Goal: Task Accomplishment & Management: Manage account settings

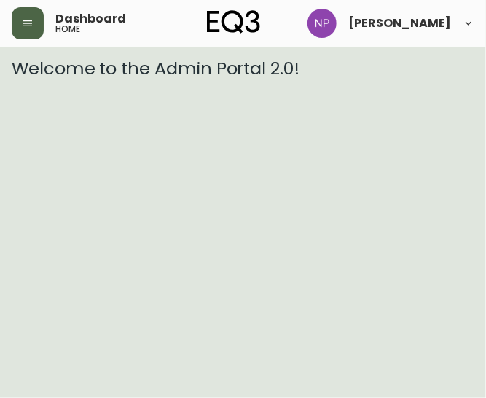
click at [23, 34] on button "button" at bounding box center [28, 23] width 32 height 32
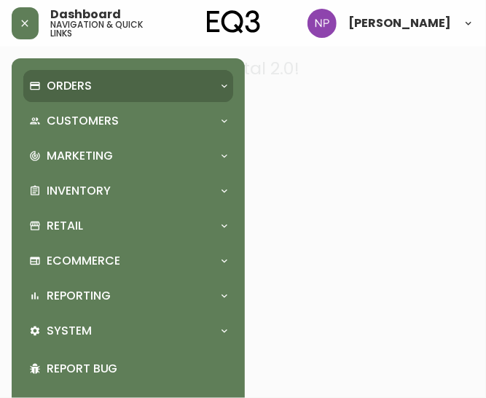
click at [63, 89] on p "Orders" at bounding box center [69, 86] width 45 height 16
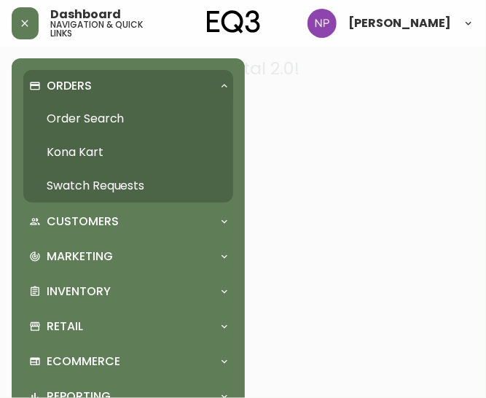
click at [79, 112] on link "Order Search" at bounding box center [128, 119] width 210 height 34
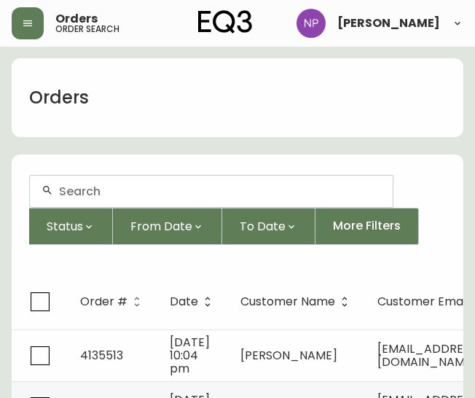
click at [124, 195] on input "text" at bounding box center [220, 191] width 322 height 14
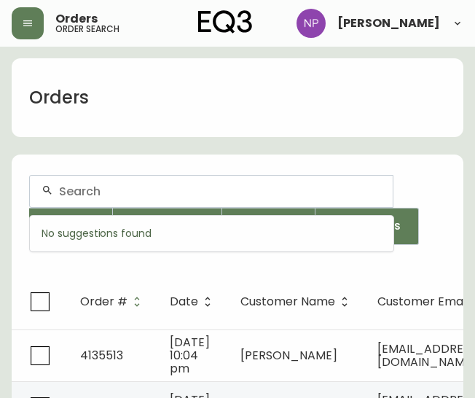
type input "8"
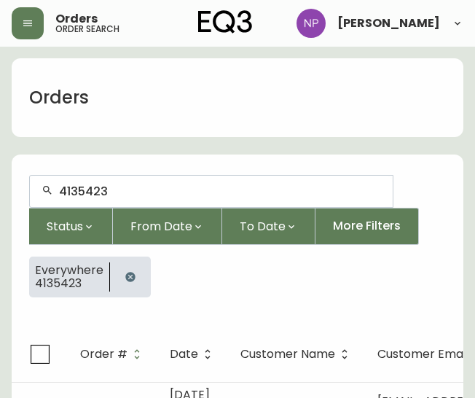
type input "4135423"
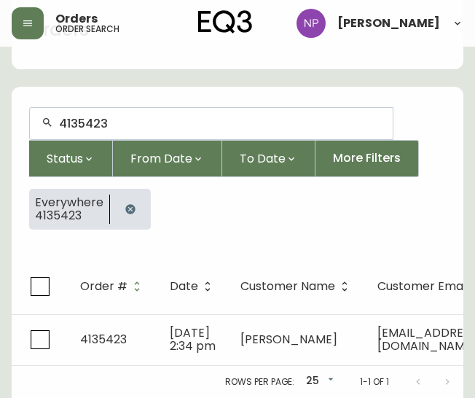
scroll to position [75, 0]
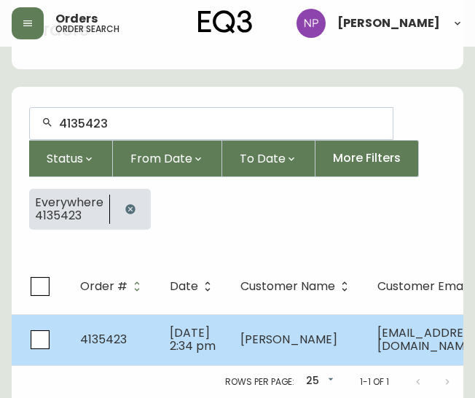
click at [158, 337] on td "[DATE] 2:34 pm" at bounding box center [193, 339] width 71 height 51
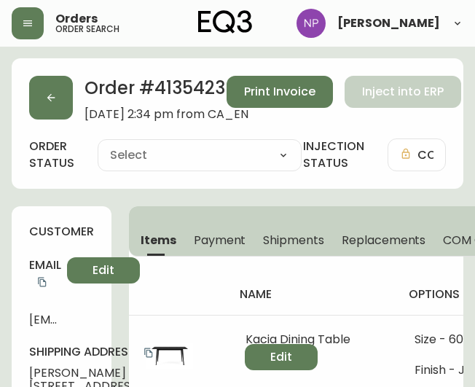
type input "Fully Shipped"
select select "FULLY_SHIPPED"
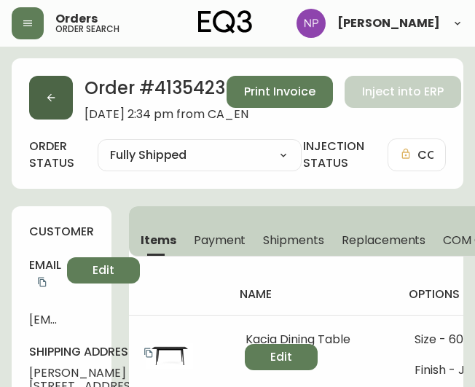
click at [51, 108] on button "button" at bounding box center [51, 98] width 44 height 44
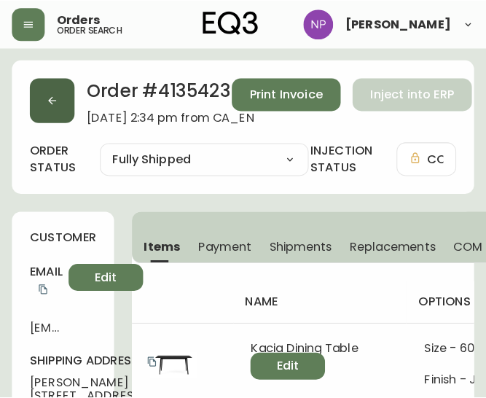
scroll to position [25, 0]
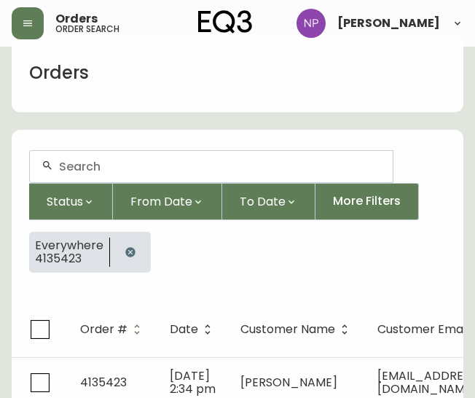
click at [130, 176] on div at bounding box center [211, 166] width 363 height 31
type input "4135422"
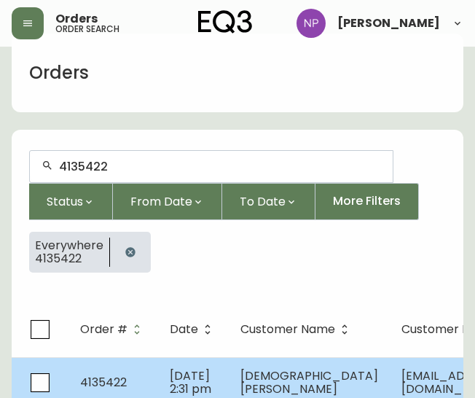
click at [243, 380] on span "[DEMOGRAPHIC_DATA][PERSON_NAME]" at bounding box center [310, 382] width 138 height 30
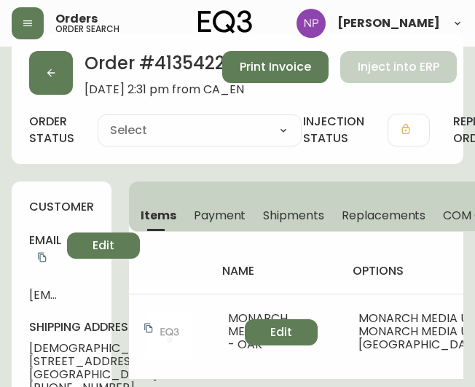
type input "Fully Shipped"
select select "FULLY_SHIPPED"
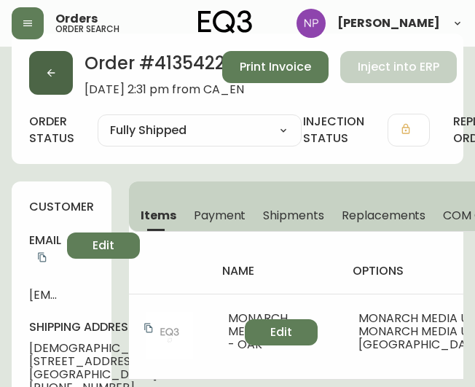
click at [42, 90] on button "button" at bounding box center [51, 73] width 44 height 44
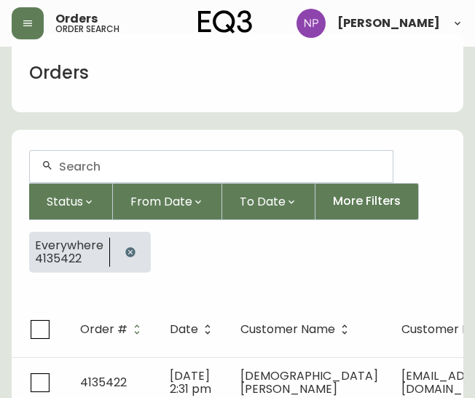
click at [103, 164] on input "text" at bounding box center [220, 167] width 322 height 14
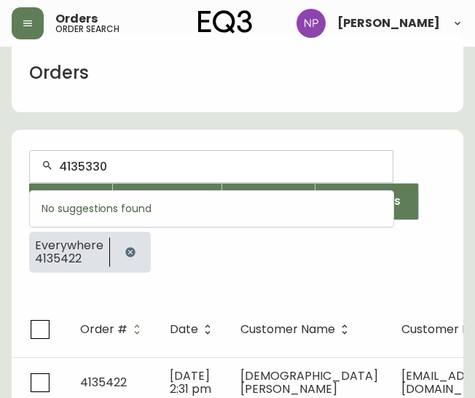
type input "4135330"
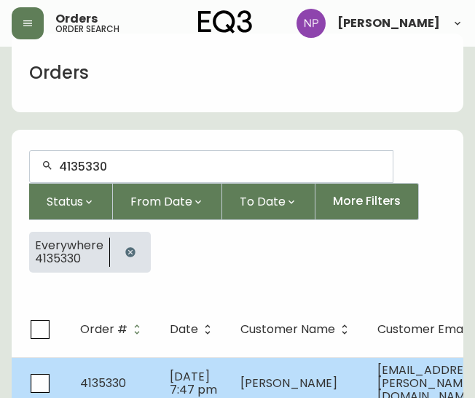
click at [195, 388] on span "[DATE] 7:47 pm" at bounding box center [193, 383] width 47 height 30
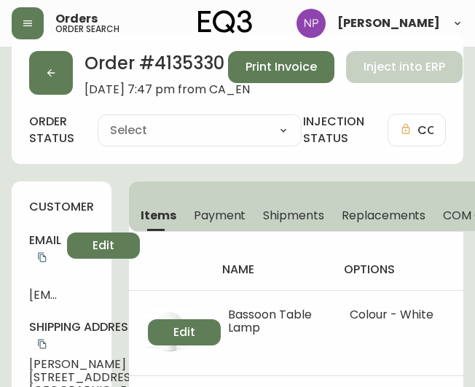
type input "Fully Shipped"
select select "FULLY_SHIPPED"
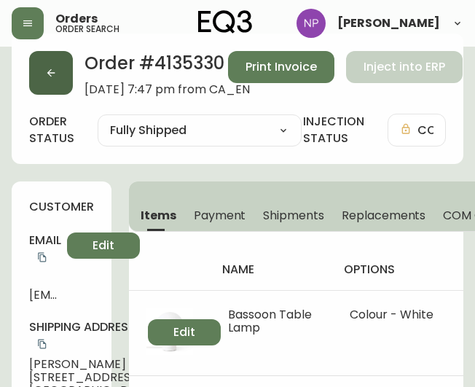
click at [61, 76] on button "button" at bounding box center [51, 73] width 44 height 44
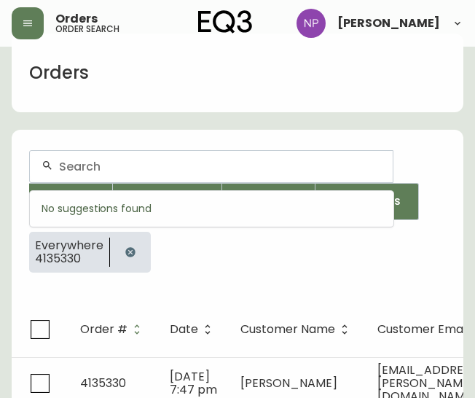
click at [128, 163] on input "text" at bounding box center [220, 167] width 322 height 14
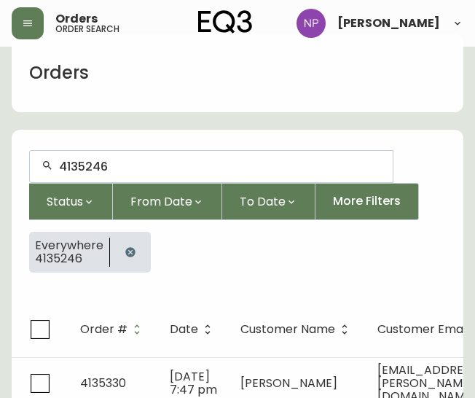
type input "4135246"
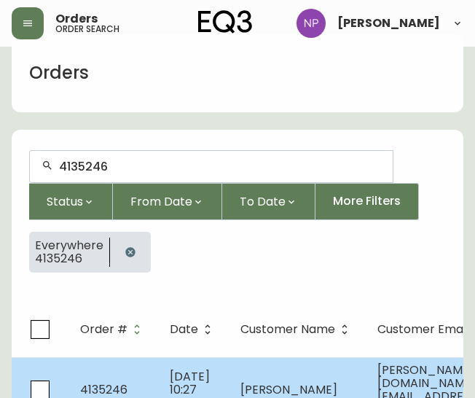
click at [162, 364] on td "[DATE] 10:27 am" at bounding box center [193, 389] width 71 height 65
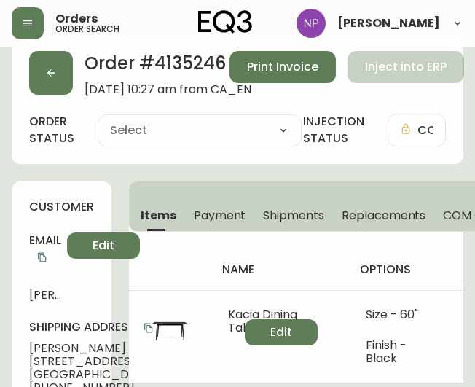
type input "Fully Shipped"
select select "FULLY_SHIPPED"
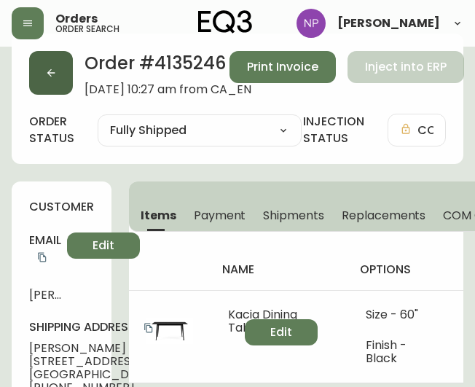
click at [54, 65] on button "button" at bounding box center [51, 73] width 44 height 44
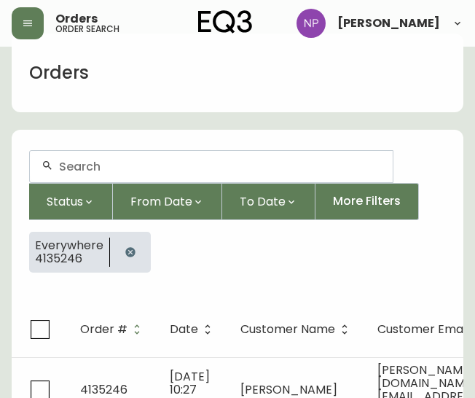
click at [87, 157] on div at bounding box center [211, 166] width 363 height 31
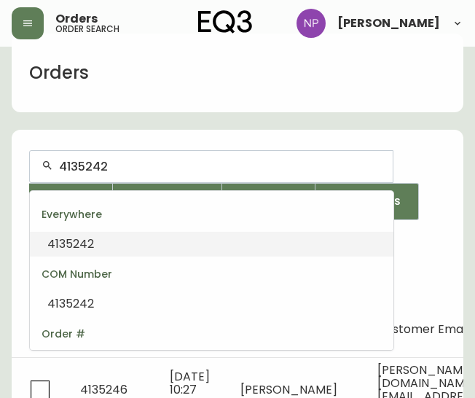
type input "4135242"
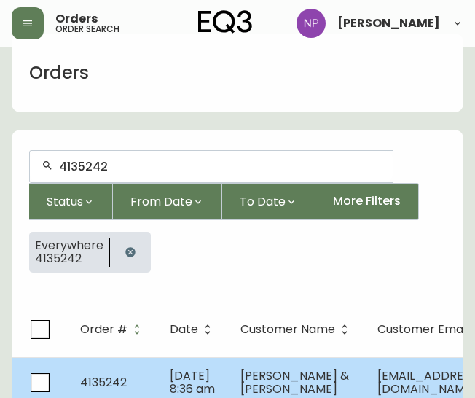
click at [147, 376] on td "4135242" at bounding box center [114, 382] width 90 height 51
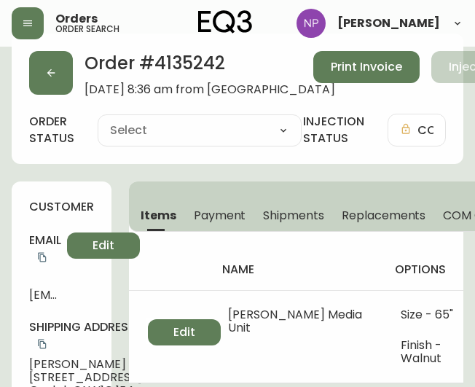
type input "Processing"
select select "PROCESSING"
click at [280, 215] on span "Shipments" at bounding box center [293, 215] width 61 height 15
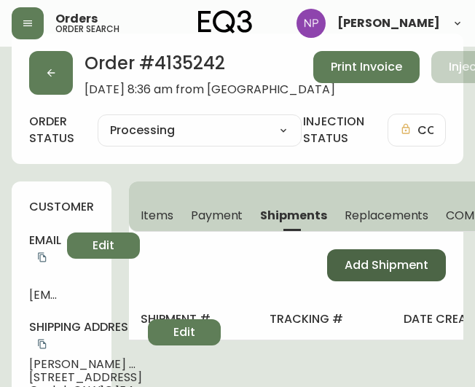
click at [348, 263] on span "Add Shipment" at bounding box center [387, 265] width 84 height 16
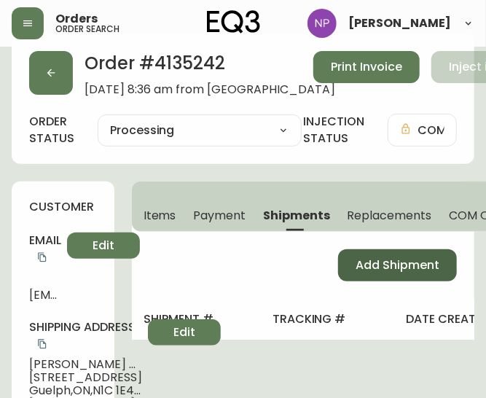
select select "PENDING"
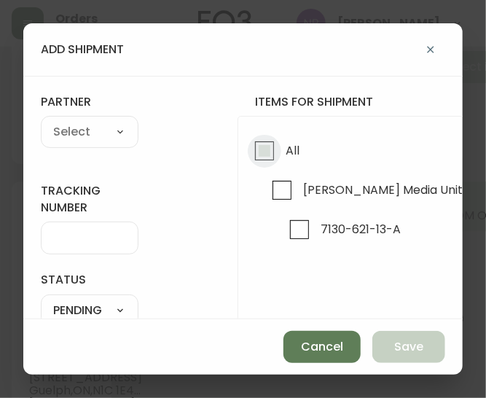
click at [268, 144] on input "All" at bounding box center [265, 151] width 34 height 34
checkbox input "true"
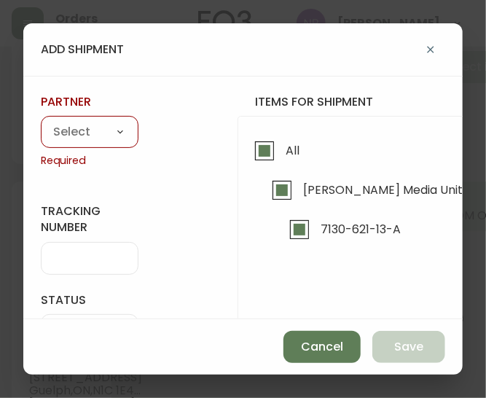
click at [77, 132] on select "A Move to Remember LLC ABF Freight Alero [PERSON_NAME] Canada Post Canpar Expre…" at bounding box center [90, 133] width 98 height 22
select select "cke1dpc0yc9gj0134t8k3ng1a"
click at [41, 122] on select "A Move to Remember LLC ABF Freight Alero [PERSON_NAME] Canada Post Canpar Expre…" at bounding box center [90, 133] width 98 height 22
type input "RXO"
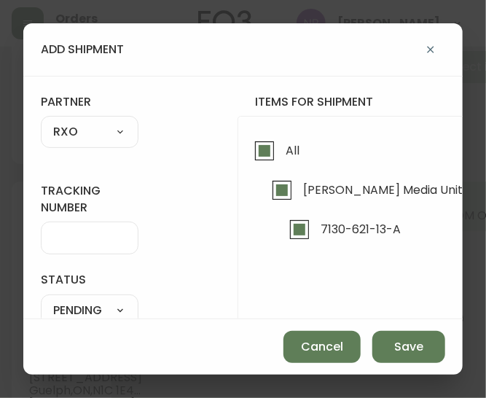
click at [66, 231] on input "tracking number" at bounding box center [89, 238] width 73 height 14
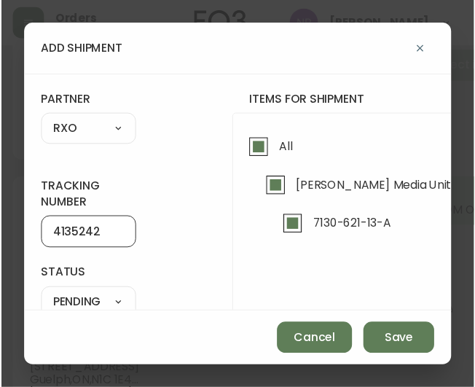
scroll to position [136, 4]
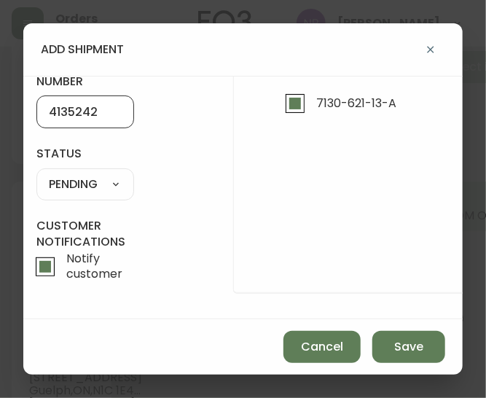
type input "4135242"
click at [68, 173] on select "SHIPPED PENDING CANCELLED" at bounding box center [85, 184] width 98 height 22
click at [36, 173] on select "SHIPPED PENDING CANCELLED" at bounding box center [85, 184] width 98 height 22
select select "PENDING"
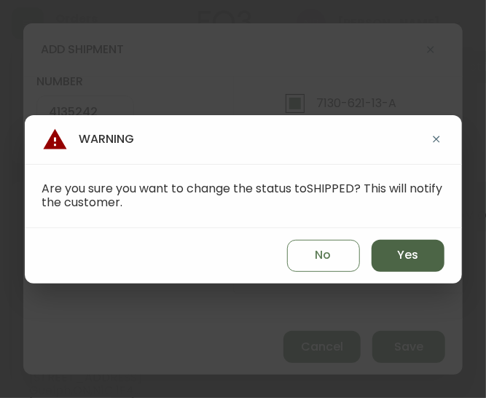
click at [408, 265] on button "Yes" at bounding box center [408, 256] width 73 height 32
type input "SHIPPED"
select select "SHIPPED"
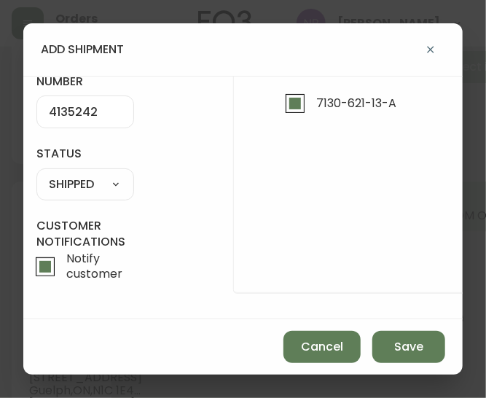
click at [408, 366] on div "Cancel Save" at bounding box center [242, 346] width 439 height 55
click at [403, 351] on span "Save" at bounding box center [408, 347] width 29 height 16
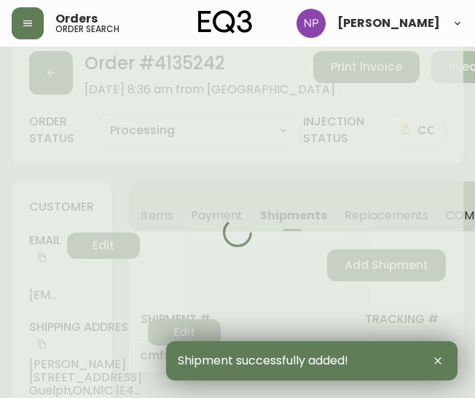
type input "Fully Shipped"
select select "FULLY_SHIPPED"
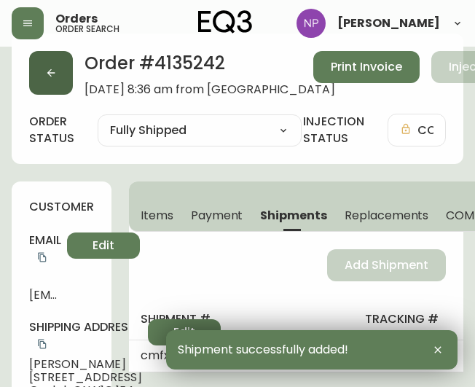
click at [55, 68] on icon "button" at bounding box center [51, 73] width 12 height 12
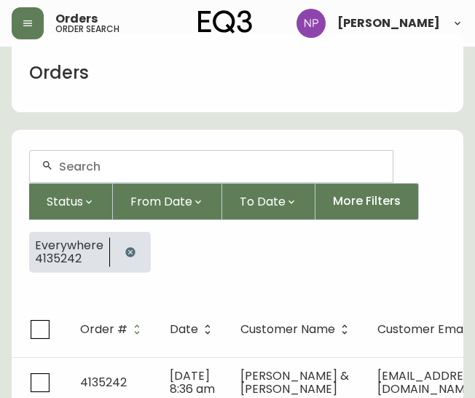
click at [79, 163] on input "text" at bounding box center [220, 167] width 322 height 14
type input "4135372"
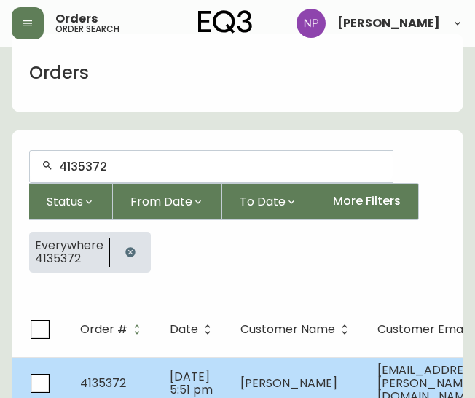
click at [116, 383] on span "4135372" at bounding box center [103, 383] width 46 height 17
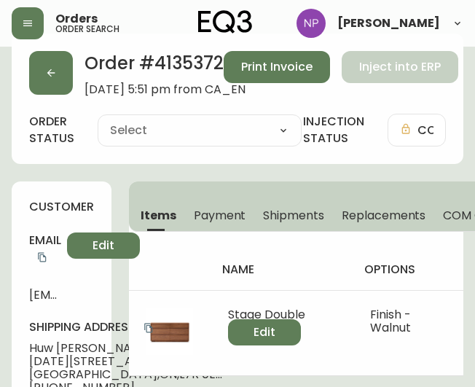
type input "Processing"
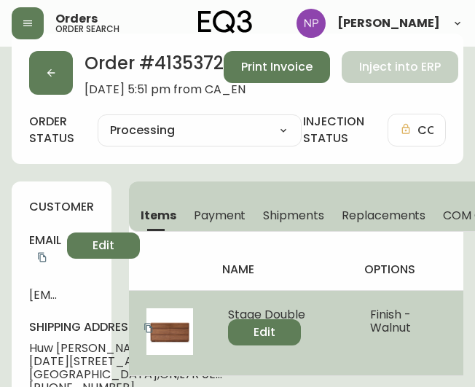
select select "PROCESSING"
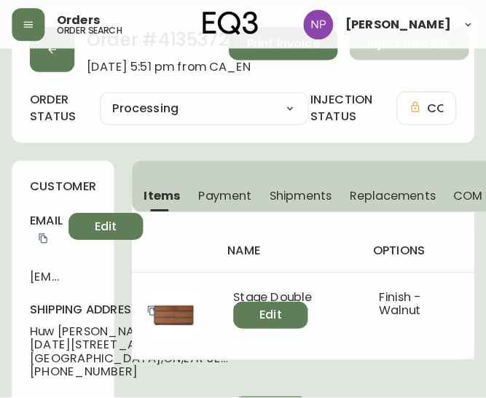
scroll to position [48, 0]
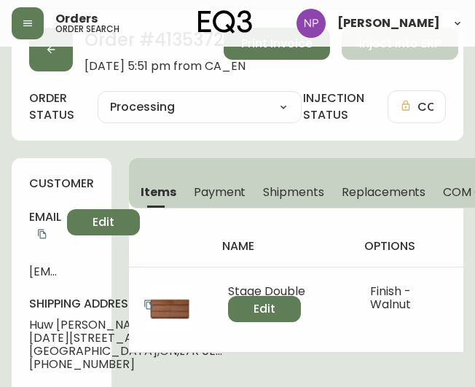
click at [294, 184] on span "Shipments" at bounding box center [293, 191] width 61 height 15
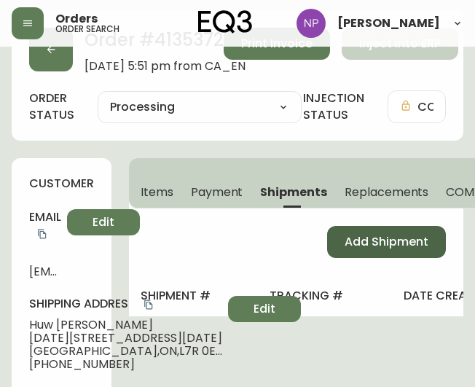
click at [343, 235] on button "Add Shipment" at bounding box center [386, 242] width 119 height 32
select select "PENDING"
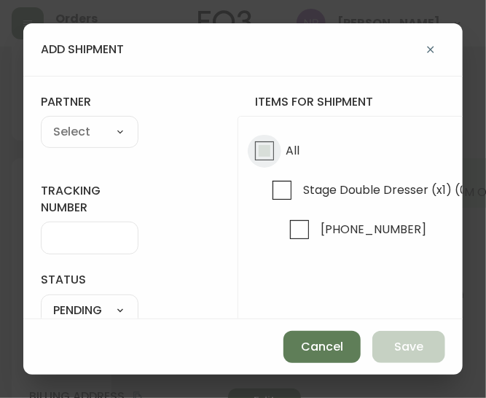
click at [264, 154] on input "All" at bounding box center [265, 151] width 34 height 34
checkbox input "true"
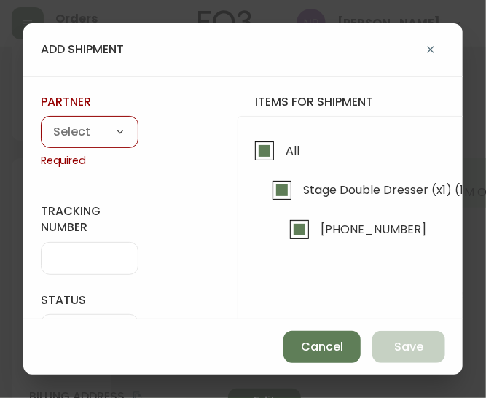
click at [92, 137] on select "A Move to Remember LLC ABF Freight Alero [PERSON_NAME] Canada Post Canpar Expre…" at bounding box center [90, 133] width 98 height 22
select select "cke1dpc0yc9gj0134t8k3ng1a"
click at [41, 122] on select "A Move to Remember LLC ABF Freight Alero [PERSON_NAME] Canada Post Canpar Expre…" at bounding box center [90, 133] width 98 height 22
type input "RXO"
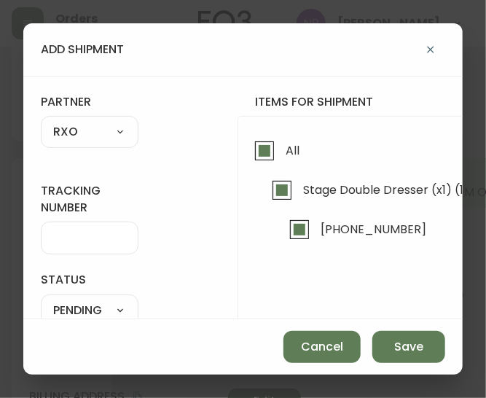
click at [90, 228] on div at bounding box center [90, 238] width 98 height 33
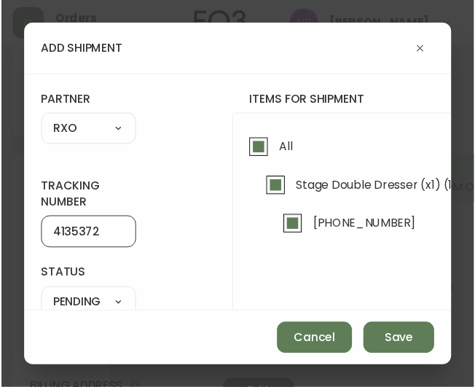
scroll to position [19, 0]
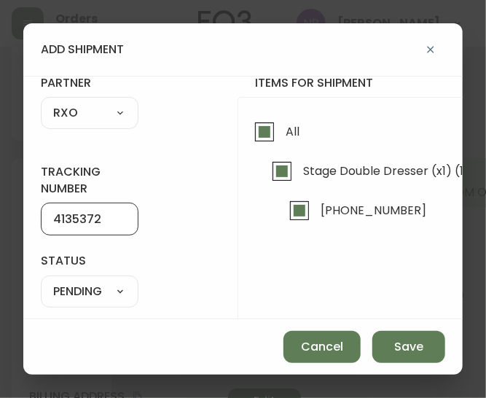
type input "4135372"
click at [95, 281] on select "SHIPPED PENDING CANCELLED" at bounding box center [90, 292] width 98 height 22
click at [41, 281] on select "SHIPPED PENDING CANCELLED" at bounding box center [90, 292] width 98 height 22
select select "PENDING"
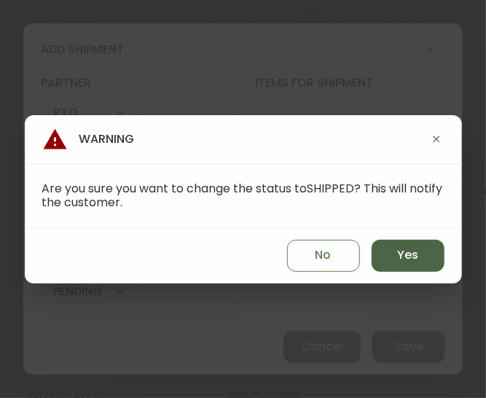
click at [380, 264] on button "Yes" at bounding box center [408, 256] width 73 height 32
type input "SHIPPED"
select select "SHIPPED"
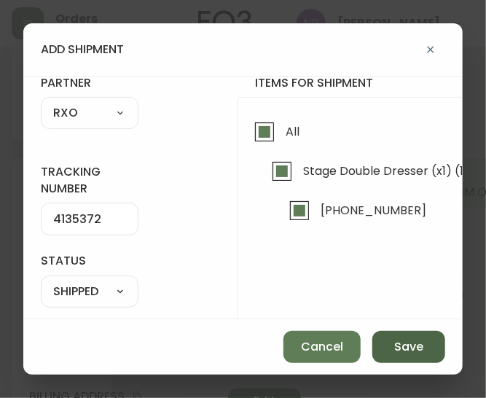
click at [407, 335] on button "Save" at bounding box center [408, 347] width 73 height 32
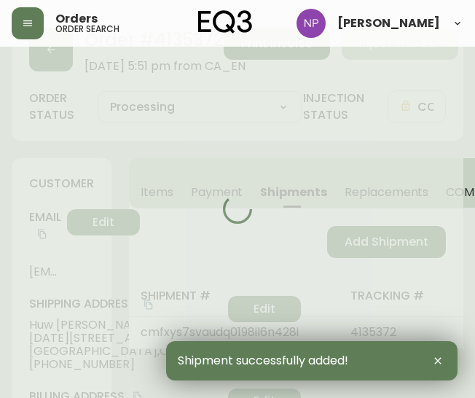
type input "Fully Shipped"
select select "FULLY_SHIPPED"
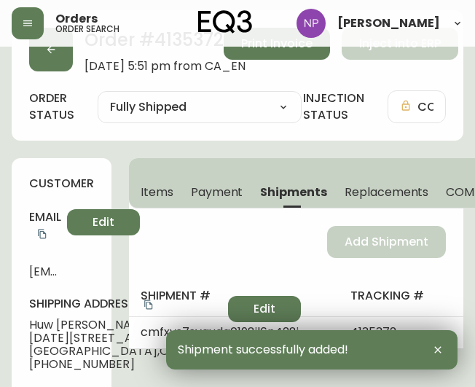
scroll to position [0, 0]
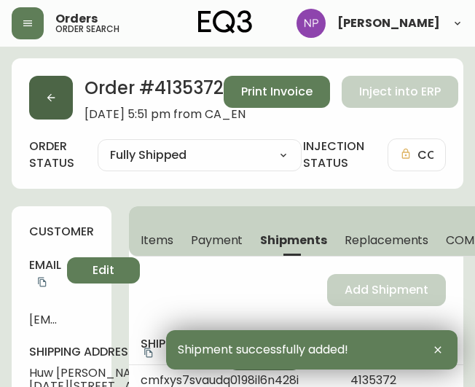
click at [66, 98] on button "button" at bounding box center [51, 98] width 44 height 44
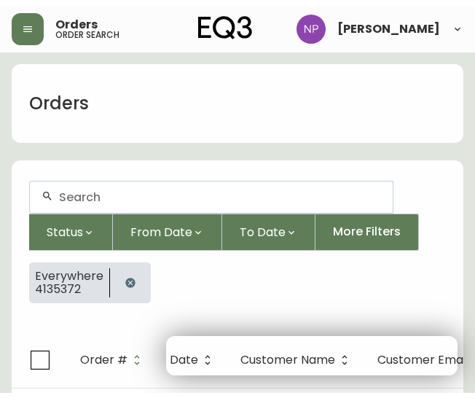
scroll to position [25, 0]
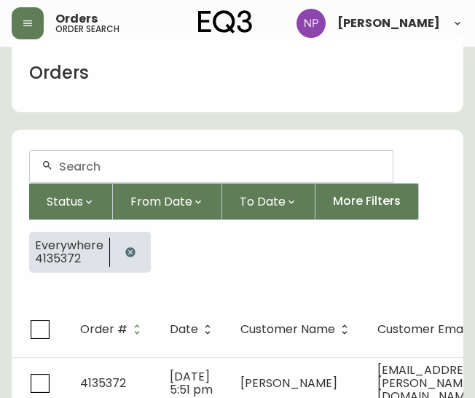
click at [52, 155] on div at bounding box center [211, 166] width 363 height 31
type input "4135331"
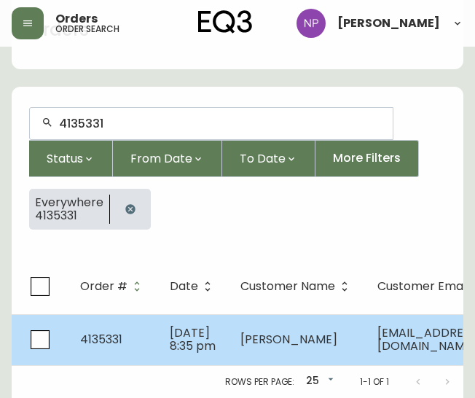
click at [147, 333] on td "4135331" at bounding box center [114, 339] width 90 height 51
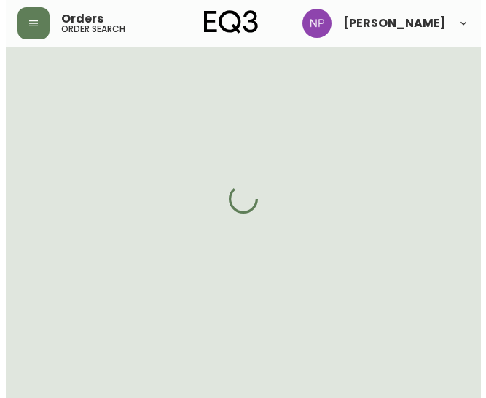
scroll to position [90, 0]
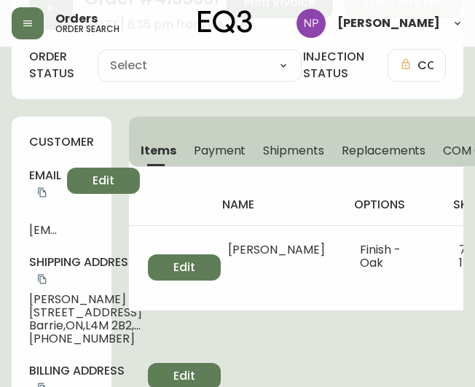
type input "Processing"
select select "PROCESSING"
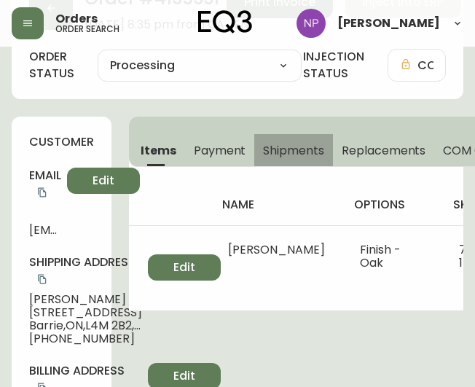
click at [274, 152] on span "Shipments" at bounding box center [293, 150] width 61 height 15
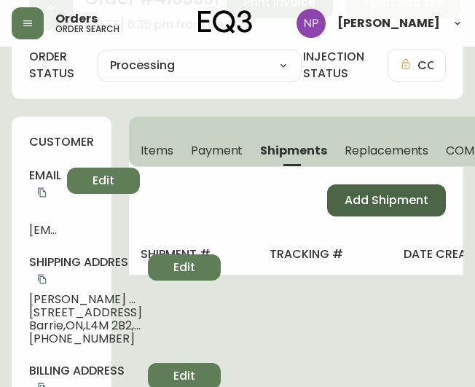
click at [340, 207] on button "Add Shipment" at bounding box center [386, 200] width 119 height 32
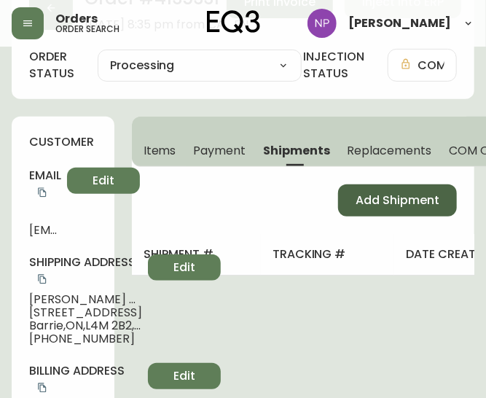
select select "PENDING"
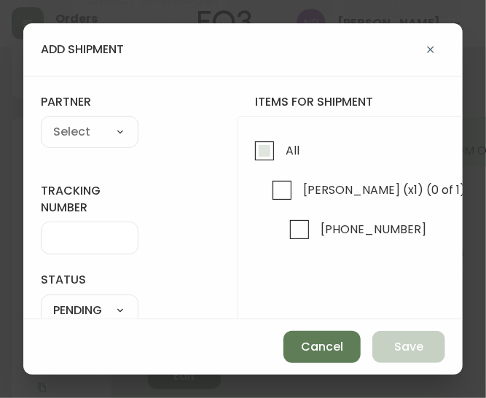
click at [264, 153] on input "All" at bounding box center [265, 151] width 34 height 34
checkbox input "true"
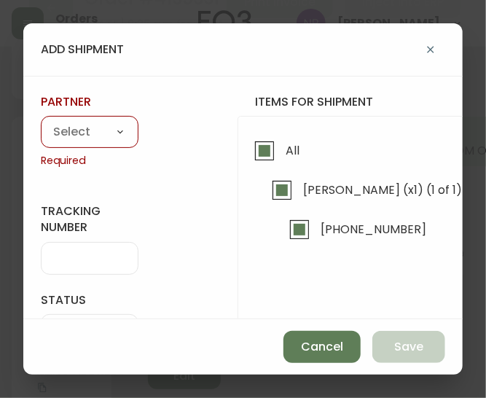
click at [71, 138] on select "A Move to Remember LLC ABF Freight Alero [PERSON_NAME] Canada Post Canpar Expre…" at bounding box center [90, 133] width 98 height 22
select select "cke1dpc0yc9gj0134t8k3ng1a"
click at [41, 122] on select "A Move to Remember LLC ABF Freight Alero [PERSON_NAME] Canada Post Canpar Expre…" at bounding box center [90, 133] width 98 height 22
type input "RXO"
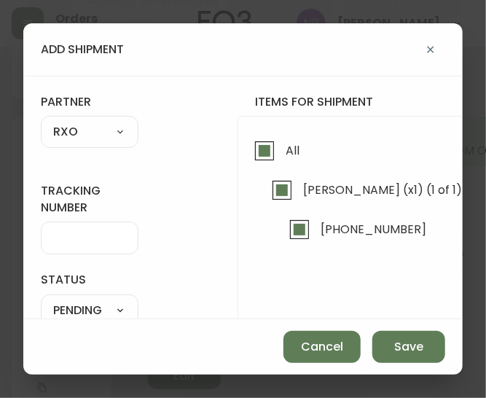
click at [72, 233] on input "tracking number" at bounding box center [89, 238] width 73 height 14
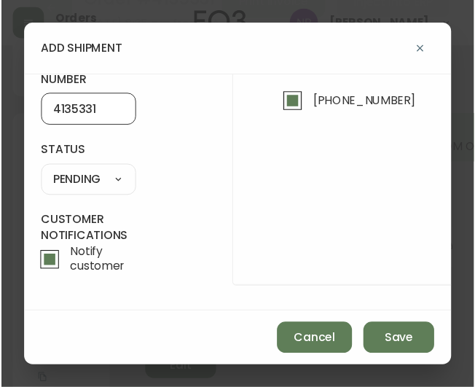
scroll to position [134, 0]
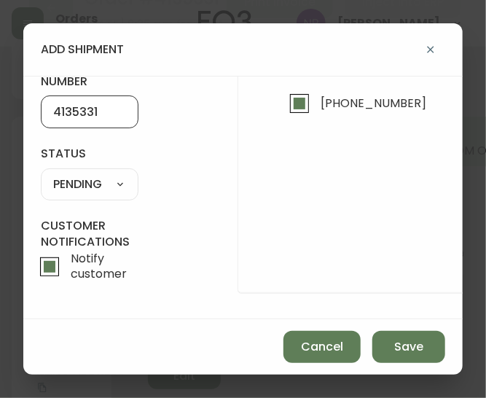
type input "4135331"
click at [111, 176] on select "SHIPPED PENDING CANCELLED" at bounding box center [90, 184] width 98 height 22
click at [41, 173] on select "SHIPPED PENDING CANCELLED" at bounding box center [90, 184] width 98 height 22
select select "PENDING"
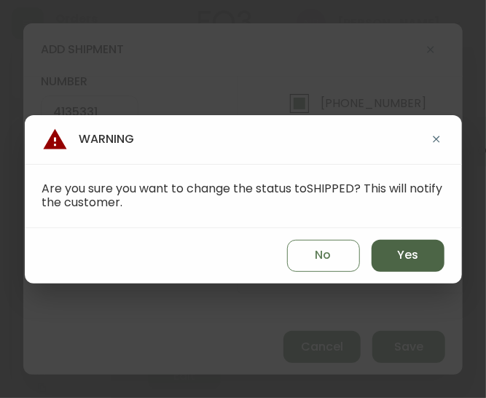
click at [399, 257] on span "Yes" at bounding box center [407, 255] width 21 height 16
type input "SHIPPED"
select select "SHIPPED"
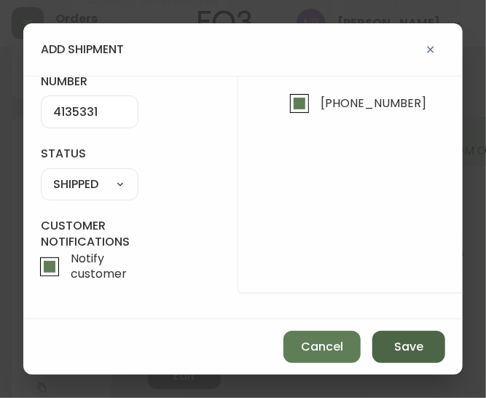
click at [417, 341] on span "Save" at bounding box center [408, 347] width 29 height 16
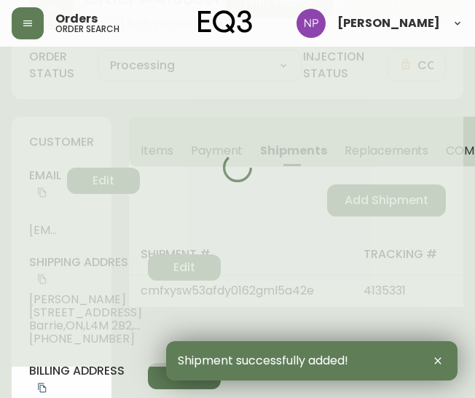
type input "Fully Shipped"
select select "FULLY_SHIPPED"
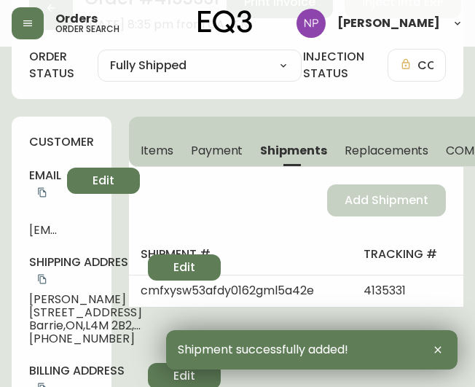
scroll to position [0, 0]
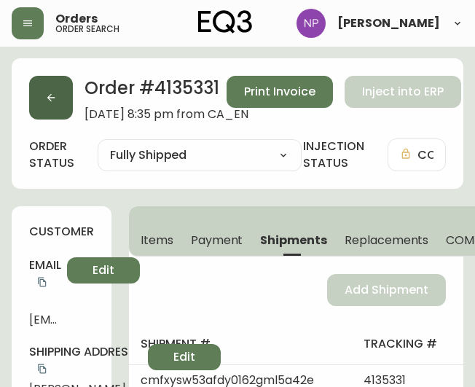
click at [47, 112] on button "button" at bounding box center [51, 98] width 44 height 44
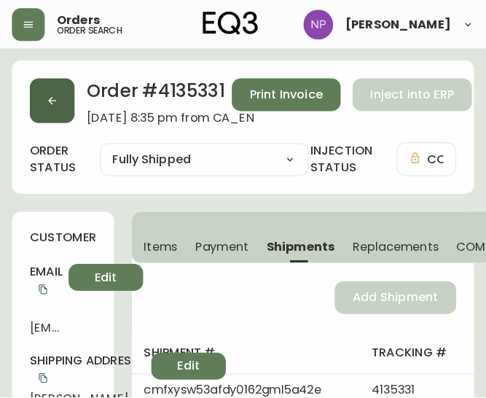
scroll to position [25, 0]
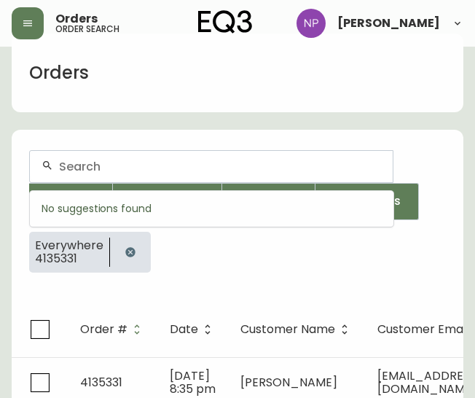
click at [89, 170] on input "text" at bounding box center [220, 167] width 322 height 14
type input "4135329"
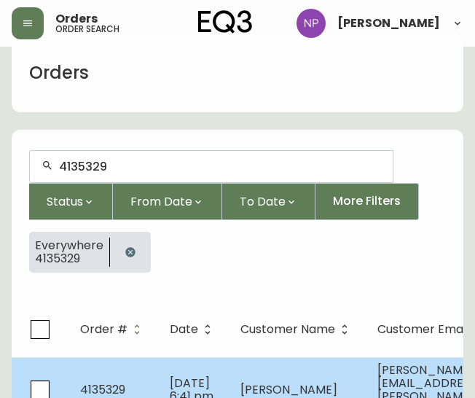
click at [145, 383] on td "4135329" at bounding box center [114, 389] width 90 height 65
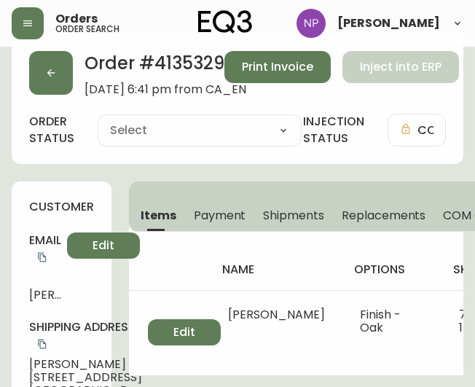
type input "Processing"
select select "PROCESSING"
click at [299, 216] on span "Shipments" at bounding box center [293, 215] width 61 height 15
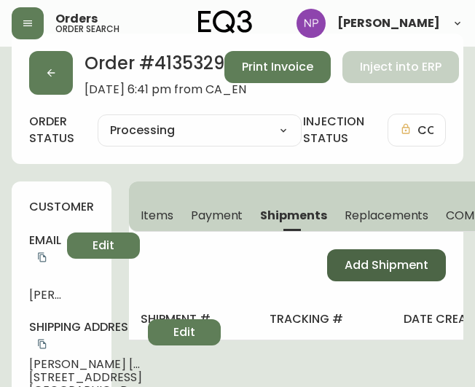
click at [376, 267] on span "Add Shipment" at bounding box center [387, 265] width 84 height 16
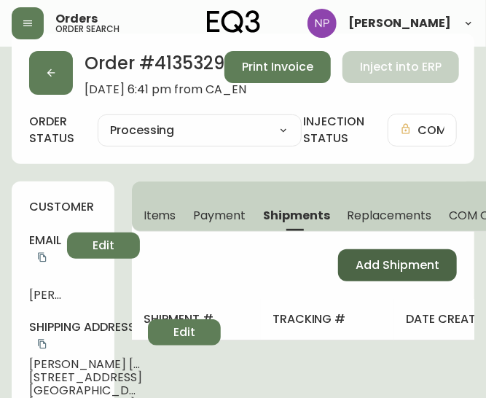
select select "PENDING"
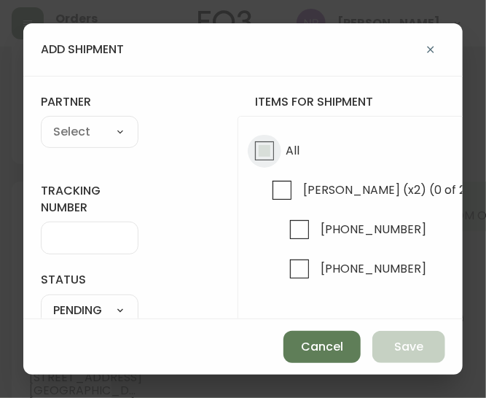
click at [257, 154] on input "All" at bounding box center [265, 151] width 34 height 34
checkbox input "true"
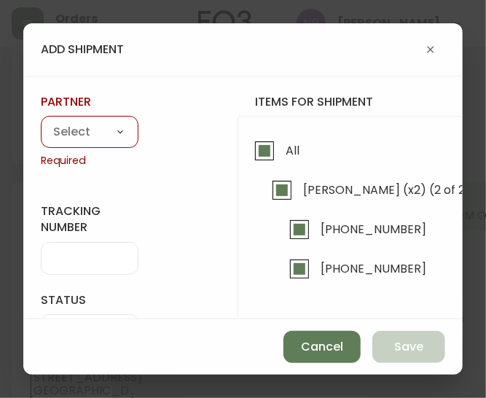
click at [101, 144] on div "A Move to Remember LLC ABF Freight Alero [PERSON_NAME] Canada Post Canpar Expre…" at bounding box center [90, 132] width 98 height 32
click at [96, 140] on select "A Move to Remember LLC ABF Freight Alero [PERSON_NAME] Canada Post Canpar Expre…" at bounding box center [90, 133] width 98 height 22
select select "cke1dpc0yc9gj0134t8k3ng1a"
click at [41, 122] on select "A Move to Remember LLC ABF Freight Alero [PERSON_NAME] Canada Post Canpar Expre…" at bounding box center [90, 133] width 98 height 22
type input "RXO"
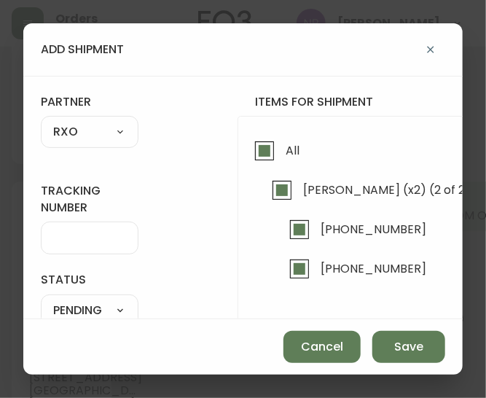
click at [53, 235] on input "tracking number" at bounding box center [89, 238] width 73 height 14
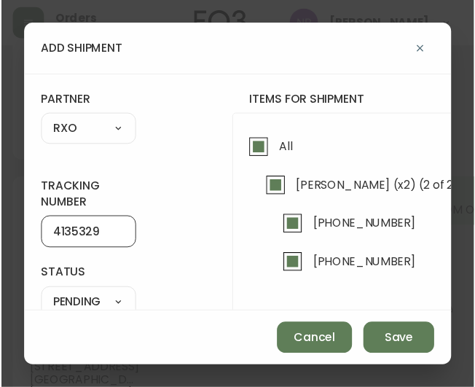
scroll to position [109, 0]
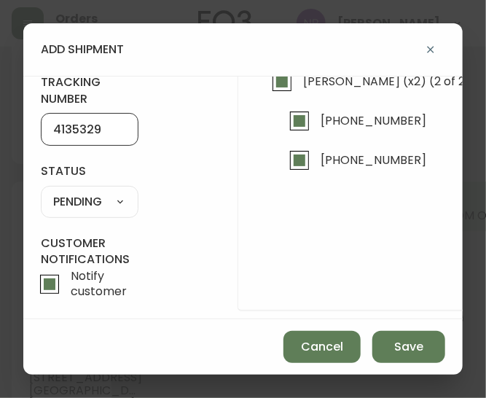
type input "4135329"
click at [107, 208] on select "SHIPPED PENDING CANCELLED" at bounding box center [90, 202] width 98 height 22
click at [41, 191] on select "SHIPPED PENDING CANCELLED" at bounding box center [90, 202] width 98 height 22
select select "PENDING"
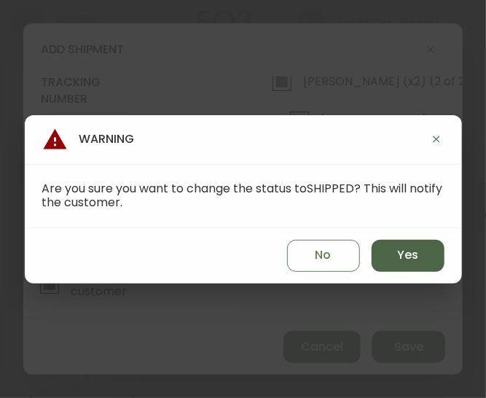
click at [376, 262] on button "Yes" at bounding box center [408, 256] width 73 height 32
type input "SHIPPED"
select select "SHIPPED"
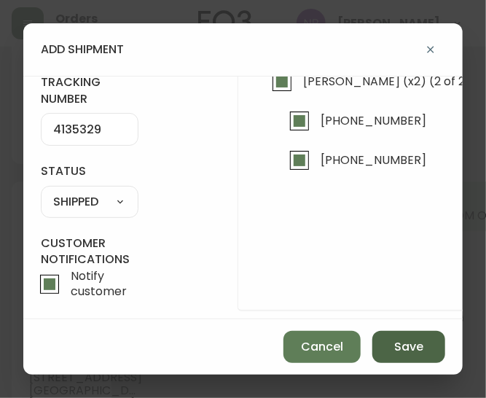
click at [405, 351] on span "Save" at bounding box center [408, 347] width 29 height 16
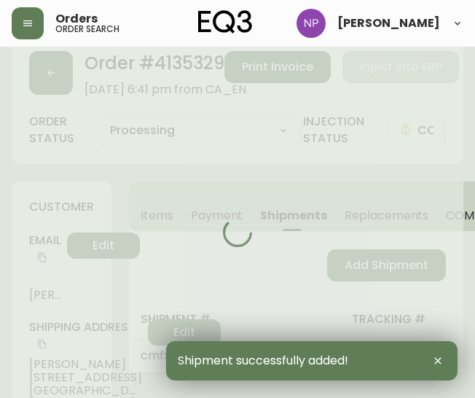
type input "Fully Shipped"
select select "FULLY_SHIPPED"
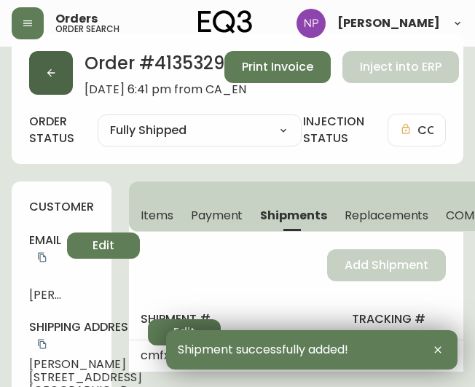
click at [54, 88] on button "button" at bounding box center [51, 73] width 44 height 44
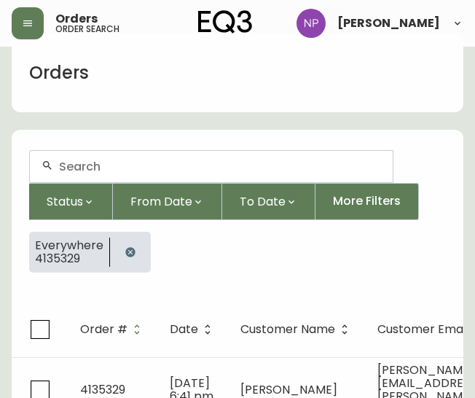
click at [96, 171] on input "text" at bounding box center [220, 167] width 322 height 14
type input "4135309"
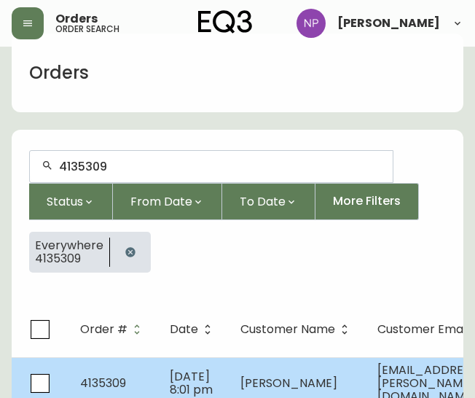
click at [120, 385] on span "4135309" at bounding box center [103, 383] width 46 height 17
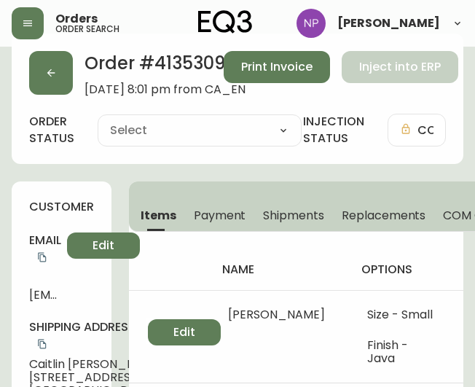
type input "Processing"
select select "PROCESSING"
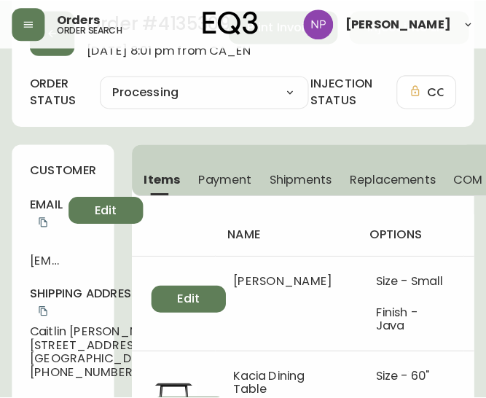
scroll to position [64, 1]
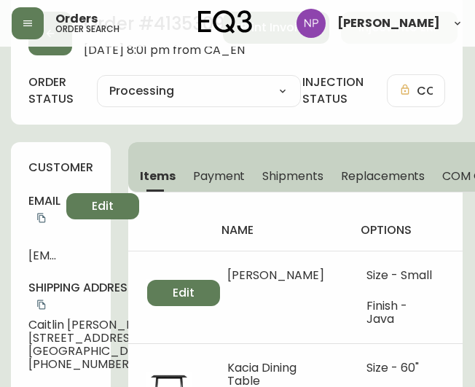
click at [274, 177] on span "Shipments" at bounding box center [292, 175] width 61 height 15
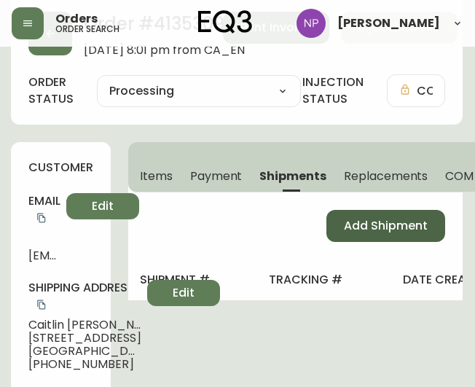
click at [355, 228] on span "Add Shipment" at bounding box center [386, 226] width 84 height 16
select select "PENDING"
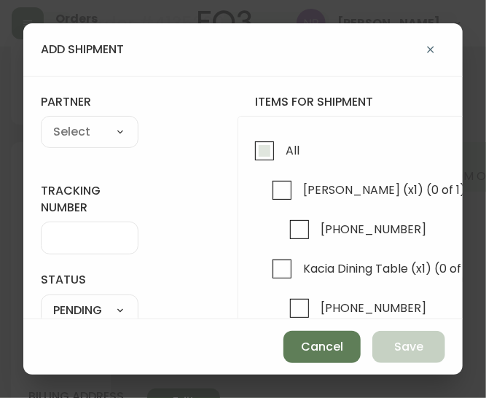
click at [279, 149] on input "All" at bounding box center [265, 151] width 34 height 34
checkbox input "true"
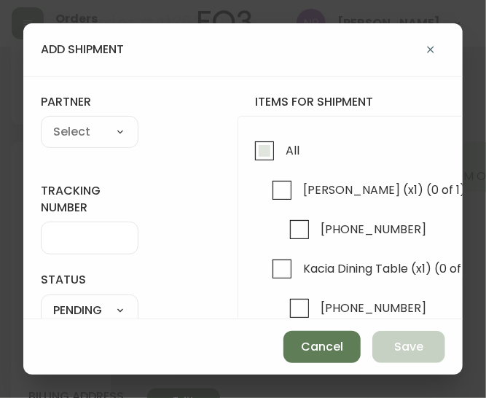
checkbox input "true"
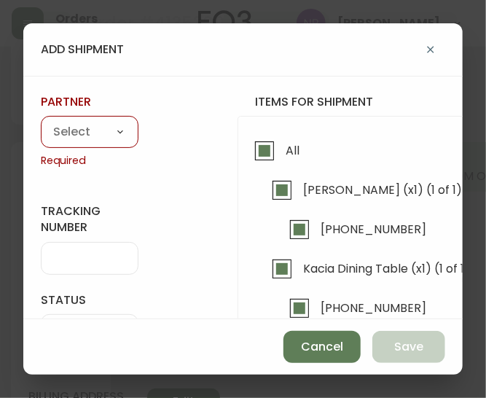
click at [69, 129] on select "A Move to Remember LLC ABF Freight Alero [PERSON_NAME] Canada Post Canpar Expre…" at bounding box center [90, 133] width 98 height 22
select select "cke1dpc0yc9gj0134t8k3ng1a"
click at [41, 122] on select "A Move to Remember LLC ABF Freight Alero [PERSON_NAME] Canada Post Canpar Expre…" at bounding box center [90, 133] width 98 height 22
type input "RXO"
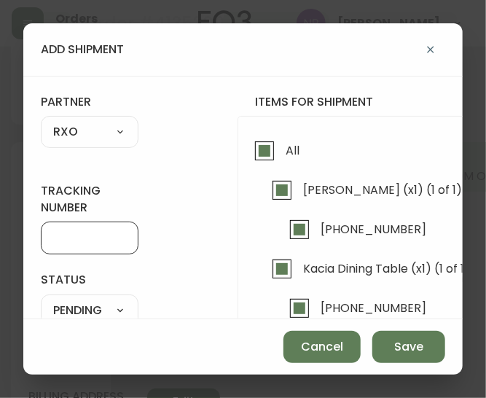
click at [72, 238] on input "tracking number" at bounding box center [89, 238] width 73 height 14
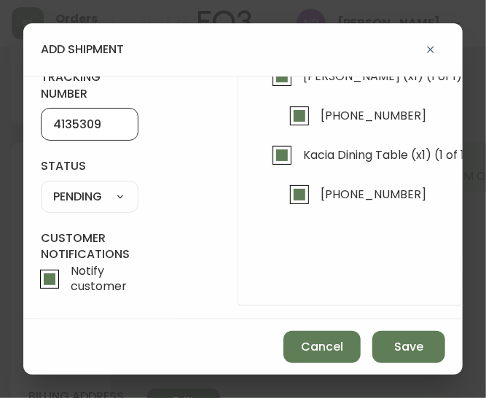
type input "4135309"
click at [100, 197] on select "SHIPPED PENDING CANCELLED" at bounding box center [90, 197] width 98 height 22
click at [41, 186] on select "SHIPPED PENDING CANCELLED" at bounding box center [90, 197] width 98 height 22
select select "PENDING"
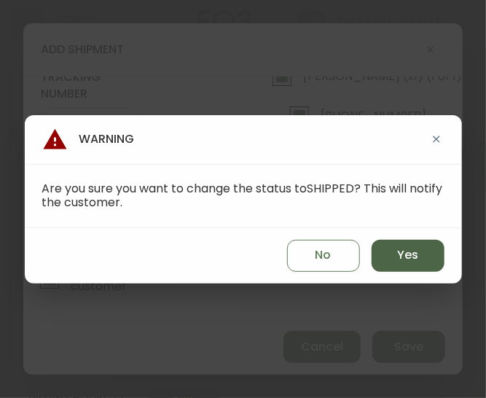
click at [385, 260] on button "Yes" at bounding box center [408, 256] width 73 height 32
type input "SHIPPED"
select select "SHIPPED"
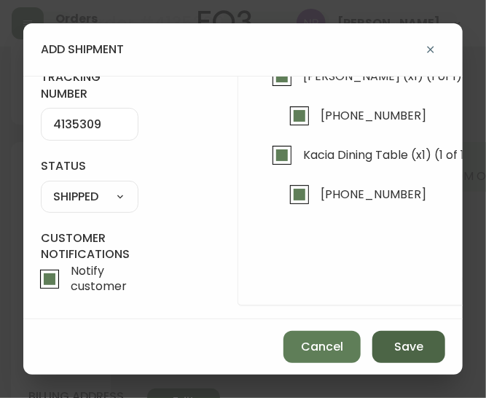
click at [401, 340] on span "Save" at bounding box center [408, 347] width 29 height 16
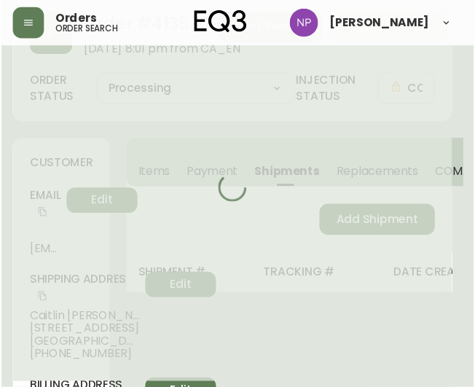
scroll to position [64, 0]
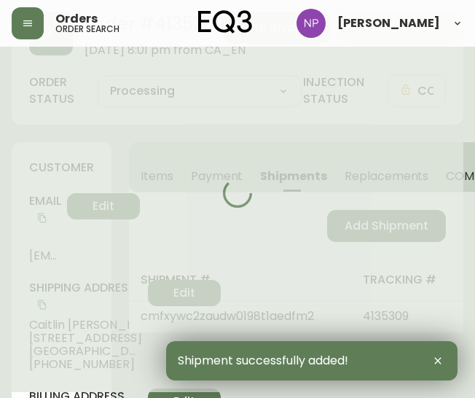
type input "Fully Shipped"
select select "FULLY_SHIPPED"
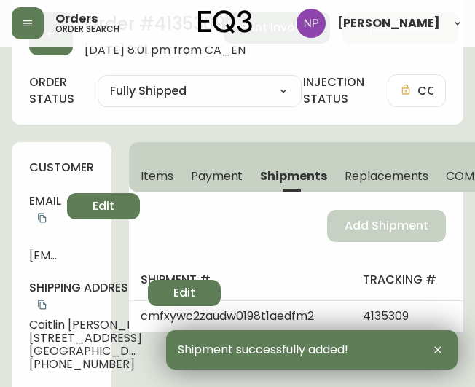
scroll to position [0, 0]
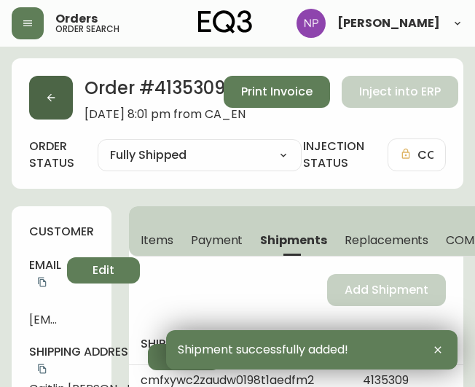
click at [60, 93] on button "button" at bounding box center [51, 98] width 44 height 44
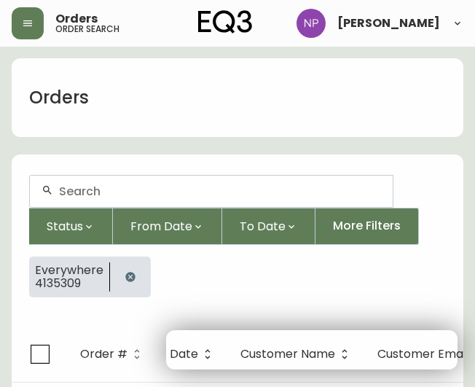
scroll to position [25, 0]
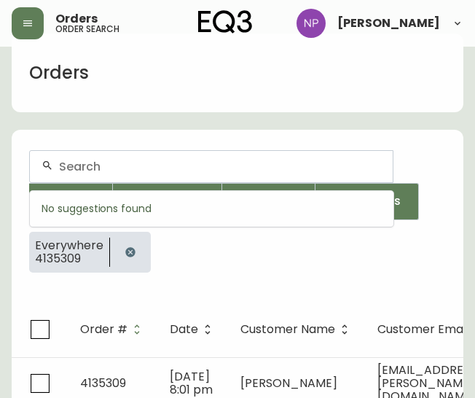
click at [102, 168] on input "text" at bounding box center [220, 167] width 322 height 14
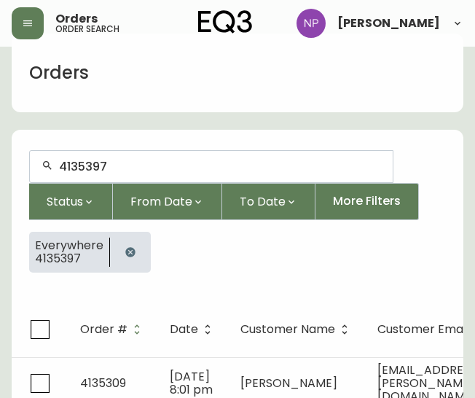
type input "4135397"
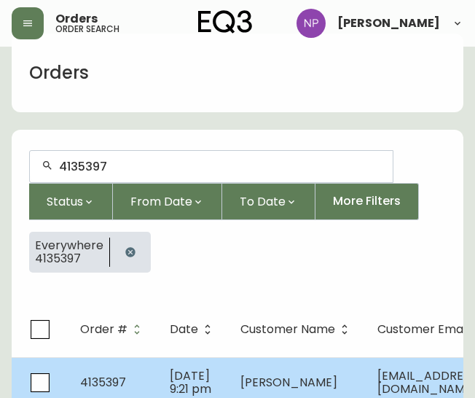
click at [197, 384] on span "[DATE] 9:21 pm" at bounding box center [191, 382] width 42 height 30
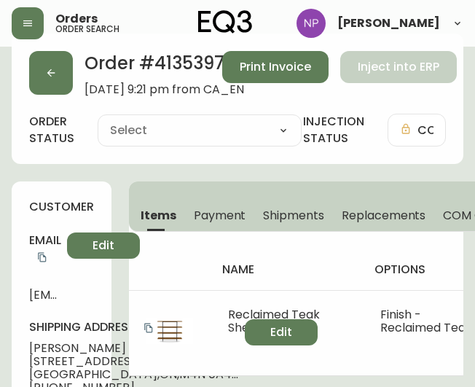
type input "Processing"
select select "PROCESSING"
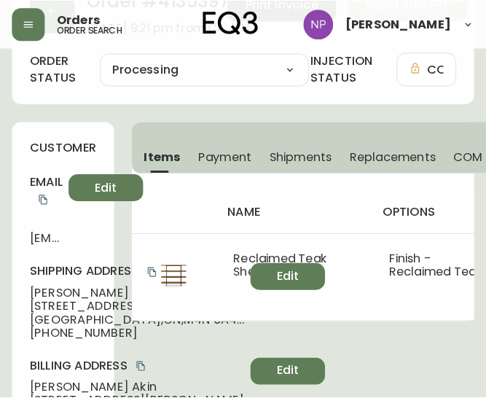
scroll to position [86, 0]
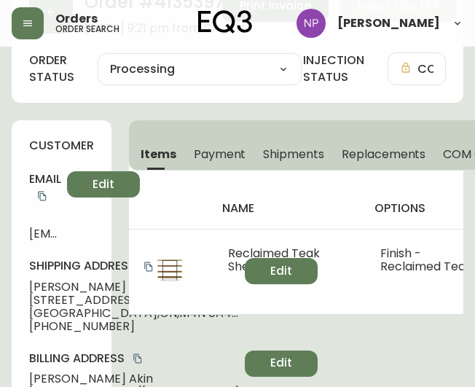
click at [287, 149] on span "Shipments" at bounding box center [293, 153] width 61 height 15
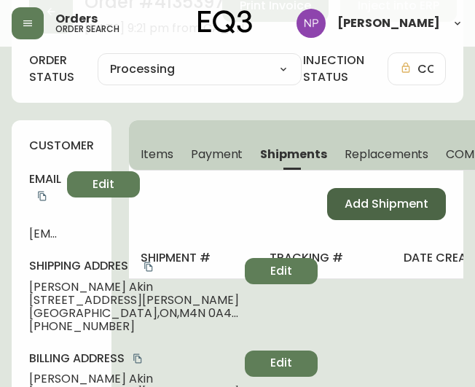
click at [386, 217] on button "Add Shipment" at bounding box center [386, 204] width 119 height 32
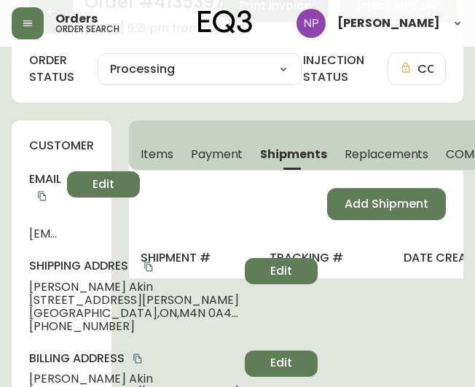
select select "PENDING"
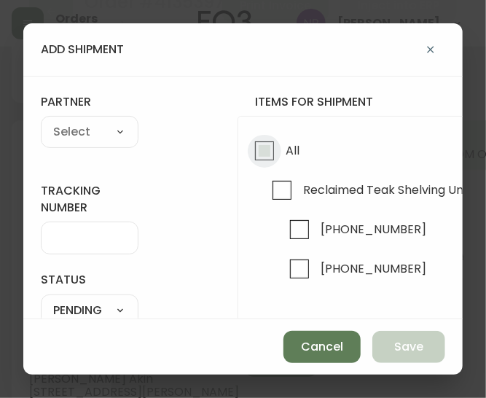
click at [271, 145] on input "All" at bounding box center [265, 151] width 34 height 34
checkbox input "true"
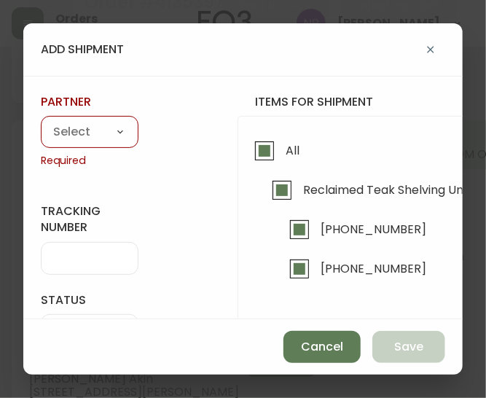
click at [90, 139] on select "A Move to Remember LLC ABF Freight Alero [PERSON_NAME] Canada Post Canpar Expre…" at bounding box center [90, 133] width 98 height 22
select select "cke1dpc0yc9gj0134t8k3ng1a"
click at [41, 122] on select "A Move to Remember LLC ABF Freight Alero [PERSON_NAME] Canada Post Canpar Expre…" at bounding box center [90, 133] width 98 height 22
type input "RXO"
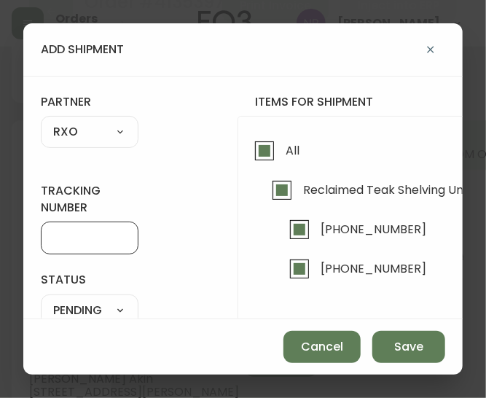
click at [69, 234] on input "tracking number" at bounding box center [89, 238] width 73 height 14
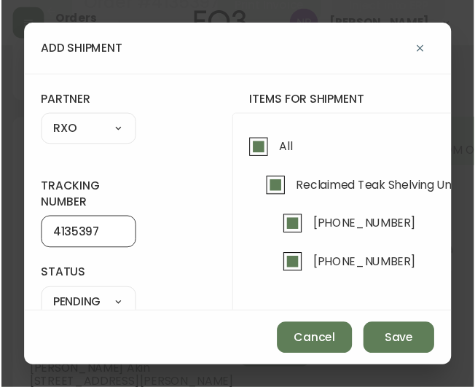
scroll to position [93, 9]
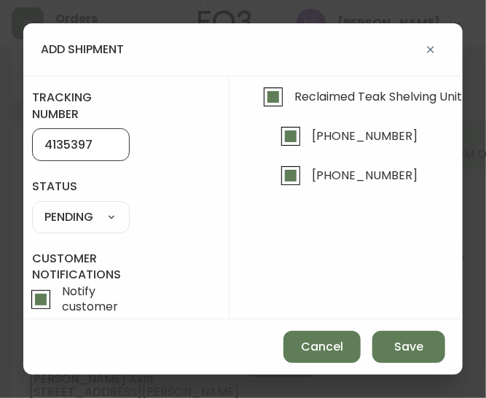
type input "4135397"
click at [112, 214] on select "SHIPPED PENDING CANCELLED" at bounding box center [81, 217] width 98 height 22
click at [32, 206] on select "SHIPPED PENDING CANCELLED" at bounding box center [81, 217] width 98 height 22
select select "PENDING"
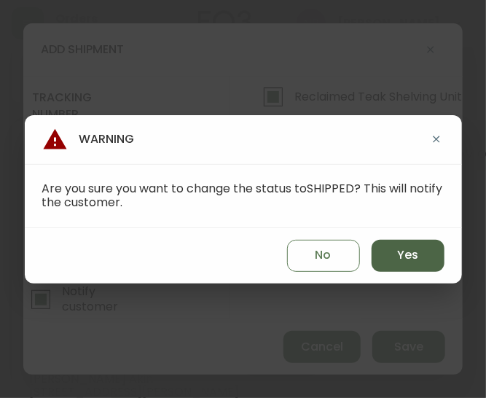
click at [421, 249] on button "Yes" at bounding box center [408, 256] width 73 height 32
type input "SHIPPED"
select select "SHIPPED"
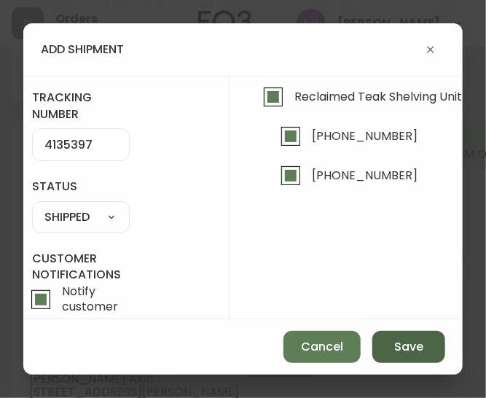
click at [382, 339] on button "Save" at bounding box center [408, 347] width 73 height 32
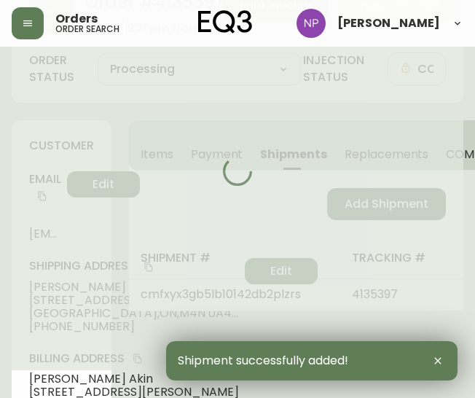
type input "Fully Shipped"
select select "FULLY_SHIPPED"
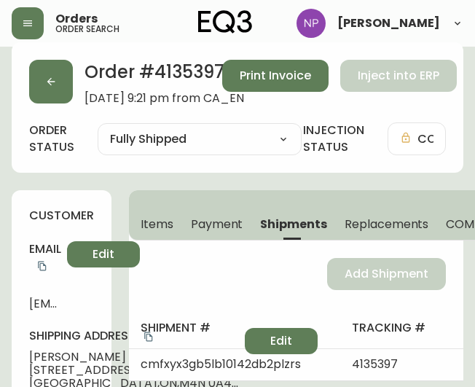
scroll to position [0, 0]
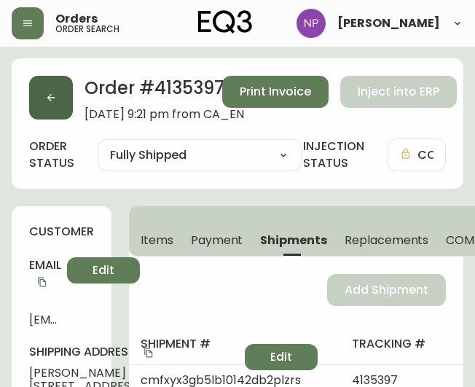
click at [50, 99] on icon "button" at bounding box center [51, 98] width 8 height 8
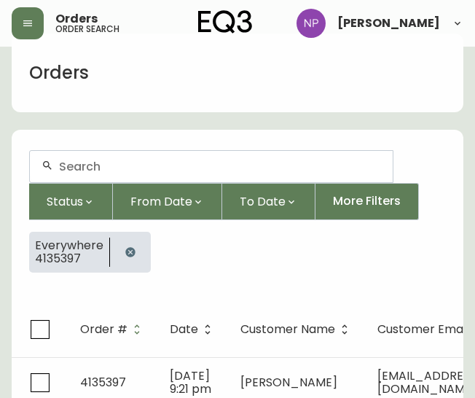
click at [99, 181] on div at bounding box center [211, 166] width 363 height 31
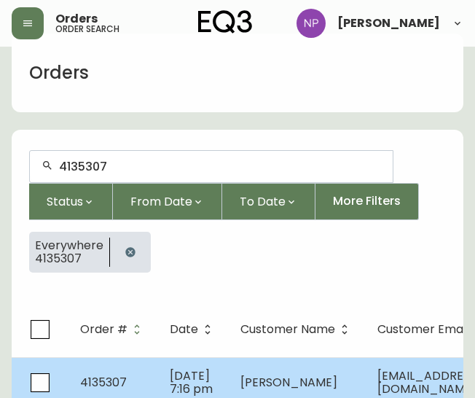
type input "4135307"
click at [127, 371] on td "4135307" at bounding box center [114, 382] width 90 height 51
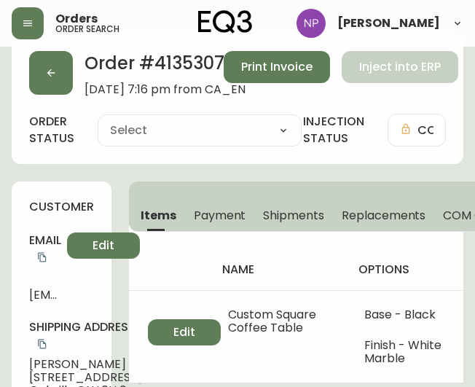
type input "Processing"
select select "PROCESSING"
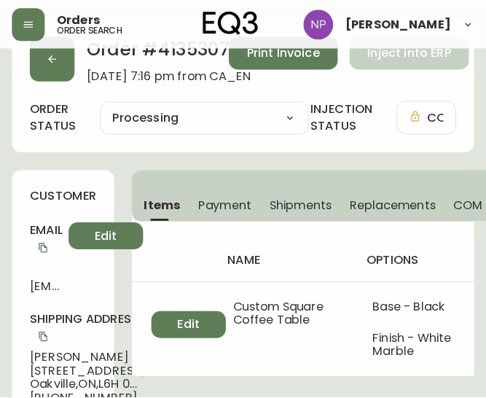
scroll to position [39, 0]
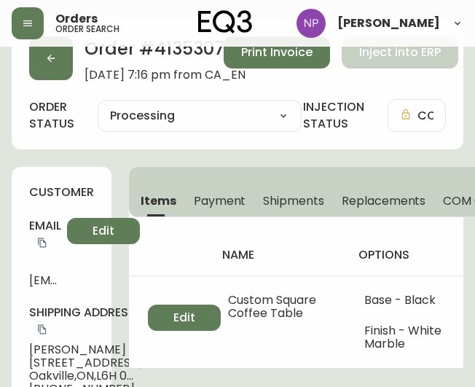
click at [257, 196] on button "Shipments" at bounding box center [293, 200] width 79 height 32
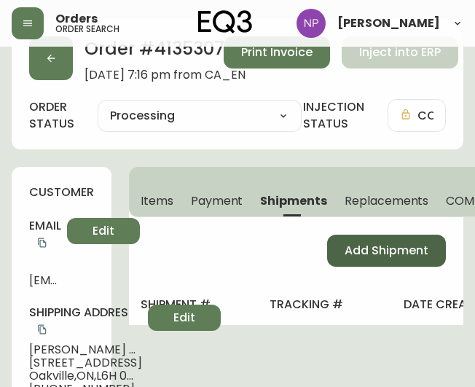
click at [360, 252] on span "Add Shipment" at bounding box center [387, 251] width 84 height 16
select select "PENDING"
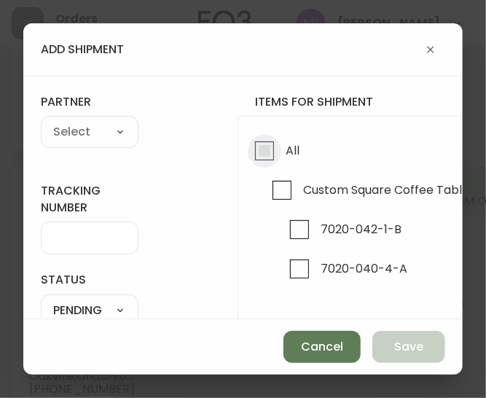
click at [252, 156] on input "All" at bounding box center [265, 151] width 34 height 34
checkbox input "true"
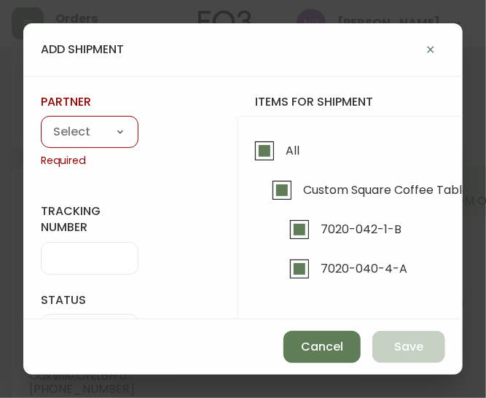
click at [112, 117] on div "A Move to Remember LLC ABF Freight Alero [PERSON_NAME] Canada Post Canpar Expre…" at bounding box center [90, 132] width 98 height 32
click at [82, 122] on select "A Move to Remember LLC ABF Freight Alero [PERSON_NAME] Canada Post Canpar Expre…" at bounding box center [90, 133] width 98 height 22
select select "cke1dpc0yc9gj0134t8k3ng1a"
click at [41, 122] on select "A Move to Remember LLC ABF Freight Alero [PERSON_NAME] Canada Post Canpar Expre…" at bounding box center [90, 133] width 98 height 22
type input "RXO"
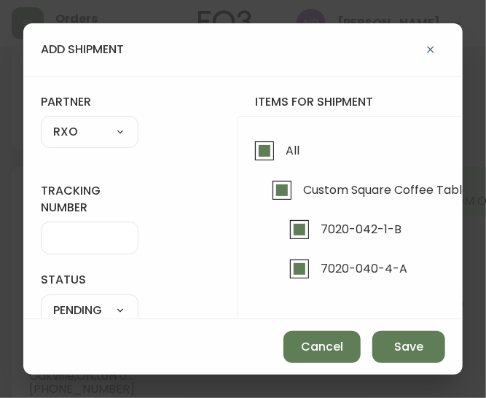
click at [75, 232] on input "tracking number" at bounding box center [89, 238] width 73 height 14
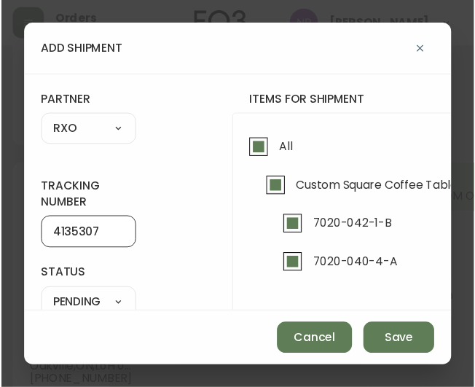
scroll to position [134, 20]
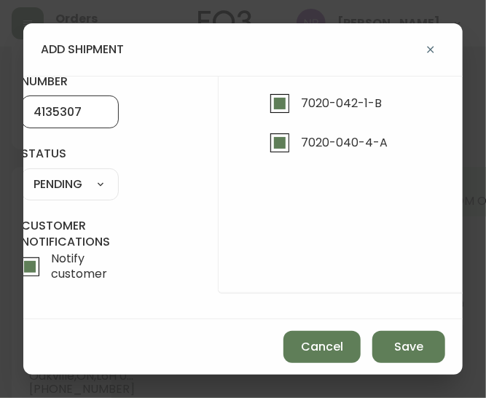
type input "4135307"
click at [67, 173] on select "SHIPPED PENDING CANCELLED" at bounding box center [70, 184] width 98 height 22
click at [21, 173] on select "SHIPPED PENDING CANCELLED" at bounding box center [70, 184] width 98 height 22
select select "PENDING"
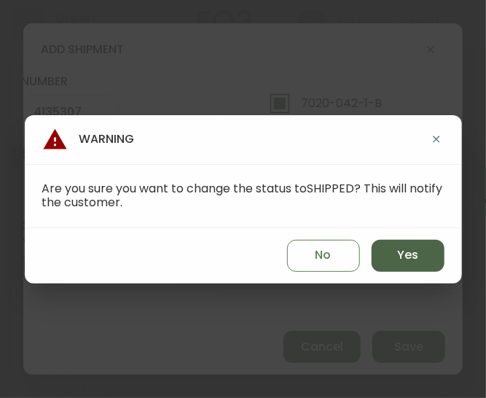
click at [413, 253] on span "Yes" at bounding box center [407, 255] width 21 height 16
type input "SHIPPED"
select select "SHIPPED"
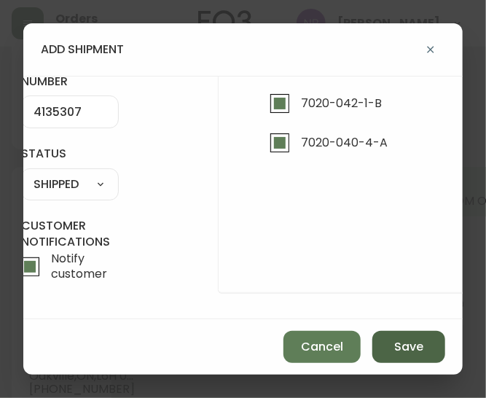
click at [412, 351] on span "Save" at bounding box center [408, 347] width 29 height 16
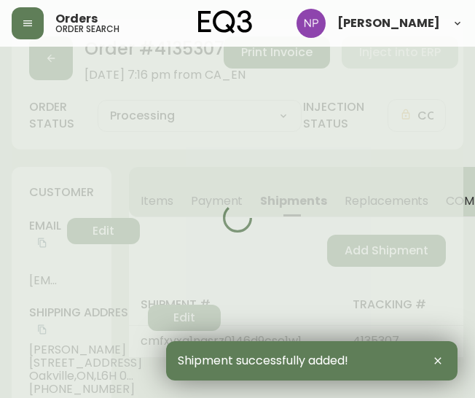
type input "Fully Shipped"
select select "FULLY_SHIPPED"
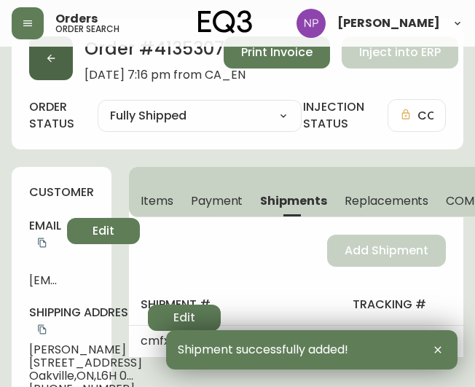
click at [66, 63] on button "button" at bounding box center [51, 58] width 44 height 44
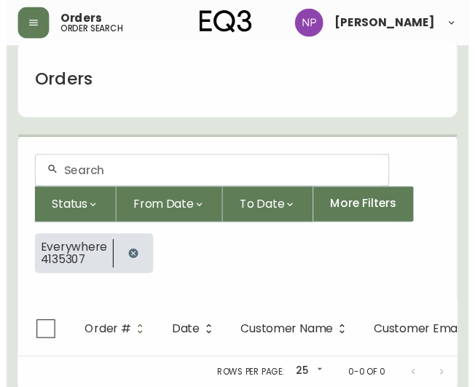
scroll to position [39, 0]
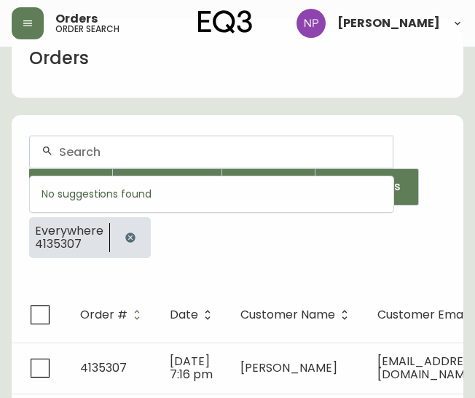
click at [101, 157] on input "text" at bounding box center [220, 152] width 322 height 14
type input "4135294"
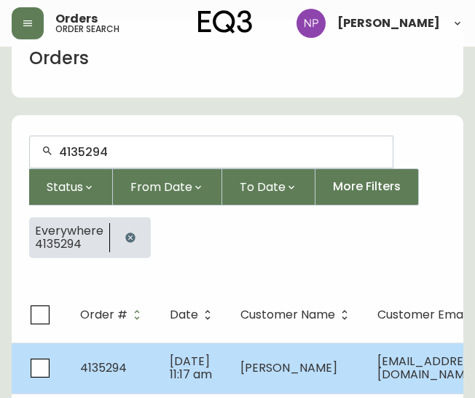
click at [129, 372] on td "4135294" at bounding box center [114, 368] width 90 height 51
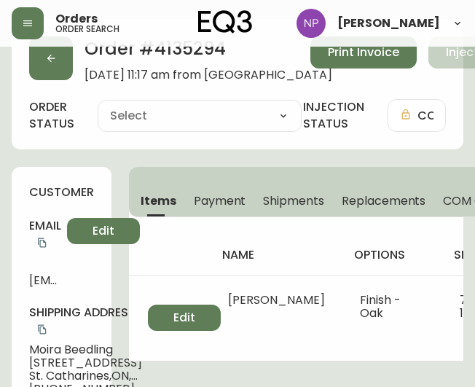
type input "Processing"
select select "PROCESSING"
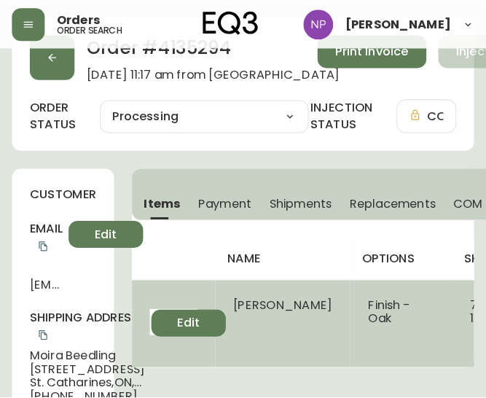
scroll to position [35, 0]
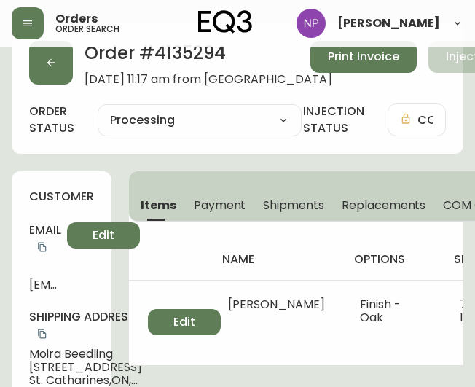
click at [297, 209] on span "Shipments" at bounding box center [293, 205] width 61 height 15
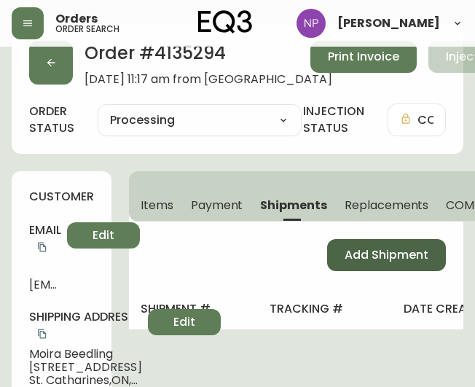
click at [367, 250] on span "Add Shipment" at bounding box center [387, 255] width 84 height 16
select select "PENDING"
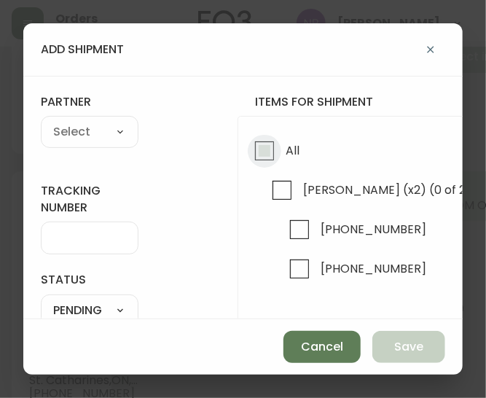
click at [252, 159] on input "All" at bounding box center [265, 151] width 34 height 34
checkbox input "true"
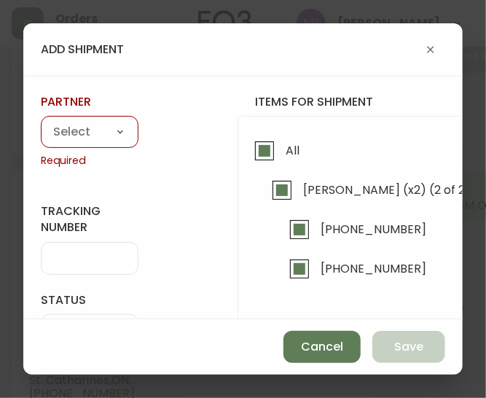
click at [60, 128] on select "A Move to Remember LLC ABF Freight Alero [PERSON_NAME] Canada Post Canpar Expre…" at bounding box center [90, 133] width 98 height 22
select select "cke1dpc0yc9gj0134t8k3ng1a"
click at [41, 122] on select "A Move to Remember LLC ABF Freight Alero [PERSON_NAME] Canada Post Canpar Expre…" at bounding box center [90, 133] width 98 height 22
type input "RXO"
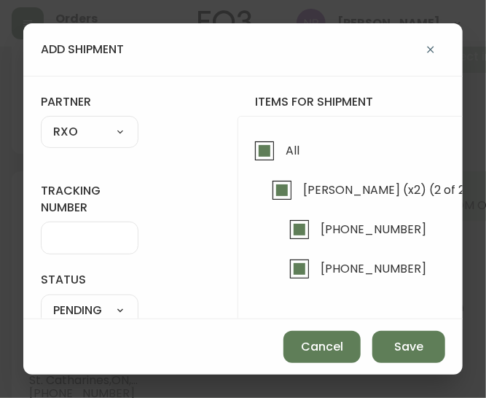
click at [71, 230] on div at bounding box center [90, 238] width 98 height 33
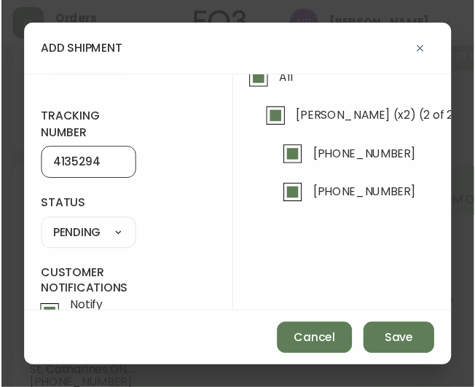
scroll to position [69, 0]
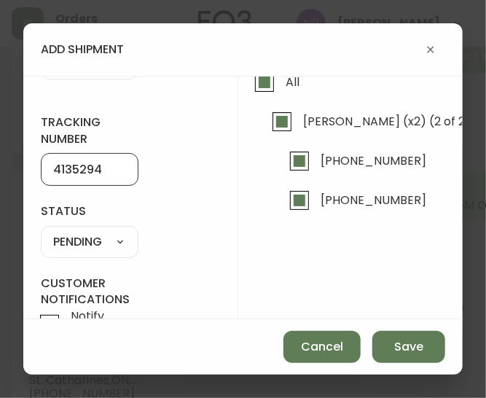
type input "4135294"
click at [90, 242] on select "SHIPPED PENDING CANCELLED" at bounding box center [90, 242] width 98 height 22
click at [41, 231] on select "SHIPPED PENDING CANCELLED" at bounding box center [90, 242] width 98 height 22
select select "PENDING"
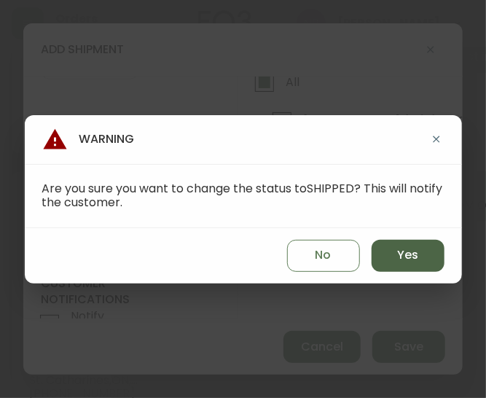
click at [411, 259] on span "Yes" at bounding box center [407, 255] width 21 height 16
type input "SHIPPED"
select select "SHIPPED"
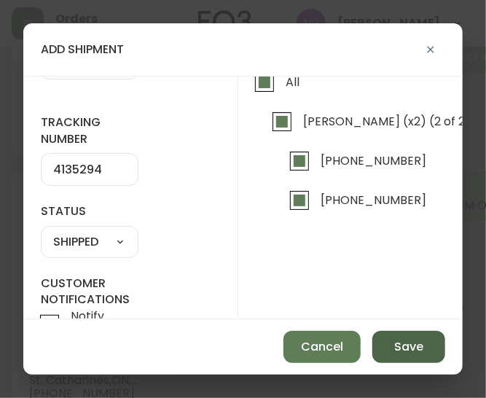
click at [415, 335] on button "Save" at bounding box center [408, 347] width 73 height 32
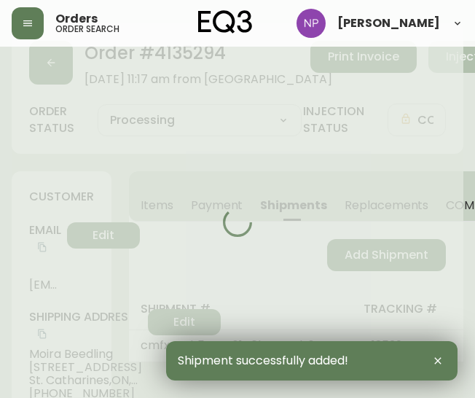
type input "Fully Shipped"
select select "FULLY_SHIPPED"
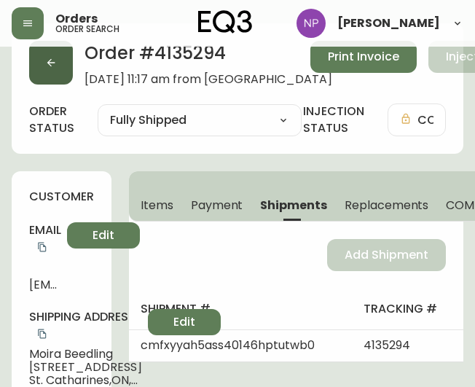
click at [53, 68] on icon "button" at bounding box center [51, 63] width 12 height 12
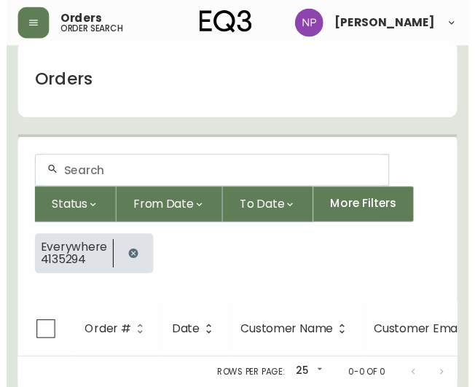
scroll to position [35, 0]
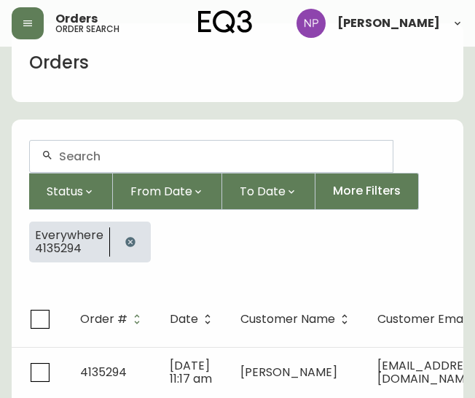
click at [93, 144] on div at bounding box center [211, 156] width 363 height 31
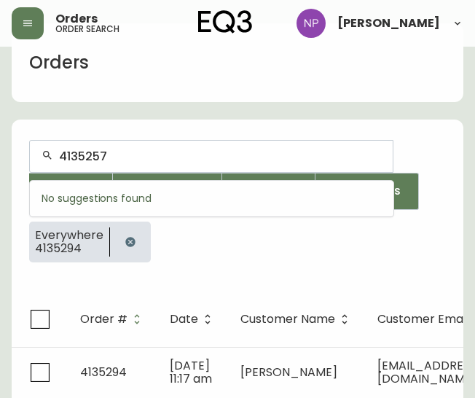
type input "4135257"
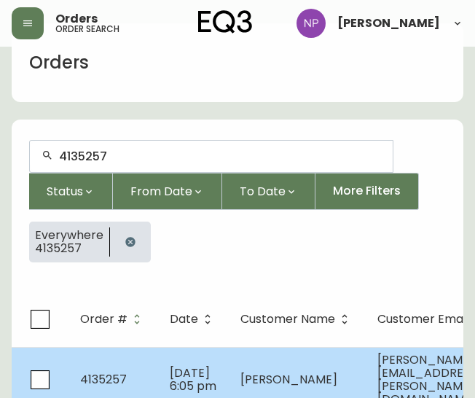
click at [138, 360] on td "4135257" at bounding box center [114, 379] width 90 height 65
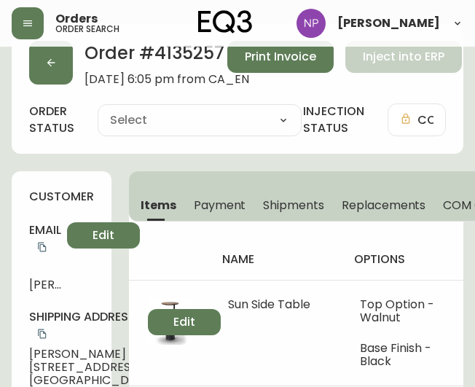
type input "Processing"
select select "PROCESSING"
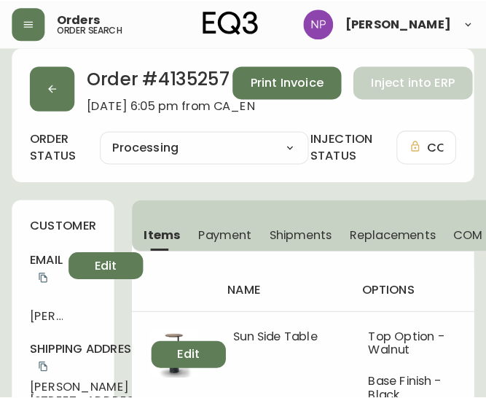
scroll to position [9, 0]
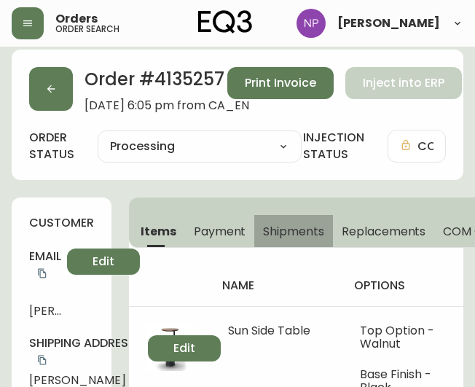
click at [263, 224] on span "Shipments" at bounding box center [293, 231] width 61 height 15
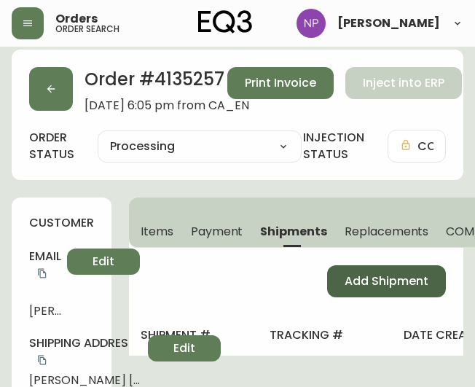
click at [360, 292] on button "Add Shipment" at bounding box center [386, 281] width 119 height 32
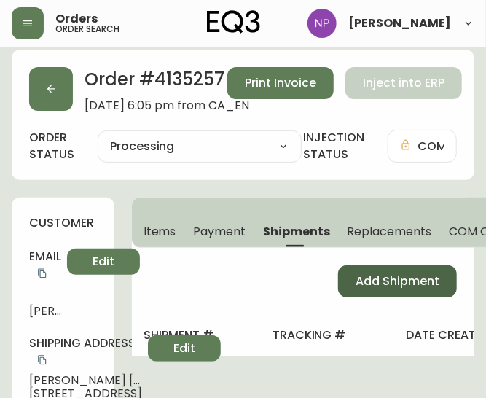
select select "PENDING"
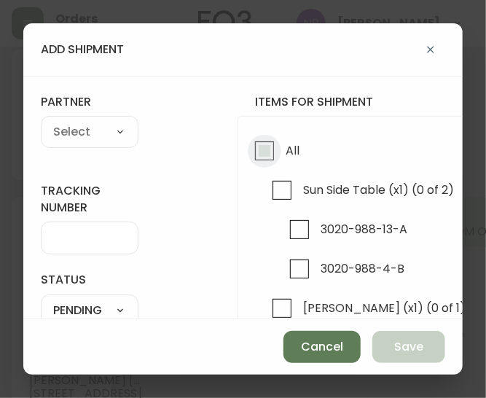
click at [265, 156] on input "All" at bounding box center [265, 151] width 34 height 34
checkbox input "true"
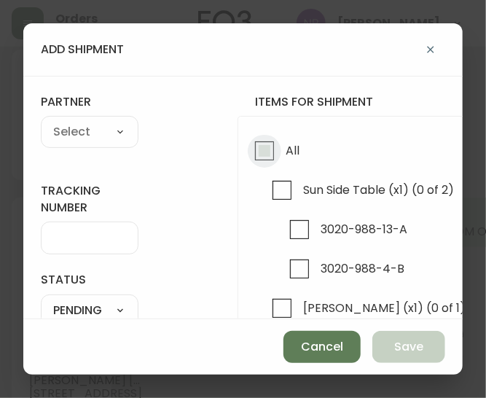
checkbox input "true"
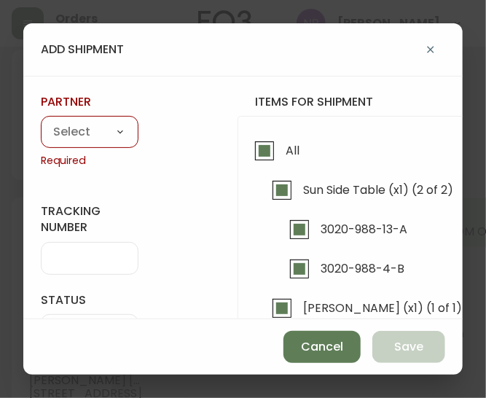
click at [130, 138] on select "A Move to Remember LLC ABF Freight Alero [PERSON_NAME] Canada Post Canpar Expre…" at bounding box center [90, 133] width 98 height 22
select select "cke1dpc0yc9gj0134t8k3ng1a"
click at [41, 122] on select "A Move to Remember LLC ABF Freight Alero [PERSON_NAME] Canada Post Canpar Expre…" at bounding box center [90, 133] width 98 height 22
type input "RXO"
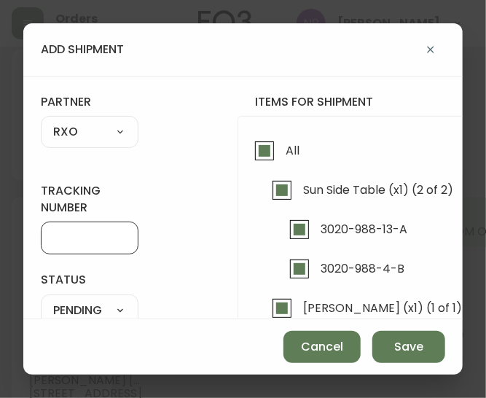
click at [87, 239] on input "tracking number" at bounding box center [89, 238] width 73 height 14
type input "4135257"
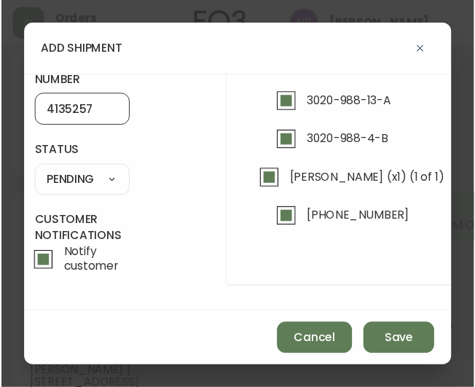
scroll to position [136, 7]
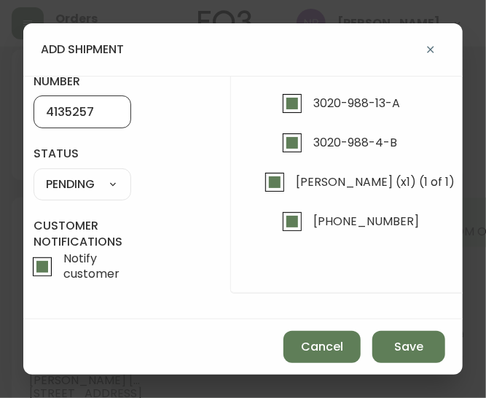
click at [57, 173] on select "SHIPPED PENDING CANCELLED" at bounding box center [83, 184] width 98 height 22
click at [34, 173] on select "SHIPPED PENDING CANCELLED" at bounding box center [83, 184] width 98 height 22
select select "PENDING"
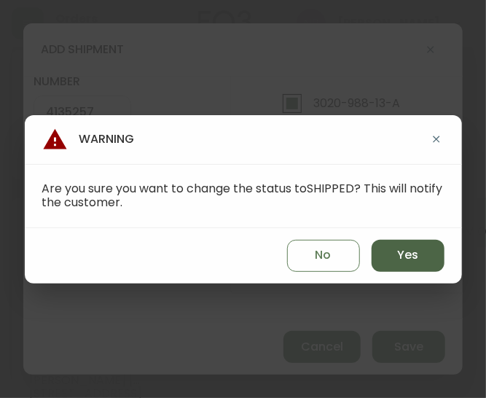
click at [415, 249] on span "Yes" at bounding box center [407, 255] width 21 height 16
type input "SHIPPED"
select select "SHIPPED"
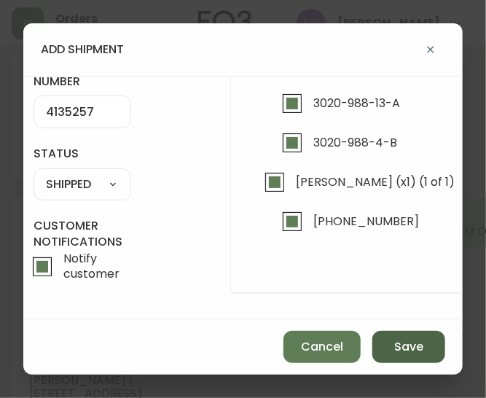
click at [408, 345] on span "Save" at bounding box center [408, 347] width 29 height 16
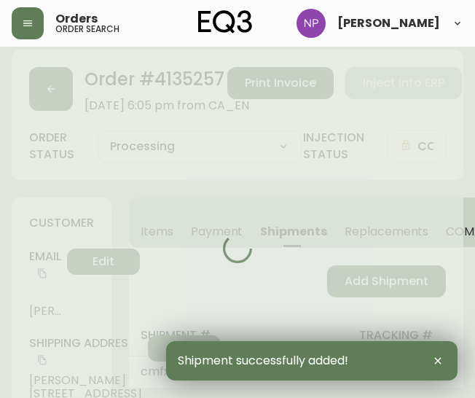
type input "Fully Shipped"
select select "FULLY_SHIPPED"
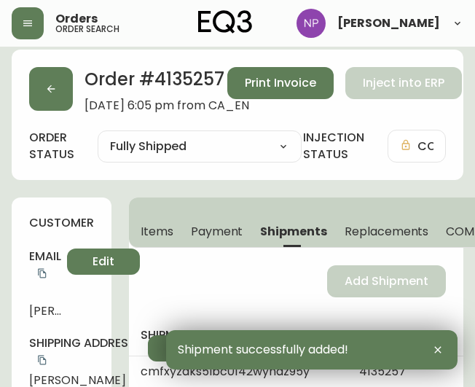
scroll to position [0, 0]
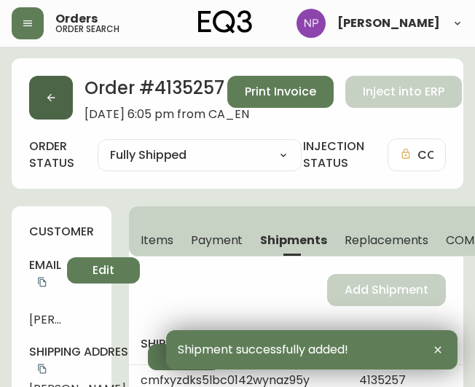
click at [64, 94] on button "button" at bounding box center [51, 98] width 44 height 44
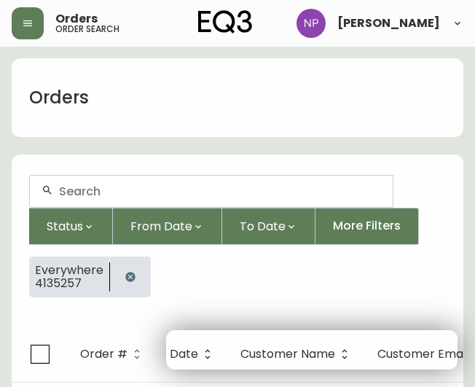
scroll to position [25, 0]
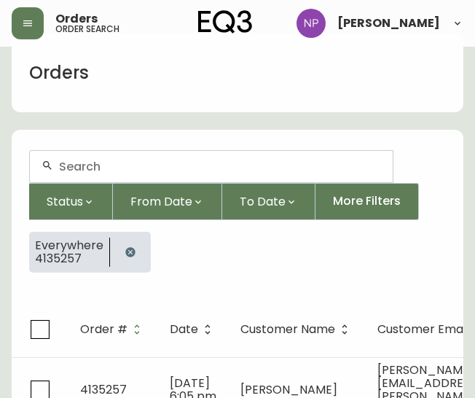
click at [119, 176] on div at bounding box center [211, 166] width 363 height 31
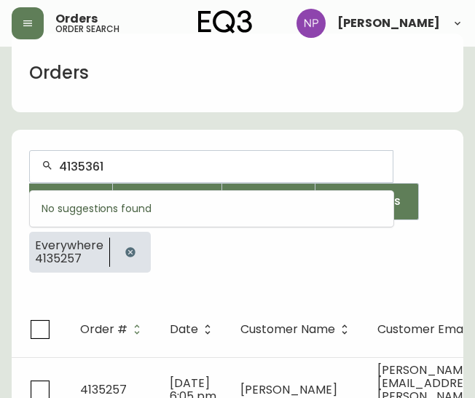
type input "4135361"
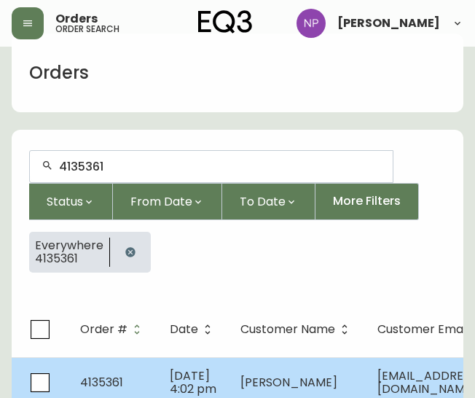
click at [137, 374] on td "4135361" at bounding box center [114, 382] width 90 height 51
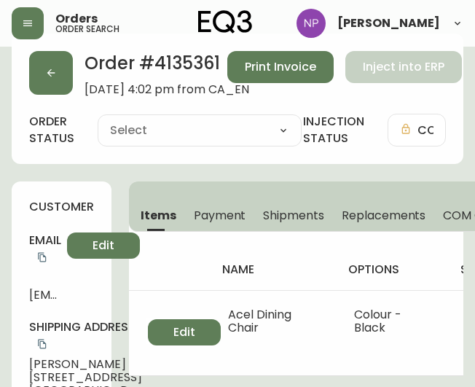
type input "Processing"
select select "PROCESSING"
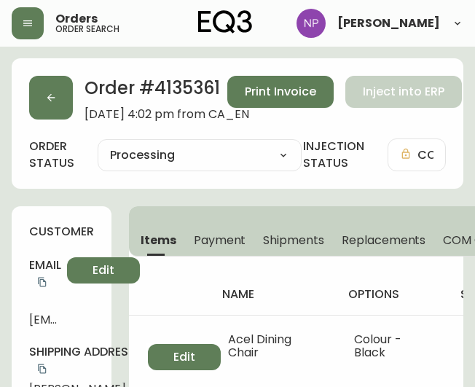
click at [271, 234] on span "Shipments" at bounding box center [293, 240] width 61 height 15
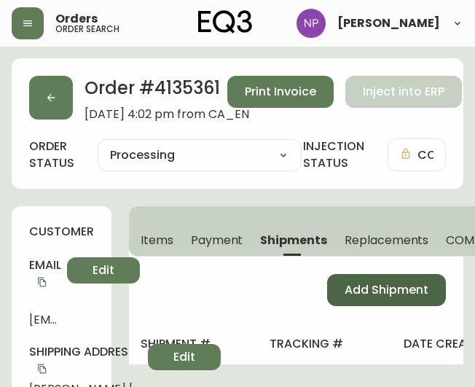
click at [348, 287] on span "Add Shipment" at bounding box center [387, 290] width 84 height 16
select select "PENDING"
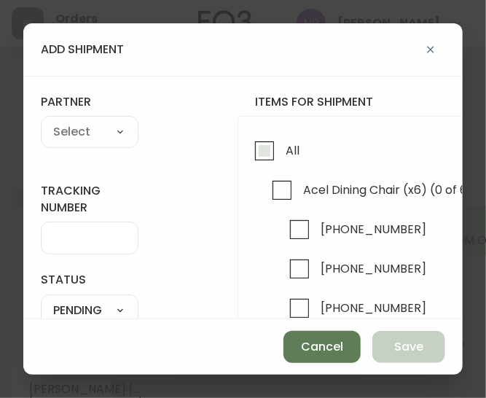
click at [293, 152] on span "All" at bounding box center [293, 150] width 14 height 15
click at [281, 152] on input "All" at bounding box center [265, 151] width 34 height 34
checkbox input "true"
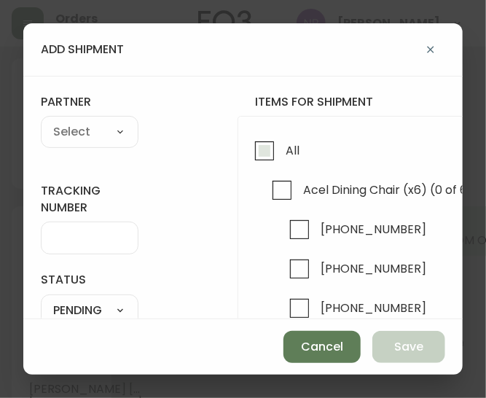
checkbox input "true"
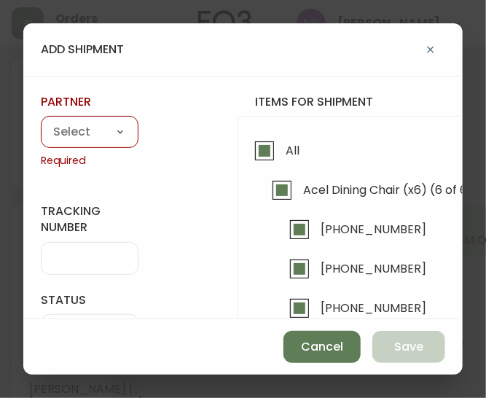
click at [106, 146] on div "A Move to Remember LLC ABF Freight Alero [PERSON_NAME] Canada Post Canpar Expre…" at bounding box center [90, 132] width 98 height 32
click at [94, 127] on select "A Move to Remember LLC ABF Freight Alero [PERSON_NAME] Canada Post Canpar Expre…" at bounding box center [90, 133] width 98 height 22
select select "cke1dpc0yc9gj0134t8k3ng1a"
click at [41, 122] on select "A Move to Remember LLC ABF Freight Alero [PERSON_NAME] Canada Post Canpar Expre…" at bounding box center [90, 133] width 98 height 22
type input "RXO"
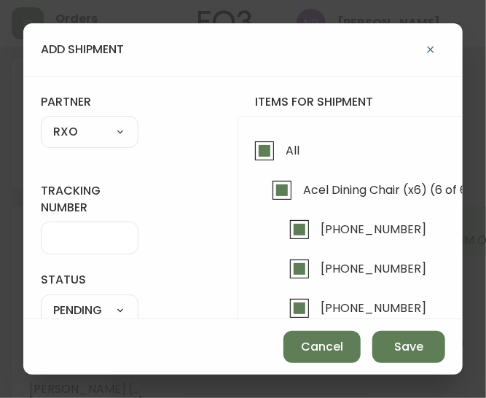
click at [69, 235] on input "tracking number" at bounding box center [89, 238] width 73 height 14
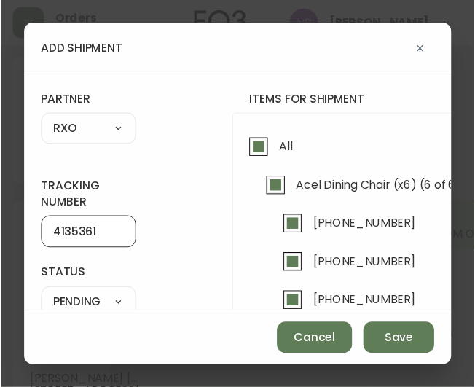
scroll to position [103, 0]
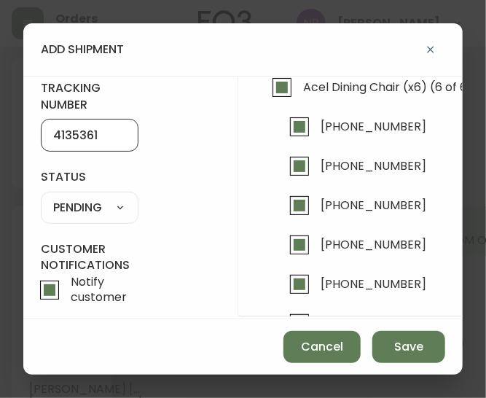
type input "4135361"
click at [93, 207] on select "SHIPPED PENDING CANCELLED" at bounding box center [90, 208] width 98 height 22
click at [41, 197] on select "SHIPPED PENDING CANCELLED" at bounding box center [90, 208] width 98 height 22
select select "PENDING"
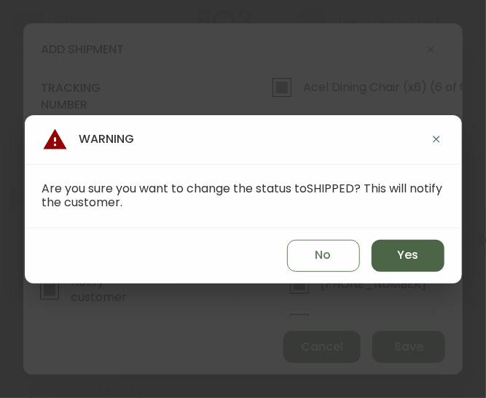
click at [391, 246] on button "Yes" at bounding box center [408, 256] width 73 height 32
type input "SHIPPED"
select select "SHIPPED"
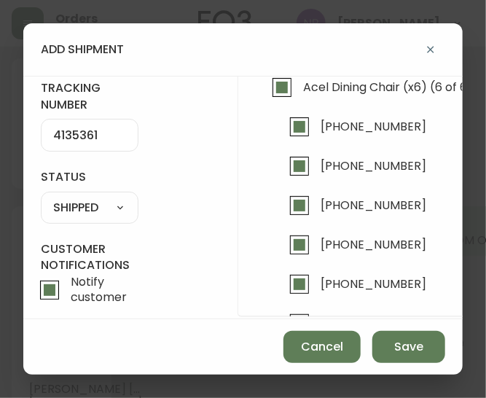
click at [410, 372] on div "Cancel Save" at bounding box center [242, 346] width 439 height 55
click at [402, 352] on span "Save" at bounding box center [408, 347] width 29 height 16
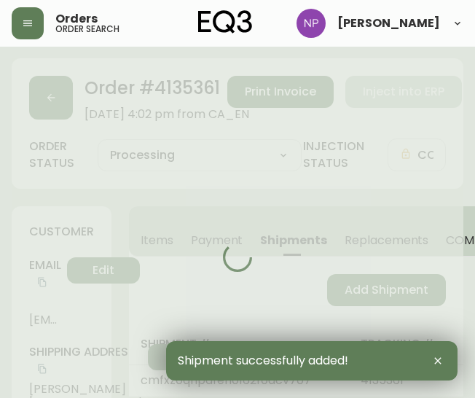
type input "Fully Shipped"
select select "FULLY_SHIPPED"
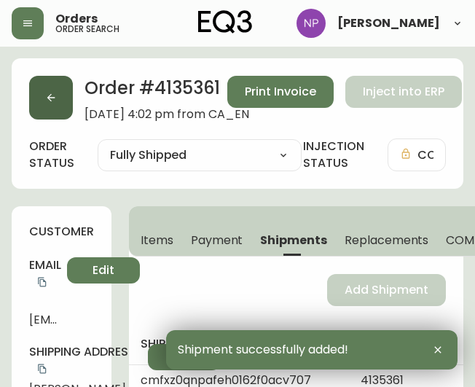
click at [47, 94] on icon "button" at bounding box center [51, 98] width 12 height 12
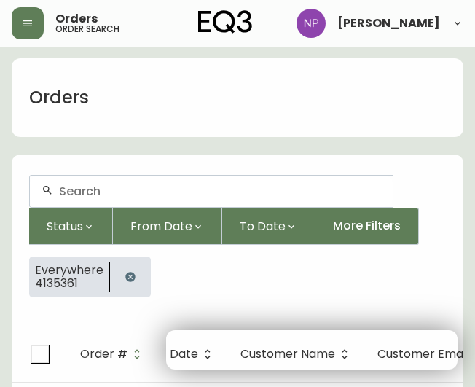
scroll to position [25, 0]
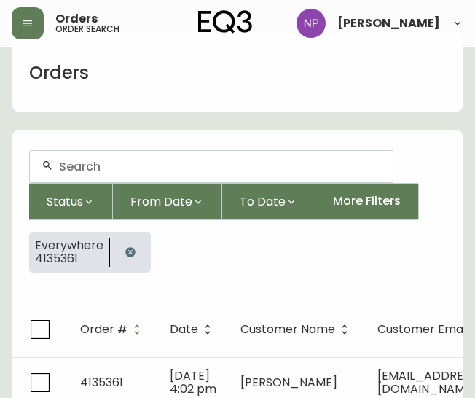
click at [76, 163] on input "text" at bounding box center [220, 167] width 322 height 14
type input "4135325"
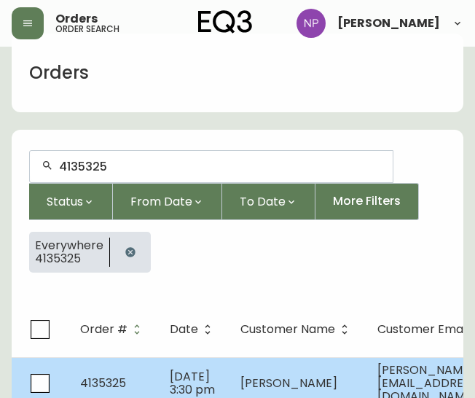
click at [133, 386] on td "4135325" at bounding box center [114, 383] width 90 height 52
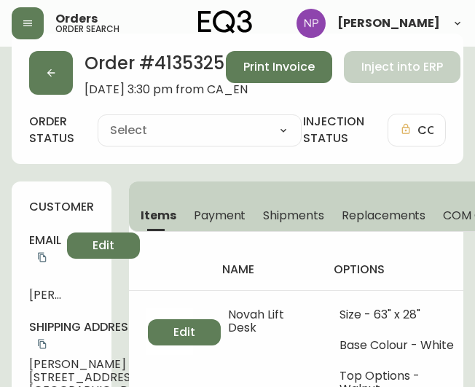
type input "Processing"
select select "PROCESSING"
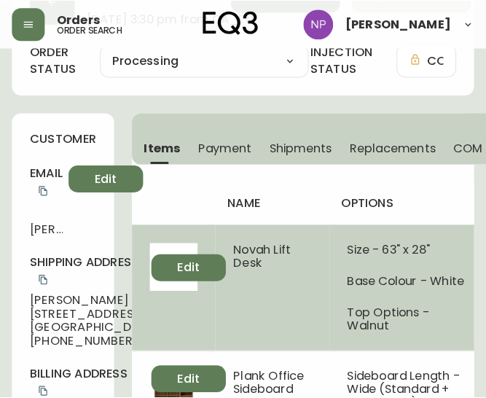
scroll to position [95, 0]
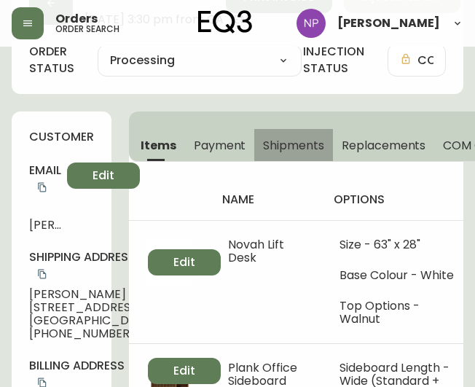
click at [270, 155] on button "Shipments" at bounding box center [293, 145] width 79 height 32
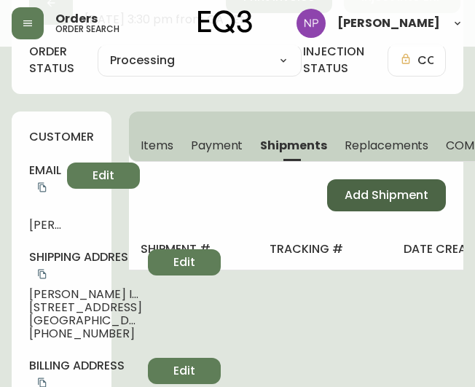
click at [330, 186] on button "Add Shipment" at bounding box center [386, 195] width 119 height 32
select select "PENDING"
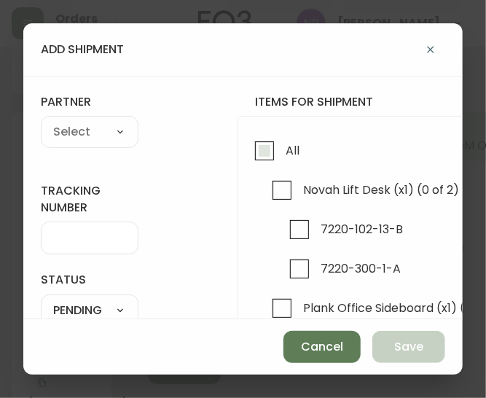
click at [255, 145] on input "All" at bounding box center [265, 151] width 34 height 34
checkbox input "true"
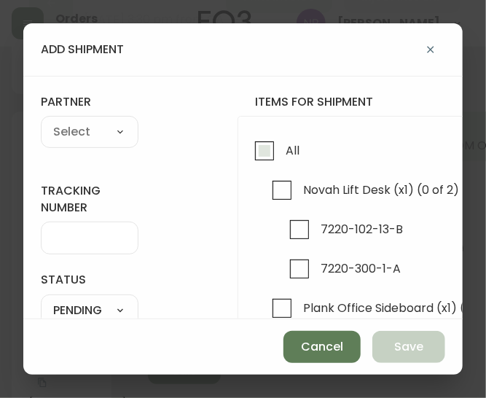
checkbox input "true"
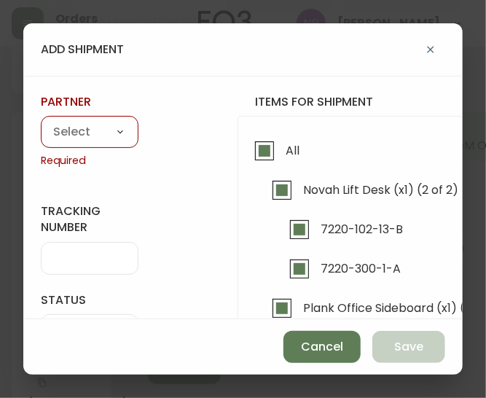
click at [116, 130] on select "A Move to Remember LLC ABF Freight Alero [PERSON_NAME] Canada Post Canpar Expre…" at bounding box center [90, 133] width 98 height 22
select select "cke1dpc0yc9gj0134t8k3ng1a"
click at [41, 122] on select "A Move to Remember LLC ABF Freight Alero [PERSON_NAME] Canada Post Canpar Expre…" at bounding box center [90, 133] width 98 height 22
type input "RXO"
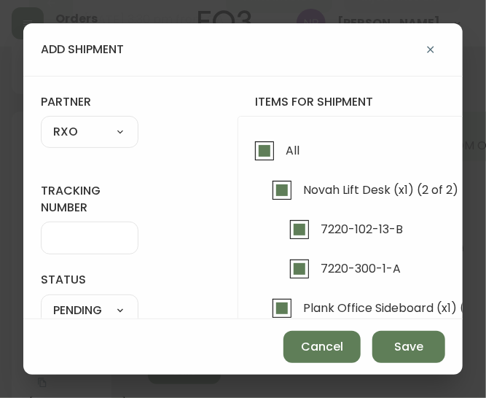
click at [82, 235] on input "tracking number" at bounding box center [89, 238] width 73 height 14
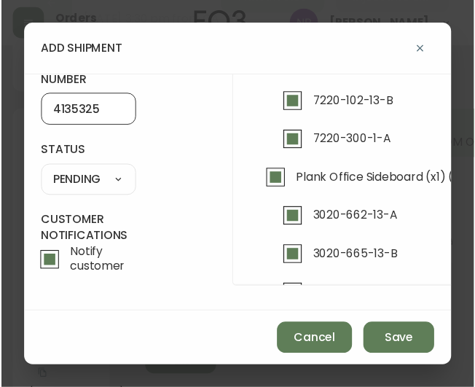
scroll to position [130, 0]
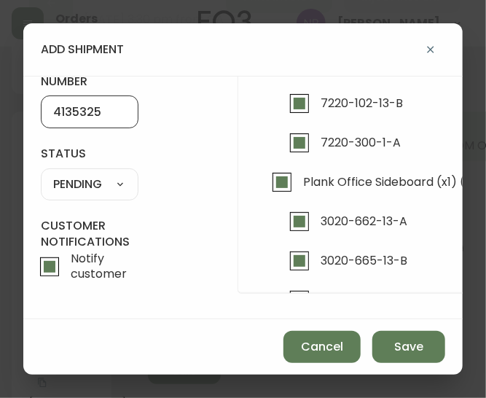
type input "4135325"
click at [98, 173] on select "SHIPPED PENDING CANCELLED" at bounding box center [90, 184] width 98 height 22
click at [41, 173] on select "SHIPPED PENDING CANCELLED" at bounding box center [90, 184] width 98 height 22
select select "PENDING"
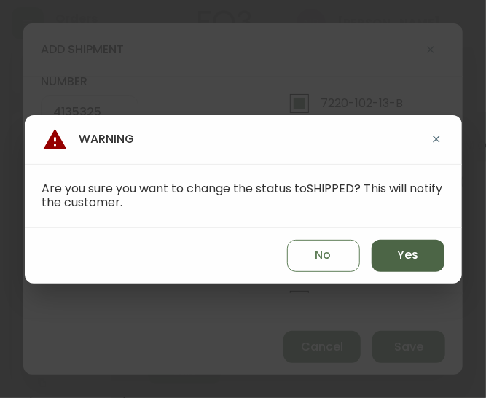
click at [414, 243] on button "Yes" at bounding box center [408, 256] width 73 height 32
type input "SHIPPED"
select select "SHIPPED"
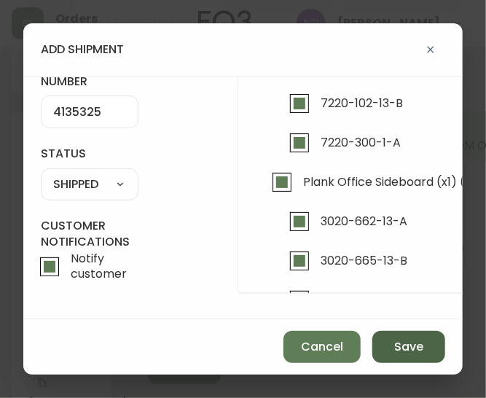
click at [416, 339] on span "Save" at bounding box center [408, 347] width 29 height 16
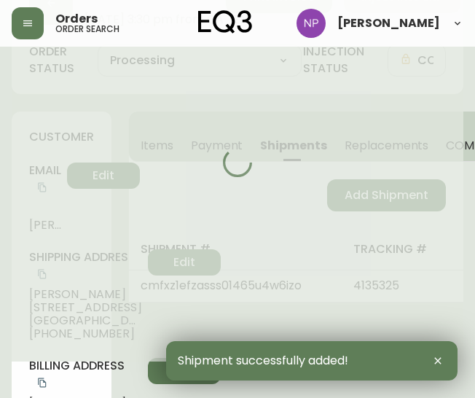
type input "Fully Shipped"
select select "FULLY_SHIPPED"
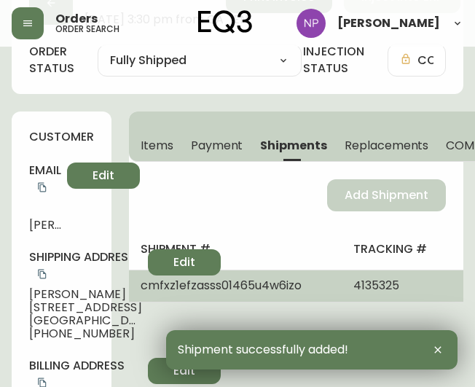
scroll to position [0, 0]
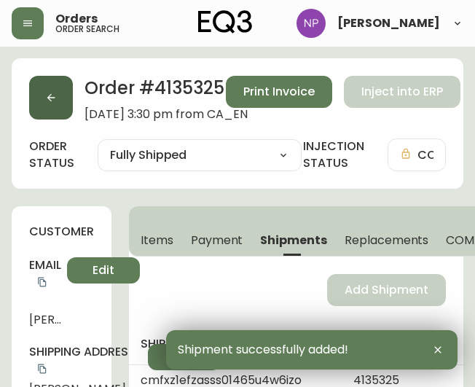
click at [61, 94] on button "button" at bounding box center [51, 98] width 44 height 44
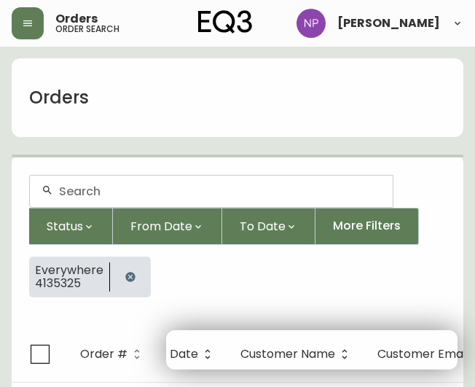
scroll to position [25, 0]
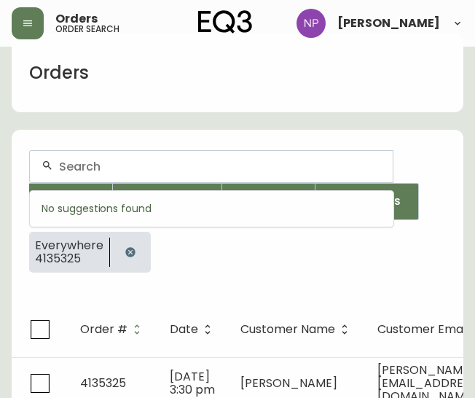
click at [91, 167] on input "text" at bounding box center [220, 167] width 322 height 14
type input "4135393"
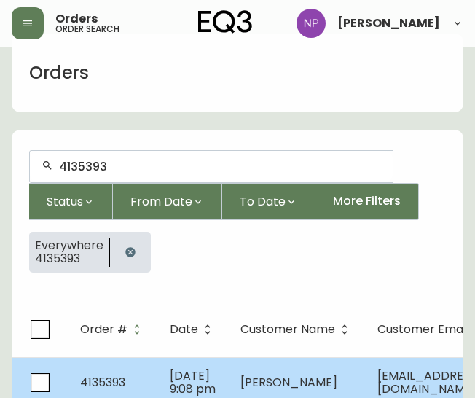
click at [189, 384] on span "[DATE] 9:08 pm" at bounding box center [193, 382] width 46 height 30
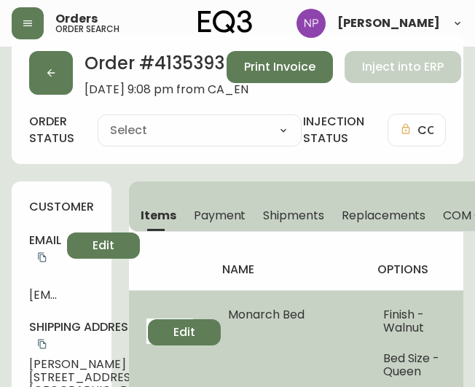
type input "Processing"
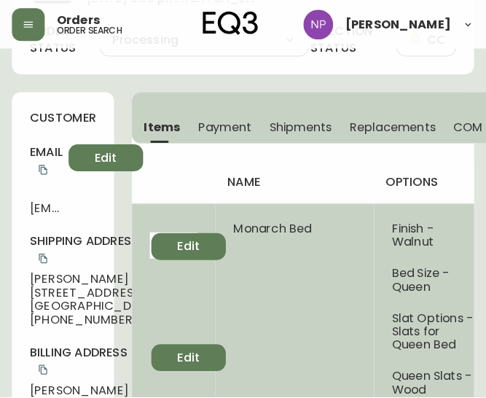
scroll to position [69, 0]
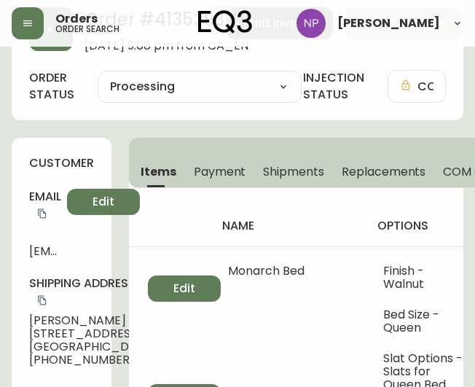
click at [293, 183] on button "Shipments" at bounding box center [293, 171] width 79 height 32
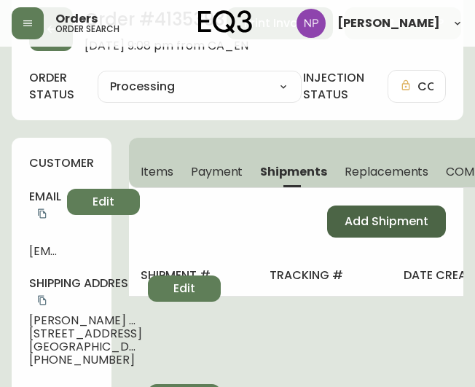
click at [384, 231] on button "Add Shipment" at bounding box center [386, 222] width 119 height 32
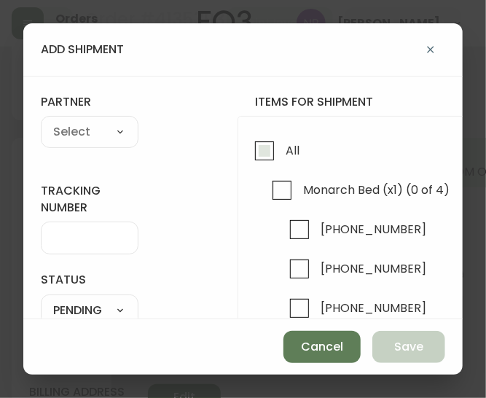
click at [248, 143] on input "All" at bounding box center [265, 151] width 34 height 34
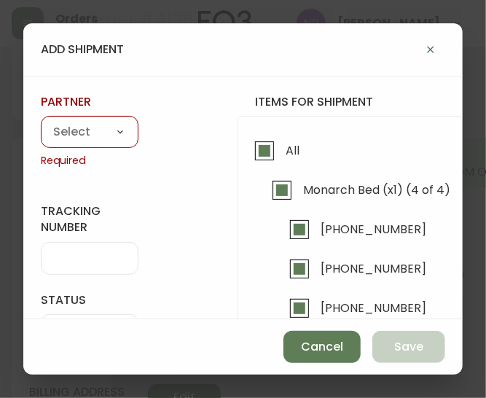
click at [97, 128] on select "A Move to Remember LLC ABF Freight Alero [PERSON_NAME] Canada Post Canpar Expre…" at bounding box center [90, 133] width 98 height 22
click at [41, 122] on select "A Move to Remember LLC ABF Freight Alero [PERSON_NAME] Canada Post Canpar Expre…" at bounding box center [90, 133] width 98 height 22
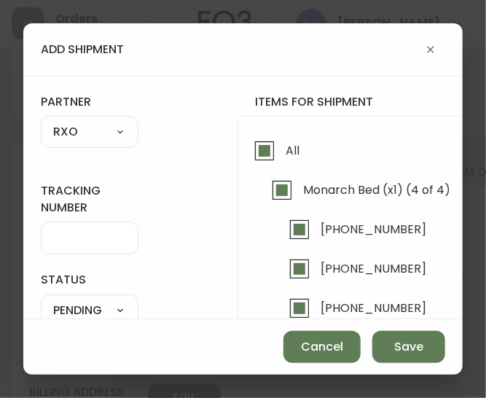
click at [68, 240] on input "tracking number" at bounding box center [89, 238] width 73 height 14
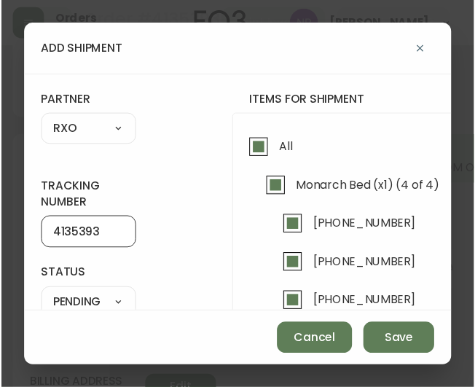
scroll to position [136, 0]
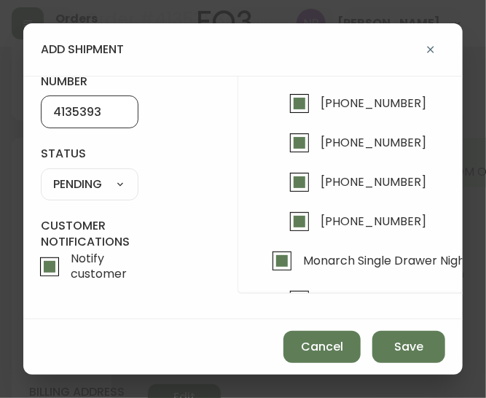
click at [100, 180] on select "SHIPPED PENDING CANCELLED" at bounding box center [90, 184] width 98 height 22
click at [41, 173] on select "SHIPPED PENDING CANCELLED" at bounding box center [90, 184] width 98 height 22
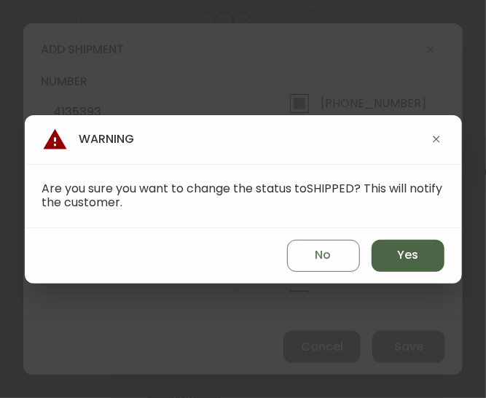
click at [403, 261] on span "Yes" at bounding box center [407, 255] width 21 height 16
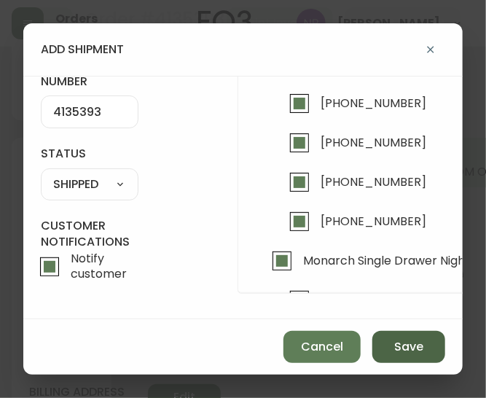
click at [409, 344] on span "Save" at bounding box center [408, 347] width 29 height 16
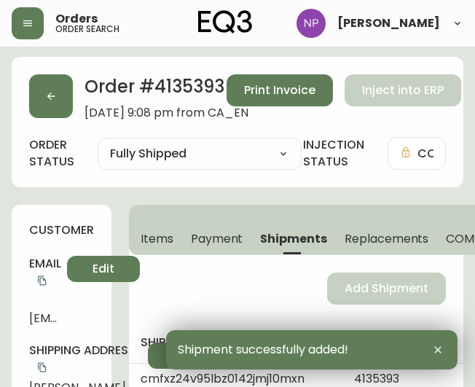
scroll to position [0, 0]
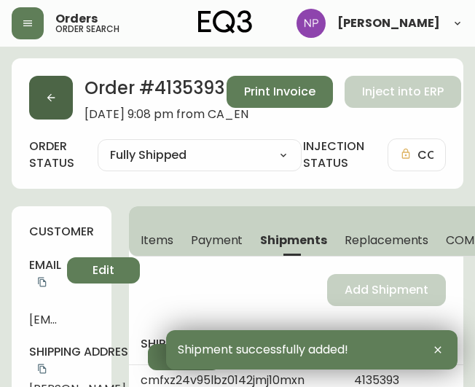
click at [67, 108] on button "button" at bounding box center [51, 98] width 44 height 44
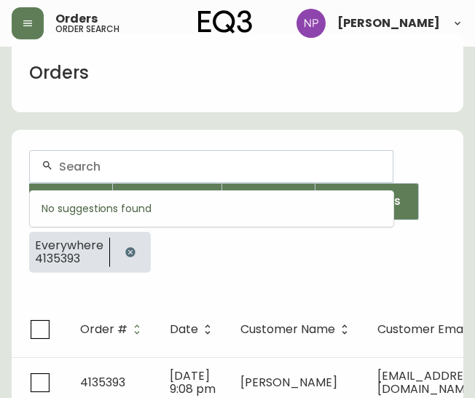
click at [114, 164] on input "text" at bounding box center [220, 167] width 322 height 14
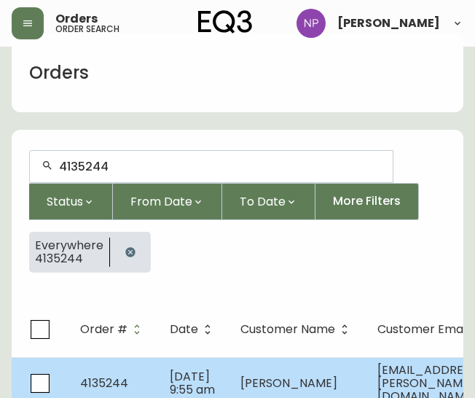
click at [176, 381] on span "[DATE] 9:55 am" at bounding box center [192, 383] width 45 height 30
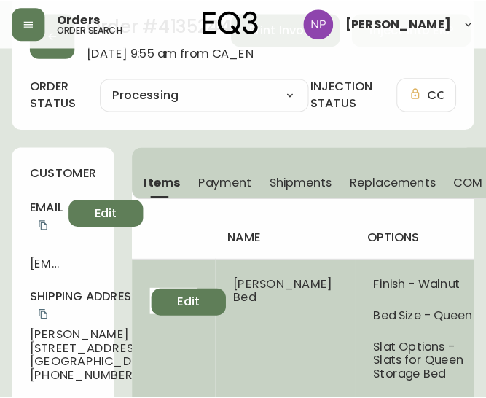
scroll to position [61, 0]
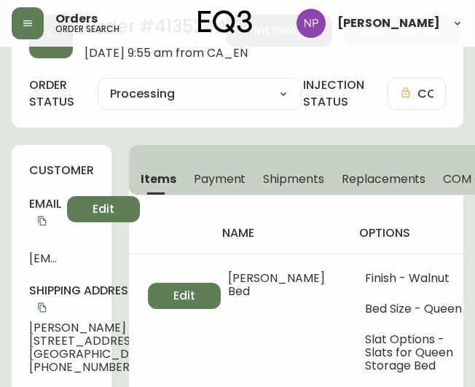
click at [280, 189] on button "Shipments" at bounding box center [293, 179] width 79 height 32
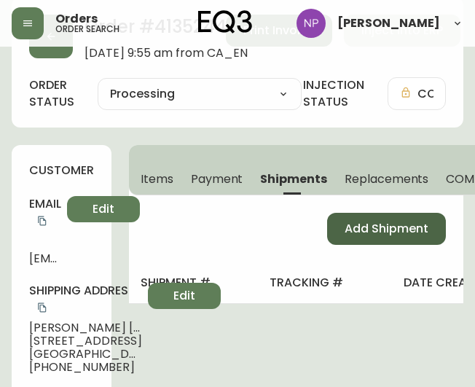
click at [348, 225] on span "Add Shipment" at bounding box center [387, 229] width 84 height 16
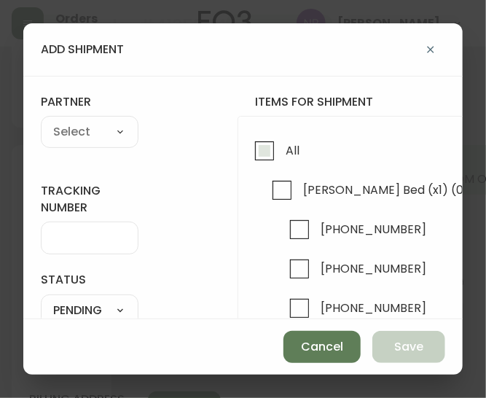
click at [276, 143] on input "All" at bounding box center [265, 151] width 34 height 34
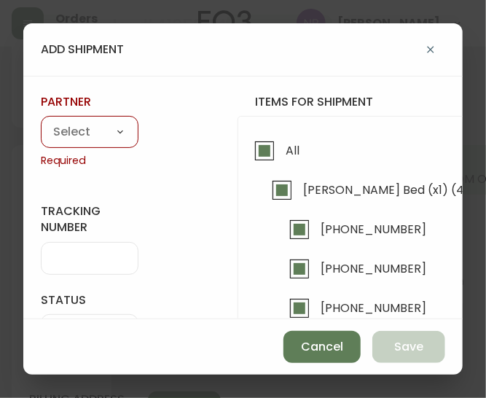
click at [75, 128] on select "A Move to Remember LLC ABF Freight Alero [PERSON_NAME] Canada Post Canpar Expre…" at bounding box center [90, 133] width 98 height 22
click at [41, 122] on select "A Move to Remember LLC ABF Freight Alero [PERSON_NAME] Canada Post Canpar Expre…" at bounding box center [90, 133] width 98 height 22
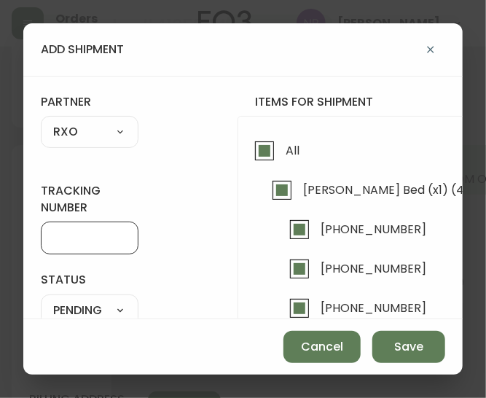
click at [96, 238] on input "tracking number" at bounding box center [89, 238] width 73 height 14
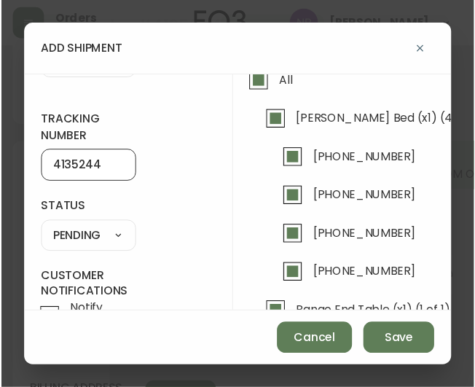
scroll to position [69, 0]
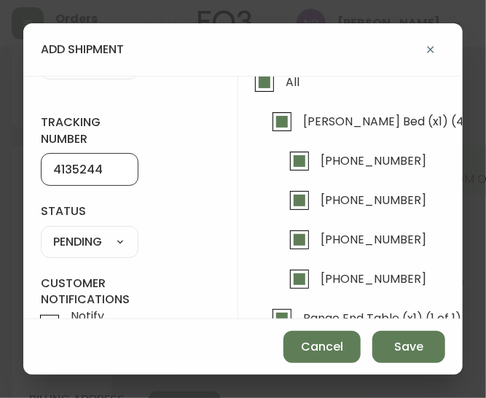
click at [115, 240] on select "SHIPPED PENDING CANCELLED" at bounding box center [90, 242] width 98 height 22
click at [41, 231] on select "SHIPPED PENDING CANCELLED" at bounding box center [90, 242] width 98 height 22
click at [77, 241] on select "SHIPPED PENDING CANCELLED" at bounding box center [90, 242] width 98 height 22
click at [41, 231] on select "SHIPPED PENDING CANCELLED" at bounding box center [90, 242] width 98 height 22
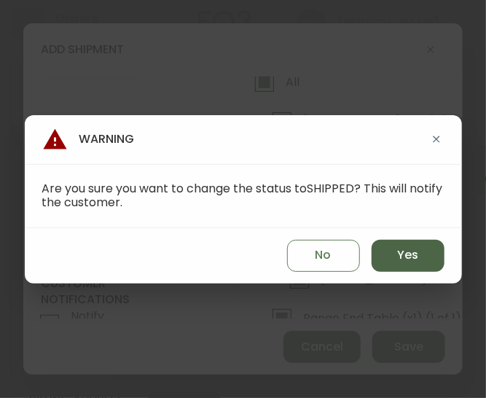
click at [418, 256] on button "Yes" at bounding box center [408, 256] width 73 height 32
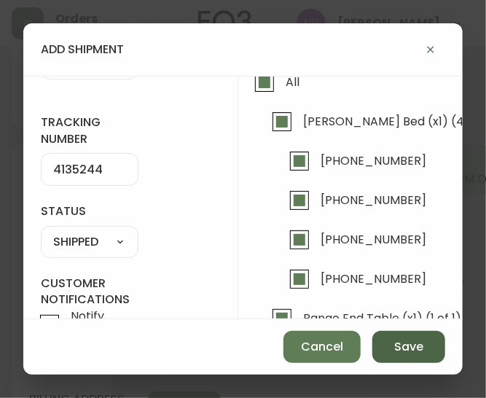
click at [408, 353] on span "Save" at bounding box center [408, 347] width 29 height 16
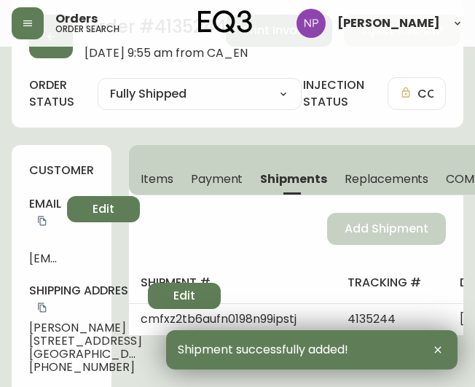
scroll to position [0, 0]
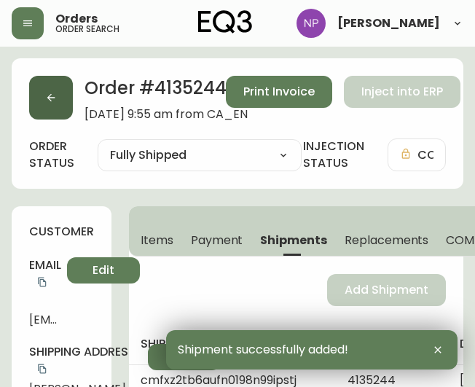
click at [42, 99] on button "button" at bounding box center [51, 98] width 44 height 44
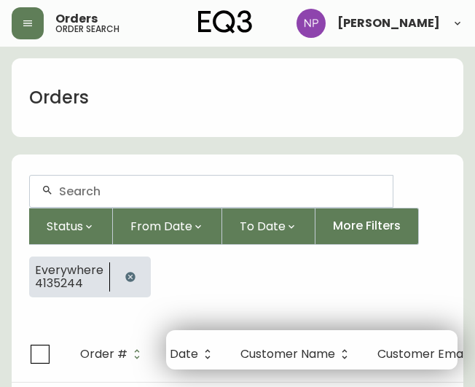
scroll to position [25, 0]
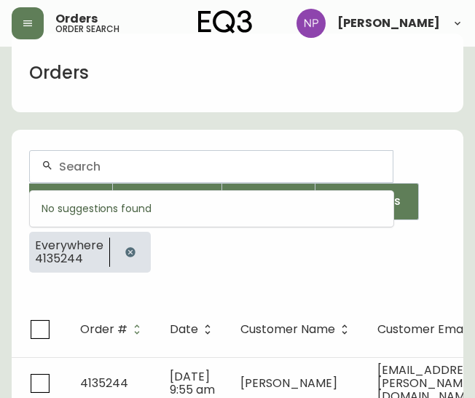
click at [158, 165] on input "text" at bounding box center [220, 167] width 322 height 14
click at [78, 171] on input "text" at bounding box center [220, 167] width 322 height 14
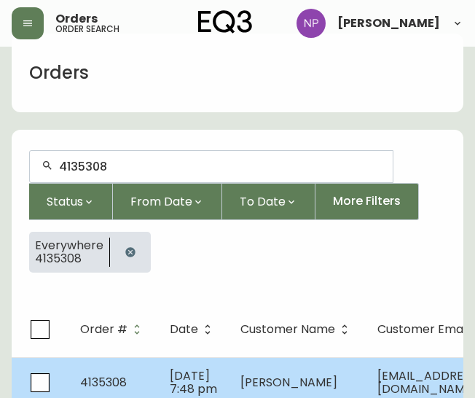
click at [106, 377] on span "4135308" at bounding box center [103, 382] width 47 height 17
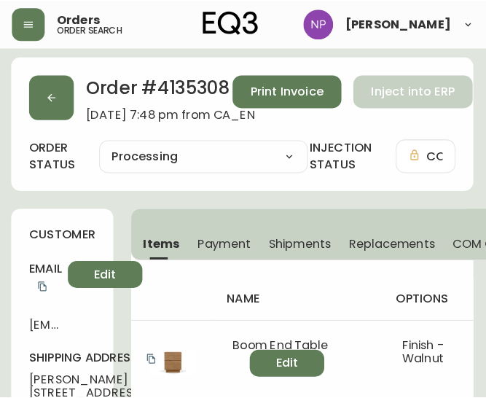
scroll to position [1, 1]
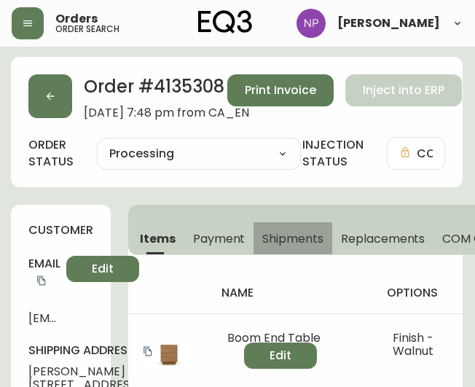
click at [306, 238] on span "Shipments" at bounding box center [292, 238] width 61 height 15
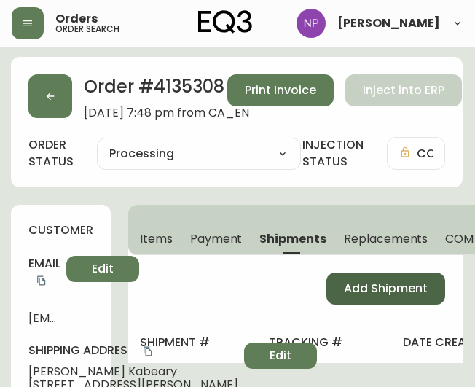
click at [353, 284] on span "Add Shipment" at bounding box center [386, 289] width 84 height 16
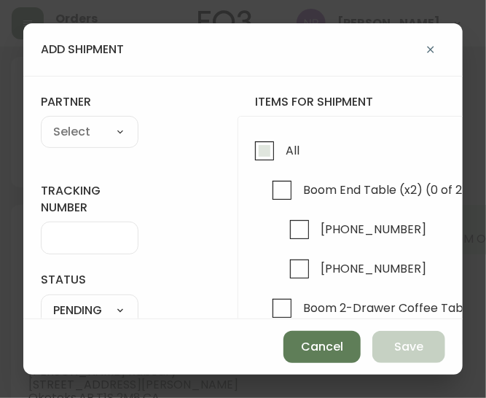
click at [257, 149] on input "All" at bounding box center [265, 151] width 34 height 34
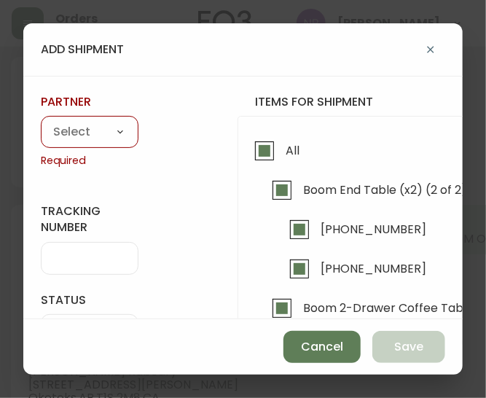
click at [74, 126] on select "A Move to Remember LLC ABF Freight Alero [PERSON_NAME] Canada Post Canpar Expre…" at bounding box center [90, 133] width 98 height 22
click at [41, 122] on select "A Move to Remember LLC ABF Freight Alero [PERSON_NAME] Canada Post Canpar Expre…" at bounding box center [90, 133] width 98 height 22
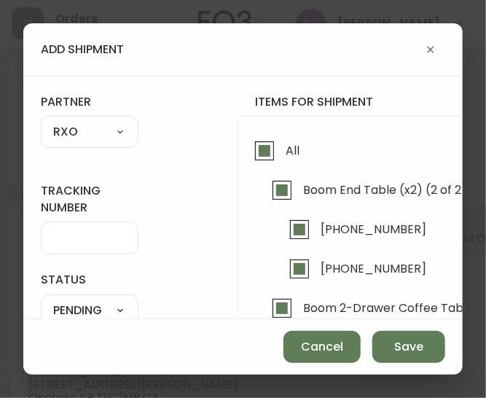
click at [82, 237] on input "tracking number" at bounding box center [89, 238] width 73 height 14
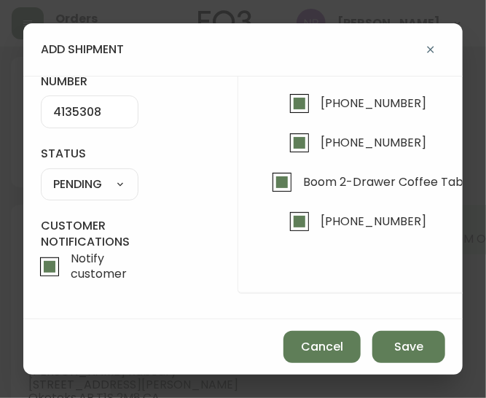
click at [82, 174] on select "SHIPPED PENDING CANCELLED" at bounding box center [90, 184] width 98 height 22
click at [41, 173] on select "SHIPPED PENDING CANCELLED" at bounding box center [90, 184] width 98 height 22
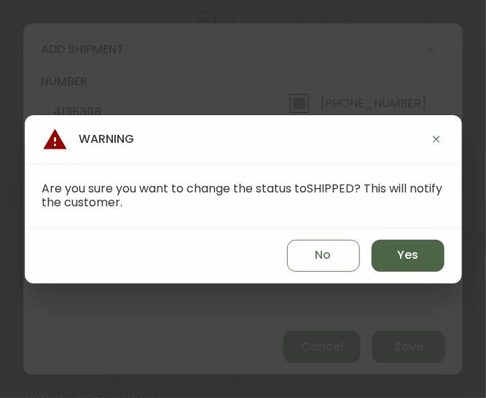
click at [413, 267] on button "Yes" at bounding box center [408, 256] width 73 height 32
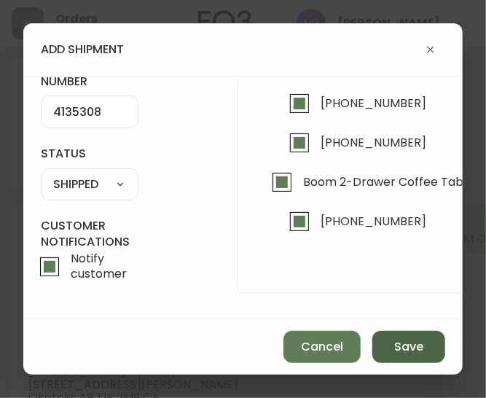
click at [421, 341] on span "Save" at bounding box center [408, 347] width 29 height 16
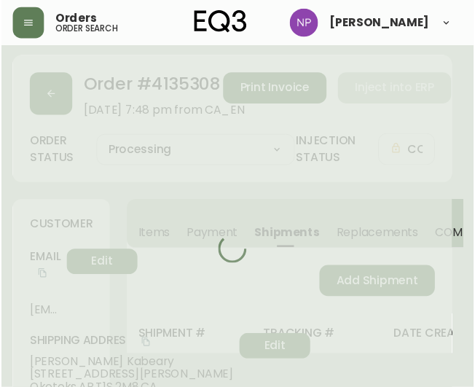
scroll to position [1, 0]
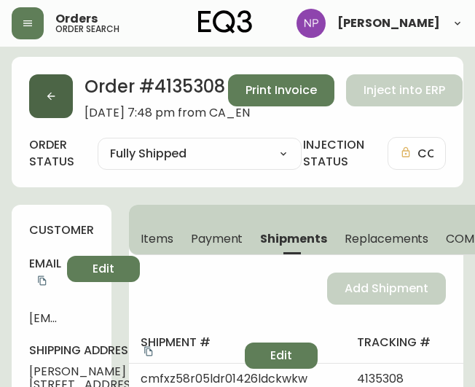
click at [41, 88] on button "button" at bounding box center [51, 96] width 44 height 44
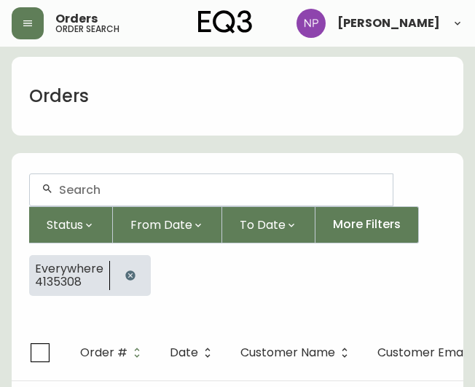
scroll to position [25, 0]
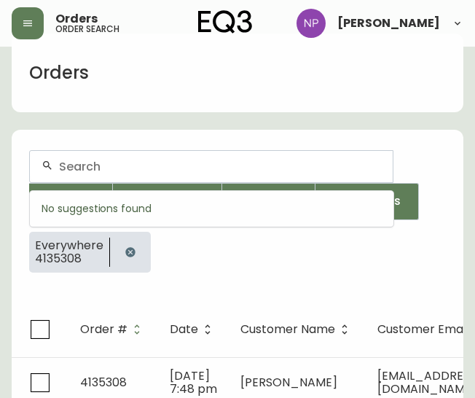
click at [105, 167] on input "text" at bounding box center [220, 167] width 322 height 14
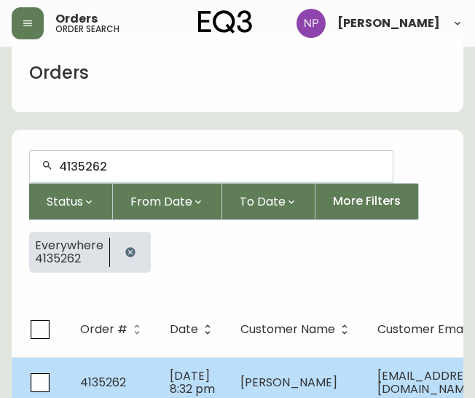
click at [179, 373] on span "[DATE] 8:32 pm" at bounding box center [192, 382] width 45 height 30
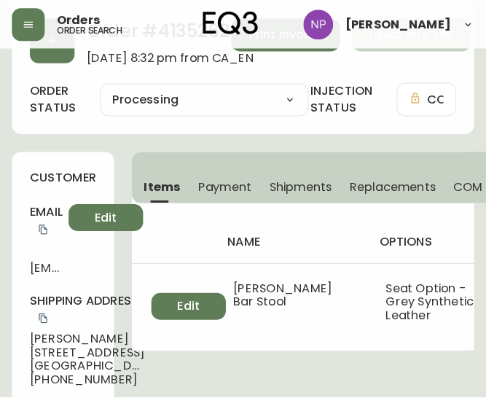
scroll to position [60, 0]
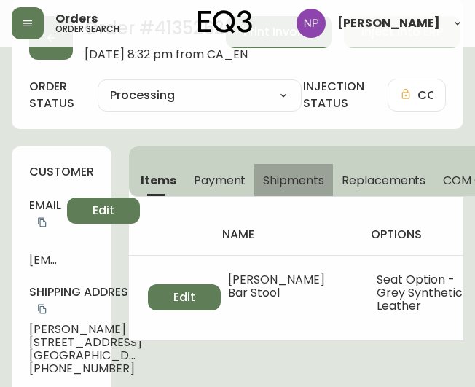
click at [267, 186] on span "Shipments" at bounding box center [293, 180] width 61 height 15
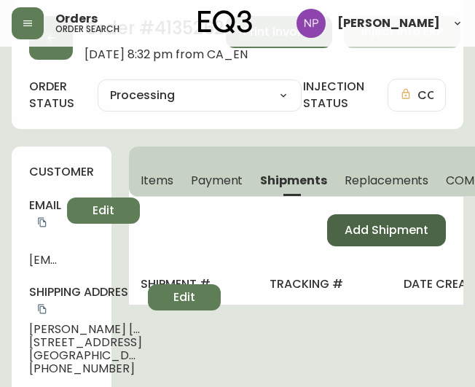
click at [377, 235] on span "Add Shipment" at bounding box center [387, 230] width 84 height 16
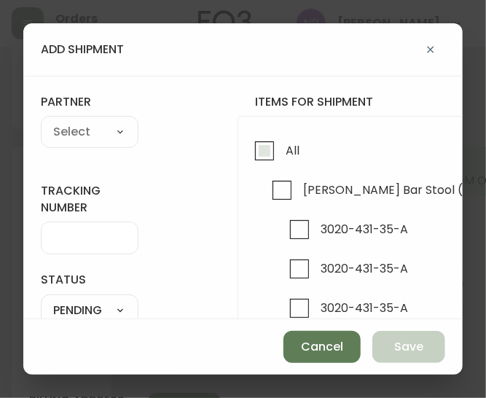
click at [259, 146] on input "All" at bounding box center [265, 151] width 34 height 34
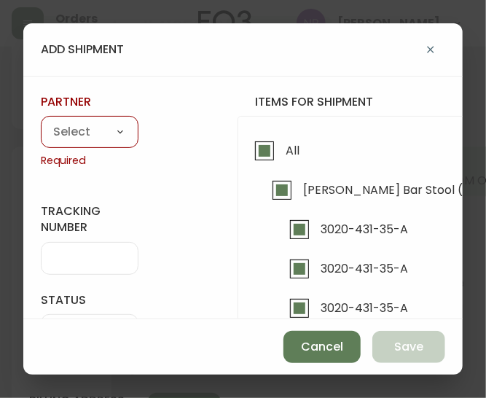
click at [93, 133] on select "A Move to Remember LLC ABF Freight Alero [PERSON_NAME] Canada Post Canpar Expre…" at bounding box center [90, 133] width 98 height 22
click at [41, 122] on select "A Move to Remember LLC ABF Freight Alero [PERSON_NAME] Canada Post Canpar Expre…" at bounding box center [90, 133] width 98 height 22
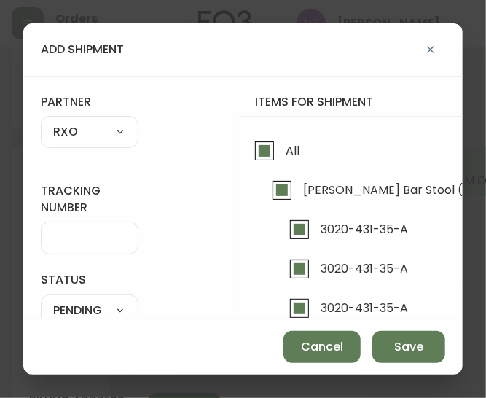
click at [64, 225] on div at bounding box center [90, 238] width 98 height 33
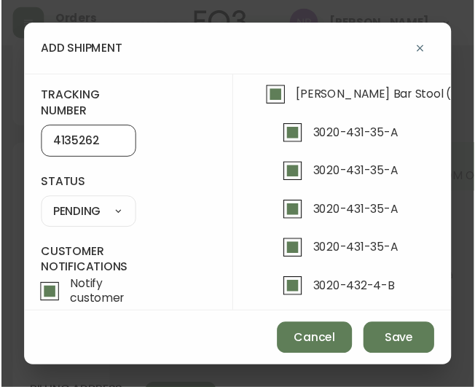
scroll to position [93, 0]
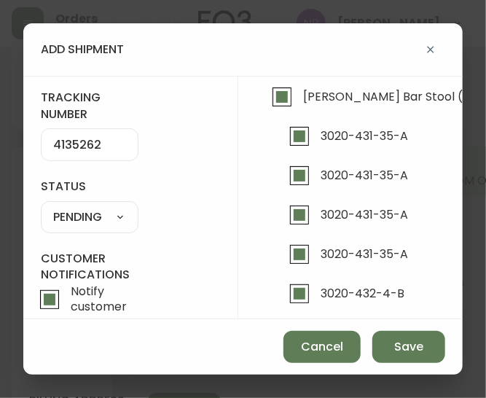
click at [106, 215] on select "SHIPPED PENDING CANCELLED" at bounding box center [90, 217] width 98 height 22
click at [41, 206] on select "SHIPPED PENDING CANCELLED" at bounding box center [90, 217] width 98 height 22
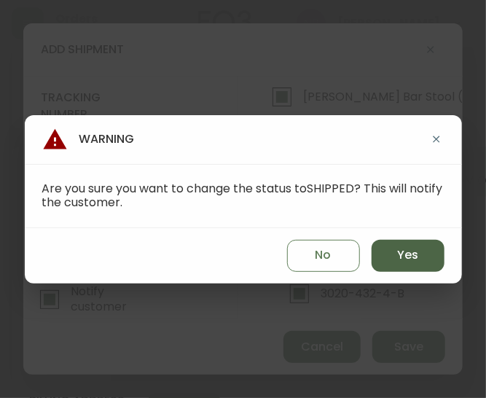
click at [430, 250] on button "Yes" at bounding box center [408, 256] width 73 height 32
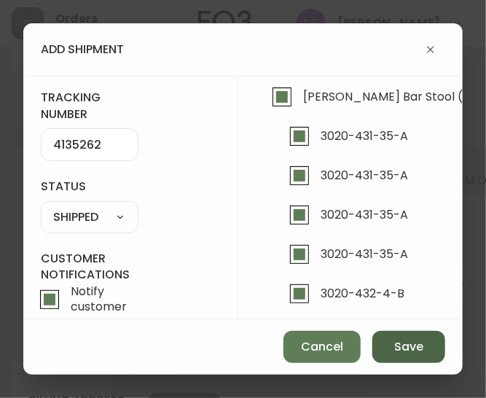
click at [430, 345] on button "Save" at bounding box center [408, 347] width 73 height 32
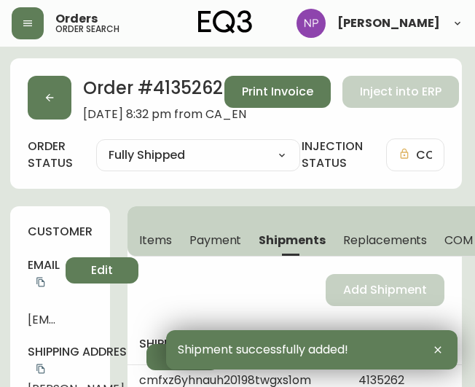
scroll to position [0, 1]
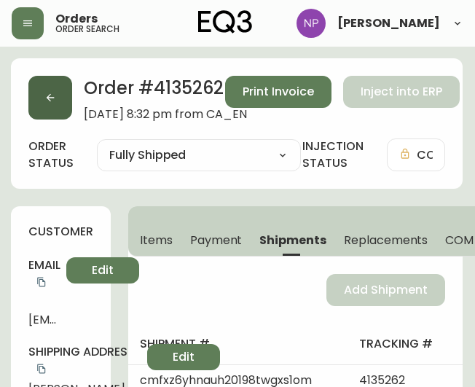
click at [52, 103] on icon "button" at bounding box center [50, 98] width 12 height 12
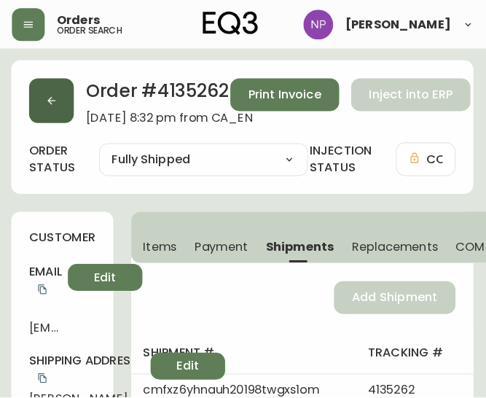
scroll to position [25, 0]
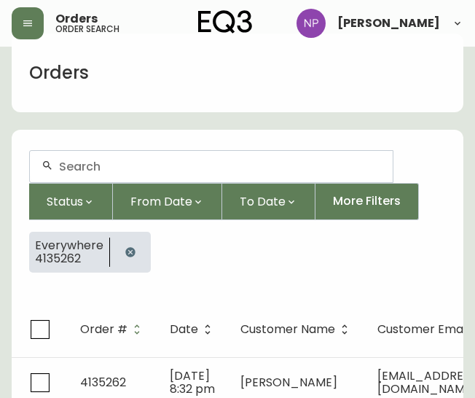
click at [131, 163] on input "text" at bounding box center [220, 167] width 322 height 14
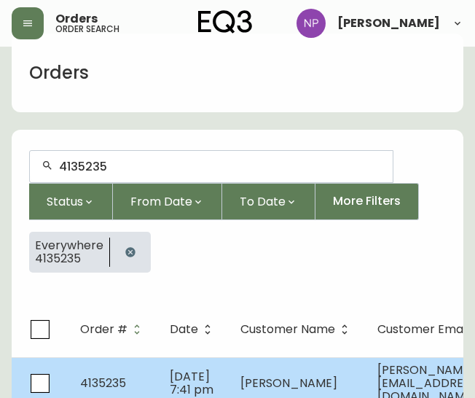
click at [136, 378] on td "4135235" at bounding box center [114, 383] width 90 height 52
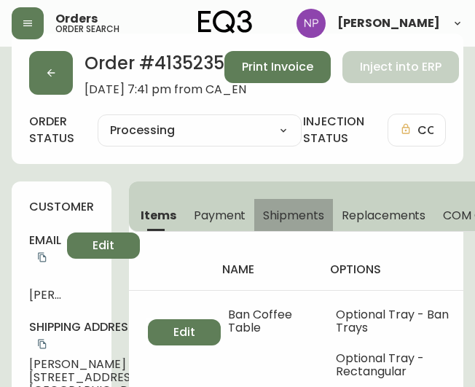
click at [297, 214] on span "Shipments" at bounding box center [293, 215] width 61 height 15
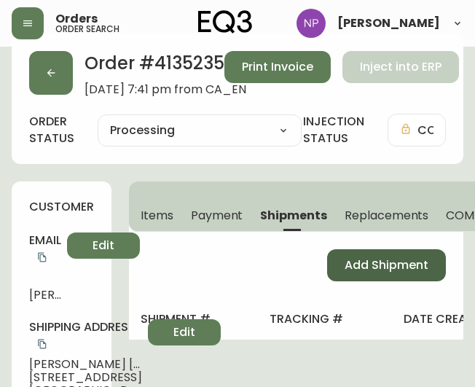
click at [362, 275] on button "Add Shipment" at bounding box center [386, 265] width 119 height 32
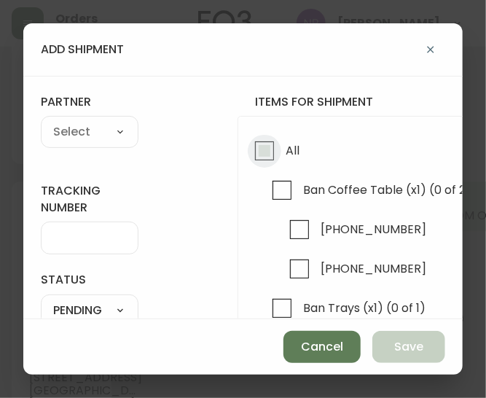
click at [259, 150] on input "All" at bounding box center [265, 151] width 34 height 34
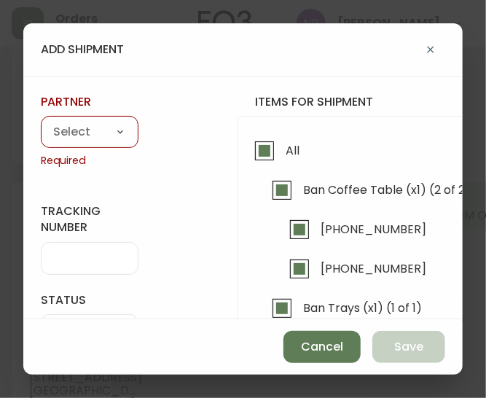
click at [96, 126] on select "A Move to Remember LLC ABF Freight Alero [PERSON_NAME] Canada Post Canpar Expre…" at bounding box center [90, 133] width 98 height 22
click at [87, 133] on select "A Move to Remember LLC ABF Freight Alero [PERSON_NAME] Canada Post Canpar Expre…" at bounding box center [90, 133] width 98 height 22
click at [41, 122] on select "A Move to Remember LLC ABF Freight Alero [PERSON_NAME] Canada Post Canpar Expre…" at bounding box center [90, 133] width 98 height 22
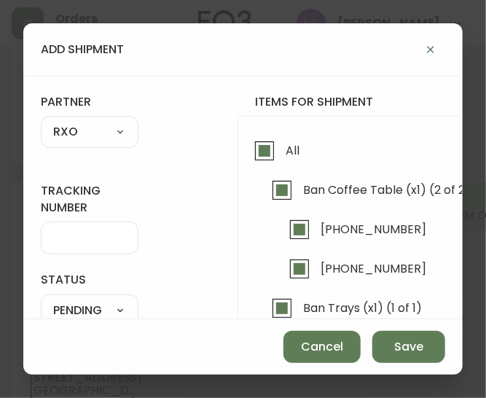
click at [72, 247] on div at bounding box center [90, 238] width 98 height 33
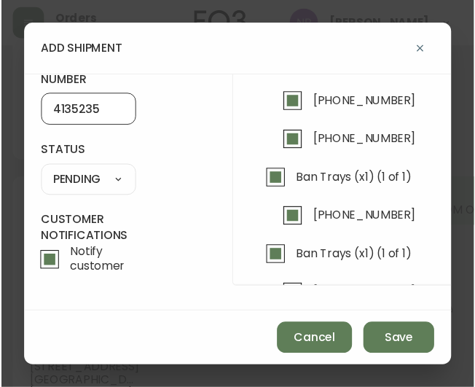
scroll to position [134, 0]
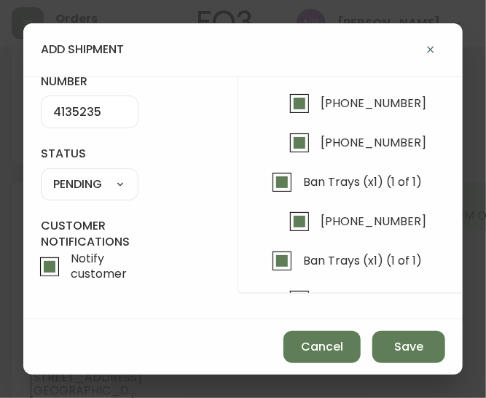
click at [92, 184] on select "SHIPPED PENDING CANCELLED" at bounding box center [90, 184] width 98 height 22
click at [41, 173] on select "SHIPPED PENDING CANCELLED" at bounding box center [90, 184] width 98 height 22
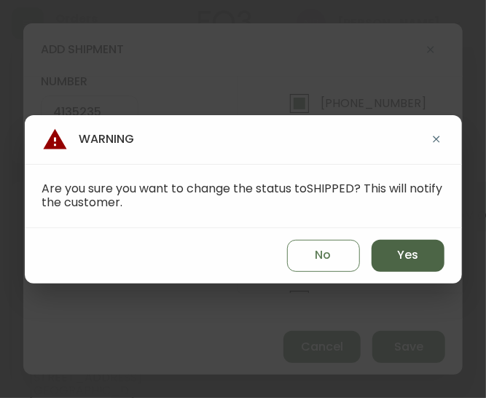
click at [394, 254] on button "Yes" at bounding box center [408, 256] width 73 height 32
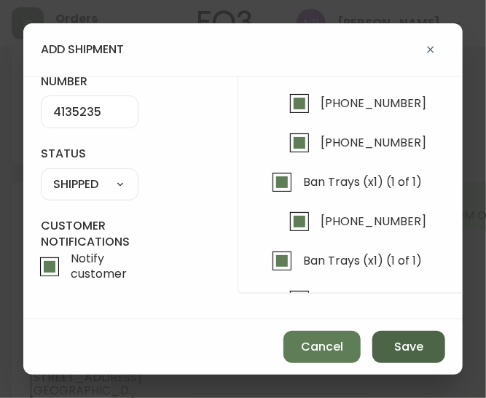
click at [412, 345] on span "Save" at bounding box center [408, 347] width 29 height 16
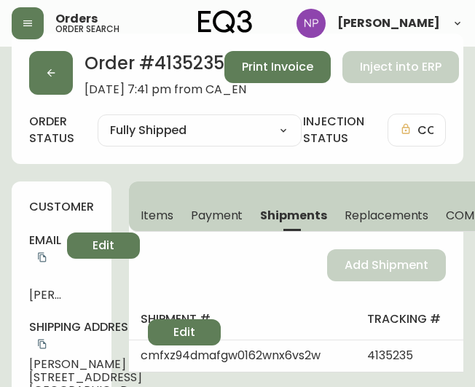
scroll to position [0, 0]
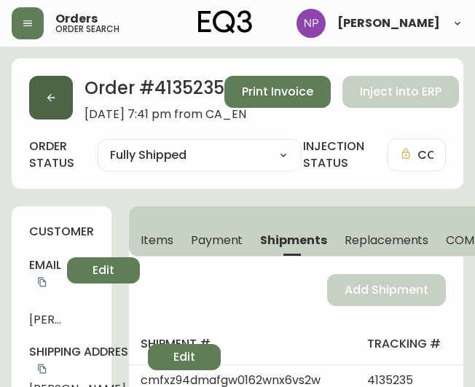
click at [64, 104] on button "button" at bounding box center [51, 98] width 44 height 44
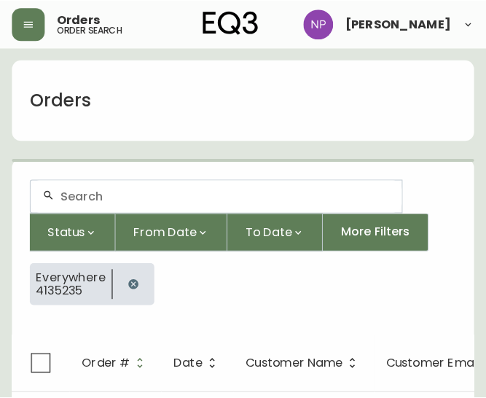
scroll to position [25, 0]
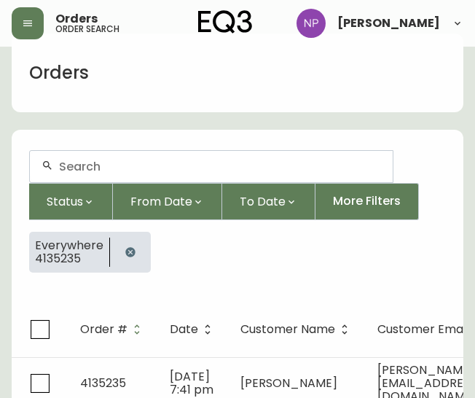
click at [103, 166] on input "text" at bounding box center [220, 167] width 322 height 14
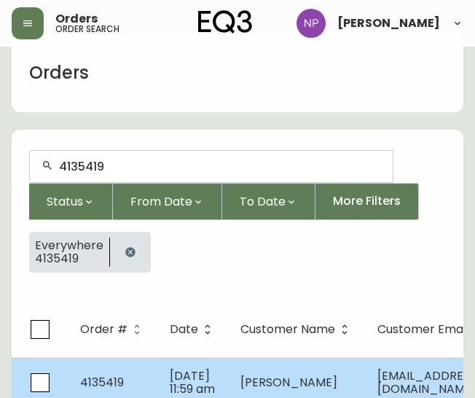
click at [116, 364] on td "4135419" at bounding box center [114, 382] width 90 height 51
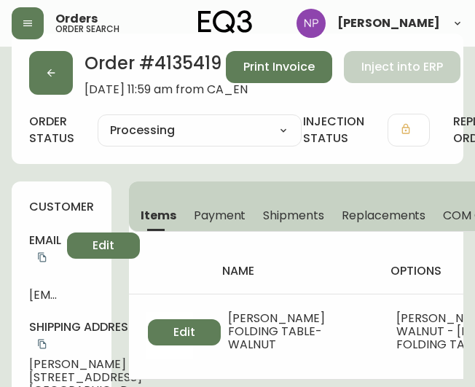
click at [280, 224] on button "Shipments" at bounding box center [293, 215] width 79 height 32
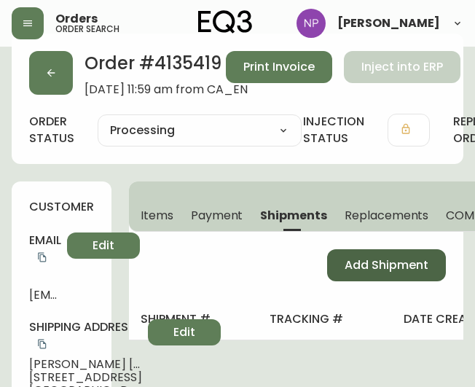
click at [355, 257] on span "Add Shipment" at bounding box center [387, 265] width 84 height 16
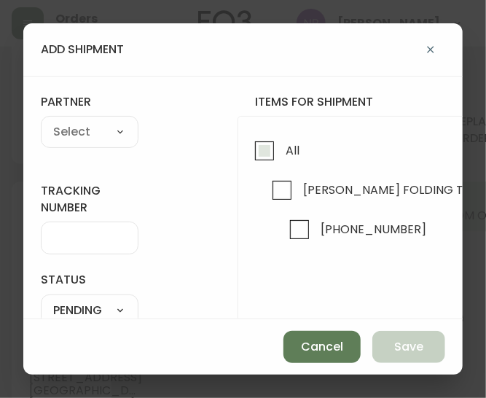
click at [286, 150] on span "All" at bounding box center [293, 150] width 14 height 15
click at [281, 150] on input "All" at bounding box center [265, 151] width 34 height 34
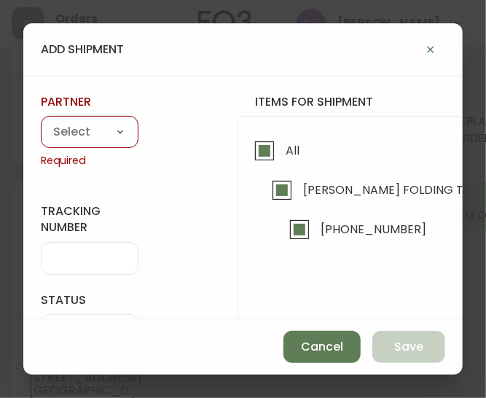
click at [112, 133] on select "A Move to Remember LLC ABF Freight Alero [PERSON_NAME] Canada Post Canpar Expre…" at bounding box center [90, 133] width 98 height 22
click at [41, 122] on select "A Move to Remember LLC ABF Freight Alero [PERSON_NAME] Canada Post Canpar Expre…" at bounding box center [90, 133] width 98 height 22
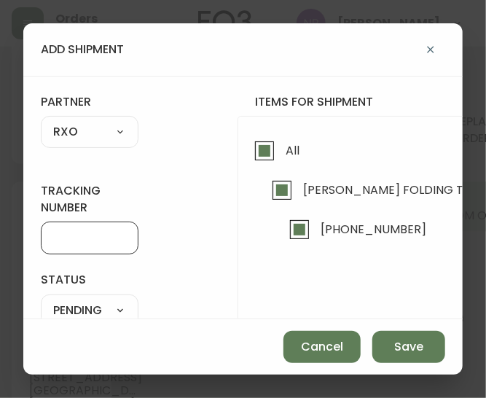
click at [66, 243] on input "tracking number" at bounding box center [89, 238] width 73 height 14
click at [145, 288] on form "tracking number 4135419 status PENDING SHIPPED PENDING CANCELLED partner RXO A …" at bounding box center [243, 260] width 405 height 333
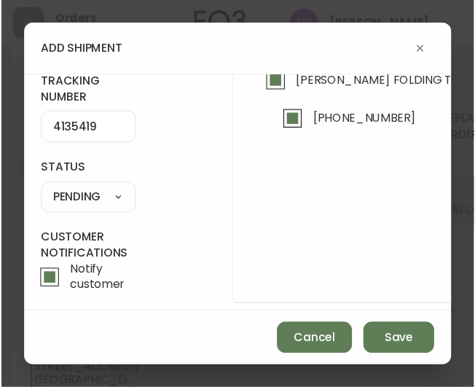
scroll to position [115, 0]
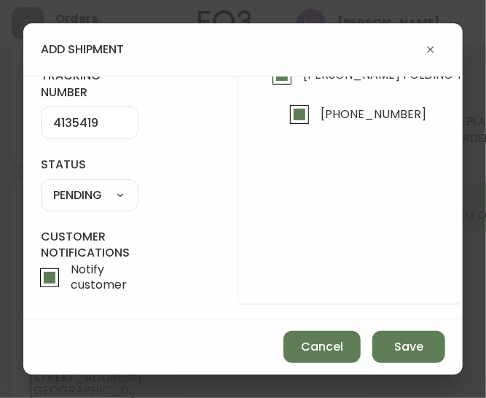
click at [84, 188] on select "SHIPPED PENDING CANCELLED" at bounding box center [90, 195] width 98 height 22
click at [41, 184] on select "SHIPPED PENDING CANCELLED" at bounding box center [90, 195] width 98 height 22
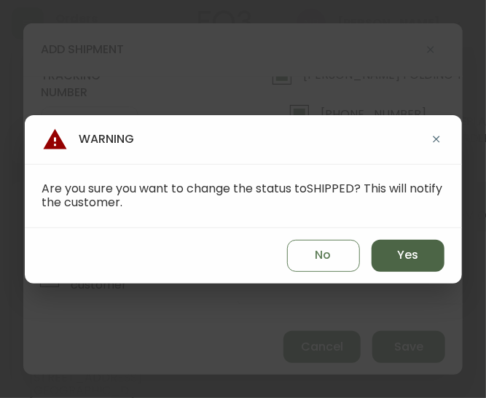
click at [414, 250] on span "Yes" at bounding box center [407, 255] width 21 height 16
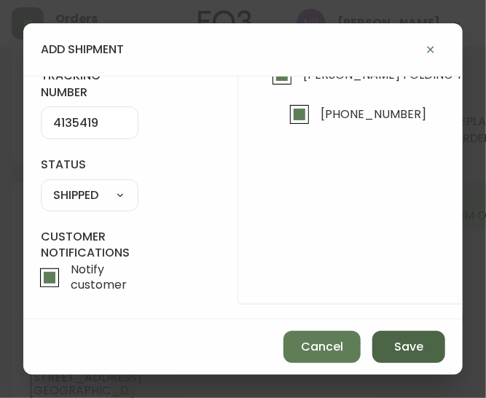
click at [389, 344] on button "Save" at bounding box center [408, 347] width 73 height 32
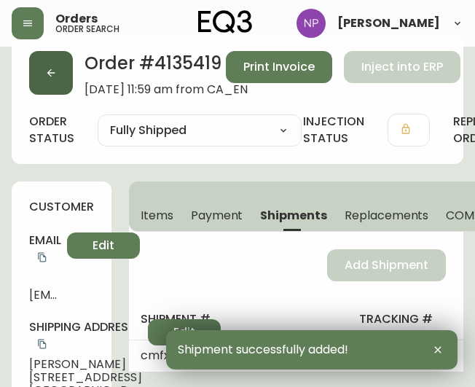
click at [55, 82] on button "button" at bounding box center [51, 73] width 44 height 44
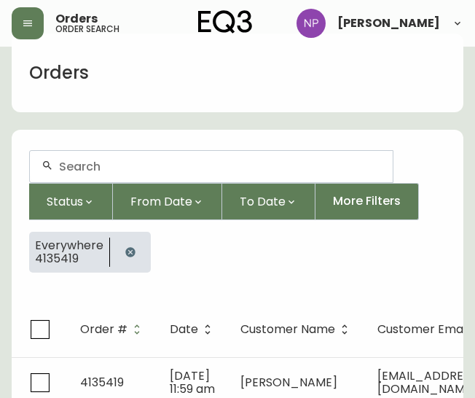
click at [77, 156] on div at bounding box center [211, 166] width 363 height 31
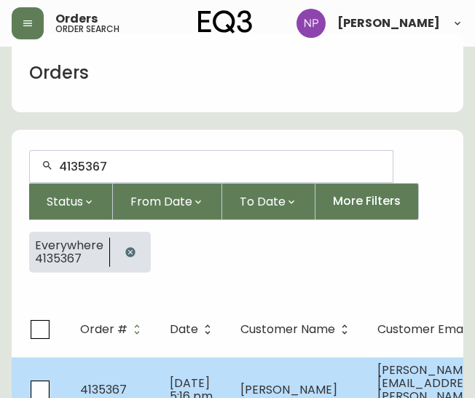
click at [133, 370] on td "4135367" at bounding box center [114, 389] width 90 height 65
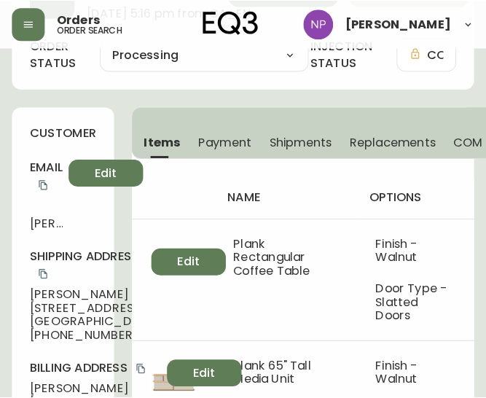
scroll to position [85, 0]
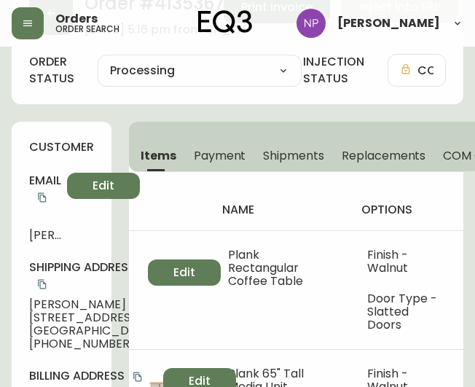
click at [314, 160] on span "Shipments" at bounding box center [293, 155] width 61 height 15
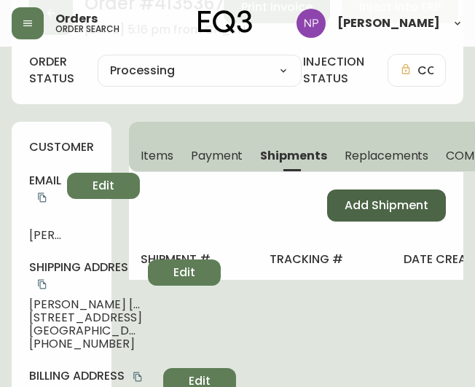
click at [410, 214] on button "Add Shipment" at bounding box center [386, 206] width 119 height 32
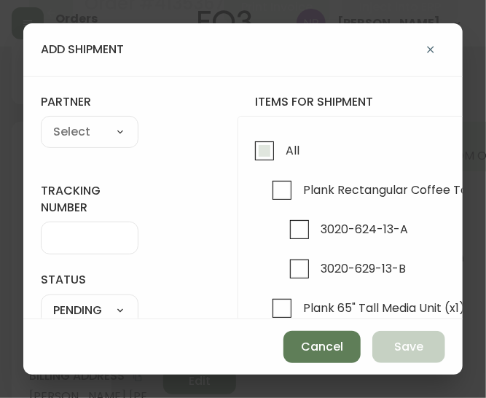
click at [264, 156] on input "All" at bounding box center [265, 151] width 34 height 34
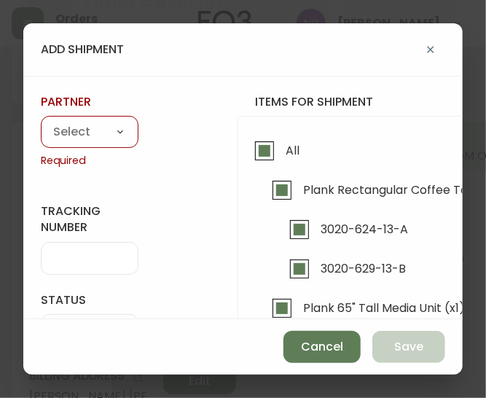
click at [50, 127] on select "A Move to Remember LLC ABF Freight Alero [PERSON_NAME] Canada Post Canpar Expre…" at bounding box center [90, 133] width 98 height 22
click at [41, 122] on select "A Move to Remember LLC ABF Freight Alero [PERSON_NAME] Canada Post Canpar Expre…" at bounding box center [90, 133] width 98 height 22
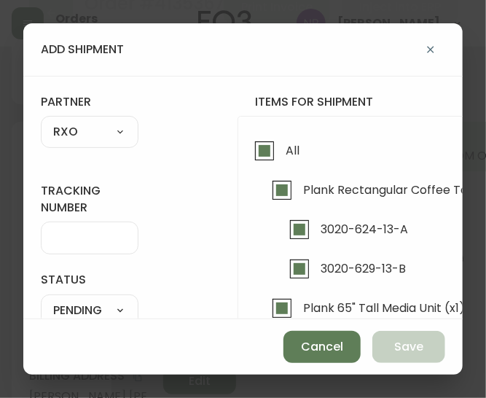
click at [79, 228] on div at bounding box center [90, 238] width 98 height 33
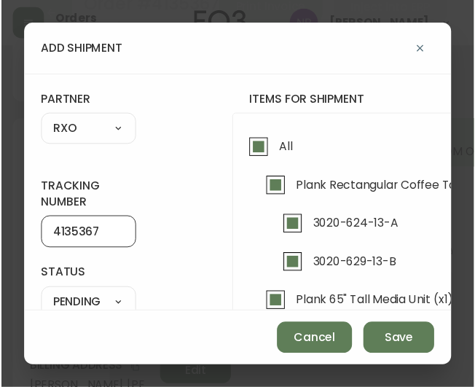
scroll to position [122, 0]
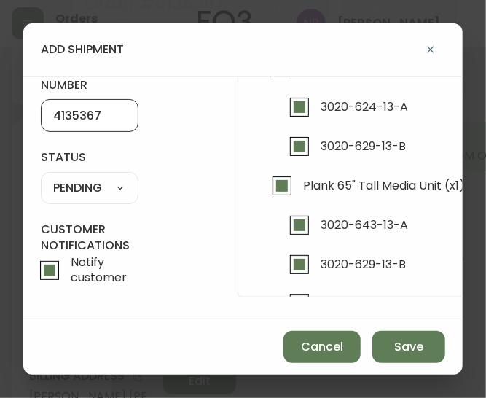
click at [87, 189] on select "SHIPPED PENDING CANCELLED" at bounding box center [90, 188] width 98 height 22
click at [41, 177] on select "SHIPPED PENDING CANCELLED" at bounding box center [90, 188] width 98 height 22
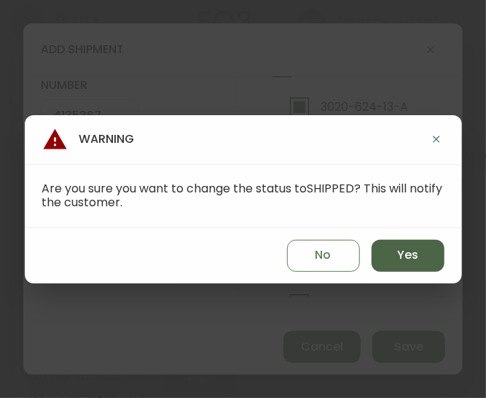
click at [402, 259] on span "Yes" at bounding box center [407, 255] width 21 height 16
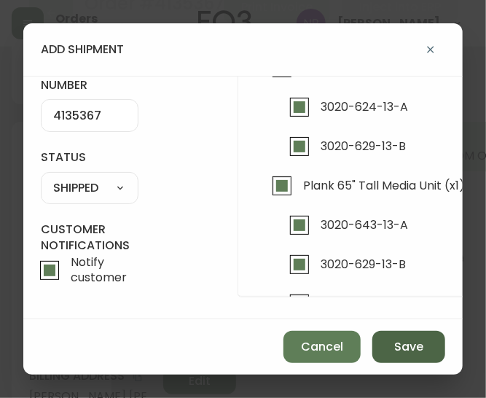
click at [423, 351] on span "Save" at bounding box center [408, 347] width 29 height 16
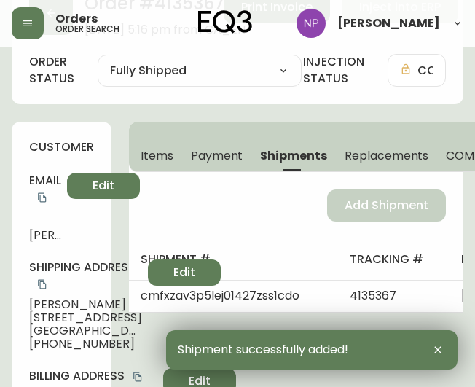
scroll to position [0, 0]
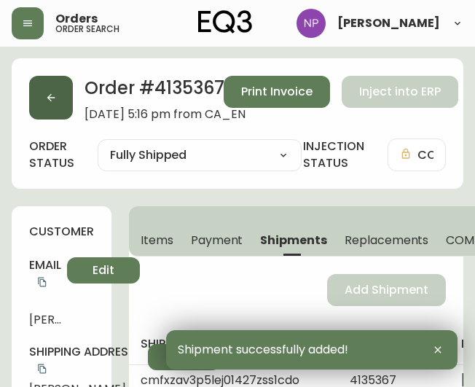
click at [41, 106] on button "button" at bounding box center [51, 98] width 44 height 44
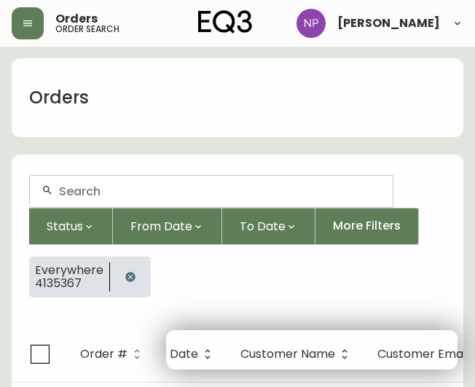
scroll to position [25, 0]
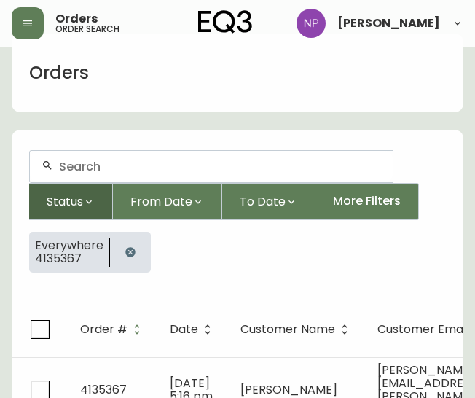
click at [89, 183] on button "Status" at bounding box center [71, 201] width 84 height 37
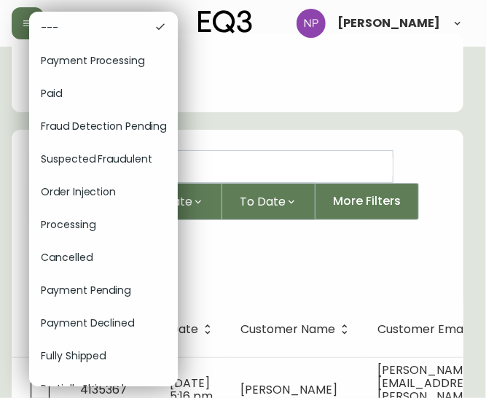
click at [206, 160] on div at bounding box center [243, 199] width 486 height 398
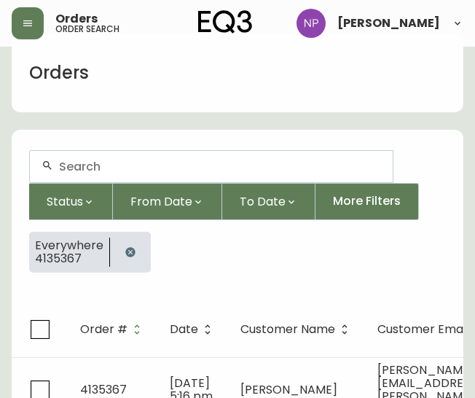
click at [194, 169] on input "text" at bounding box center [220, 167] width 322 height 14
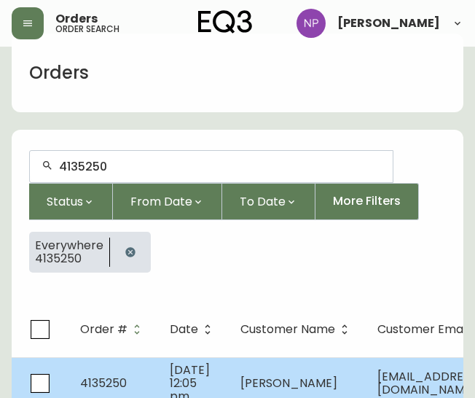
click at [158, 381] on td "[DATE] 12:05 pm" at bounding box center [193, 383] width 71 height 52
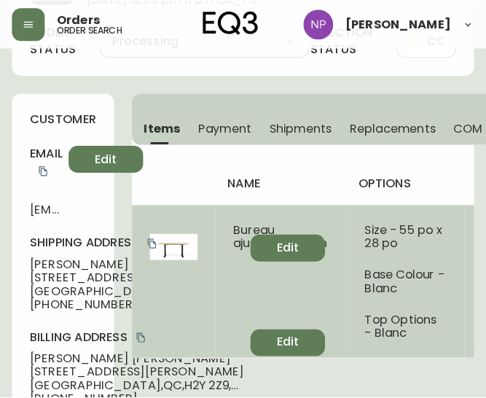
scroll to position [103, 0]
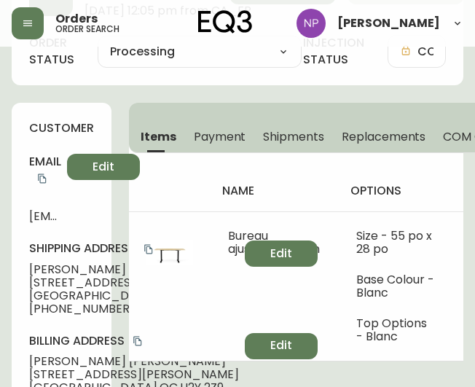
click at [294, 148] on button "Shipments" at bounding box center [293, 136] width 79 height 32
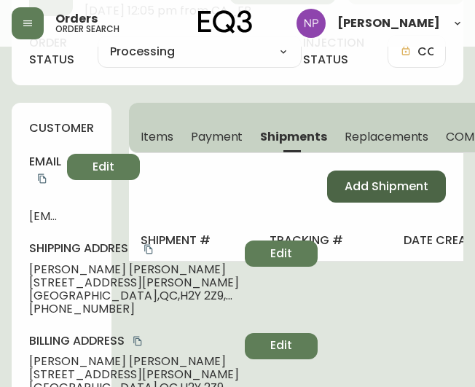
click at [373, 180] on span "Add Shipment" at bounding box center [387, 187] width 84 height 16
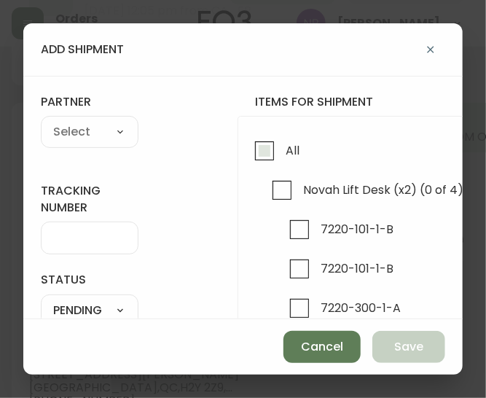
click at [262, 143] on input "All" at bounding box center [265, 151] width 34 height 34
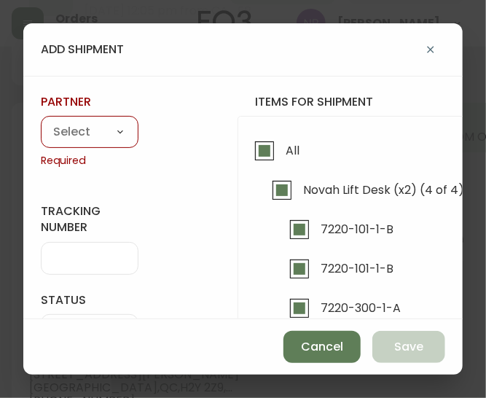
click at [98, 144] on div "A Move to Remember LLC ABF Freight Alero [PERSON_NAME] Canada Post Canpar Expre…" at bounding box center [90, 132] width 98 height 32
click at [93, 133] on select "A Move to Remember LLC ABF Freight Alero [PERSON_NAME] Canada Post Canpar Expre…" at bounding box center [90, 133] width 98 height 22
click at [91, 130] on select "A Move to Remember LLC ABF Freight Alero [PERSON_NAME] Canada Post Canpar Expre…" at bounding box center [90, 133] width 98 height 22
click at [41, 122] on select "A Move to Remember LLC ABF Freight Alero [PERSON_NAME] Canada Post Canpar Expre…" at bounding box center [90, 133] width 98 height 22
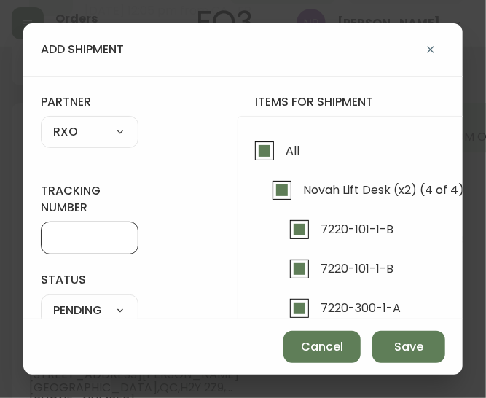
click at [88, 238] on input "tracking number" at bounding box center [89, 238] width 73 height 14
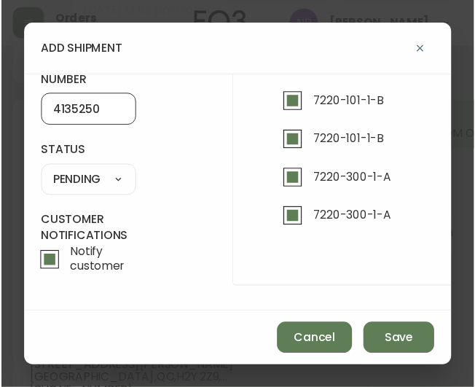
scroll to position [136, 0]
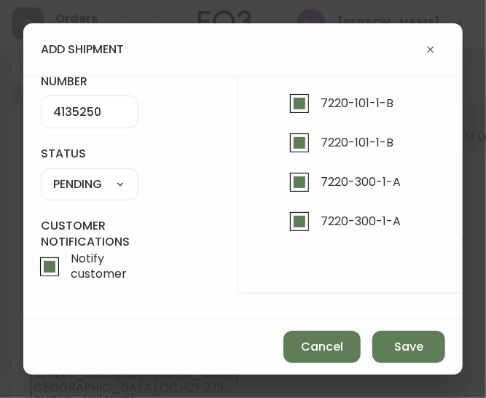
click at [93, 173] on select "SHIPPED PENDING CANCELLED" at bounding box center [90, 184] width 98 height 22
click at [41, 173] on select "SHIPPED PENDING CANCELLED" at bounding box center [90, 184] width 98 height 22
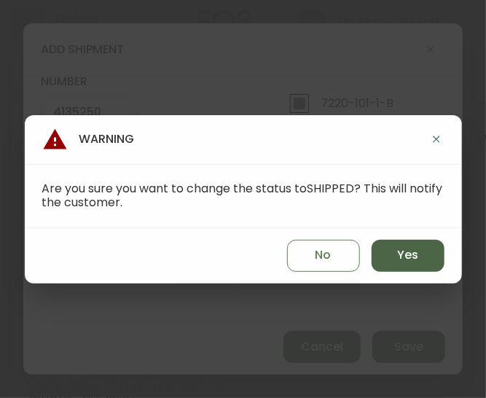
click at [391, 259] on button "Yes" at bounding box center [408, 256] width 73 height 32
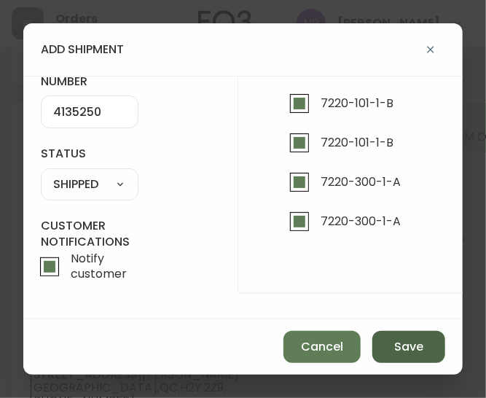
click at [421, 340] on span "Save" at bounding box center [408, 347] width 29 height 16
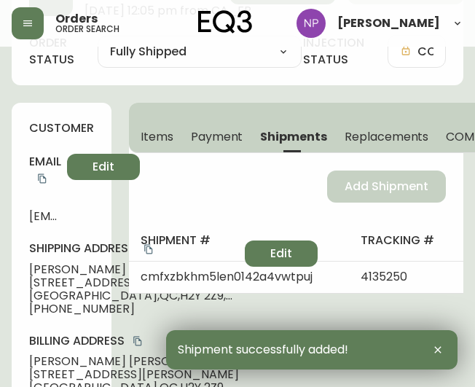
scroll to position [0, 0]
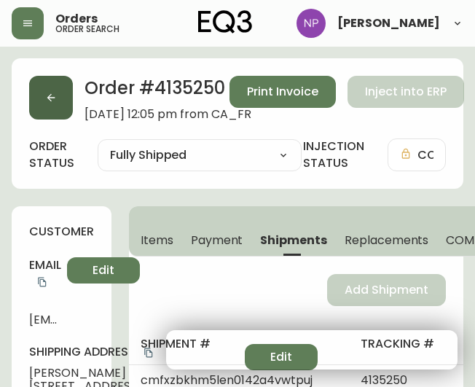
click at [63, 108] on button "button" at bounding box center [51, 98] width 44 height 44
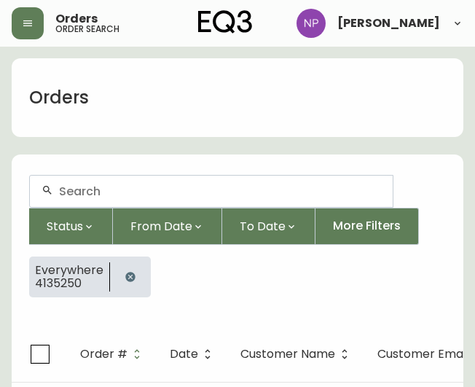
scroll to position [25, 0]
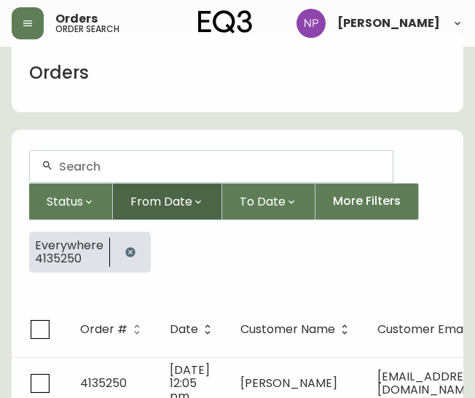
click at [115, 183] on button "From Date" at bounding box center [167, 201] width 109 height 37
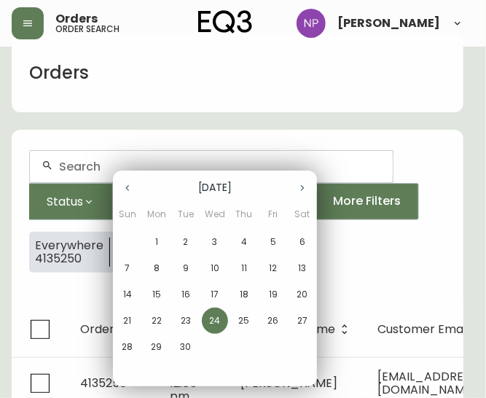
click at [103, 164] on div at bounding box center [243, 199] width 486 height 398
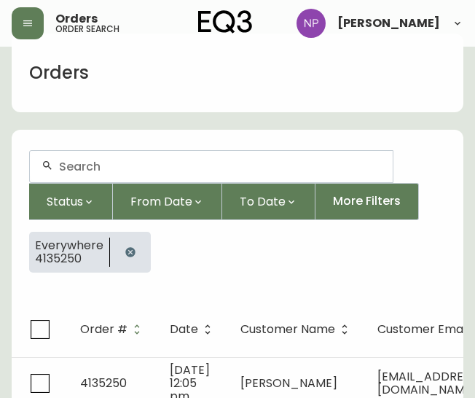
click at [97, 168] on input "text" at bounding box center [220, 167] width 322 height 14
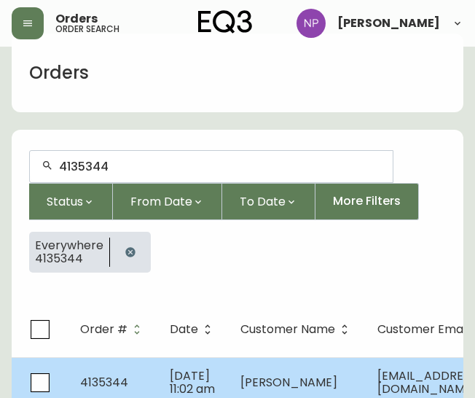
click at [122, 361] on td "4135344" at bounding box center [114, 382] width 90 height 51
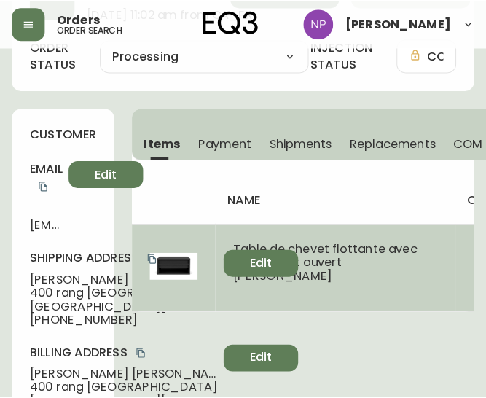
scroll to position [87, 0]
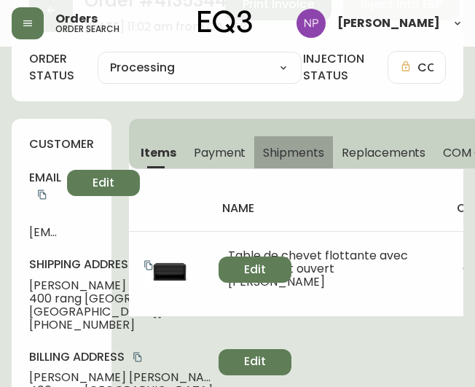
click at [314, 148] on span "Shipments" at bounding box center [293, 152] width 61 height 15
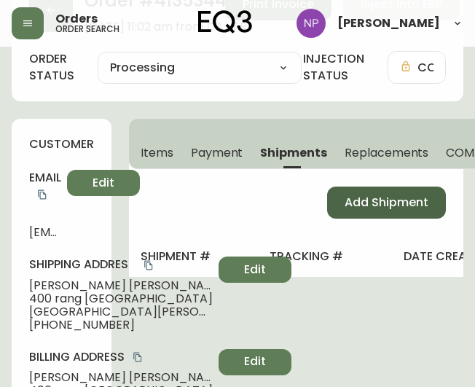
click at [407, 196] on span "Add Shipment" at bounding box center [387, 203] width 84 height 16
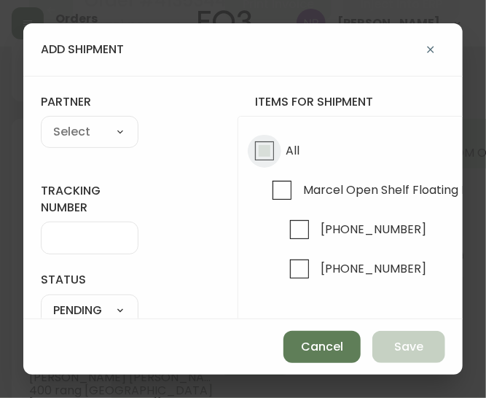
click at [271, 145] on input "All" at bounding box center [265, 151] width 34 height 34
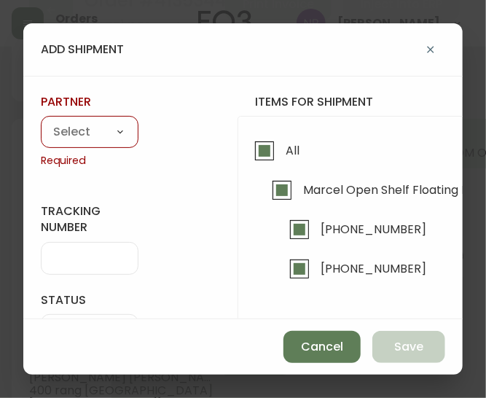
click at [79, 116] on div "A Move to Remember LLC ABF Freight Alero [PERSON_NAME] Canada Post Canpar Expre…" at bounding box center [90, 132] width 98 height 32
click at [100, 144] on div "A Move to Remember LLC ABF Freight Alero [PERSON_NAME] Canada Post Canpar Expre…" at bounding box center [90, 132] width 98 height 32
click at [98, 139] on select "A Move to Remember LLC ABF Freight Alero [PERSON_NAME] Canada Post Canpar Expre…" at bounding box center [90, 133] width 98 height 22
click at [41, 122] on select "A Move to Remember LLC ABF Freight Alero [PERSON_NAME] Canada Post Canpar Expre…" at bounding box center [90, 133] width 98 height 22
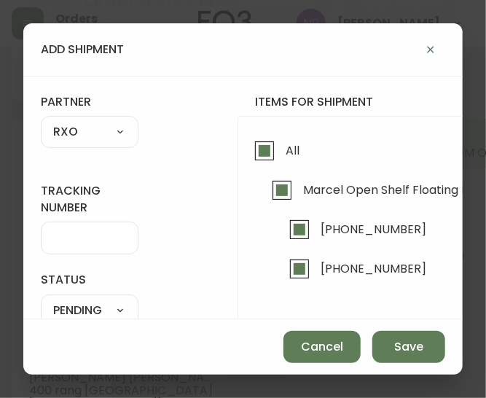
click at [83, 236] on input "tracking number" at bounding box center [89, 238] width 73 height 14
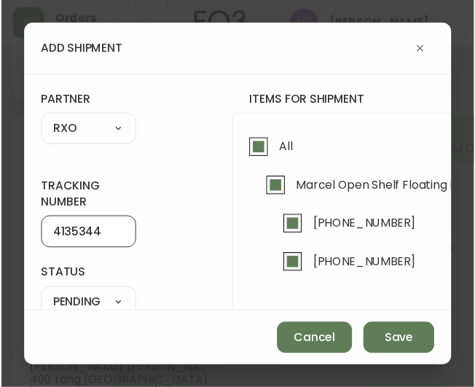
scroll to position [136, 0]
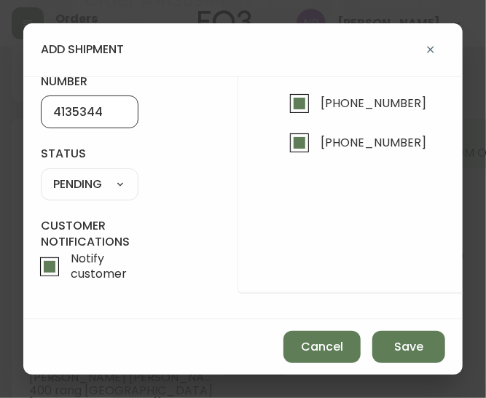
click at [104, 175] on select "SHIPPED PENDING CANCELLED" at bounding box center [90, 184] width 98 height 22
click at [41, 173] on select "SHIPPED PENDING CANCELLED" at bounding box center [90, 184] width 98 height 22
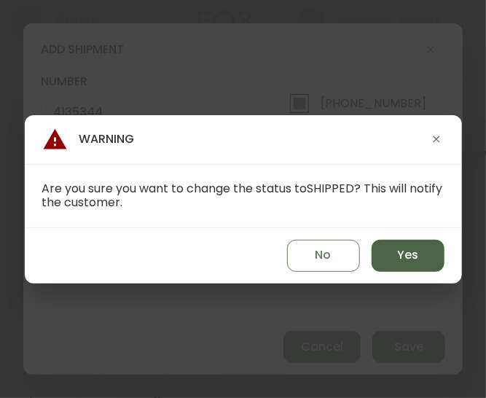
click at [414, 258] on span "Yes" at bounding box center [407, 255] width 21 height 16
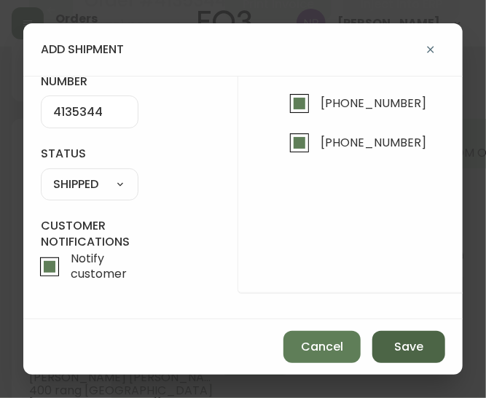
click at [409, 342] on span "Save" at bounding box center [408, 347] width 29 height 16
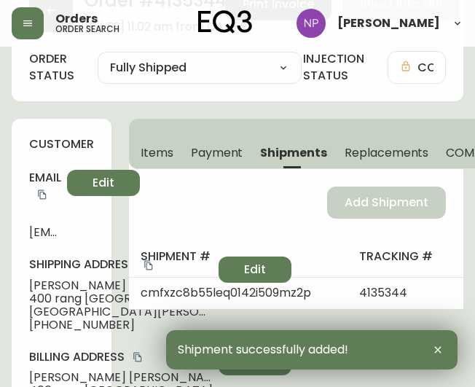
scroll to position [0, 0]
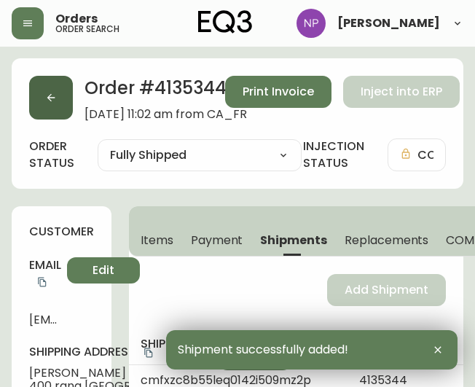
click at [57, 94] on button "button" at bounding box center [51, 98] width 44 height 44
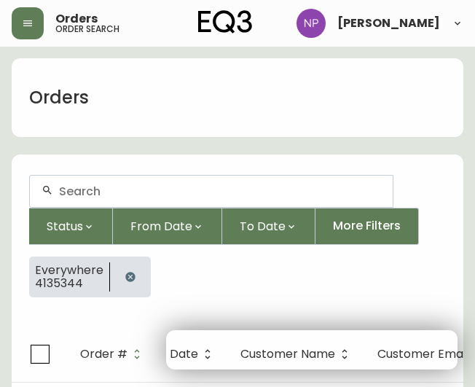
scroll to position [25, 0]
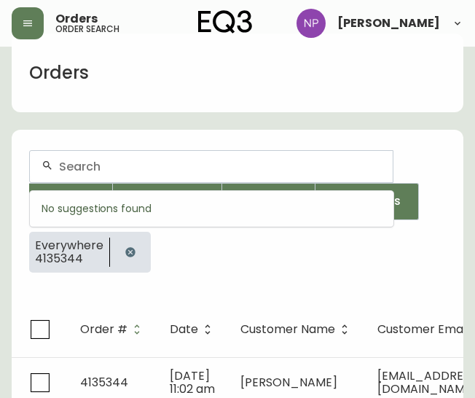
click at [96, 172] on input "text" at bounding box center [220, 167] width 322 height 14
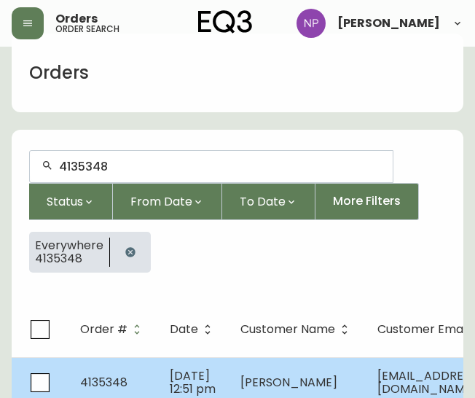
click at [160, 369] on td "[DATE] 12:51 pm" at bounding box center [193, 382] width 71 height 51
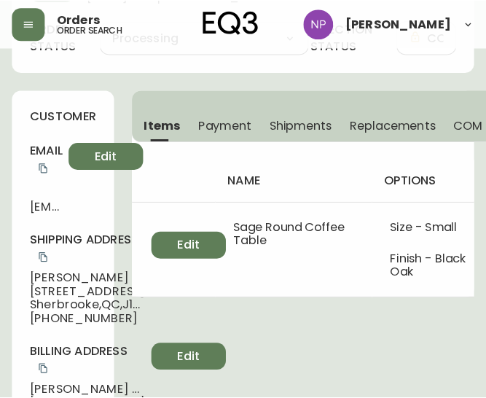
scroll to position [115, 0]
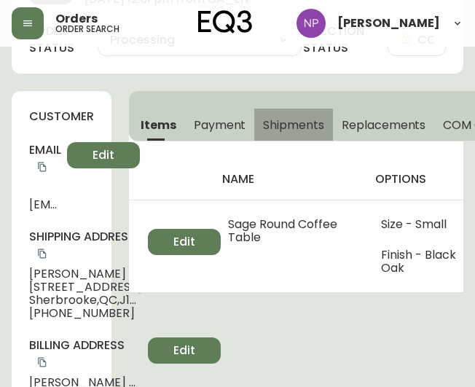
click at [313, 122] on span "Shipments" at bounding box center [293, 124] width 61 height 15
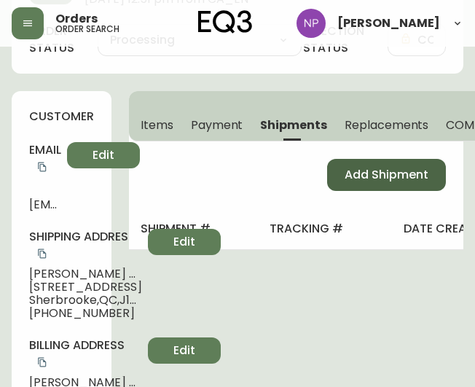
click at [375, 174] on span "Add Shipment" at bounding box center [387, 175] width 84 height 16
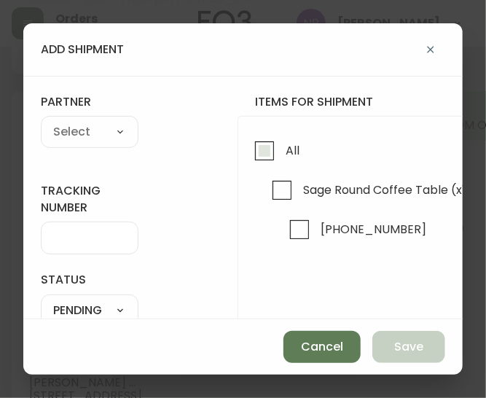
click at [249, 150] on input "All" at bounding box center [265, 151] width 34 height 34
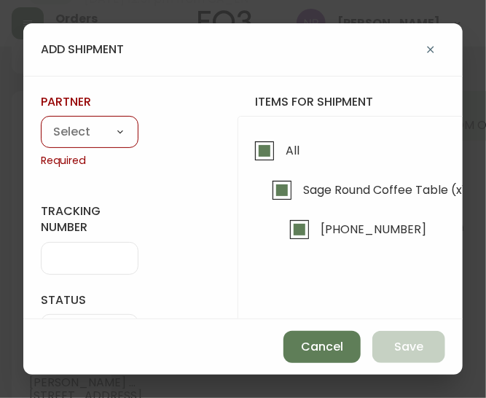
click at [58, 138] on select "A Move to Remember LLC ABF Freight Alero [PERSON_NAME] Canada Post Canpar Expre…" at bounding box center [90, 133] width 98 height 22
click at [41, 122] on select "A Move to Remember LLC ABF Freight Alero [PERSON_NAME] Canada Post Canpar Expre…" at bounding box center [90, 133] width 98 height 22
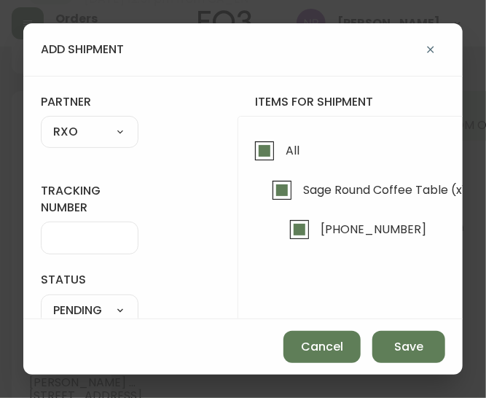
click at [69, 243] on input "tracking number" at bounding box center [89, 238] width 73 height 14
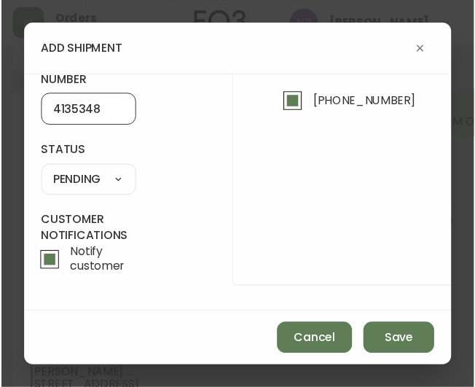
scroll to position [129, 0]
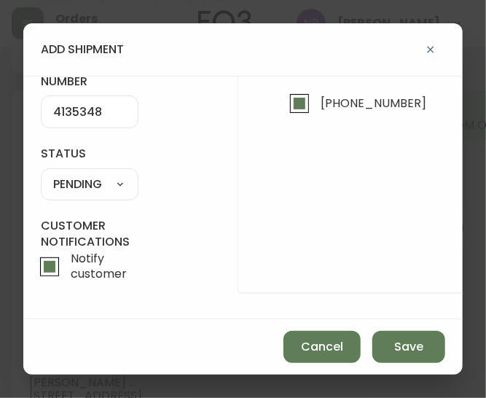
click at [117, 179] on select "SHIPPED PENDING CANCELLED" at bounding box center [90, 184] width 98 height 22
click at [41, 173] on select "SHIPPED PENDING CANCELLED" at bounding box center [90, 184] width 98 height 22
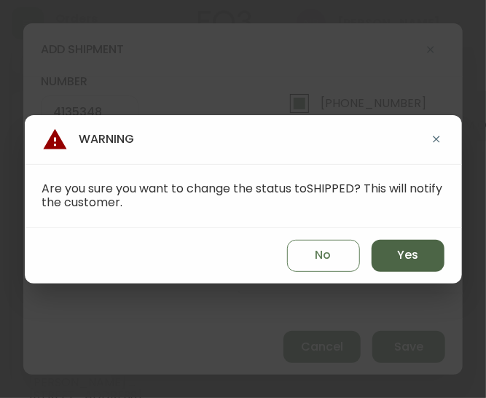
click at [393, 250] on button "Yes" at bounding box center [408, 256] width 73 height 32
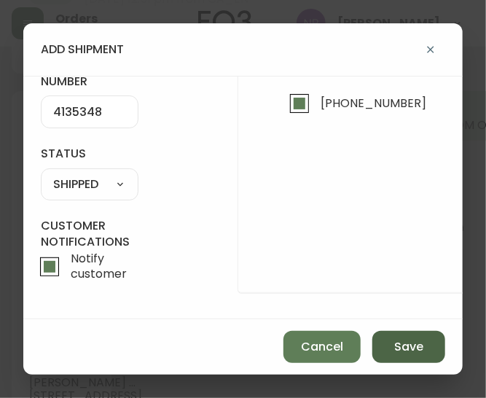
click at [394, 351] on button "Save" at bounding box center [408, 347] width 73 height 32
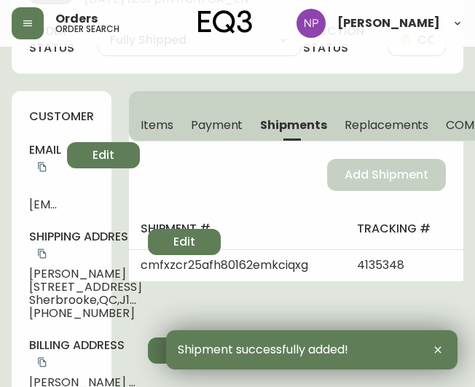
scroll to position [0, 0]
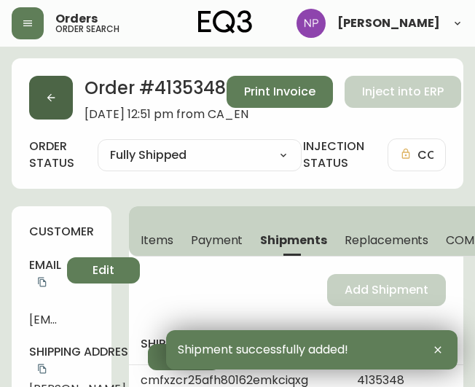
click at [48, 106] on button "button" at bounding box center [51, 98] width 44 height 44
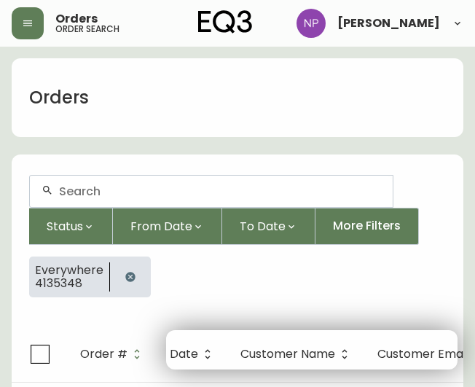
scroll to position [25, 0]
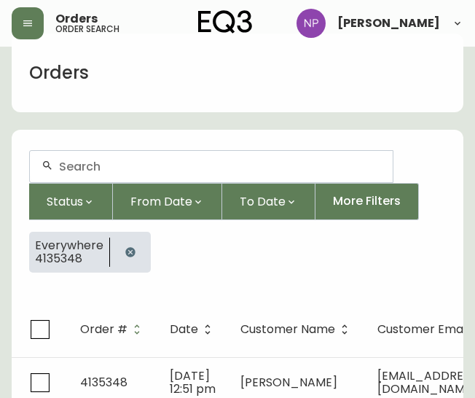
click at [93, 158] on div at bounding box center [211, 166] width 363 height 31
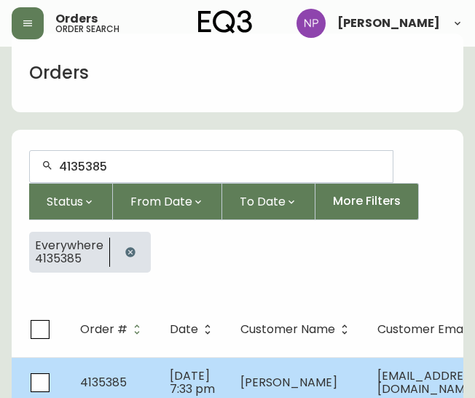
click at [116, 383] on span "4135385" at bounding box center [103, 382] width 47 height 17
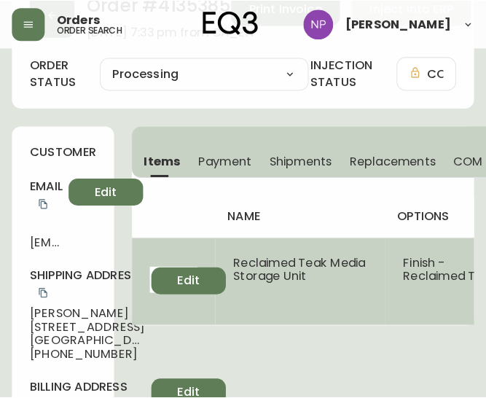
scroll to position [82, 0]
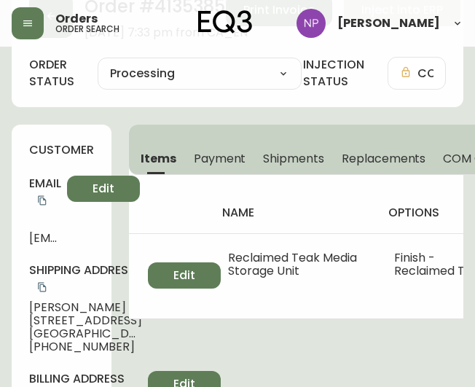
click at [271, 167] on button "Shipments" at bounding box center [293, 158] width 79 height 32
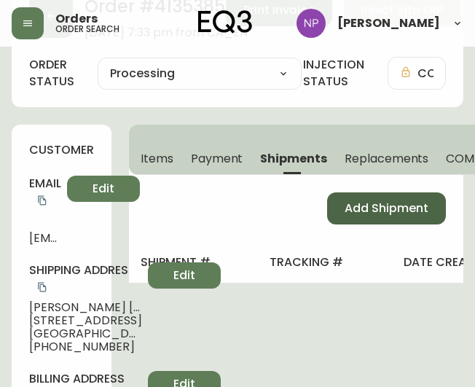
click at [381, 209] on span "Add Shipment" at bounding box center [387, 208] width 84 height 16
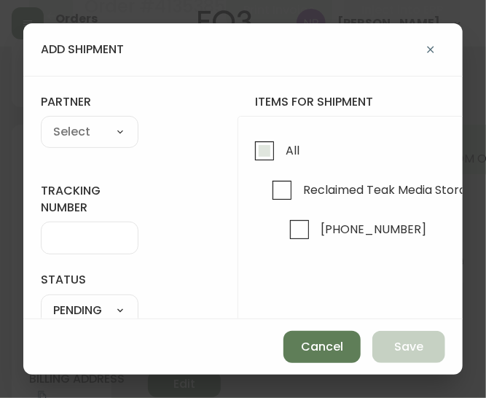
click at [290, 158] on span "All" at bounding box center [290, 150] width 18 height 32
click at [281, 158] on input "All" at bounding box center [265, 151] width 34 height 34
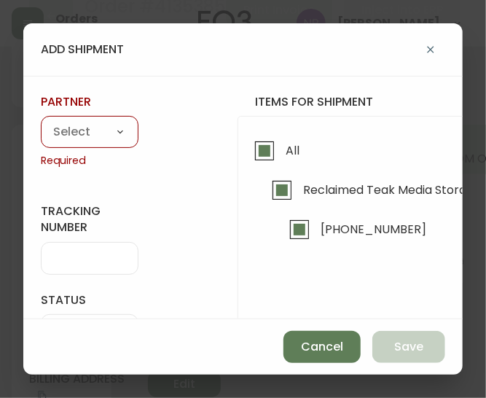
click at [121, 133] on select "A Move to Remember LLC ABF Freight Alero [PERSON_NAME] Canada Post Canpar Expre…" at bounding box center [90, 133] width 98 height 22
click at [41, 122] on select "A Move to Remember LLC ABF Freight Alero [PERSON_NAME] Canada Post Canpar Expre…" at bounding box center [90, 133] width 98 height 22
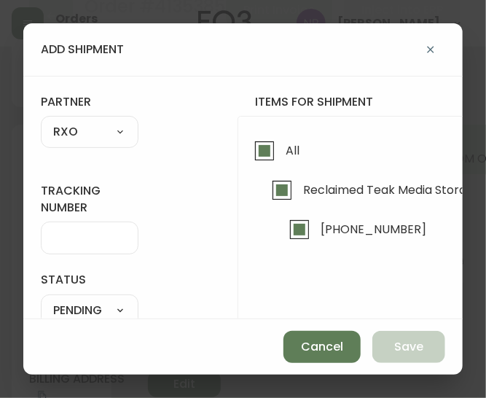
click at [84, 240] on input "tracking number" at bounding box center [89, 238] width 73 height 14
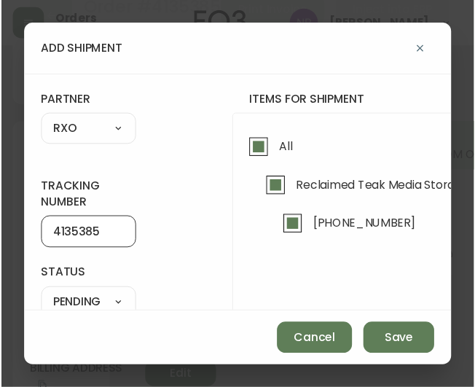
scroll to position [117, 0]
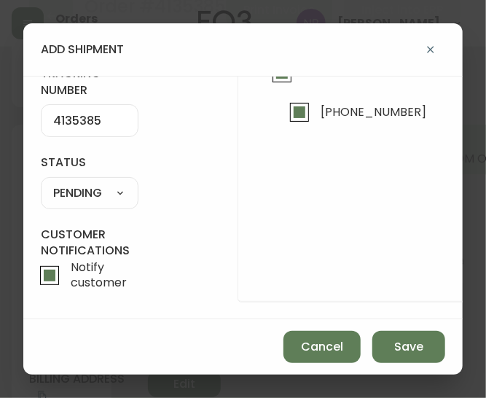
click at [82, 188] on select "SHIPPED PENDING CANCELLED" at bounding box center [90, 193] width 98 height 22
click at [41, 182] on select "SHIPPED PENDING CANCELLED" at bounding box center [90, 193] width 98 height 22
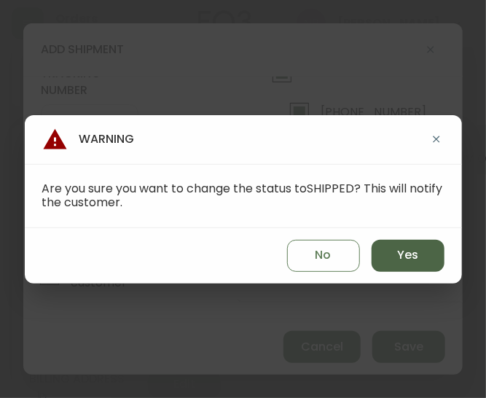
click at [391, 249] on button "Yes" at bounding box center [408, 256] width 73 height 32
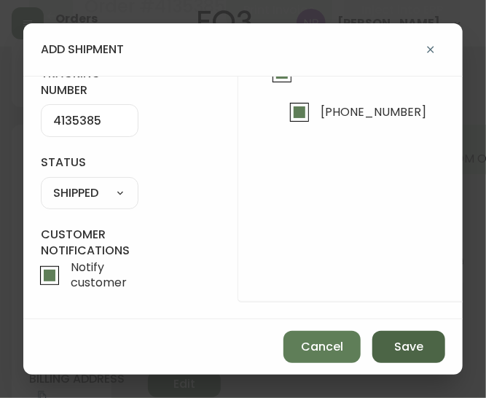
click at [410, 353] on span "Save" at bounding box center [408, 347] width 29 height 16
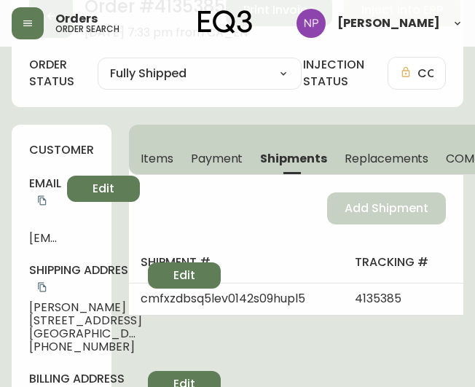
scroll to position [0, 0]
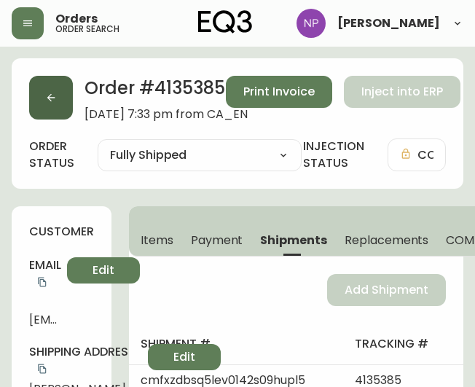
click at [57, 90] on button "button" at bounding box center [51, 98] width 44 height 44
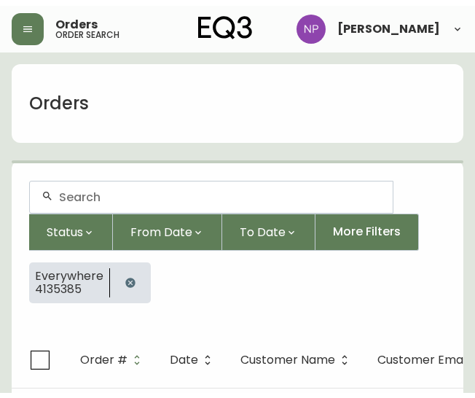
scroll to position [25, 0]
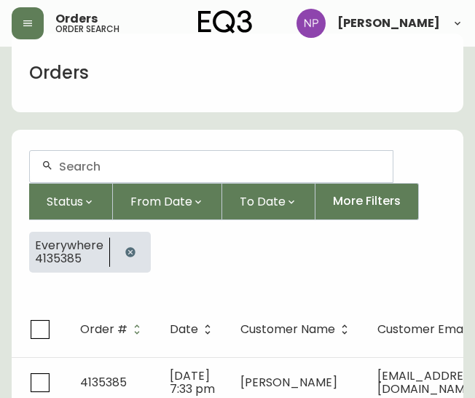
click at [125, 160] on input "text" at bounding box center [220, 167] width 322 height 14
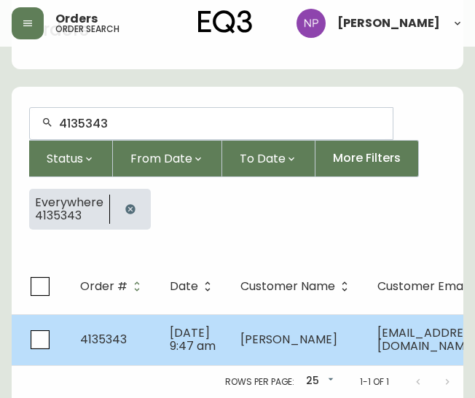
click at [212, 321] on td "[DATE] 9:47 am" at bounding box center [193, 339] width 71 height 51
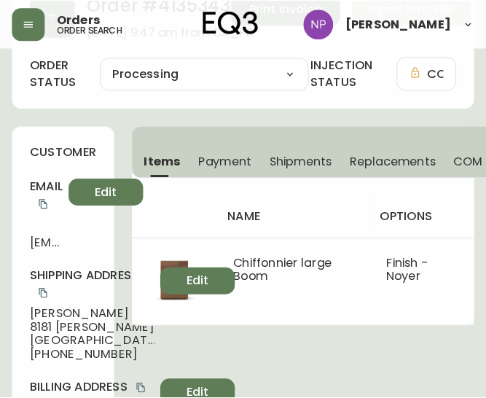
scroll to position [82, 0]
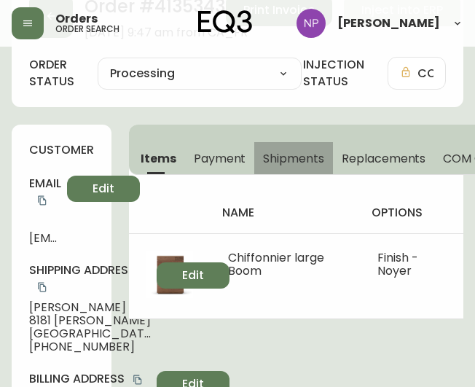
click at [297, 158] on span "Shipments" at bounding box center [293, 158] width 61 height 15
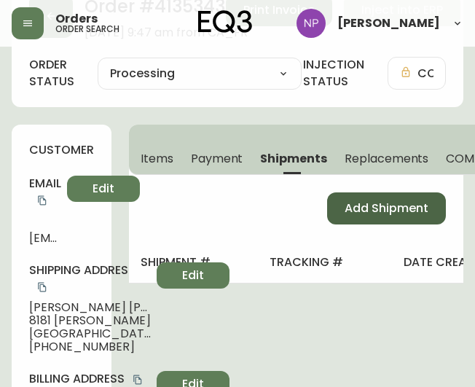
click at [392, 203] on span "Add Shipment" at bounding box center [387, 208] width 84 height 16
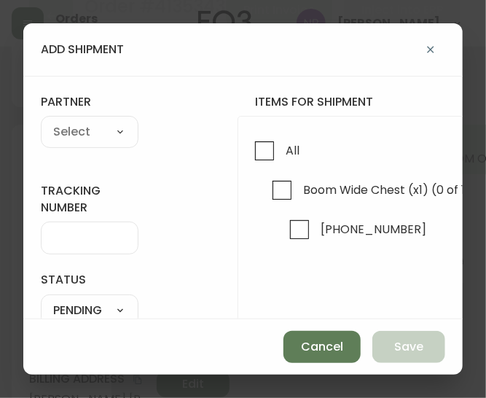
click at [245, 142] on div "All Boom Wide Chest (x1) (0 of 1) [PHONE_NUMBER]" at bounding box center [485, 268] width 494 height 304
click at [255, 151] on input "All" at bounding box center [265, 151] width 34 height 34
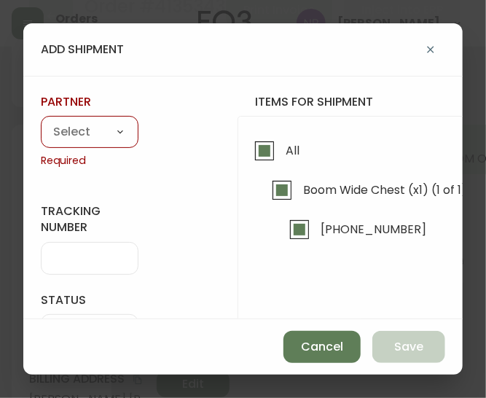
click at [98, 122] on select "A Move to Remember LLC ABF Freight Alero [PERSON_NAME] Canada Post Canpar Expre…" at bounding box center [90, 133] width 98 height 22
click at [41, 122] on select "A Move to Remember LLC ABF Freight Alero [PERSON_NAME] Canada Post Canpar Expre…" at bounding box center [90, 133] width 98 height 22
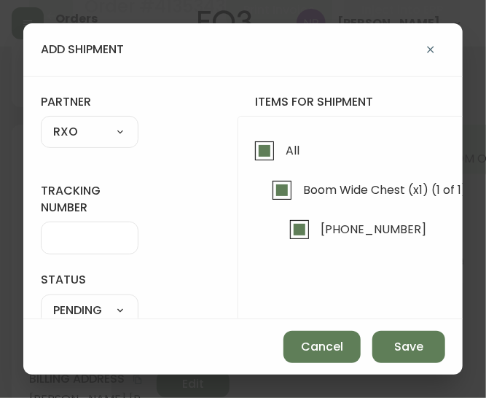
click at [80, 246] on div at bounding box center [90, 238] width 98 height 33
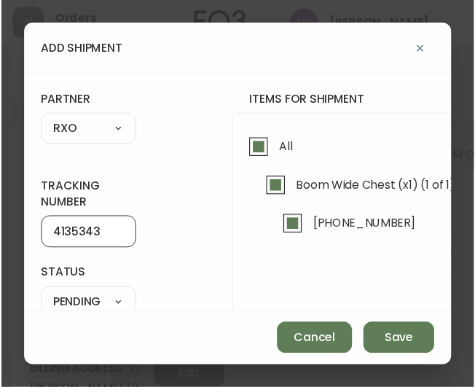
scroll to position [136, 0]
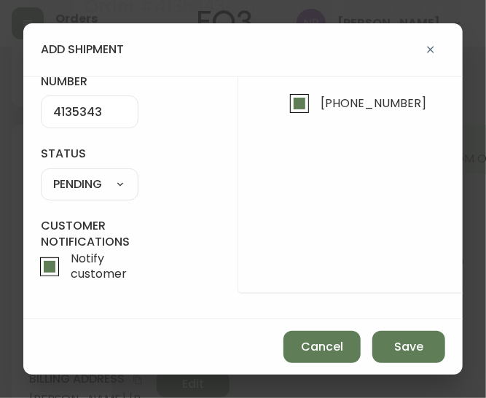
click at [85, 173] on select "SHIPPED PENDING CANCELLED" at bounding box center [90, 184] width 98 height 22
click at [41, 173] on select "SHIPPED PENDING CANCELLED" at bounding box center [90, 184] width 98 height 22
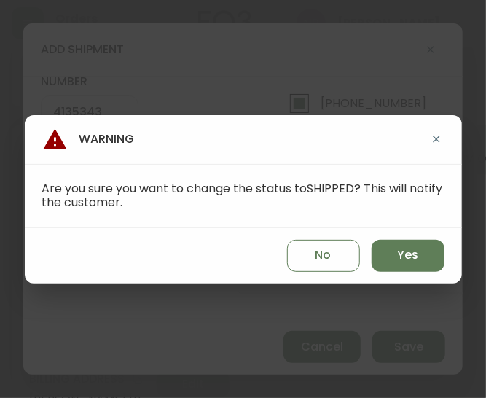
click at [436, 257] on div "No Yes" at bounding box center [243, 255] width 437 height 55
click at [428, 255] on button "Yes" at bounding box center [408, 256] width 73 height 32
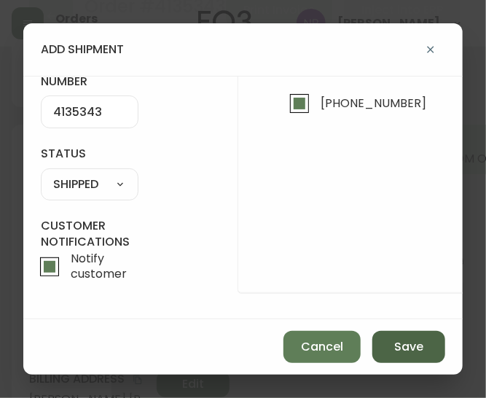
click at [413, 351] on span "Save" at bounding box center [408, 347] width 29 height 16
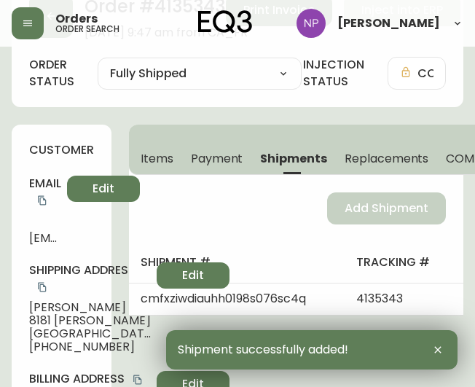
scroll to position [0, 0]
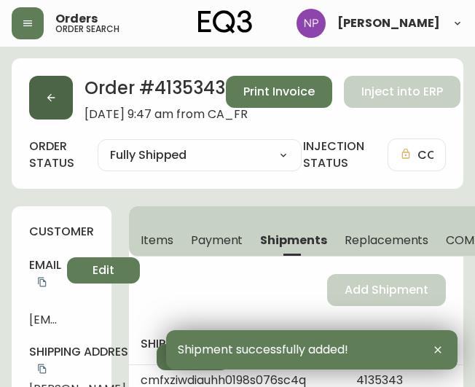
click at [56, 95] on icon "button" at bounding box center [51, 98] width 12 height 12
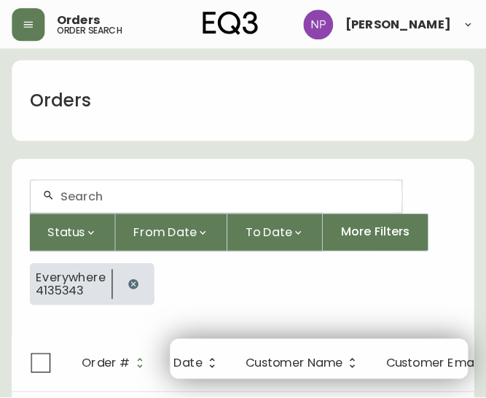
scroll to position [25, 0]
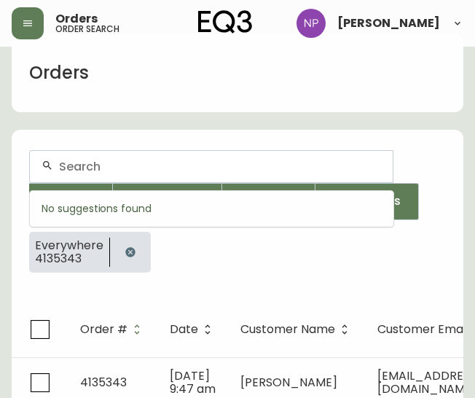
click at [93, 164] on input "text" at bounding box center [220, 167] width 322 height 14
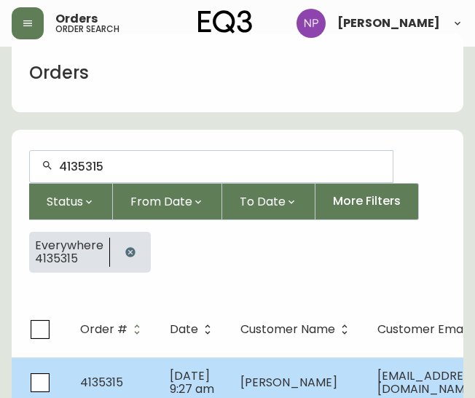
click at [247, 364] on td "[PERSON_NAME]" at bounding box center [297, 382] width 137 height 51
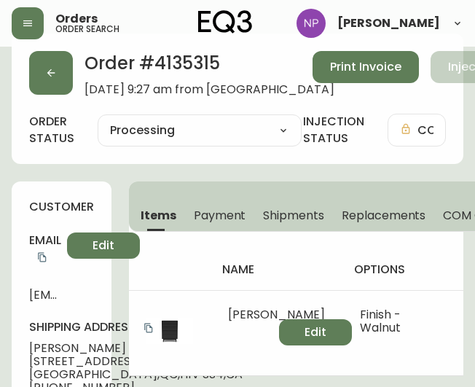
click at [286, 224] on button "Shipments" at bounding box center [293, 215] width 79 height 32
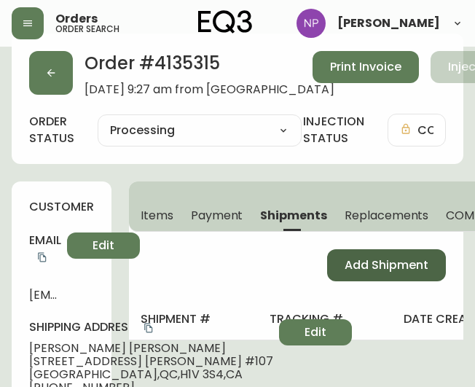
click at [383, 263] on span "Add Shipment" at bounding box center [387, 265] width 84 height 16
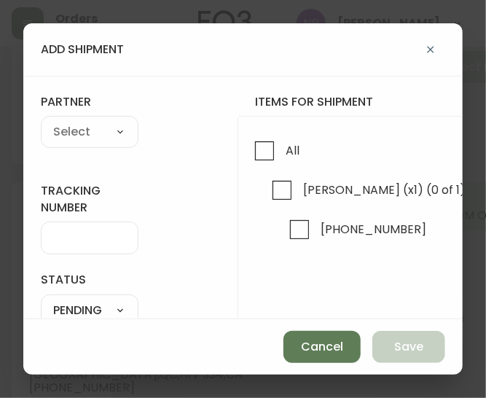
click at [276, 132] on div "All [PERSON_NAME] (x1) (0 of 1) [PHONE_NUMBER]" at bounding box center [485, 268] width 494 height 304
click at [265, 141] on input "All" at bounding box center [265, 151] width 34 height 34
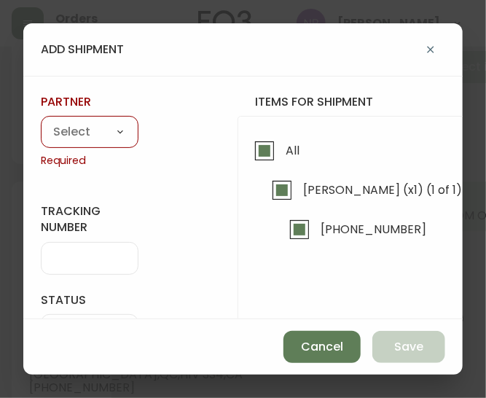
click at [89, 124] on select "A Move to Remember LLC ABF Freight Alero [PERSON_NAME] Canada Post Canpar Expre…" at bounding box center [90, 133] width 98 height 22
click at [41, 122] on select "A Move to Remember LLC ABF Freight Alero [PERSON_NAME] Canada Post Canpar Expre…" at bounding box center [90, 133] width 98 height 22
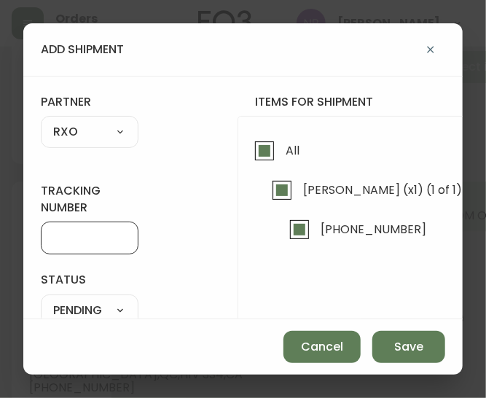
click at [62, 238] on input "tracking number" at bounding box center [89, 238] width 73 height 14
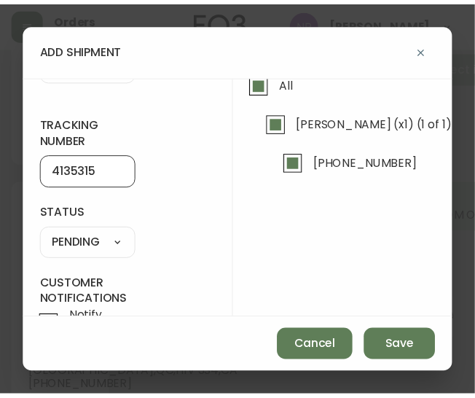
scroll to position [66, 0]
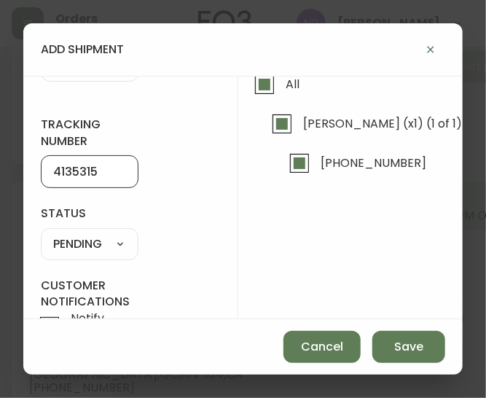
click at [98, 241] on select "SHIPPED PENDING CANCELLED" at bounding box center [90, 244] width 98 height 22
click at [41, 233] on select "SHIPPED PENDING CANCELLED" at bounding box center [90, 244] width 98 height 22
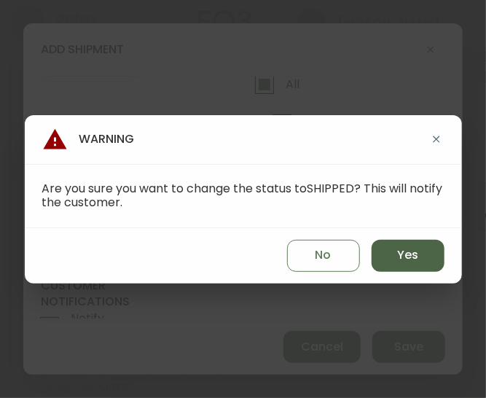
click at [411, 265] on button "Yes" at bounding box center [408, 256] width 73 height 32
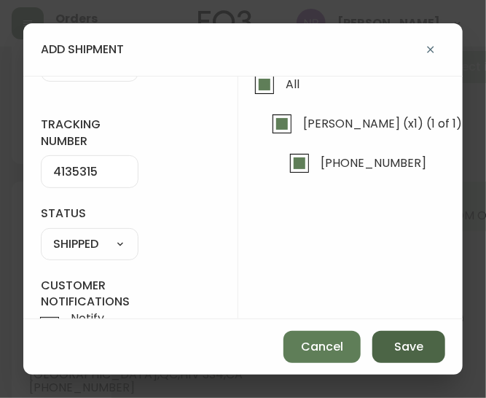
click at [417, 358] on button "Save" at bounding box center [408, 347] width 73 height 32
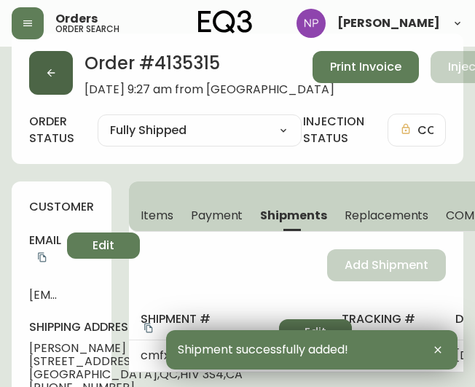
click at [62, 82] on button "button" at bounding box center [51, 73] width 44 height 44
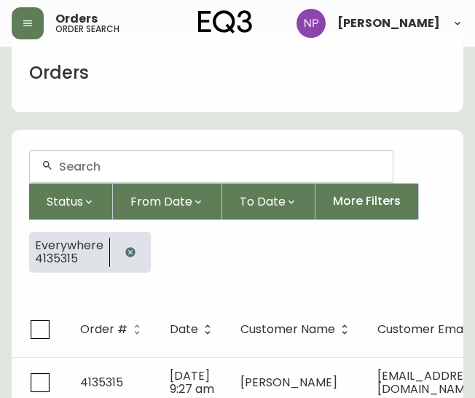
click at [105, 157] on div at bounding box center [211, 166] width 363 height 31
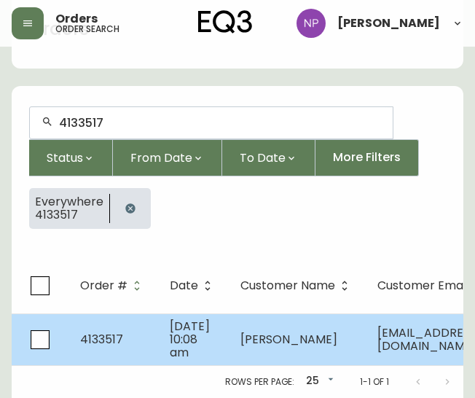
click at [246, 313] on td "[PERSON_NAME]" at bounding box center [297, 339] width 137 height 52
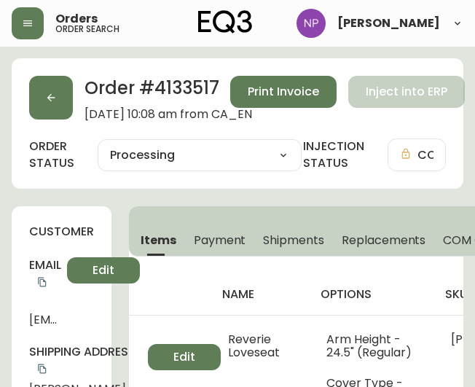
click at [286, 245] on span "Shipments" at bounding box center [293, 240] width 61 height 15
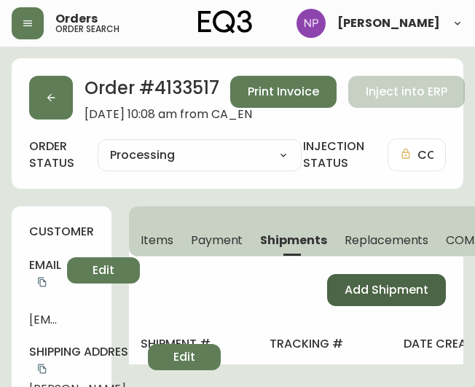
click at [351, 286] on span "Add Shipment" at bounding box center [387, 290] width 84 height 16
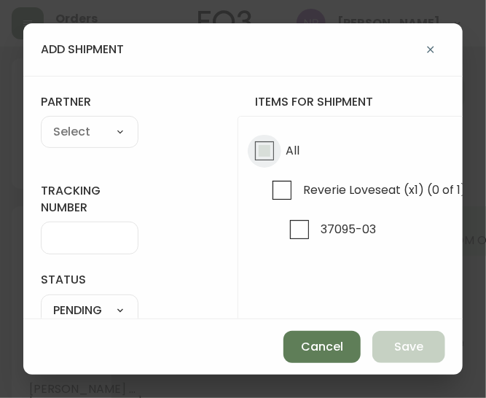
click at [268, 162] on input "All" at bounding box center [265, 151] width 34 height 34
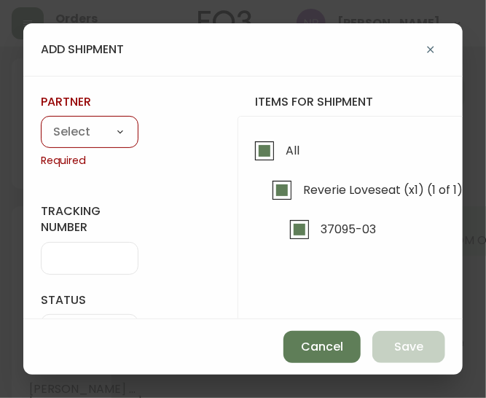
click at [63, 132] on select "A Move to Remember LLC ABF Freight Alero [PERSON_NAME] Canada Post Canpar Expre…" at bounding box center [90, 133] width 98 height 22
click at [41, 122] on select "A Move to Remember LLC ABF Freight Alero [PERSON_NAME] Canada Post Canpar Expre…" at bounding box center [90, 133] width 98 height 22
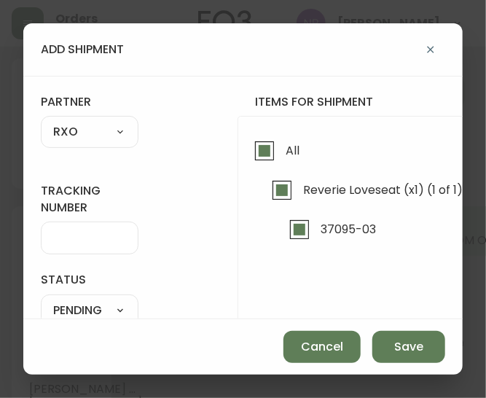
click at [82, 228] on div at bounding box center [90, 238] width 98 height 33
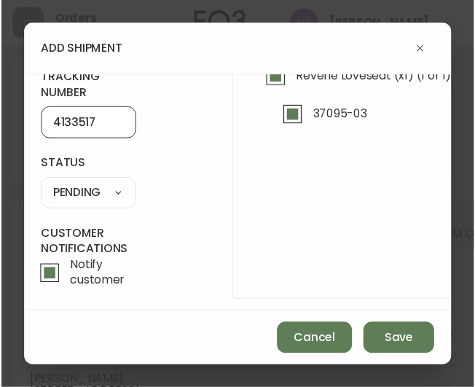
scroll to position [107, 0]
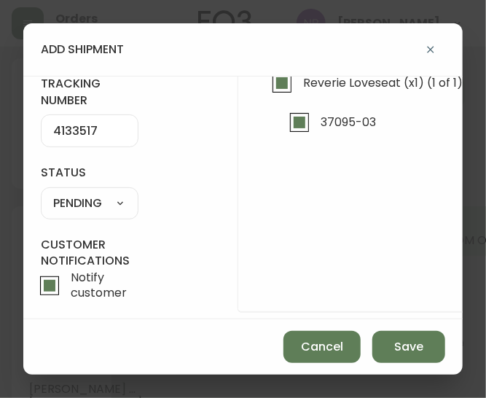
click at [122, 199] on select "SHIPPED PENDING CANCELLED" at bounding box center [90, 203] width 98 height 22
click at [41, 192] on select "SHIPPED PENDING CANCELLED" at bounding box center [90, 203] width 98 height 22
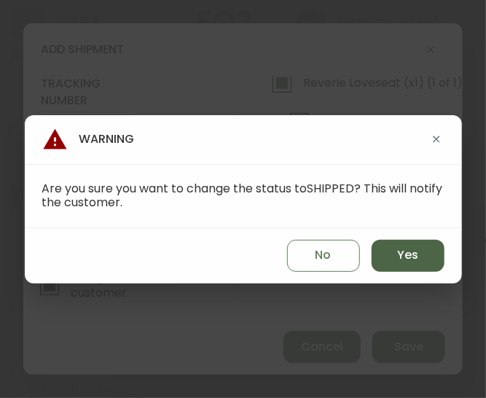
click at [389, 260] on button "Yes" at bounding box center [408, 256] width 73 height 32
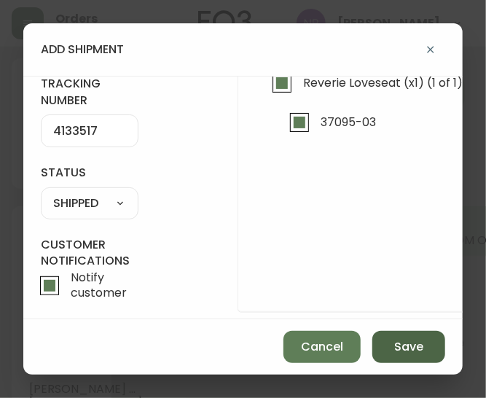
click at [413, 340] on span "Save" at bounding box center [408, 347] width 29 height 16
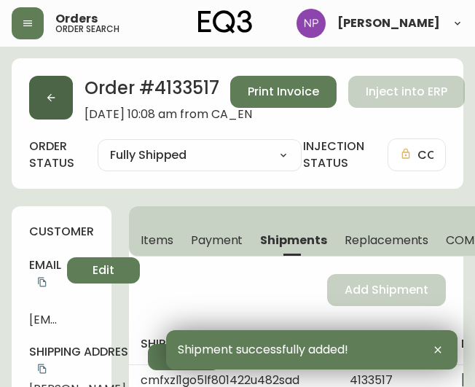
click at [48, 91] on button "button" at bounding box center [51, 98] width 44 height 44
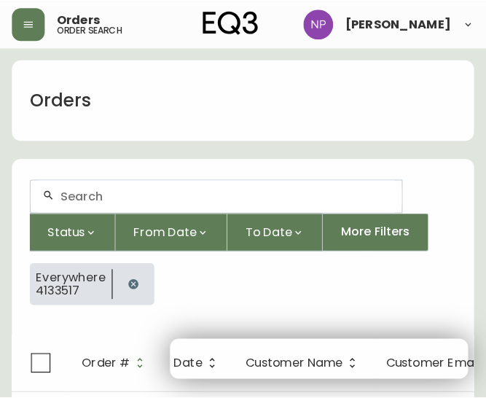
scroll to position [25, 0]
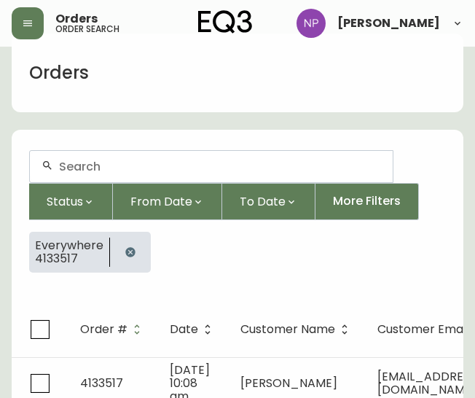
click at [125, 172] on input "text" at bounding box center [220, 167] width 322 height 14
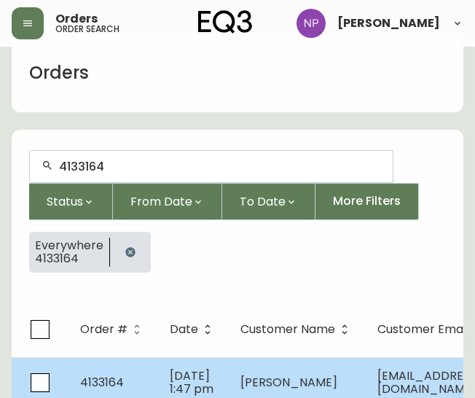
click at [123, 378] on td "4133164" at bounding box center [114, 382] width 90 height 51
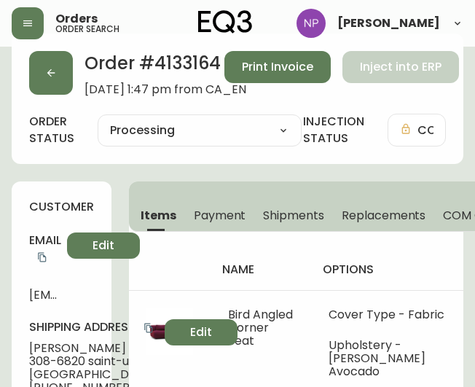
click at [290, 216] on span "Shipments" at bounding box center [293, 215] width 61 height 15
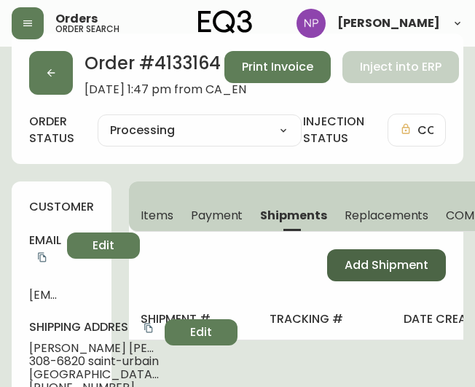
click at [374, 259] on span "Add Shipment" at bounding box center [387, 265] width 84 height 16
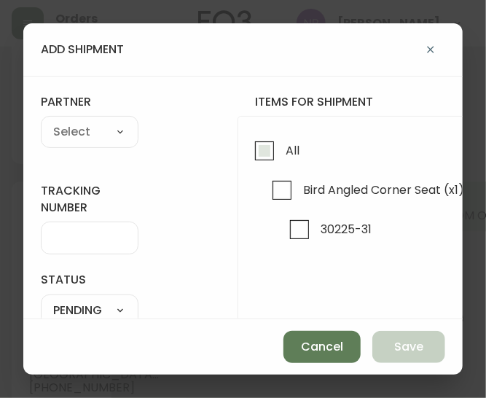
click at [265, 155] on input "All" at bounding box center [265, 151] width 34 height 34
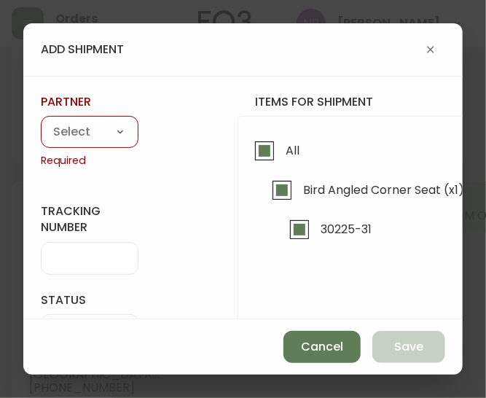
click at [84, 133] on select "A Move to Remember LLC ABF Freight Alero [PERSON_NAME] Canada Post Canpar Expre…" at bounding box center [90, 133] width 98 height 22
click at [41, 122] on select "A Move to Remember LLC ABF Freight Alero [PERSON_NAME] Canada Post Canpar Expre…" at bounding box center [90, 133] width 98 height 22
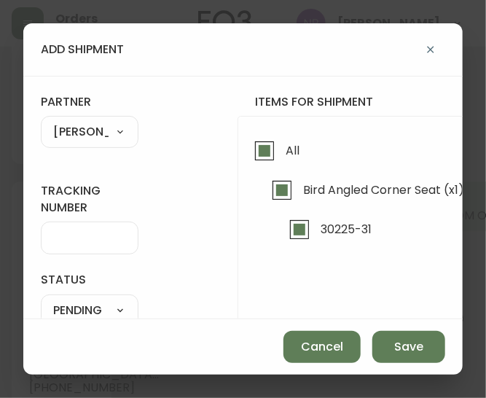
click at [114, 137] on select "A Move to Remember LLC ABF Freight Alero [PERSON_NAME] Canada Post Canpar Expre…" at bounding box center [90, 133] width 98 height 22
click at [41, 122] on select "A Move to Remember LLC ABF Freight Alero [PERSON_NAME] Canada Post Canpar Expre…" at bounding box center [90, 133] width 98 height 22
click at [88, 240] on input "tracking number" at bounding box center [89, 238] width 73 height 14
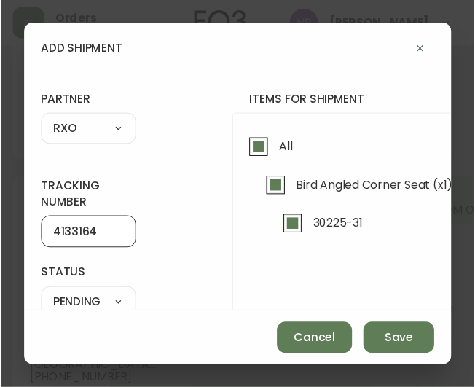
scroll to position [136, 0]
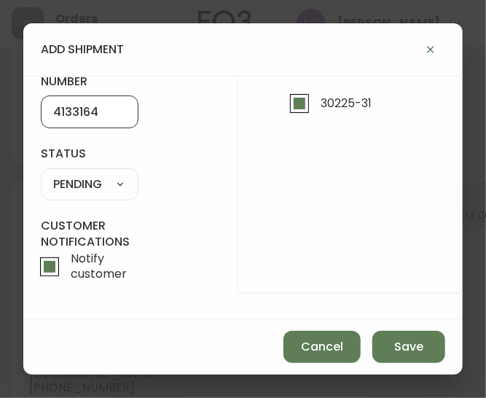
click at [96, 173] on select "SHIPPED PENDING CANCELLED" at bounding box center [90, 184] width 98 height 22
click at [41, 173] on select "SHIPPED PENDING CANCELLED" at bounding box center [90, 184] width 98 height 22
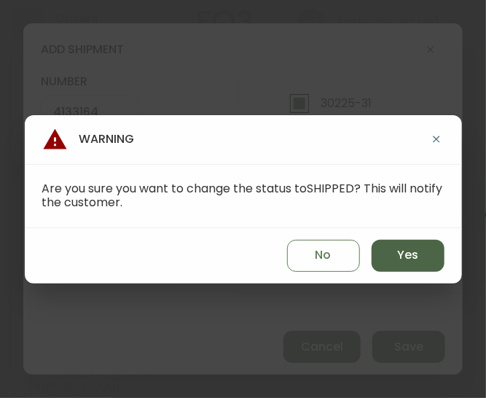
click at [381, 253] on button "Yes" at bounding box center [408, 256] width 73 height 32
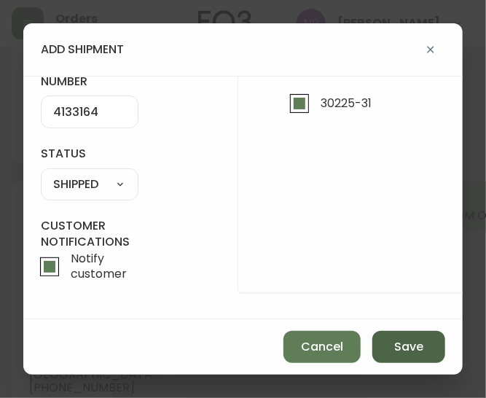
click at [391, 345] on button "Save" at bounding box center [408, 347] width 73 height 32
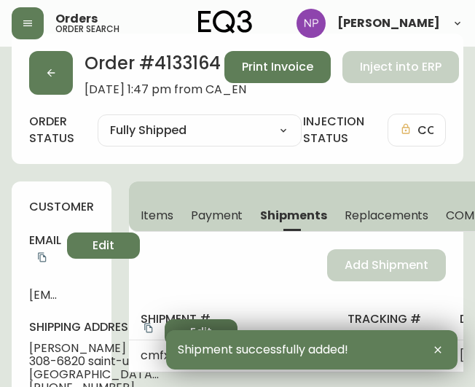
click at [77, 88] on div "Order # 4133164 [DATE] 1:47 pm from CA_EN Print Invoice Inject into ERP" at bounding box center [237, 73] width 417 height 45
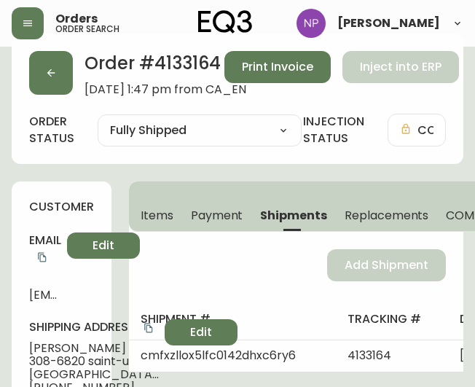
click at [73, 84] on div "Order # 4133164 [DATE] 1:47 pm from CA_EN Print Invoice Inject into ERP" at bounding box center [237, 73] width 417 height 45
click at [61, 84] on button "button" at bounding box center [51, 73] width 44 height 44
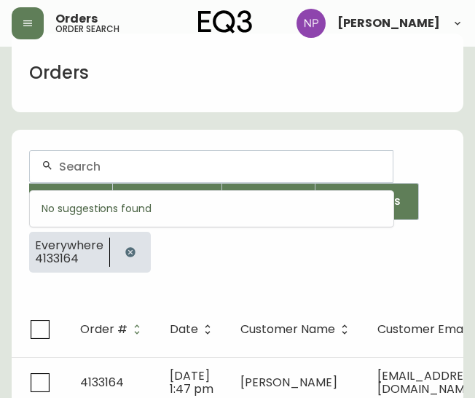
click at [117, 164] on input "text" at bounding box center [220, 167] width 322 height 14
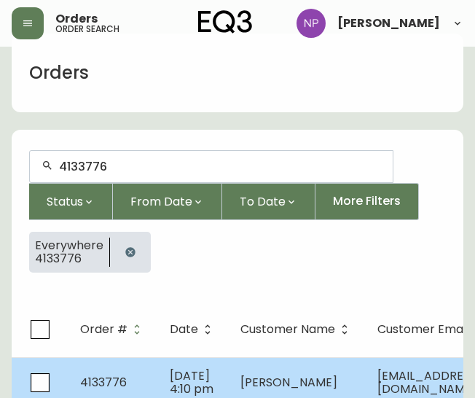
click at [188, 376] on span "[DATE] 4:10 pm" at bounding box center [192, 382] width 44 height 30
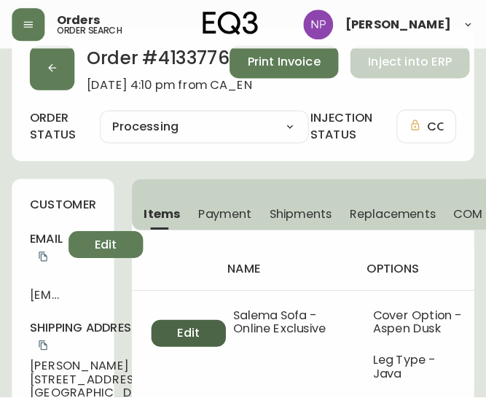
scroll to position [28, 0]
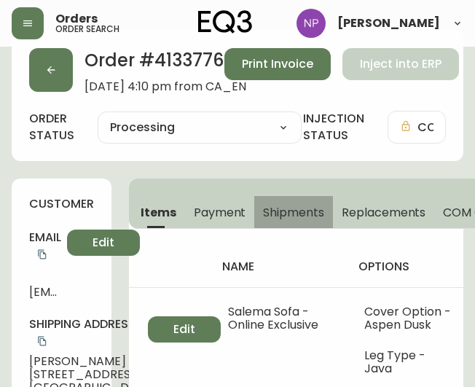
click at [286, 214] on span "Shipments" at bounding box center [293, 212] width 61 height 15
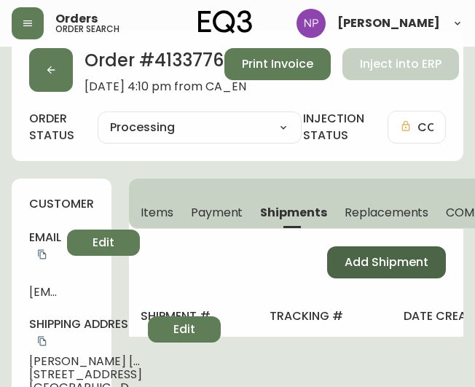
click at [378, 256] on span "Add Shipment" at bounding box center [387, 262] width 84 height 16
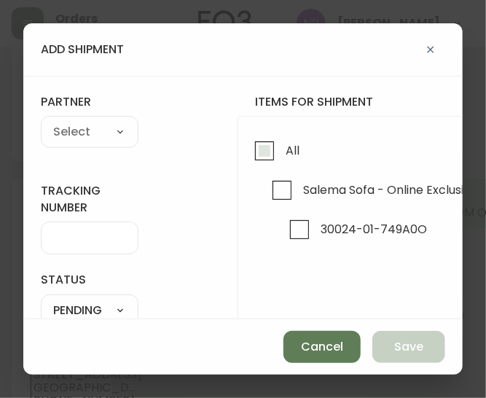
click at [277, 135] on input "All" at bounding box center [265, 151] width 34 height 34
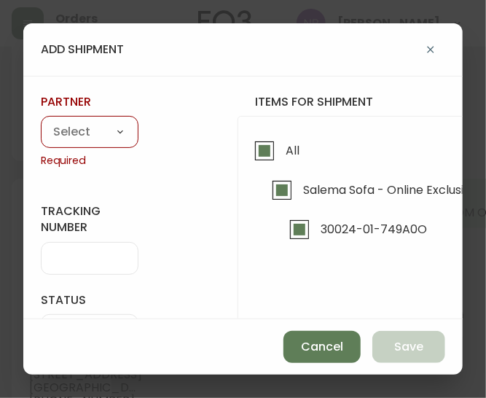
click at [50, 131] on select "A Move to Remember LLC ABF Freight Alero [PERSON_NAME] Canada Post Canpar Expre…" at bounding box center [90, 133] width 98 height 22
click at [41, 122] on select "A Move to Remember LLC ABF Freight Alero [PERSON_NAME] Canada Post Canpar Expre…" at bounding box center [90, 133] width 98 height 22
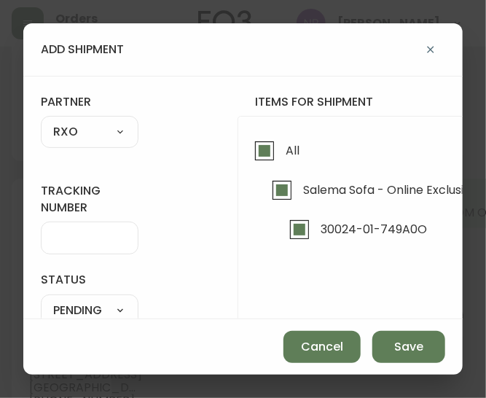
click at [70, 236] on input "tracking number" at bounding box center [89, 238] width 73 height 14
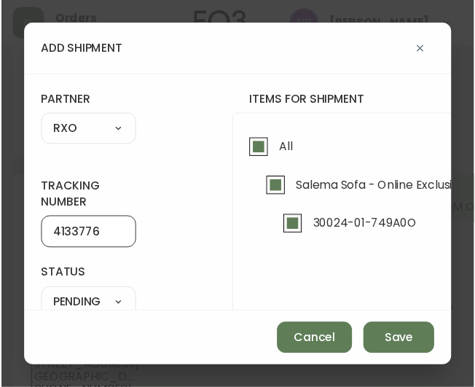
scroll to position [131, 0]
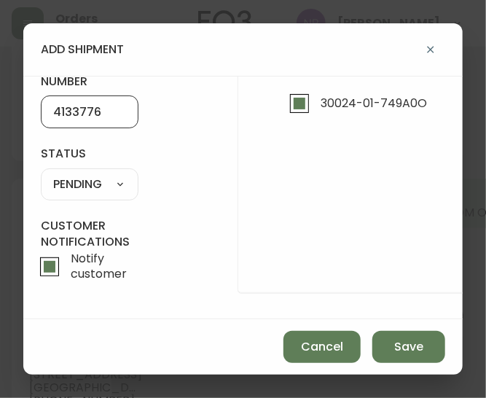
click at [125, 176] on select "SHIPPED PENDING CANCELLED" at bounding box center [90, 184] width 98 height 22
click at [41, 173] on select "SHIPPED PENDING CANCELLED" at bounding box center [90, 184] width 98 height 22
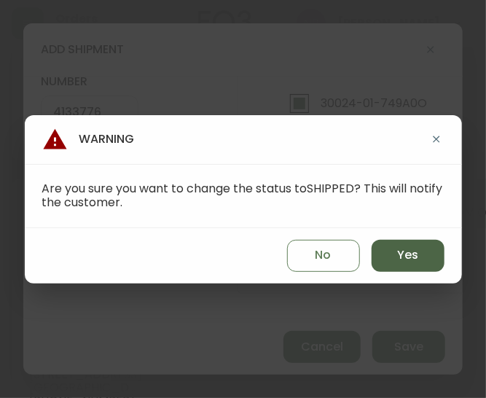
click at [394, 250] on button "Yes" at bounding box center [408, 256] width 73 height 32
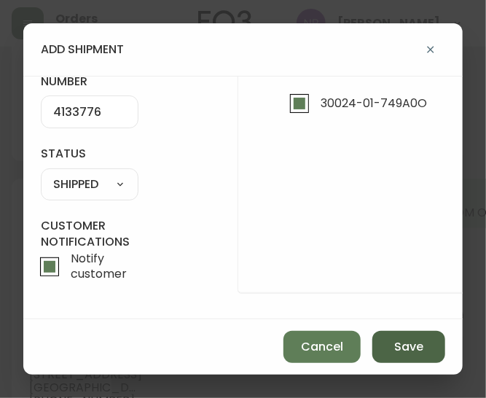
click at [434, 347] on button "Save" at bounding box center [408, 347] width 73 height 32
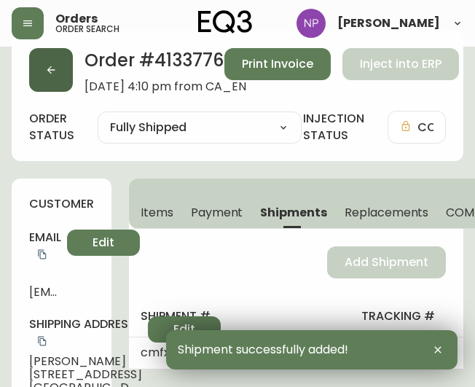
click at [63, 68] on button "button" at bounding box center [51, 70] width 44 height 44
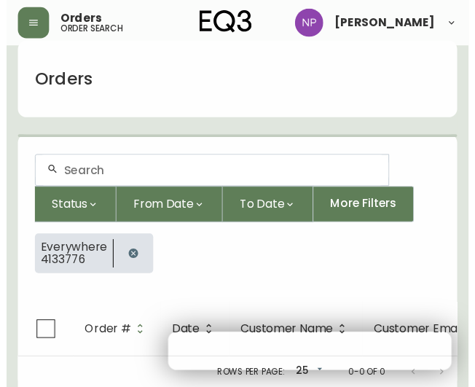
scroll to position [28, 0]
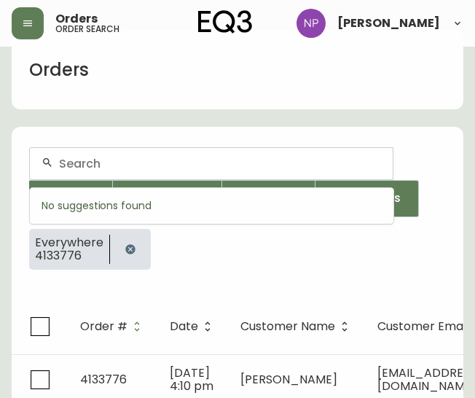
click at [102, 167] on input "text" at bounding box center [220, 164] width 322 height 14
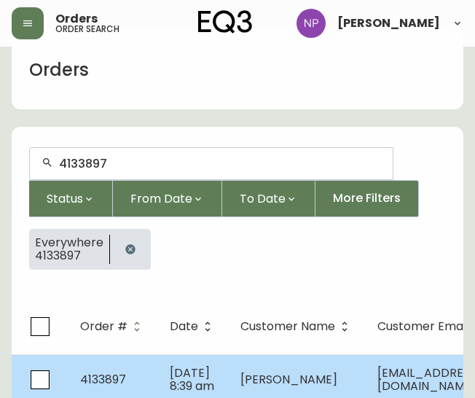
click at [139, 361] on td "4133897" at bounding box center [114, 379] width 90 height 51
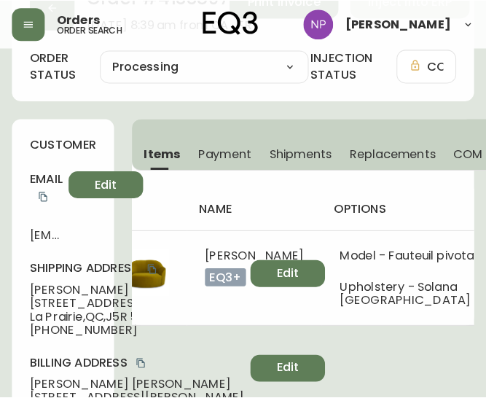
scroll to position [0, 22]
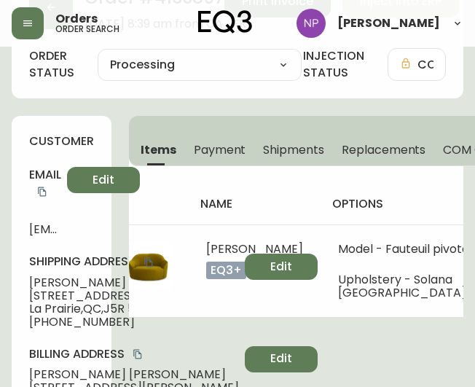
click at [309, 155] on span "Shipments" at bounding box center [293, 149] width 61 height 15
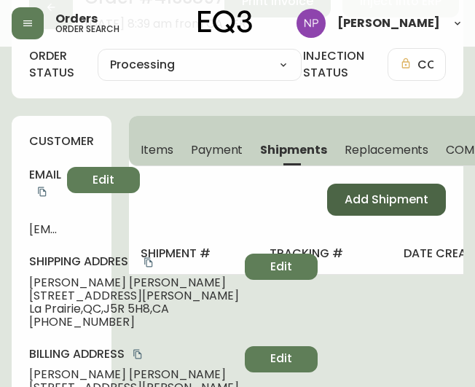
click at [396, 198] on span "Add Shipment" at bounding box center [387, 200] width 84 height 16
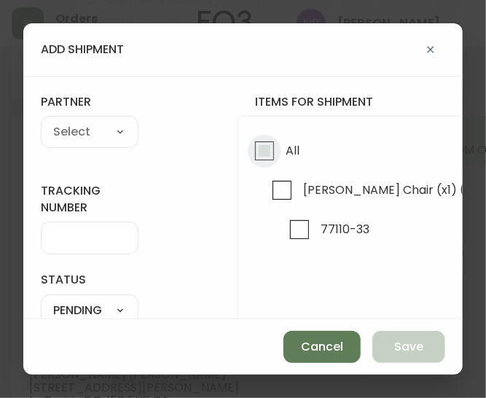
click at [280, 164] on input "All" at bounding box center [265, 151] width 34 height 34
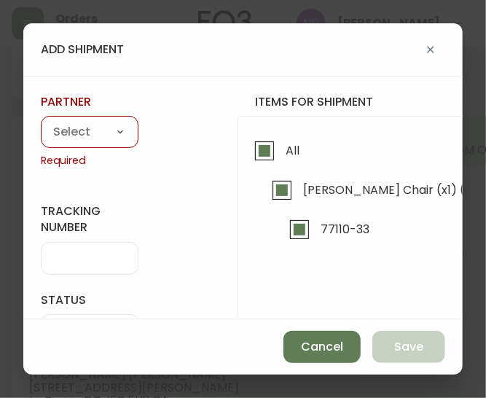
click at [65, 139] on select "A Move to Remember LLC ABF Freight Alero [PERSON_NAME] Canada Post Canpar Expre…" at bounding box center [90, 133] width 98 height 22
click at [41, 122] on select "A Move to Remember LLC ABF Freight Alero [PERSON_NAME] Canada Post Canpar Expre…" at bounding box center [90, 133] width 98 height 22
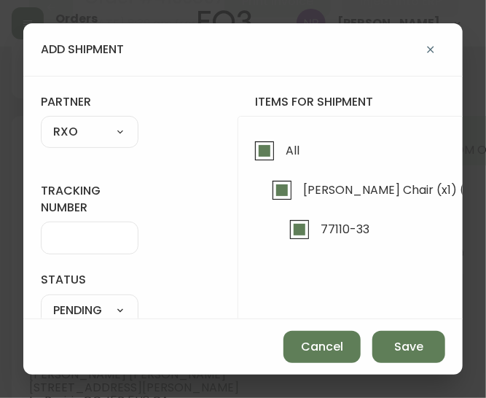
click at [85, 246] on div at bounding box center [90, 238] width 98 height 33
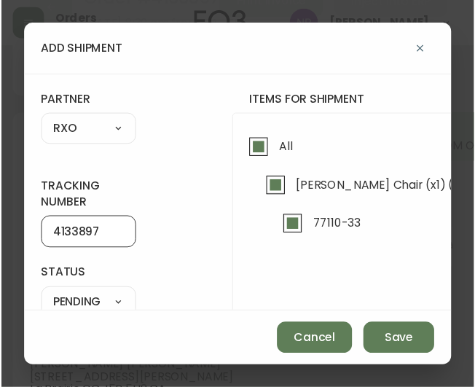
scroll to position [131, 0]
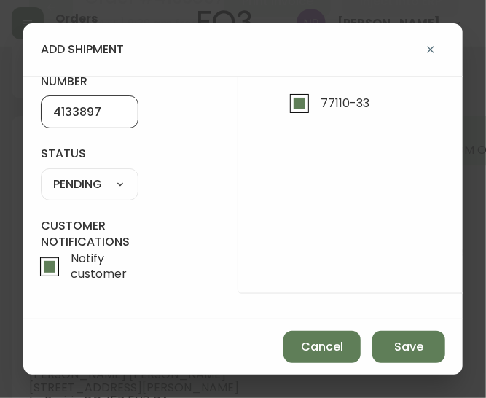
click at [96, 181] on select "SHIPPED PENDING CANCELLED" at bounding box center [90, 184] width 98 height 22
click at [41, 173] on select "SHIPPED PENDING CANCELLED" at bounding box center [90, 184] width 98 height 22
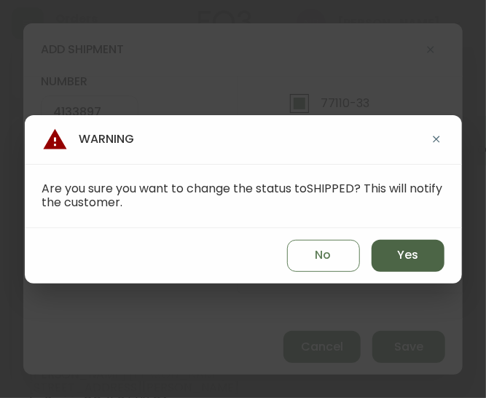
click at [403, 246] on button "Yes" at bounding box center [408, 256] width 73 height 32
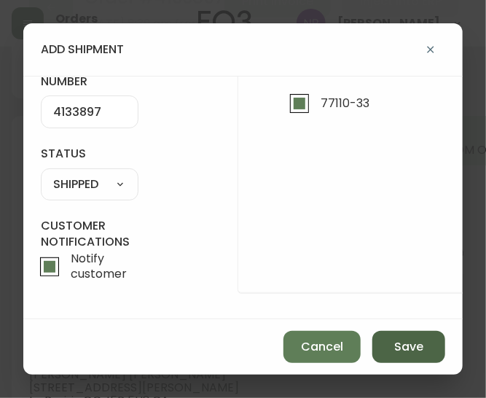
click at [418, 343] on span "Save" at bounding box center [408, 347] width 29 height 16
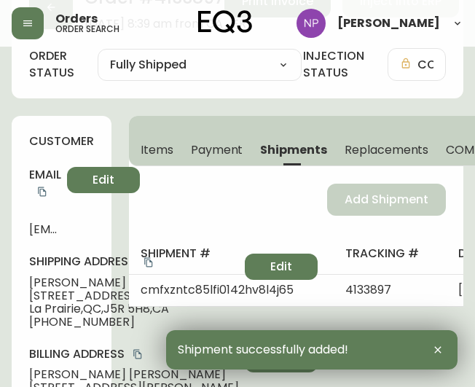
scroll to position [0, 0]
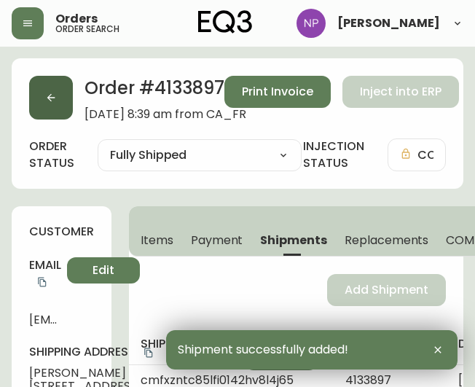
click at [47, 92] on icon "button" at bounding box center [51, 98] width 12 height 12
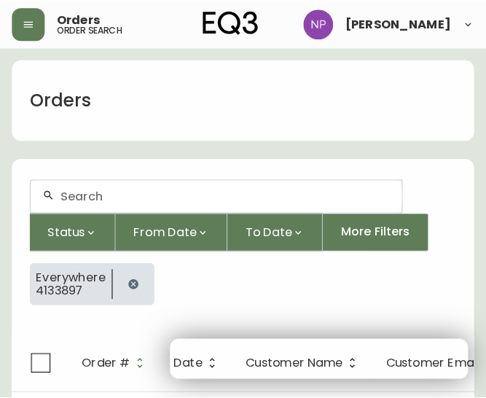
scroll to position [25, 0]
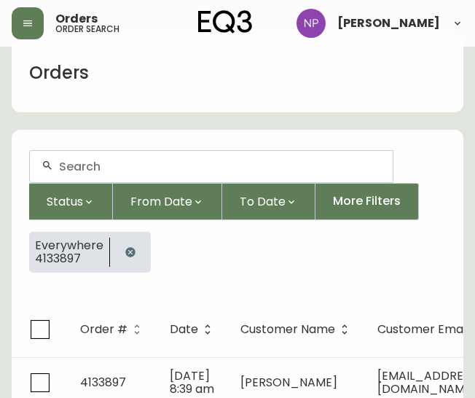
click at [65, 164] on input "text" at bounding box center [220, 167] width 322 height 14
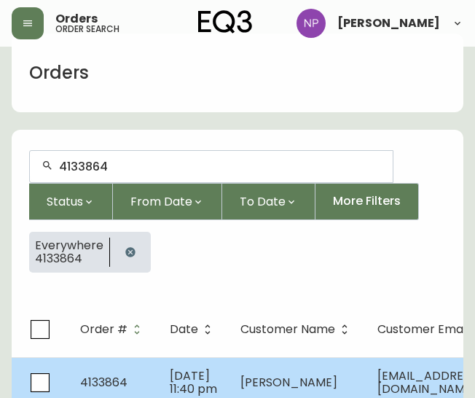
click at [170, 387] on span "[DATE] 11:40 pm" at bounding box center [193, 382] width 47 height 30
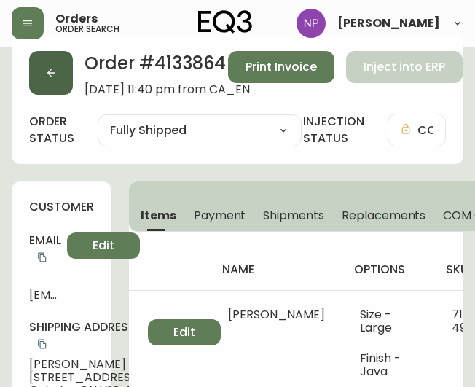
click at [36, 87] on button "button" at bounding box center [51, 73] width 44 height 44
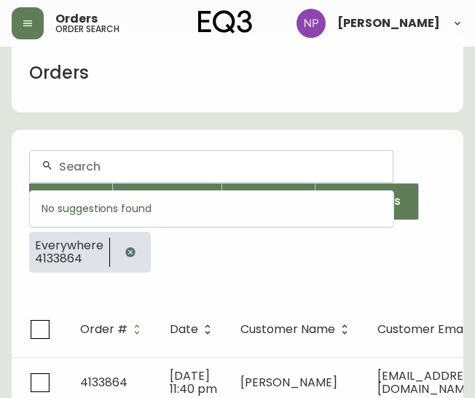
click at [109, 168] on input "text" at bounding box center [220, 167] width 322 height 14
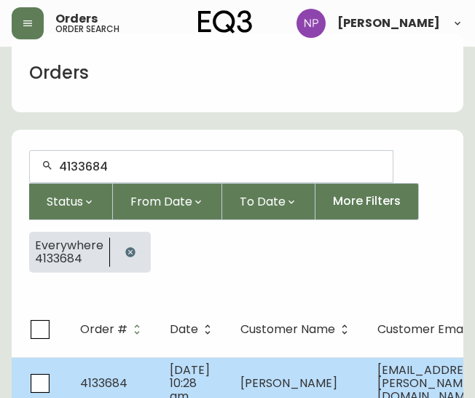
click at [178, 362] on span "[DATE] 10:28 am" at bounding box center [190, 383] width 40 height 43
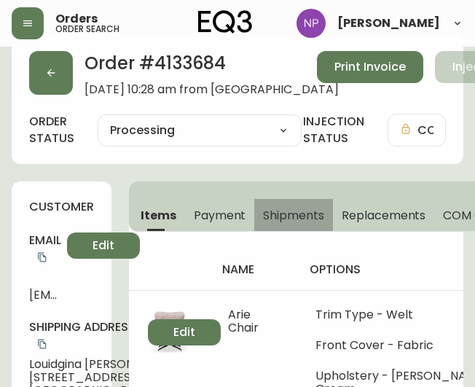
click at [275, 225] on button "Shipments" at bounding box center [293, 215] width 79 height 32
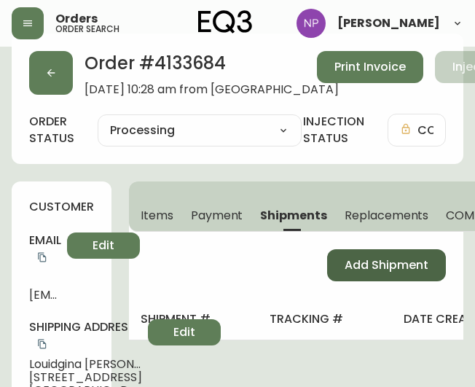
click at [357, 260] on span "Add Shipment" at bounding box center [387, 265] width 84 height 16
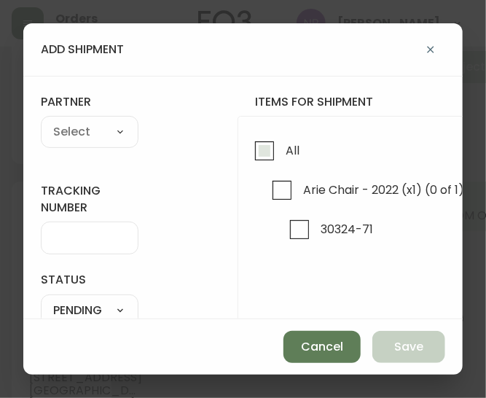
click at [257, 158] on input "All" at bounding box center [265, 151] width 34 height 34
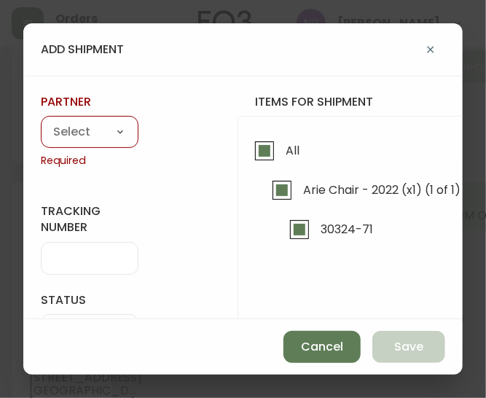
click at [83, 130] on select "A Move to Remember LLC ABF Freight Alero [PERSON_NAME] Canada Post Canpar Expre…" at bounding box center [90, 133] width 98 height 22
click at [41, 122] on select "A Move to Remember LLC ABF Freight Alero [PERSON_NAME] Canada Post Canpar Expre…" at bounding box center [90, 133] width 98 height 22
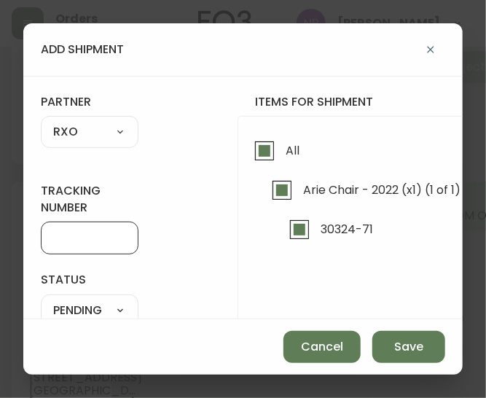
click at [59, 235] on input "tracking number" at bounding box center [89, 238] width 73 height 14
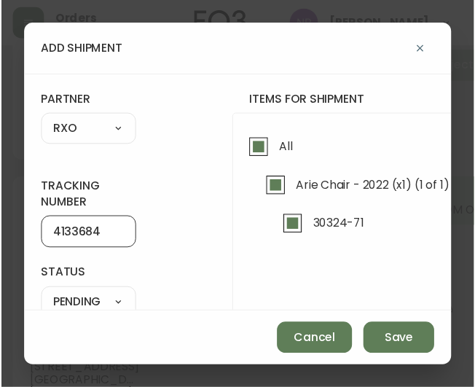
scroll to position [43, 0]
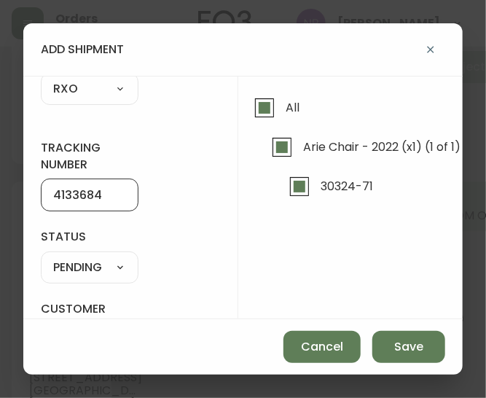
click at [118, 273] on select "SHIPPED PENDING CANCELLED" at bounding box center [90, 268] width 98 height 22
click at [41, 257] on select "SHIPPED PENDING CANCELLED" at bounding box center [90, 268] width 98 height 22
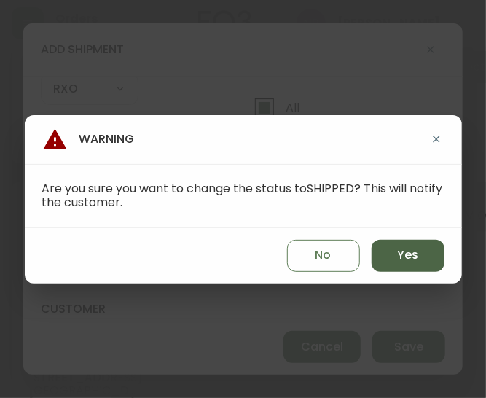
click at [380, 264] on button "Yes" at bounding box center [408, 256] width 73 height 32
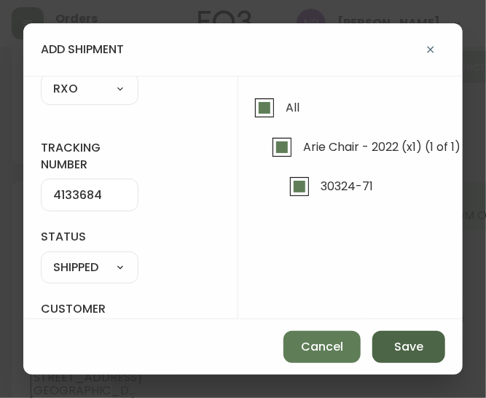
click at [410, 351] on span "Save" at bounding box center [408, 347] width 29 height 16
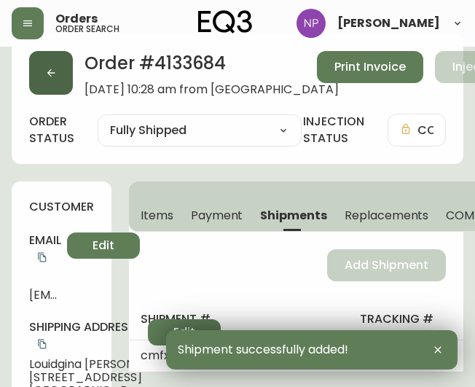
click at [55, 83] on button "button" at bounding box center [51, 73] width 44 height 44
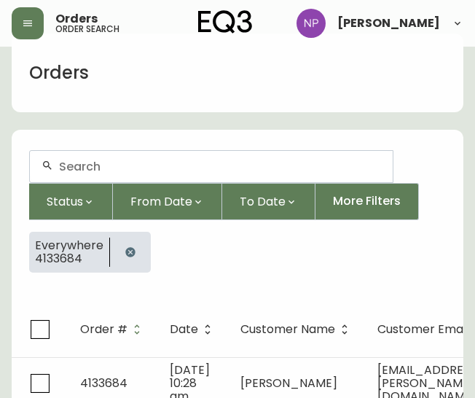
click at [97, 161] on input "text" at bounding box center [220, 167] width 322 height 14
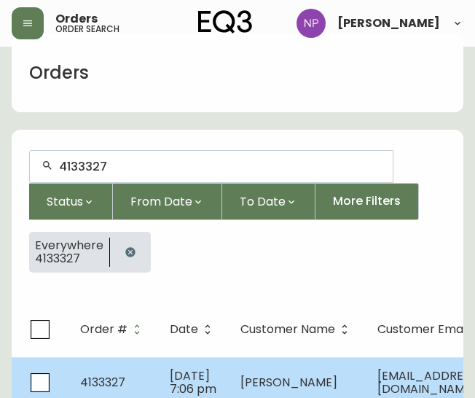
click at [150, 367] on td "4133327" at bounding box center [114, 382] width 90 height 51
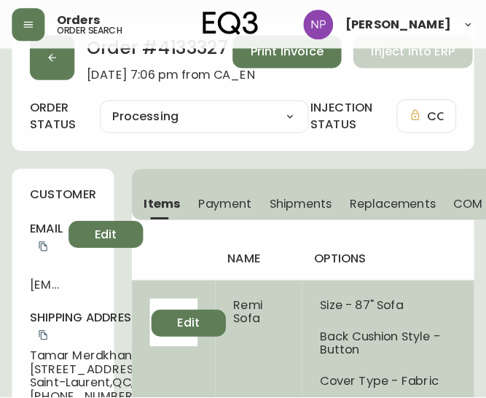
scroll to position [35, 0]
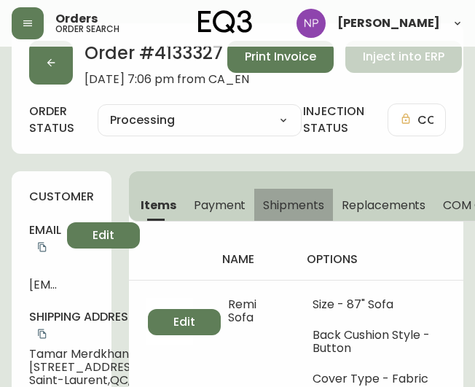
click at [281, 207] on span "Shipments" at bounding box center [293, 205] width 61 height 15
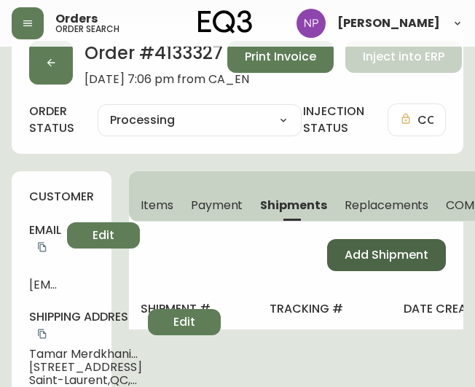
click at [366, 255] on span "Add Shipment" at bounding box center [387, 255] width 84 height 16
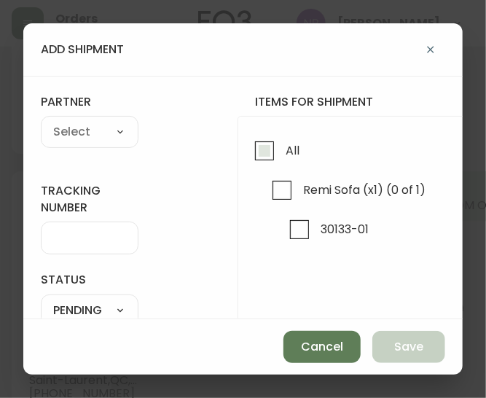
click at [257, 163] on input "All" at bounding box center [265, 151] width 34 height 34
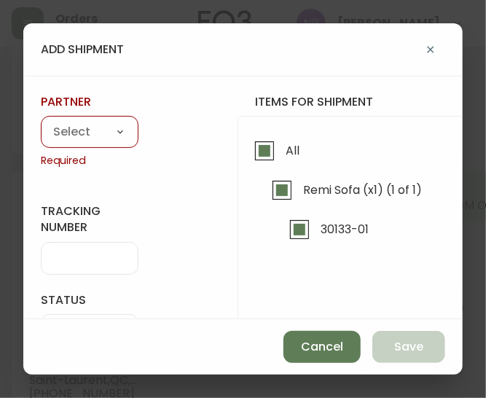
click at [100, 135] on select "A Move to Remember LLC ABF Freight Alero [PERSON_NAME] Canada Post Canpar Expre…" at bounding box center [90, 133] width 98 height 22
click at [41, 122] on select "A Move to Remember LLC ABF Freight Alero [PERSON_NAME] Canada Post Canpar Expre…" at bounding box center [90, 133] width 98 height 22
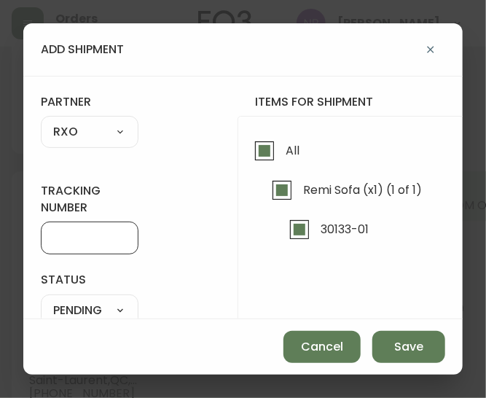
click at [82, 236] on input "tracking number" at bounding box center [89, 238] width 73 height 14
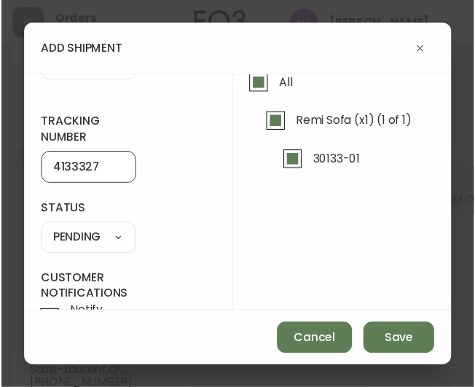
scroll to position [67, 0]
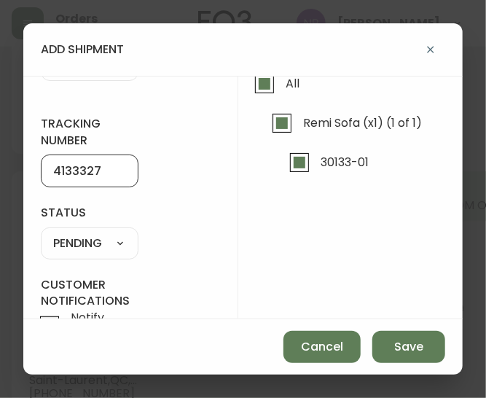
click at [109, 241] on select "SHIPPED PENDING CANCELLED" at bounding box center [90, 244] width 98 height 22
click at [41, 233] on select "SHIPPED PENDING CANCELLED" at bounding box center [90, 244] width 98 height 22
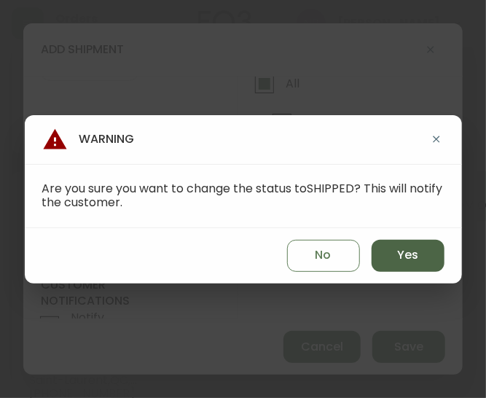
click at [432, 251] on button "Yes" at bounding box center [408, 256] width 73 height 32
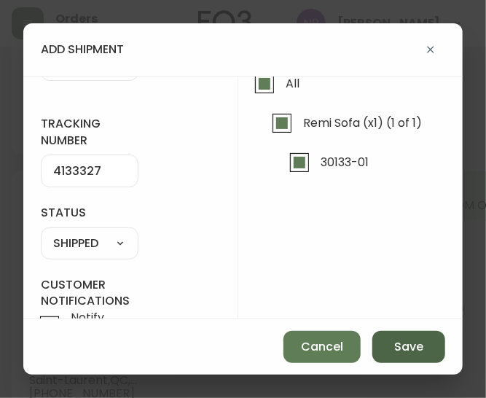
click at [414, 346] on span "Save" at bounding box center [408, 347] width 29 height 16
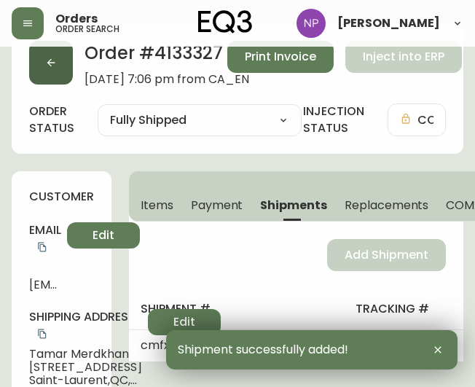
click at [49, 78] on button "button" at bounding box center [51, 63] width 44 height 44
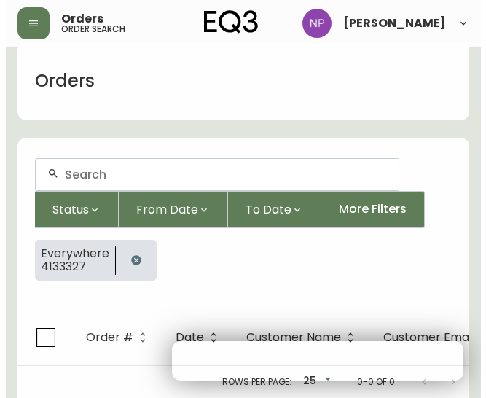
scroll to position [35, 0]
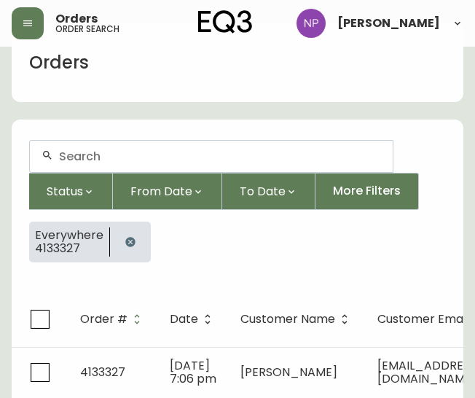
click at [69, 162] on input "text" at bounding box center [220, 156] width 322 height 14
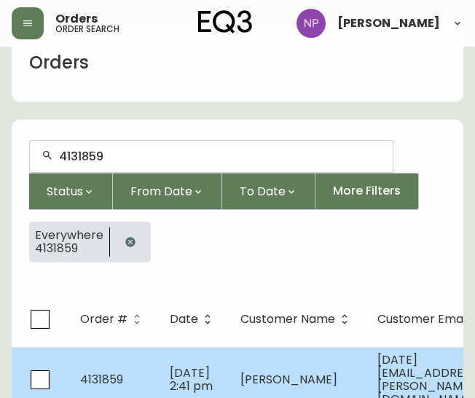
click at [98, 371] on span "4131859" at bounding box center [101, 379] width 43 height 17
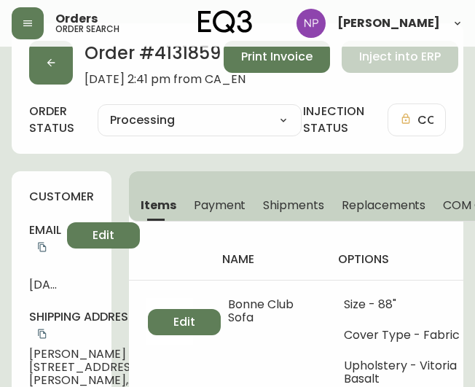
click at [281, 202] on span "Shipments" at bounding box center [293, 205] width 61 height 15
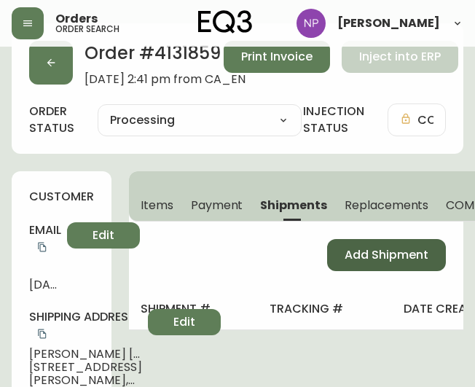
click at [376, 254] on span "Add Shipment" at bounding box center [387, 255] width 84 height 16
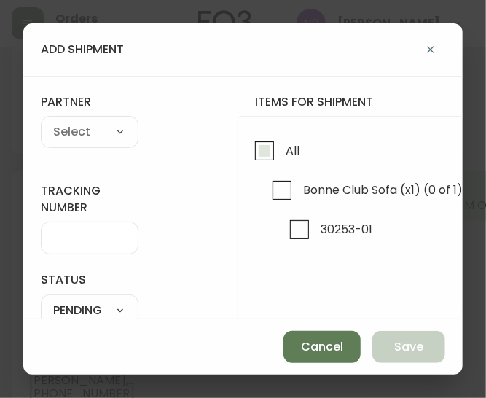
click at [251, 144] on input "All" at bounding box center [265, 151] width 34 height 34
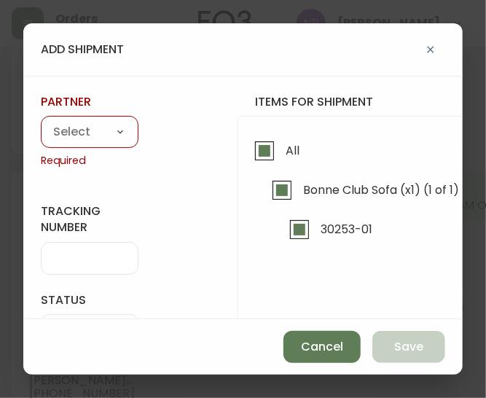
click at [95, 136] on select "A Move to Remember LLC ABF Freight Alero [PERSON_NAME] Canada Post Canpar Expre…" at bounding box center [90, 133] width 98 height 22
click at [41, 122] on select "A Move to Remember LLC ABF Freight Alero [PERSON_NAME] Canada Post Canpar Expre…" at bounding box center [90, 133] width 98 height 22
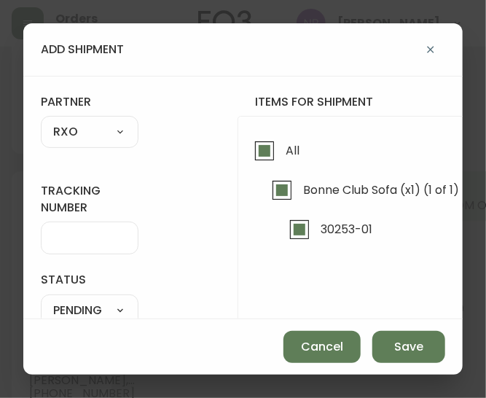
click at [66, 232] on input "tracking number" at bounding box center [89, 238] width 73 height 14
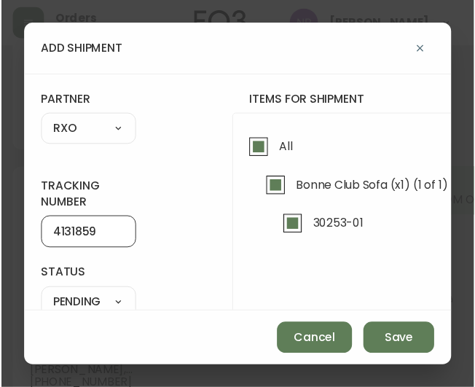
scroll to position [124, 0]
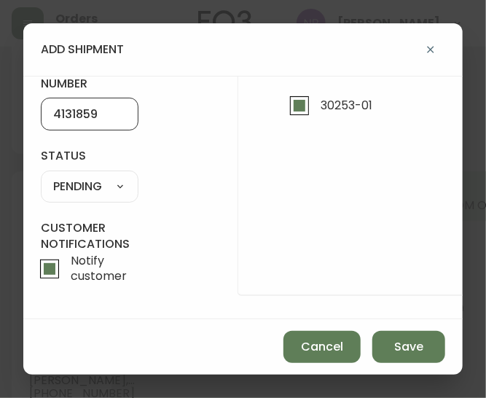
click at [91, 171] on div "SHIPPED PENDING CANCELLED" at bounding box center [90, 187] width 98 height 32
click at [89, 184] on select "SHIPPED PENDING CANCELLED" at bounding box center [90, 187] width 98 height 22
click at [41, 176] on select "SHIPPED PENDING CANCELLED" at bounding box center [90, 187] width 98 height 22
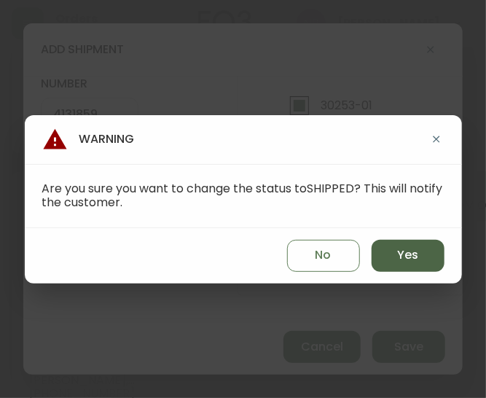
click at [423, 259] on button "Yes" at bounding box center [408, 256] width 73 height 32
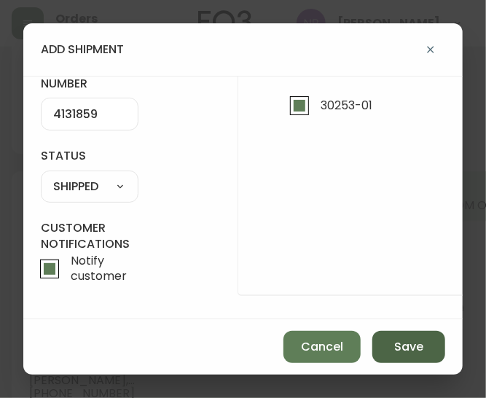
click at [414, 359] on button "Save" at bounding box center [408, 347] width 73 height 32
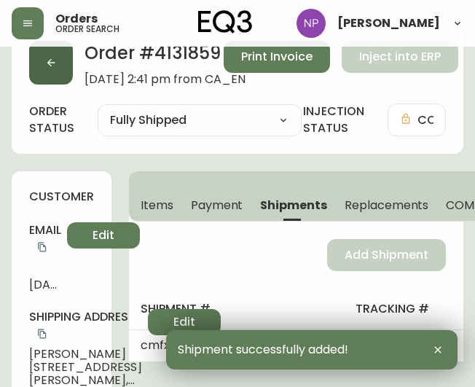
click at [70, 71] on button "button" at bounding box center [51, 63] width 44 height 44
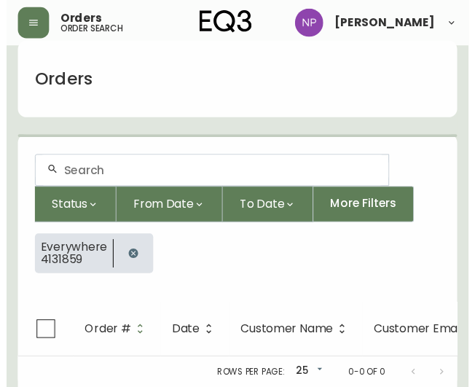
scroll to position [35, 0]
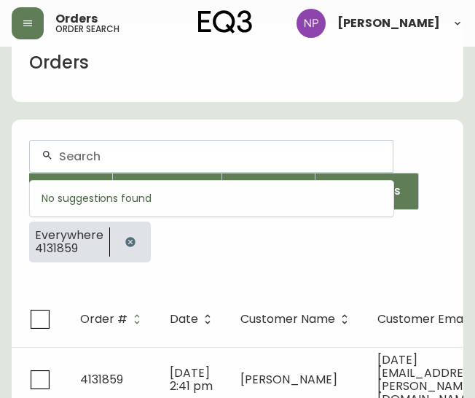
click at [103, 152] on input "text" at bounding box center [220, 156] width 322 height 14
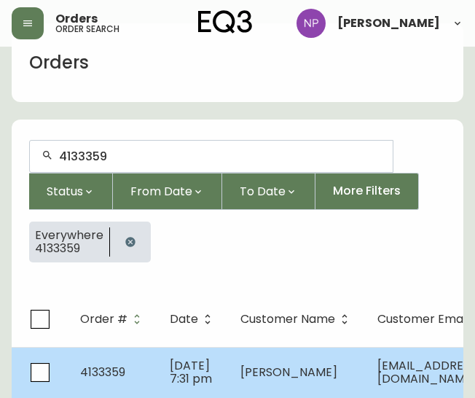
click at [145, 358] on td "4133359" at bounding box center [114, 372] width 90 height 51
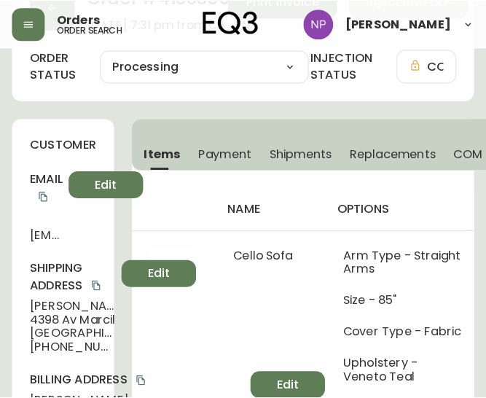
scroll to position [86, 0]
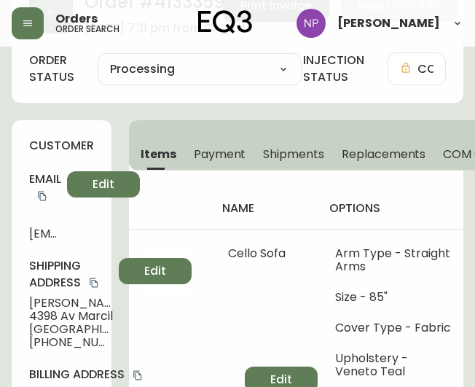
click at [286, 158] on span "Shipments" at bounding box center [293, 153] width 61 height 15
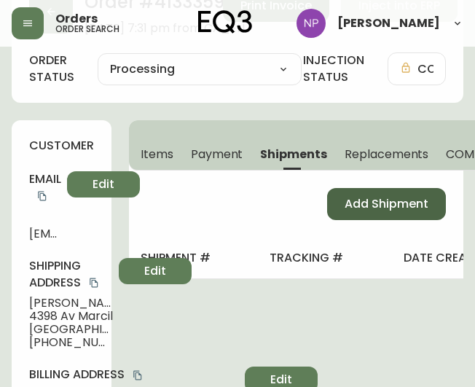
click at [389, 208] on span "Add Shipment" at bounding box center [387, 204] width 84 height 16
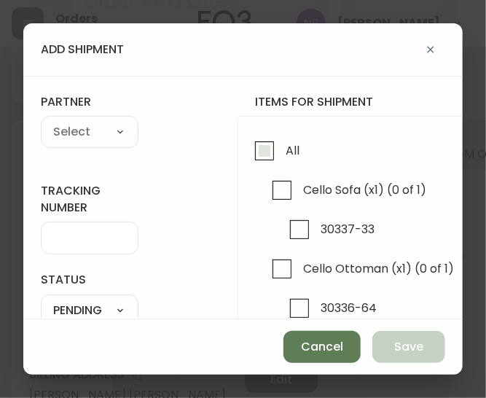
click at [259, 163] on input "All" at bounding box center [265, 151] width 34 height 34
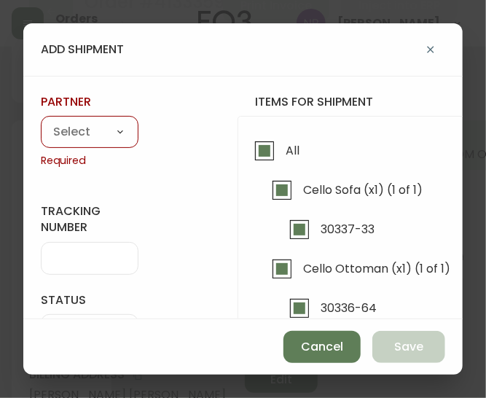
click at [120, 132] on select "A Move to Remember LLC ABF Freight Alero [PERSON_NAME] Canada Post Canpar Expre…" at bounding box center [90, 133] width 98 height 22
click at [41, 122] on select "A Move to Remember LLC ABF Freight Alero [PERSON_NAME] Canada Post Canpar Expre…" at bounding box center [90, 133] width 98 height 22
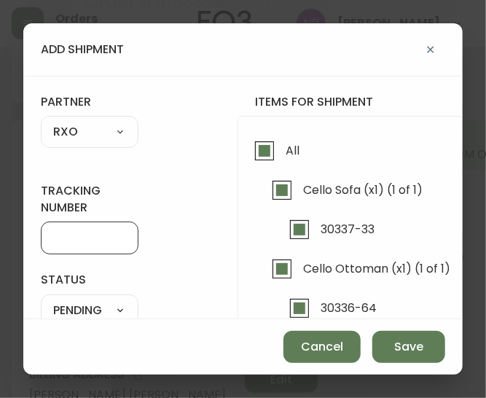
click at [67, 236] on input "tracking number" at bounding box center [89, 238] width 73 height 14
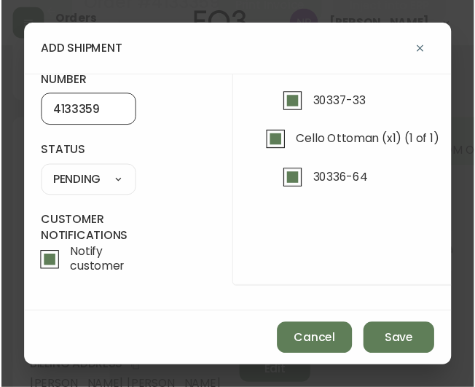
scroll to position [136, 0]
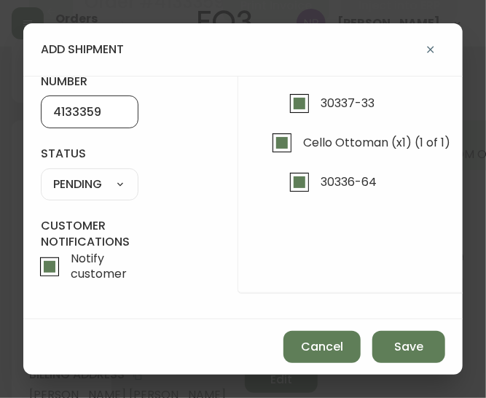
click at [96, 173] on select "SHIPPED PENDING CANCELLED" at bounding box center [90, 184] width 98 height 22
click at [41, 173] on select "SHIPPED PENDING CANCELLED" at bounding box center [90, 184] width 98 height 22
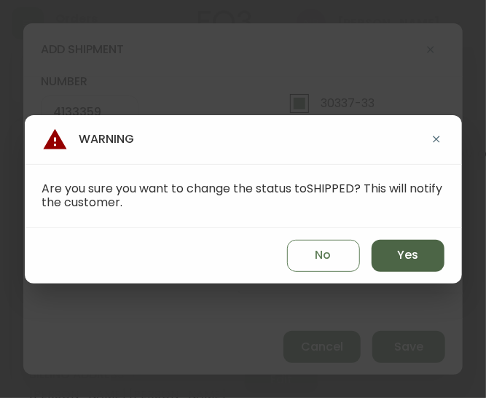
click at [408, 258] on span "Yes" at bounding box center [407, 255] width 21 height 16
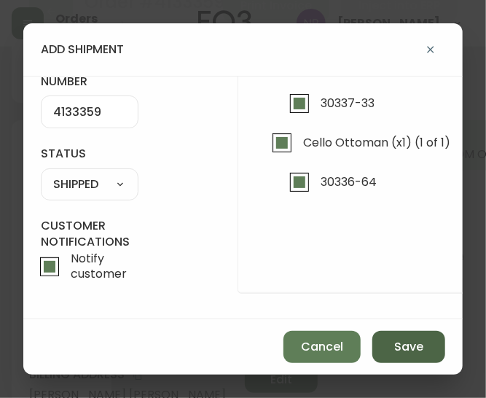
click at [423, 350] on button "Save" at bounding box center [408, 347] width 73 height 32
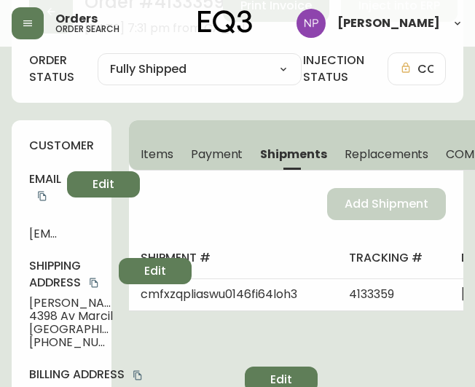
scroll to position [0, 0]
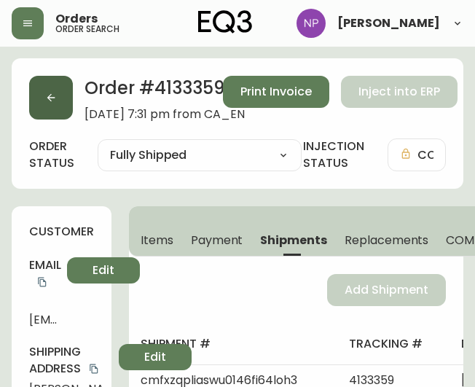
click at [50, 100] on icon "button" at bounding box center [51, 98] width 8 height 8
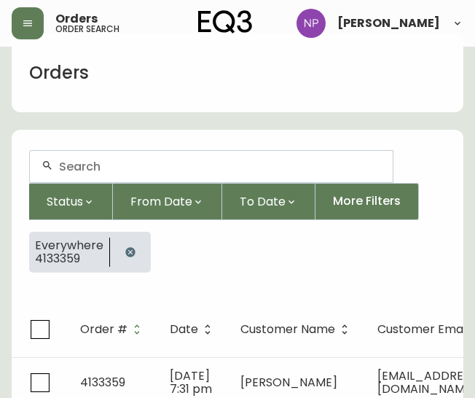
click at [124, 176] on div at bounding box center [211, 166] width 363 height 31
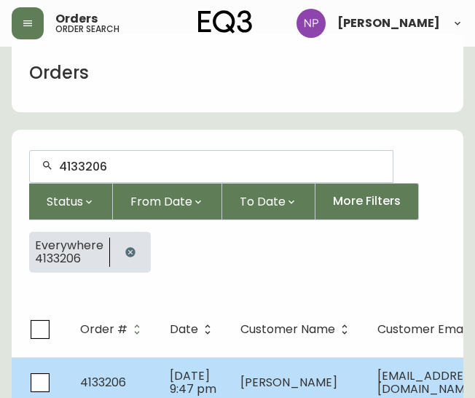
click at [170, 367] on span "[DATE] 9:47 pm" at bounding box center [193, 382] width 47 height 30
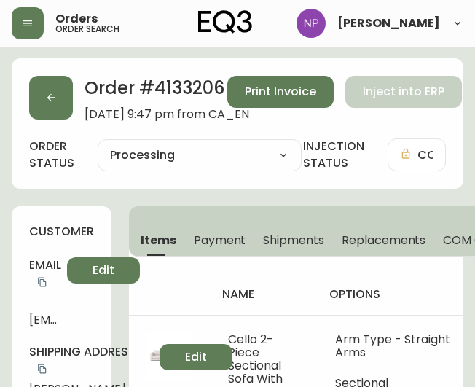
click at [314, 235] on span "Shipments" at bounding box center [293, 240] width 61 height 15
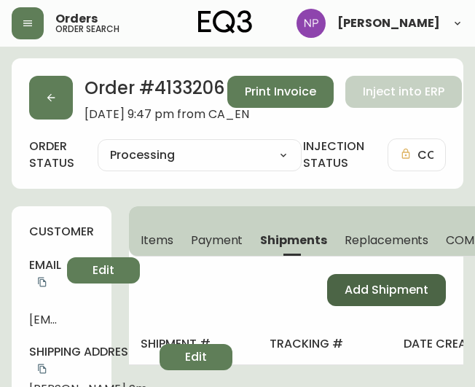
click at [399, 299] on button "Add Shipment" at bounding box center [386, 290] width 119 height 32
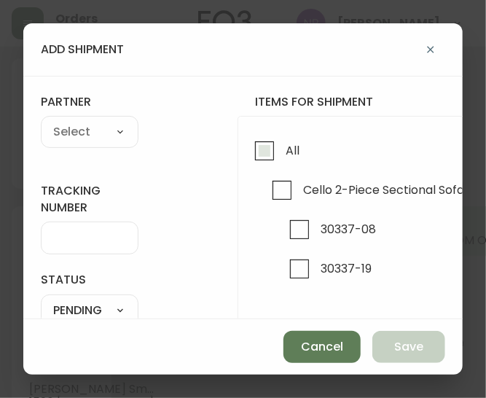
click at [264, 152] on input "All" at bounding box center [265, 151] width 34 height 34
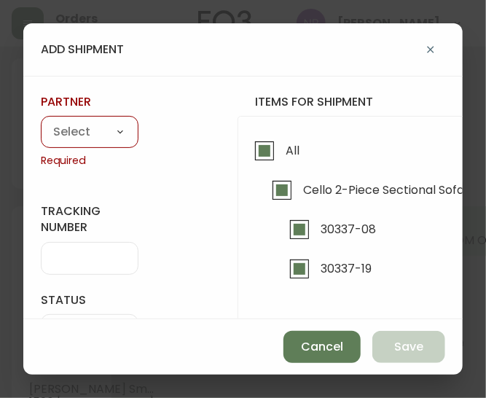
click at [79, 128] on select "A Move to Remember LLC ABF Freight Alero [PERSON_NAME] Canada Post Canpar Expre…" at bounding box center [90, 133] width 98 height 22
click at [41, 122] on select "A Move to Remember LLC ABF Freight Alero [PERSON_NAME] Canada Post Canpar Expre…" at bounding box center [90, 133] width 98 height 22
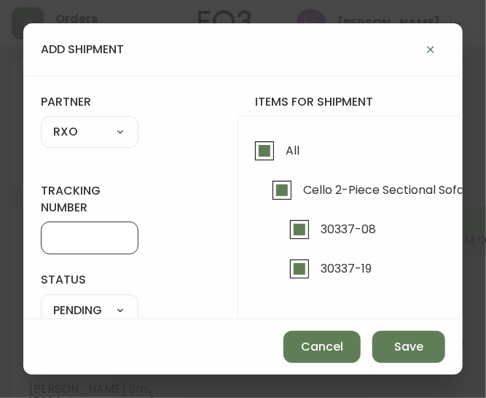
click at [95, 234] on input "tracking number" at bounding box center [89, 238] width 73 height 14
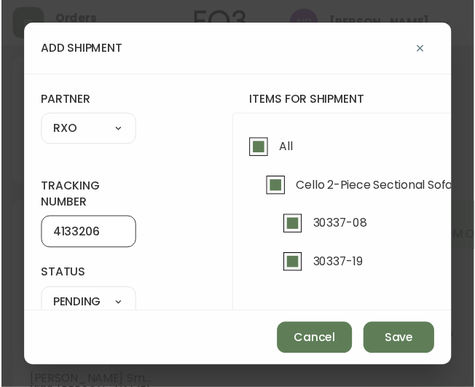
scroll to position [134, 0]
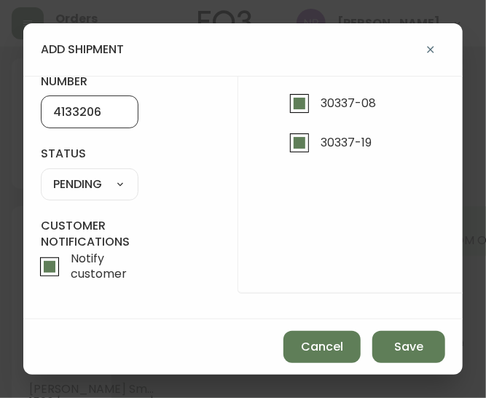
click at [112, 173] on select "SHIPPED PENDING CANCELLED" at bounding box center [90, 184] width 98 height 22
click at [41, 173] on select "SHIPPED PENDING CANCELLED" at bounding box center [90, 184] width 98 height 22
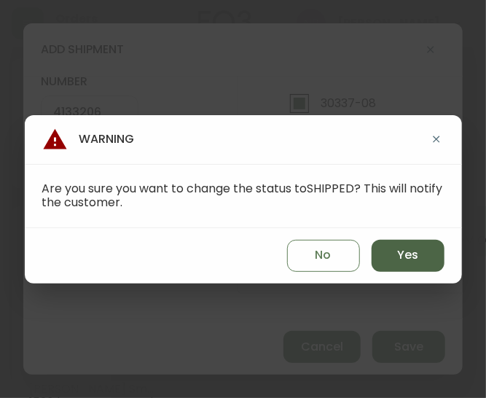
click at [392, 259] on button "Yes" at bounding box center [408, 256] width 73 height 32
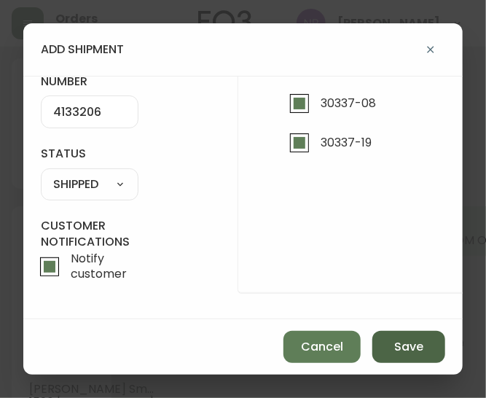
click at [403, 343] on span "Save" at bounding box center [408, 347] width 29 height 16
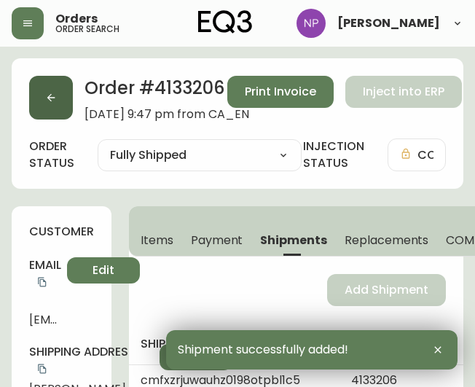
click at [50, 106] on button "button" at bounding box center [51, 98] width 44 height 44
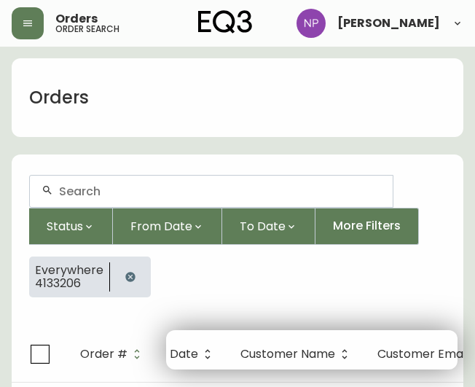
scroll to position [25, 0]
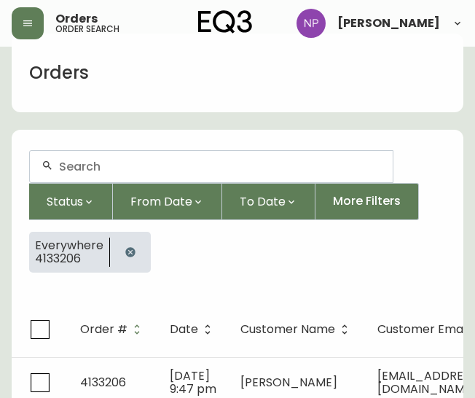
click at [85, 161] on input "text" at bounding box center [220, 167] width 322 height 14
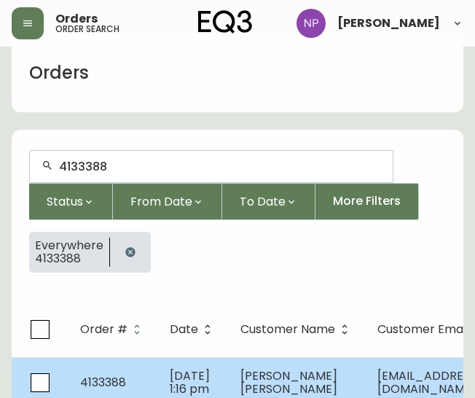
click at [176, 367] on span "[DATE] 1:16 pm" at bounding box center [190, 382] width 40 height 30
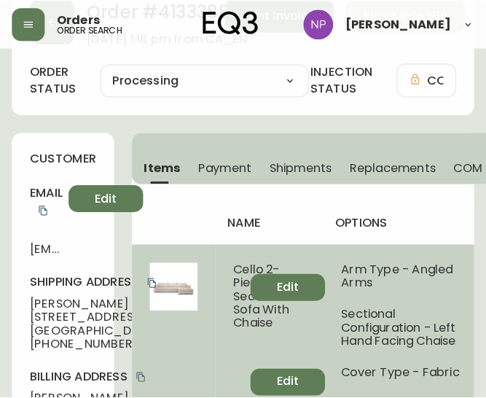
scroll to position [70, 0]
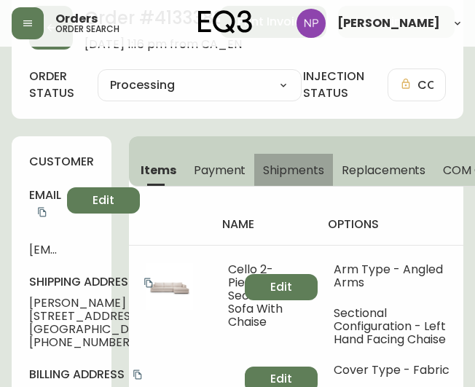
click at [286, 163] on span "Shipments" at bounding box center [293, 170] width 61 height 15
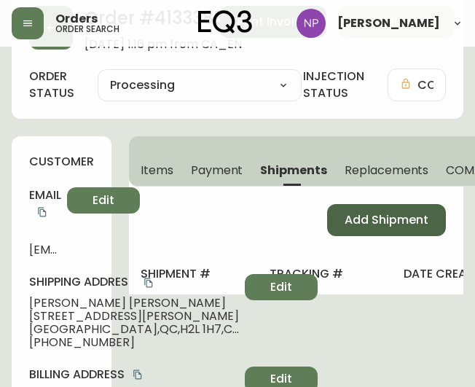
click at [351, 216] on span "Add Shipment" at bounding box center [387, 220] width 84 height 16
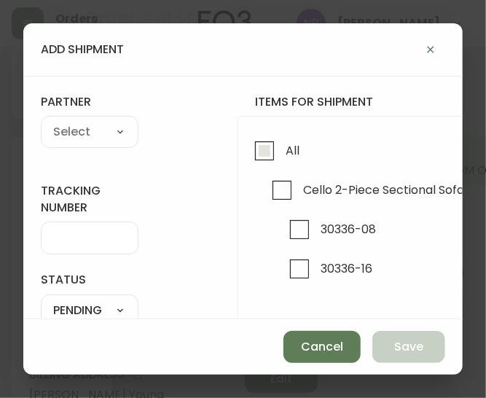
click at [272, 159] on input "All" at bounding box center [265, 151] width 34 height 34
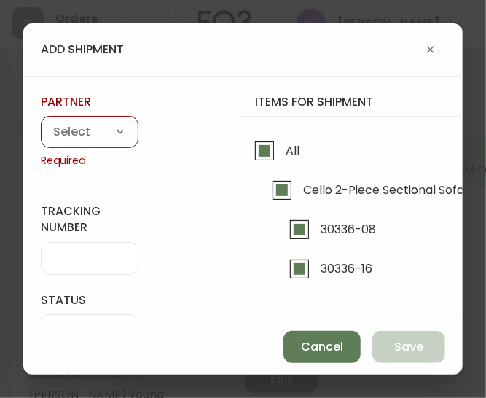
click at [82, 133] on select "A Move to Remember LLC ABF Freight Alero [PERSON_NAME] Canada Post Canpar Expre…" at bounding box center [90, 133] width 98 height 22
click at [41, 122] on select "A Move to Remember LLC ABF Freight Alero [PERSON_NAME] Canada Post Canpar Expre…" at bounding box center [90, 133] width 98 height 22
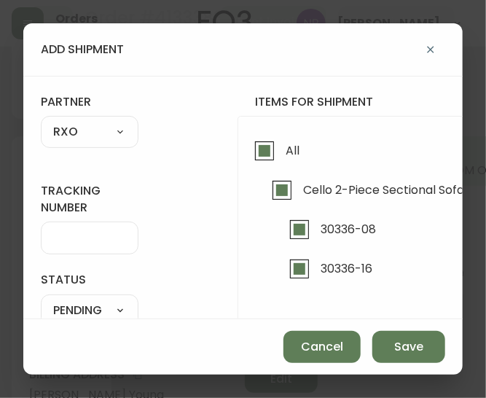
click at [62, 220] on div "tracking number" at bounding box center [90, 218] width 98 height 71
click at [69, 246] on div at bounding box center [90, 238] width 98 height 33
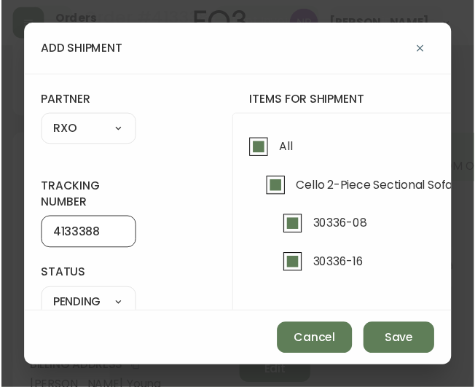
scroll to position [62, 0]
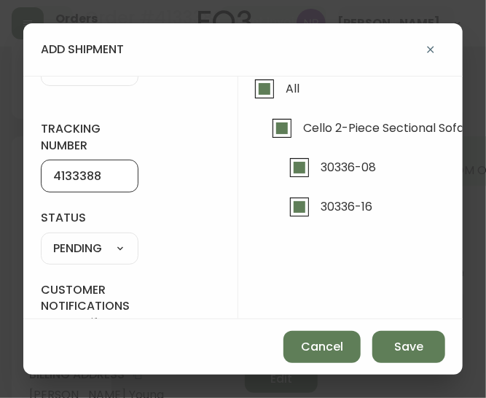
click at [101, 243] on select "SHIPPED PENDING CANCELLED" at bounding box center [90, 249] width 98 height 22
click at [41, 238] on select "SHIPPED PENDING CANCELLED" at bounding box center [90, 249] width 98 height 22
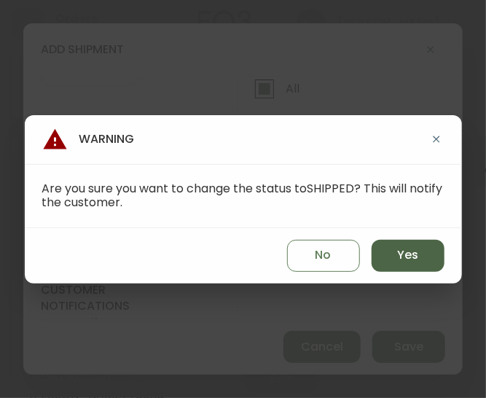
click at [399, 253] on span "Yes" at bounding box center [407, 255] width 21 height 16
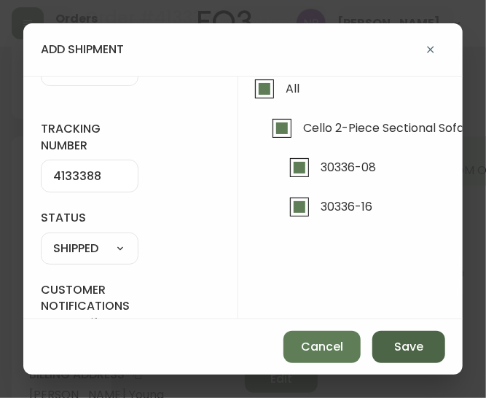
click at [410, 355] on button "Save" at bounding box center [408, 347] width 73 height 32
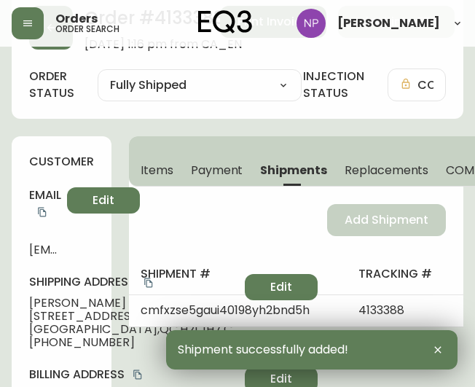
scroll to position [0, 0]
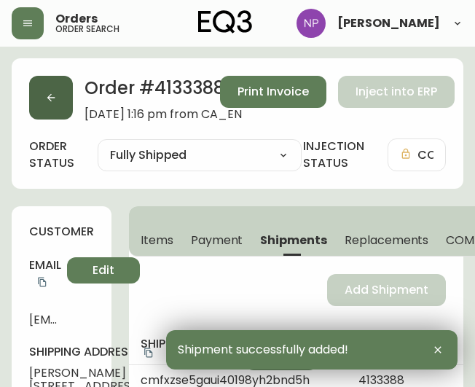
click at [57, 100] on button "button" at bounding box center [51, 98] width 44 height 44
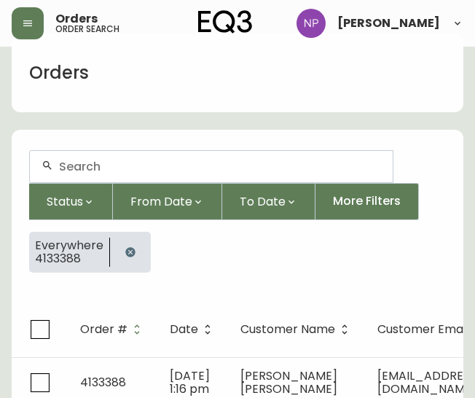
click at [117, 165] on input "text" at bounding box center [220, 167] width 322 height 14
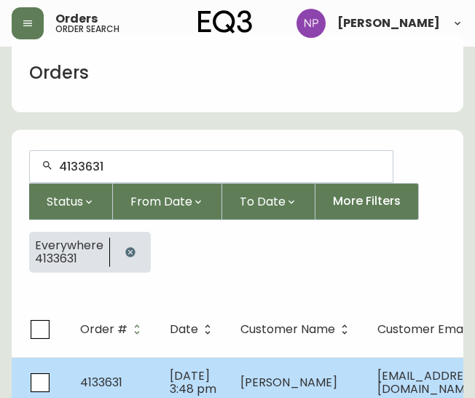
click at [165, 370] on td "[DATE] 3:48 pm" at bounding box center [193, 382] width 71 height 51
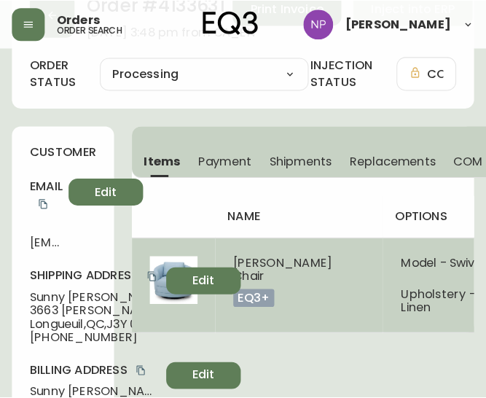
scroll to position [83, 0]
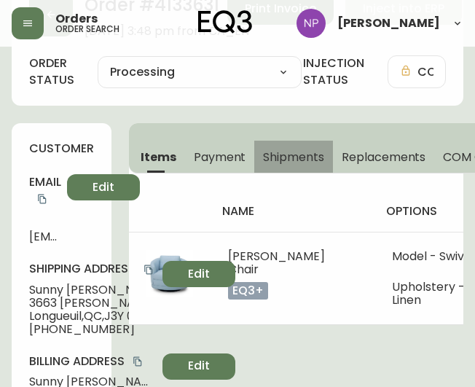
click at [261, 158] on button "Shipments" at bounding box center [293, 157] width 79 height 32
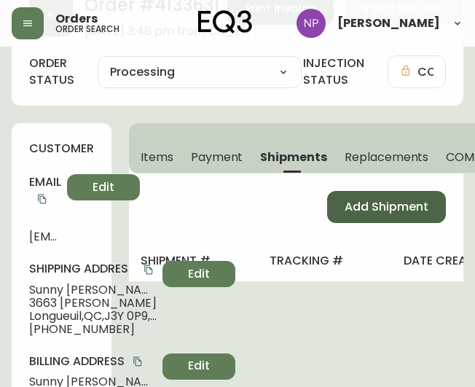
click at [379, 201] on span "Add Shipment" at bounding box center [387, 207] width 84 height 16
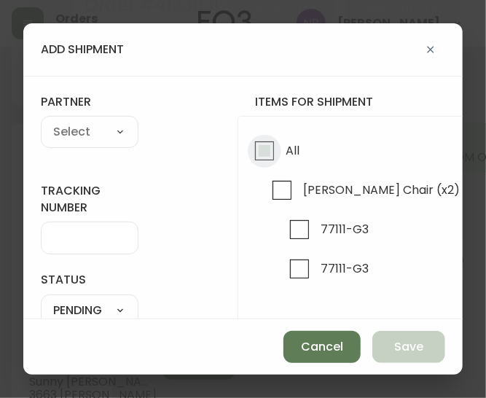
click at [280, 160] on input "All" at bounding box center [265, 151] width 34 height 34
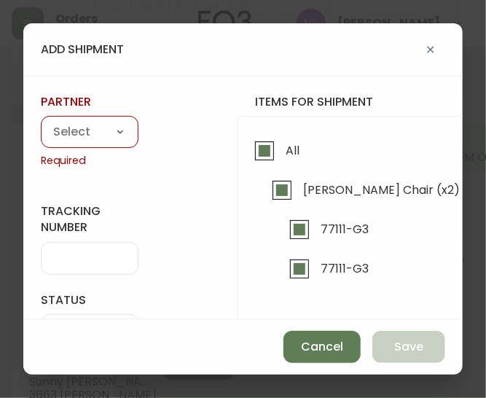
click at [50, 132] on select "A Move to Remember LLC ABF Freight Alero [PERSON_NAME] Canada Post Canpar Expre…" at bounding box center [90, 133] width 98 height 22
click at [41, 122] on select "A Move to Remember LLC ABF Freight Alero [PERSON_NAME] Canada Post Canpar Expre…" at bounding box center [90, 133] width 98 height 22
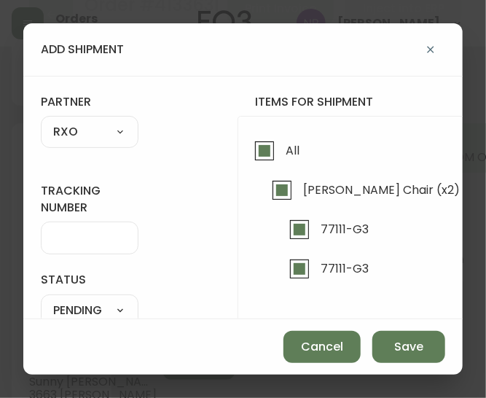
click at [69, 233] on input "tracking number" at bounding box center [89, 238] width 73 height 14
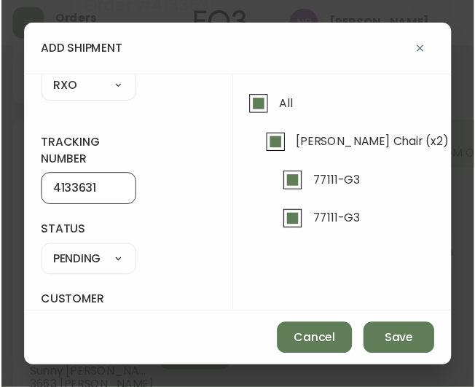
scroll to position [45, 0]
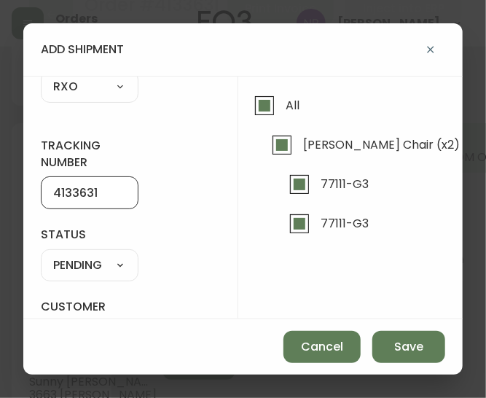
click at [87, 265] on select "SHIPPED PENDING CANCELLED" at bounding box center [90, 265] width 98 height 22
click at [41, 254] on select "SHIPPED PENDING CANCELLED" at bounding box center [90, 265] width 98 height 22
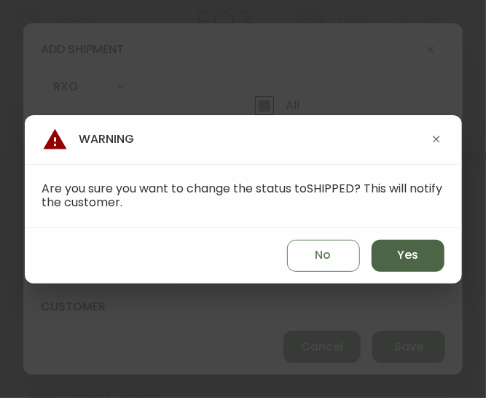
click at [436, 255] on button "Yes" at bounding box center [408, 256] width 73 height 32
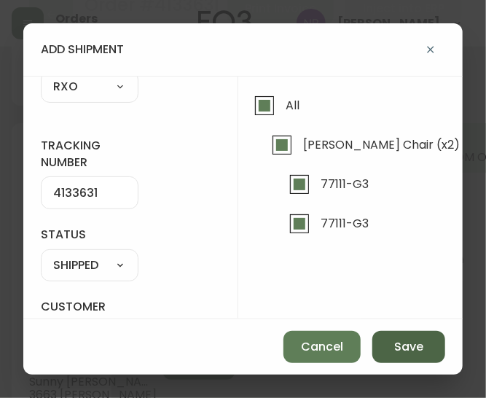
click at [407, 345] on span "Save" at bounding box center [408, 347] width 29 height 16
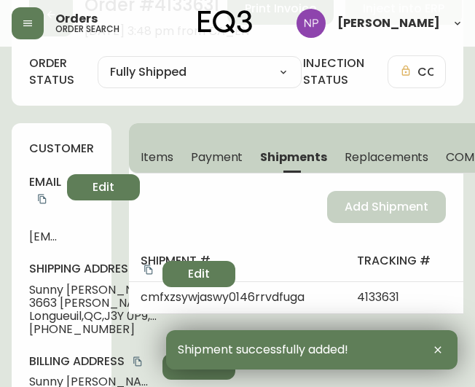
scroll to position [0, 0]
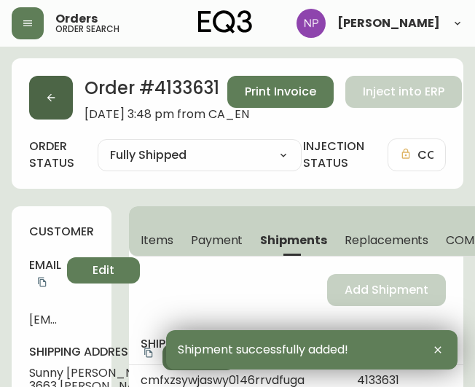
click at [43, 99] on button "button" at bounding box center [51, 98] width 44 height 44
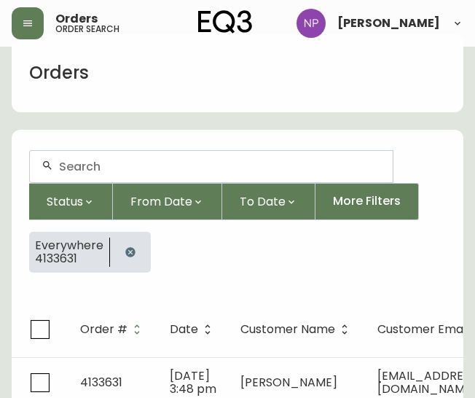
click at [82, 163] on input "text" at bounding box center [220, 167] width 322 height 14
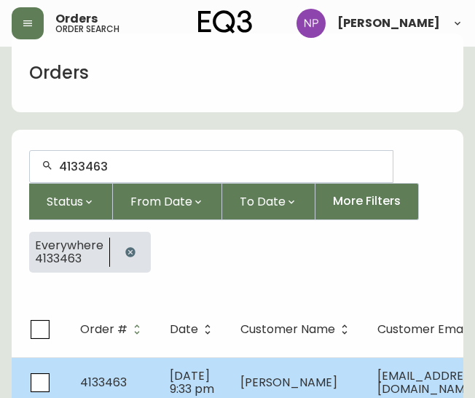
click at [109, 367] on td "4133463" at bounding box center [114, 382] width 90 height 51
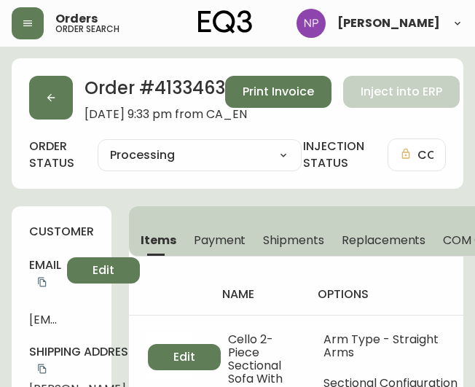
click at [301, 250] on button "Shipments" at bounding box center [293, 240] width 79 height 32
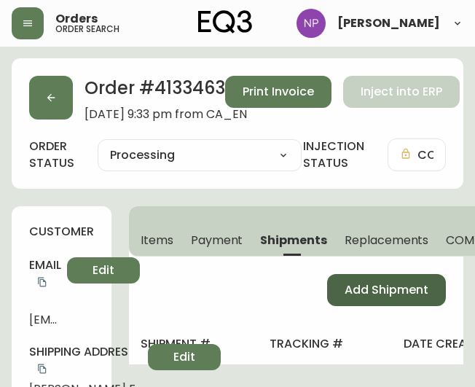
click at [353, 278] on button "Add Shipment" at bounding box center [386, 290] width 119 height 32
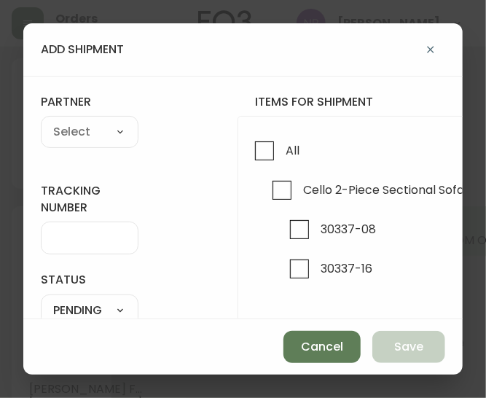
click at [281, 134] on span "All" at bounding box center [290, 150] width 18 height 32
click at [281, 134] on input "All" at bounding box center [265, 151] width 34 height 34
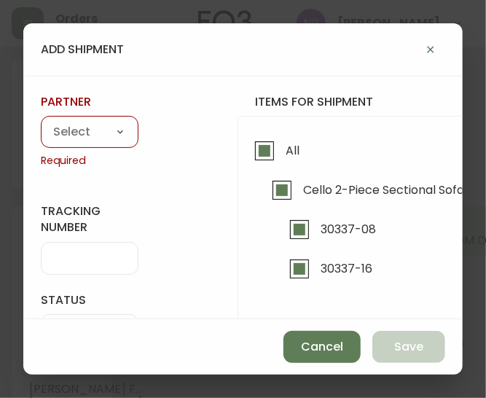
click at [92, 134] on select "A Move to Remember LLC ABF Freight Alero [PERSON_NAME] Canada Post Canpar Expre…" at bounding box center [90, 133] width 98 height 22
click at [41, 122] on select "A Move to Remember LLC ABF Freight Alero [PERSON_NAME] Canada Post Canpar Expre…" at bounding box center [90, 133] width 98 height 22
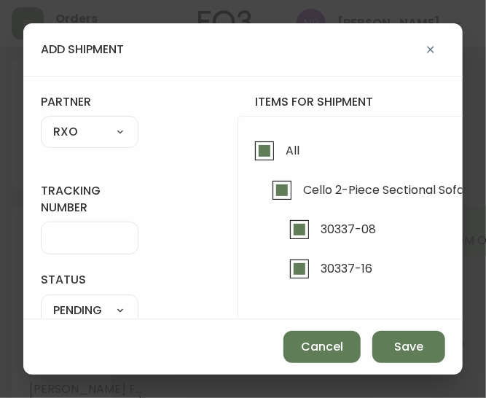
click at [82, 230] on div at bounding box center [90, 238] width 98 height 33
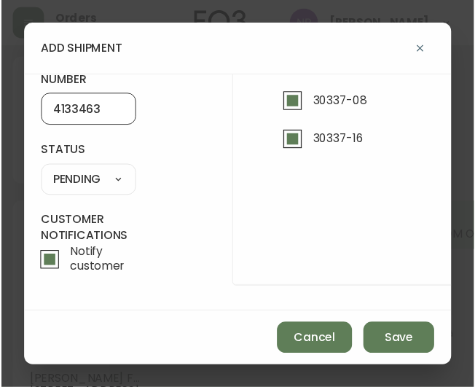
scroll to position [136, 0]
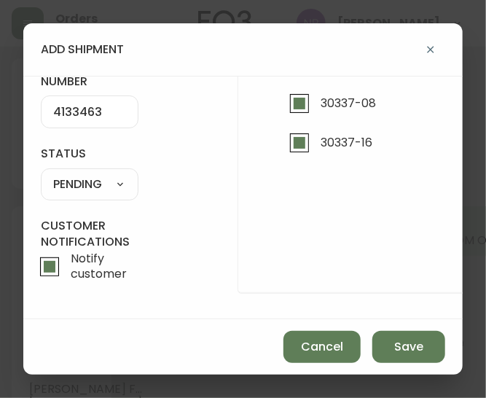
click at [111, 175] on select "SHIPPED PENDING CANCELLED" at bounding box center [90, 184] width 98 height 22
click at [41, 173] on select "SHIPPED PENDING CANCELLED" at bounding box center [90, 184] width 98 height 22
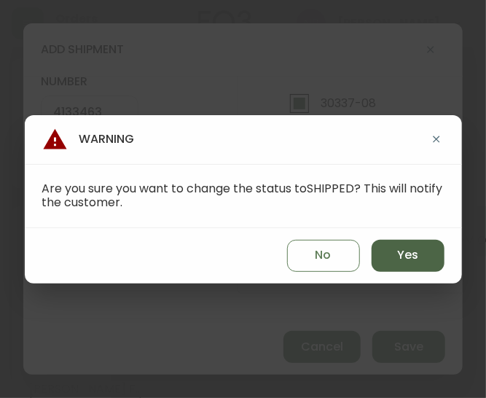
click at [392, 256] on button "Yes" at bounding box center [408, 256] width 73 height 32
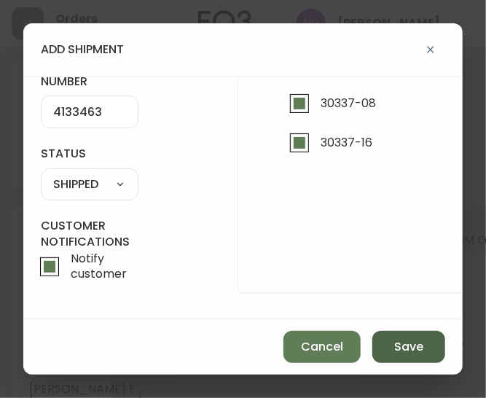
click at [401, 353] on span "Save" at bounding box center [408, 347] width 29 height 16
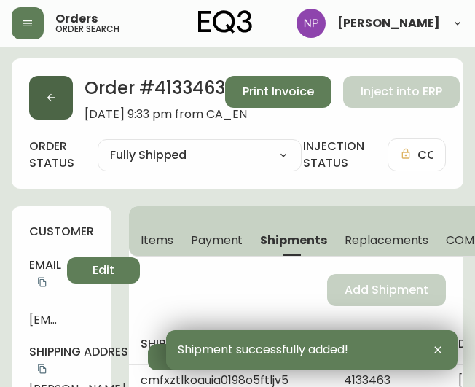
click at [44, 109] on button "button" at bounding box center [51, 98] width 44 height 44
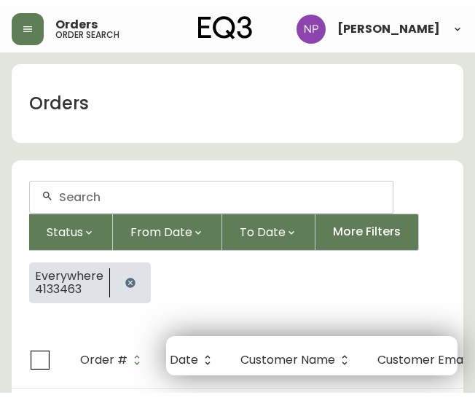
scroll to position [25, 0]
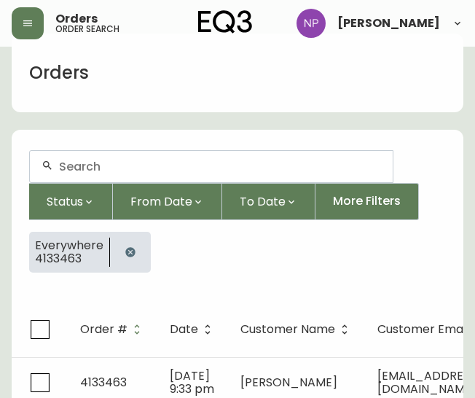
click at [69, 160] on input "text" at bounding box center [220, 167] width 322 height 14
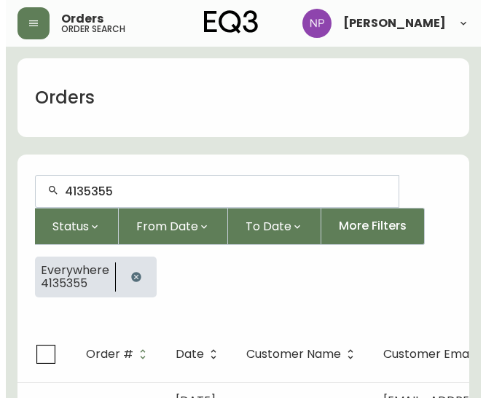
scroll to position [25, 0]
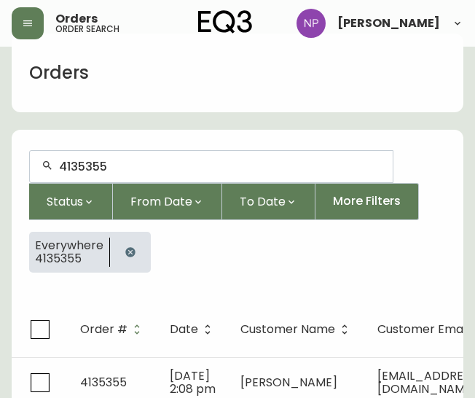
click at [89, 388] on span "4135355" at bounding box center [103, 382] width 47 height 17
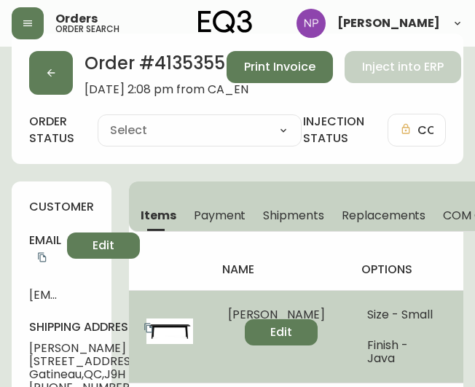
type input "Processing"
select select "PROCESSING"
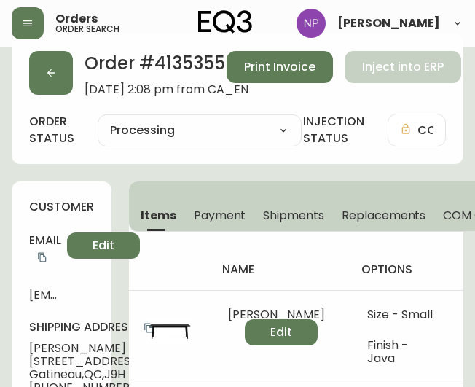
click at [296, 214] on span "Shipments" at bounding box center [293, 215] width 61 height 15
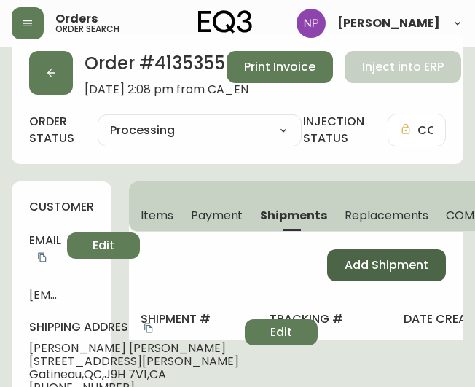
click at [391, 275] on button "Add Shipment" at bounding box center [386, 265] width 119 height 32
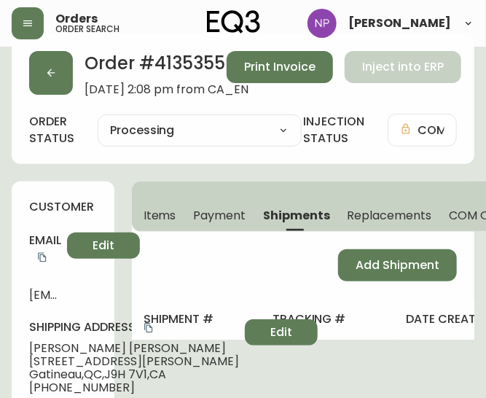
select select "PENDING"
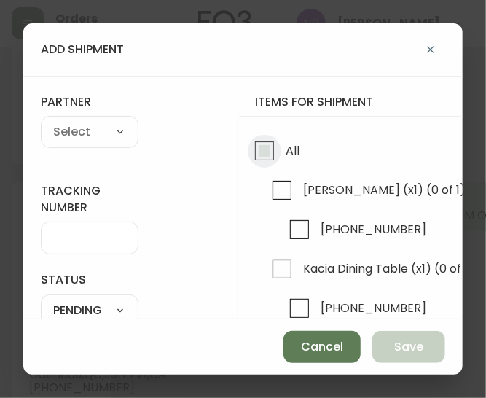
click at [268, 161] on input "All" at bounding box center [265, 151] width 34 height 34
checkbox input "true"
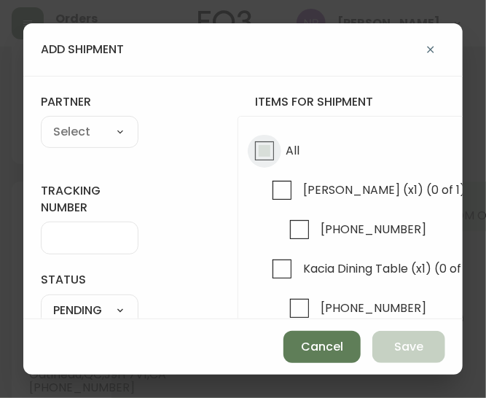
checkbox input "true"
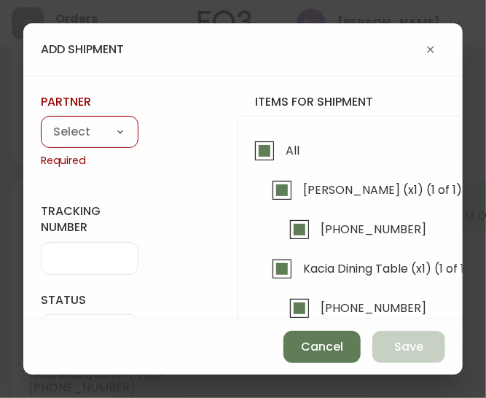
click at [81, 135] on select "A Move to Remember LLC ABF Freight Alero [PERSON_NAME] Canada Post Canpar Expre…" at bounding box center [90, 133] width 98 height 22
select select "cke1dpc0yc9gj0134t8k3ng1a"
click at [41, 122] on select "A Move to Remember LLC ABF Freight Alero [PERSON_NAME] Canada Post Canpar Expre…" at bounding box center [90, 133] width 98 height 22
type input "RXO"
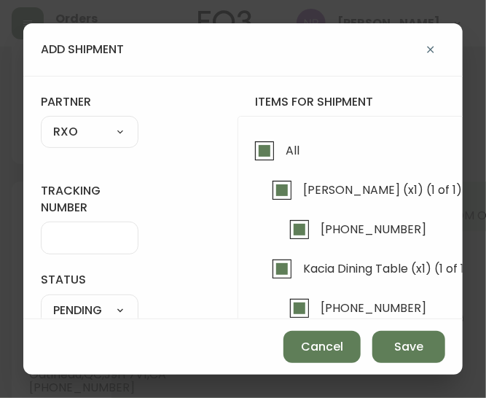
click at [55, 217] on div "tracking number" at bounding box center [90, 218] width 98 height 71
click at [69, 237] on input "tracking number" at bounding box center [89, 238] width 73 height 14
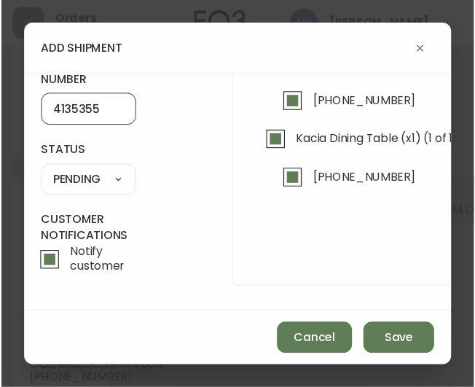
scroll to position [136, 0]
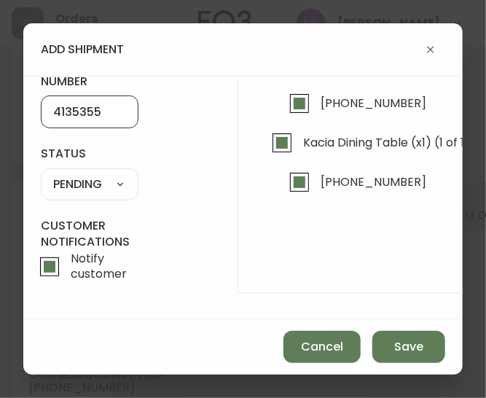
type input "4135355"
click at [88, 168] on div "SHIPPED PENDING CANCELLED" at bounding box center [90, 184] width 98 height 32
click at [90, 179] on select "SHIPPED PENDING CANCELLED" at bounding box center [90, 184] width 98 height 22
click at [41, 173] on select "SHIPPED PENDING CANCELLED" at bounding box center [90, 184] width 98 height 22
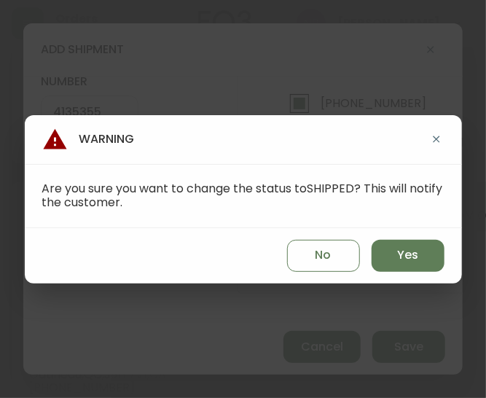
select select "PENDING"
click at [391, 251] on button "Yes" at bounding box center [408, 256] width 73 height 32
type input "SHIPPED"
select select "SHIPPED"
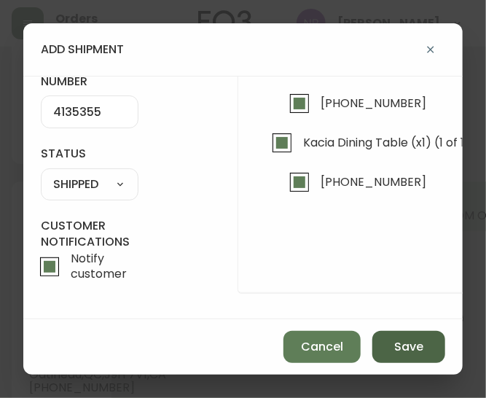
click at [403, 342] on span "Save" at bounding box center [408, 347] width 29 height 16
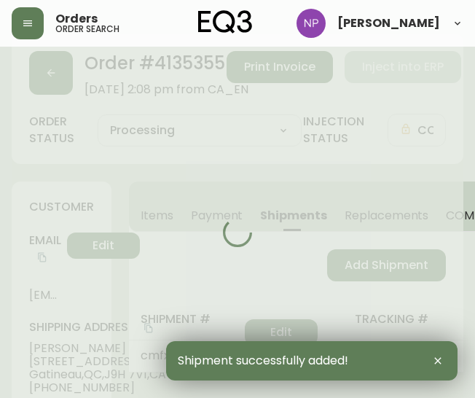
type input "Fully Shipped"
select select "FULLY_SHIPPED"
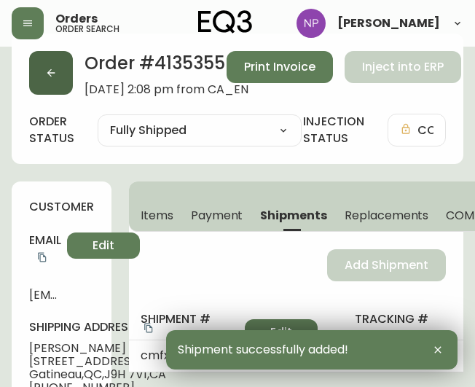
click at [48, 87] on button "button" at bounding box center [51, 73] width 44 height 44
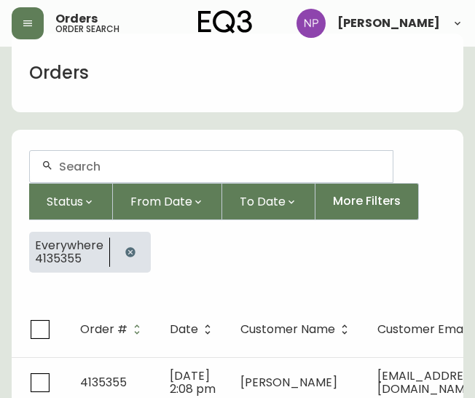
click at [85, 155] on div at bounding box center [211, 166] width 363 height 31
type input "4135347"
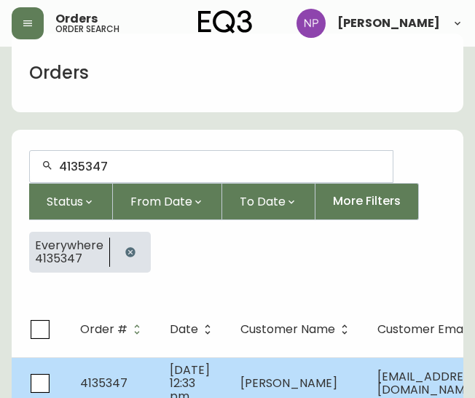
click at [140, 377] on td "4135347" at bounding box center [114, 383] width 90 height 52
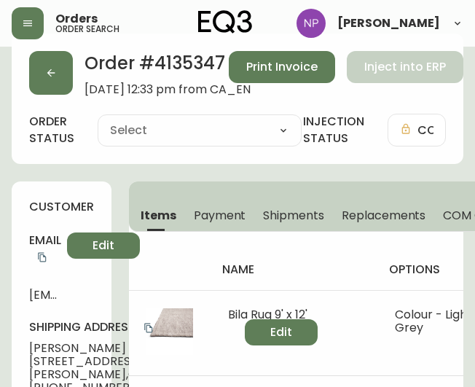
type input "Processing"
select select "PROCESSING"
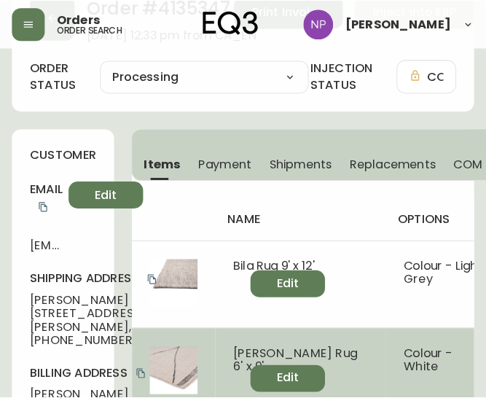
scroll to position [70, 0]
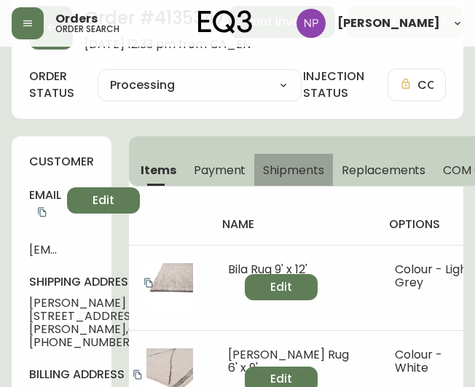
click at [286, 165] on span "Shipments" at bounding box center [293, 170] width 61 height 15
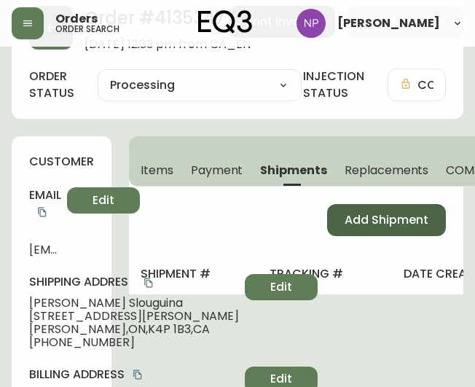
click at [417, 232] on button "Add Shipment" at bounding box center [386, 220] width 119 height 32
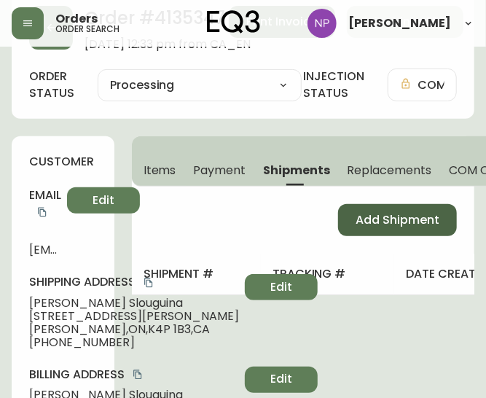
select select "PENDING"
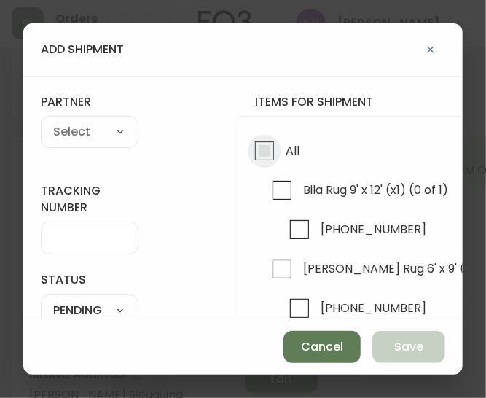
click at [280, 144] on input "All" at bounding box center [265, 151] width 34 height 34
checkbox input "true"
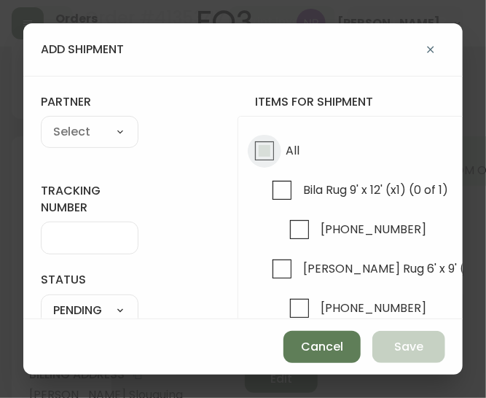
checkbox input "true"
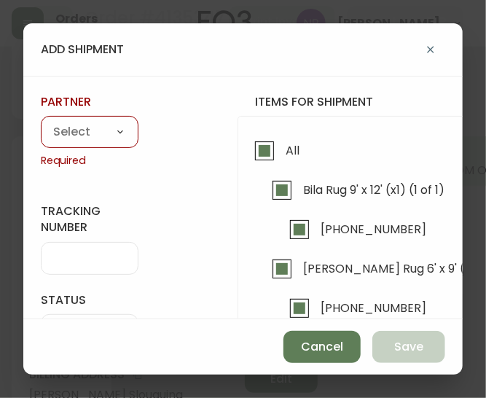
click at [99, 141] on select "A Move to Remember LLC ABF Freight Alero [PERSON_NAME] Canada Post Canpar Expre…" at bounding box center [90, 133] width 98 height 22
select select "cke1dpc0yc9gj0134t8k3ng1a"
click at [41, 122] on select "A Move to Remember LLC ABF Freight Alero [PERSON_NAME] Canada Post Canpar Expre…" at bounding box center [90, 133] width 98 height 22
type input "RXO"
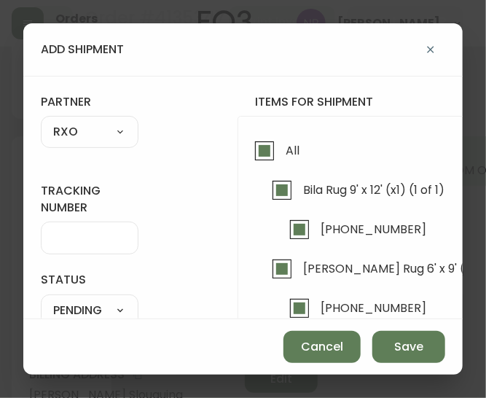
click at [94, 226] on div at bounding box center [90, 238] width 98 height 33
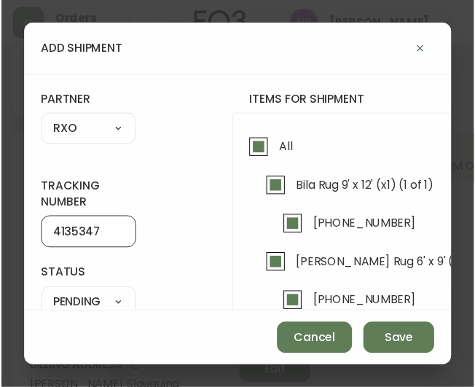
scroll to position [134, 0]
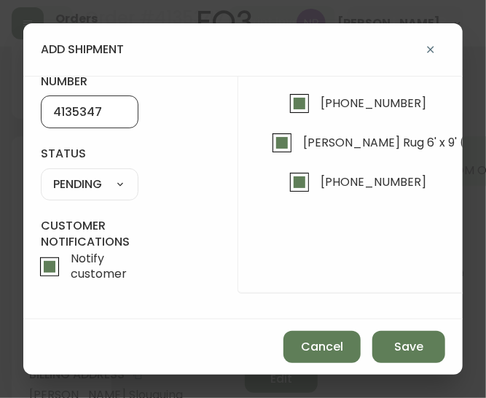
type input "4135347"
click at [89, 181] on select "SHIPPED PENDING CANCELLED" at bounding box center [90, 184] width 98 height 22
click at [41, 173] on select "SHIPPED PENDING CANCELLED" at bounding box center [90, 184] width 98 height 22
select select "PENDING"
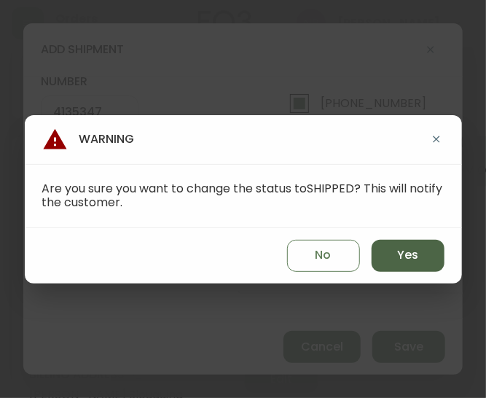
click at [392, 267] on button "Yes" at bounding box center [408, 256] width 73 height 32
type input "SHIPPED"
select select "SHIPPED"
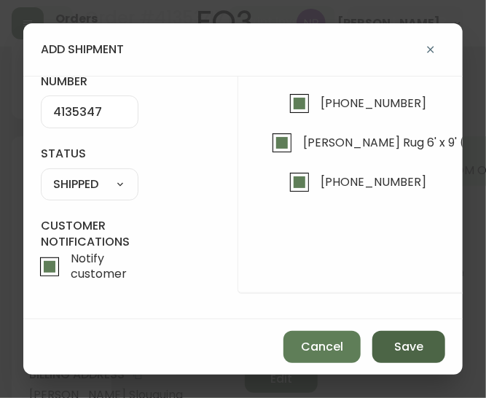
click at [407, 340] on span "Save" at bounding box center [408, 347] width 29 height 16
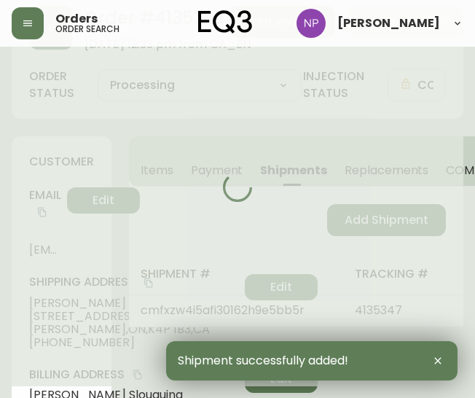
type input "Fully Shipped"
select select "FULLY_SHIPPED"
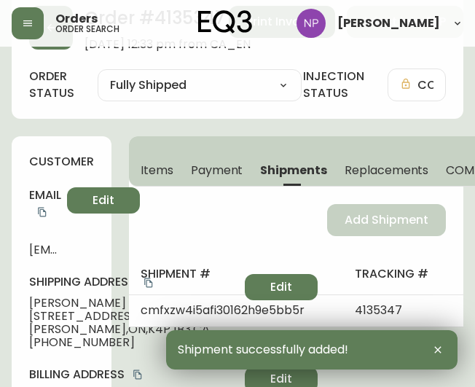
scroll to position [0, 0]
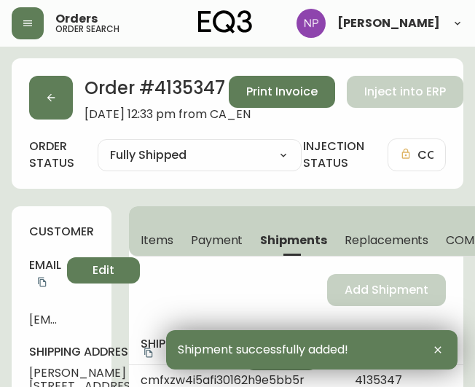
click at [63, 101] on button "button" at bounding box center [51, 98] width 44 height 44
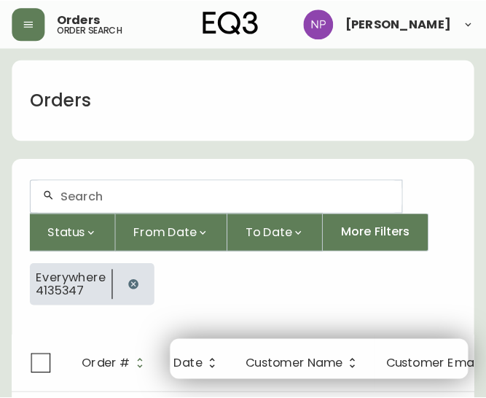
scroll to position [25, 0]
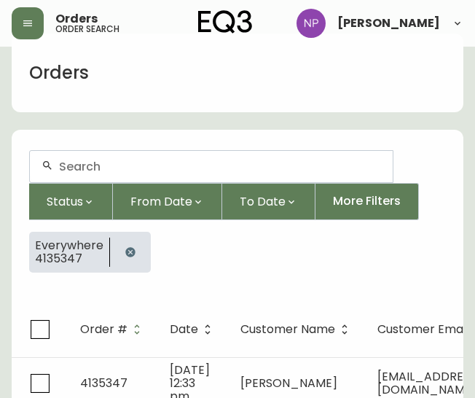
click at [93, 172] on input "text" at bounding box center [220, 167] width 322 height 14
type input "4135127"
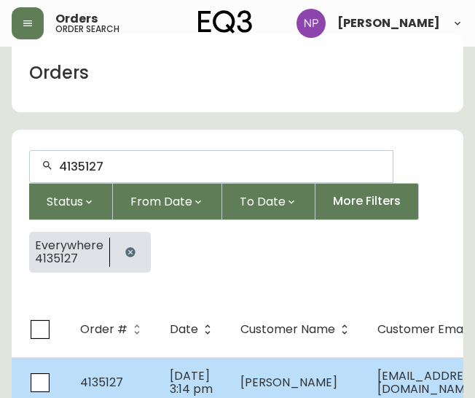
click at [124, 368] on td "4135127" at bounding box center [114, 382] width 90 height 51
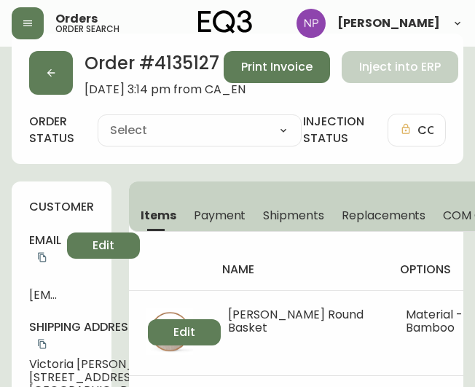
type input "Processing"
select select "PROCESSING"
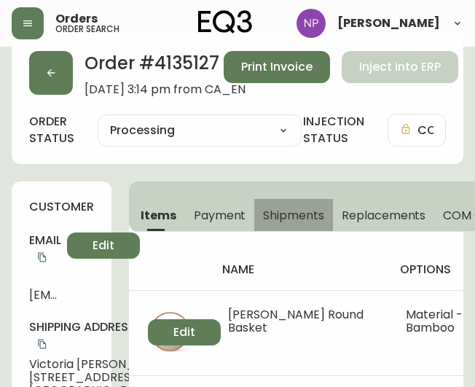
click at [304, 218] on span "Shipments" at bounding box center [293, 215] width 61 height 15
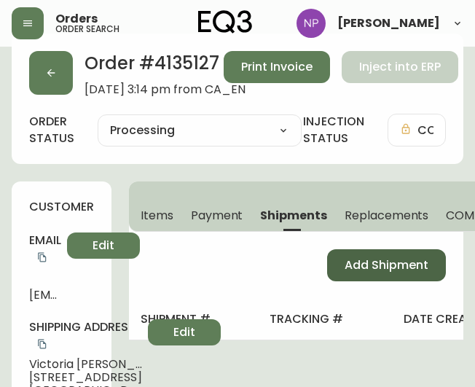
click at [375, 274] on button "Add Shipment" at bounding box center [386, 265] width 119 height 32
select select "PENDING"
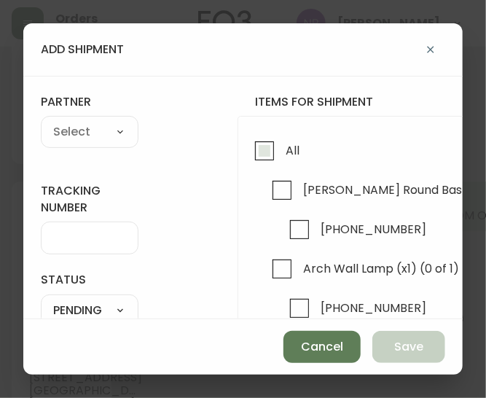
click at [270, 152] on input "All" at bounding box center [265, 151] width 34 height 34
checkbox input "true"
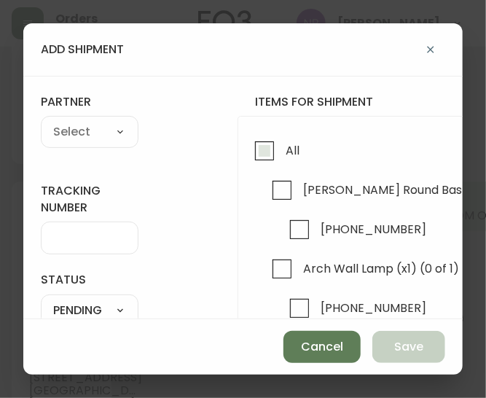
checkbox input "true"
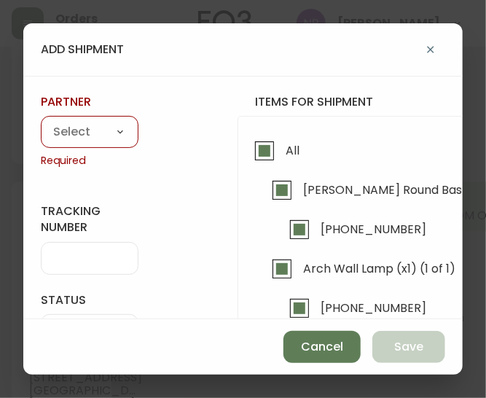
click at [102, 130] on select "A Move to Remember LLC ABF Freight Alero [PERSON_NAME] Canada Post Canpar Expre…" at bounding box center [90, 133] width 98 height 22
select select "cke1dpc0yc9gj0134t8k3ng1a"
click at [41, 122] on select "A Move to Remember LLC ABF Freight Alero [PERSON_NAME] Canada Post Canpar Expre…" at bounding box center [90, 133] width 98 height 22
type input "RXO"
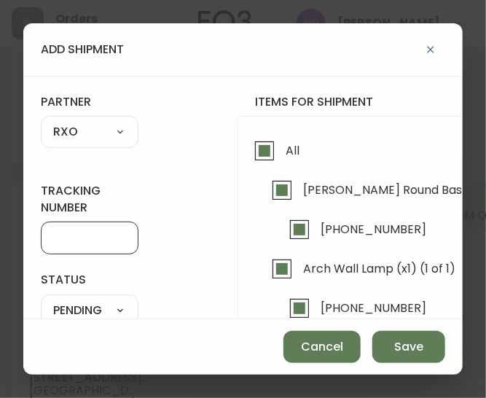
click at [68, 243] on input "tracking number" at bounding box center [89, 238] width 73 height 14
click at [68, 243] on input "4" at bounding box center [89, 238] width 73 height 14
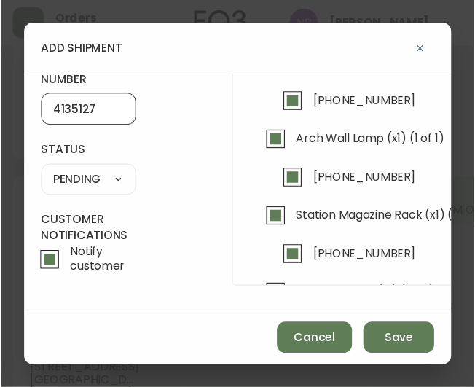
scroll to position [123, 0]
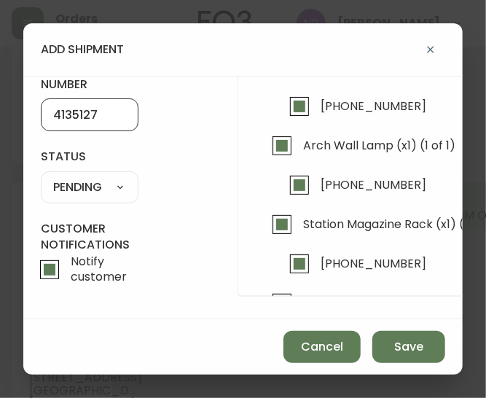
type input "4135127"
click at [105, 180] on select "SHIPPED PENDING CANCELLED" at bounding box center [90, 187] width 98 height 22
click at [41, 176] on select "SHIPPED PENDING CANCELLED" at bounding box center [90, 187] width 98 height 22
select select "PENDING"
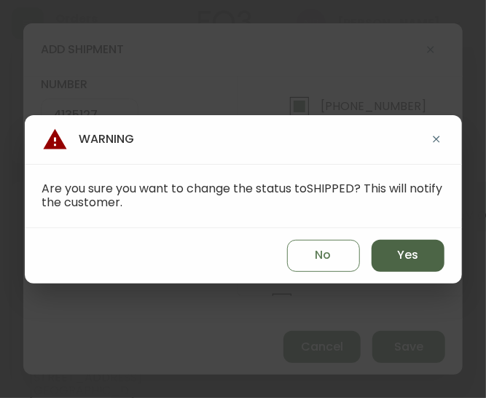
click at [393, 257] on button "Yes" at bounding box center [408, 256] width 73 height 32
type input "SHIPPED"
select select "SHIPPED"
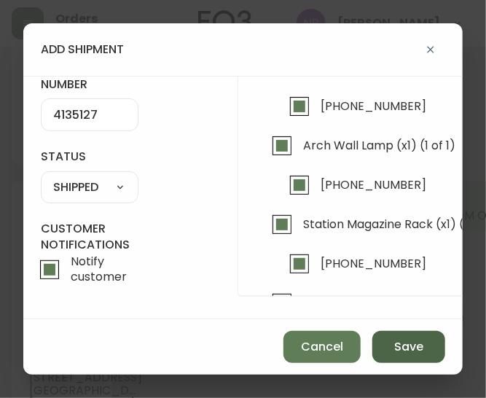
click at [410, 342] on span "Save" at bounding box center [408, 347] width 29 height 16
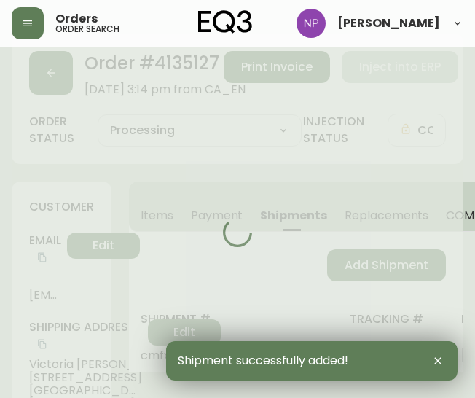
type input "Fully Shipped"
select select "FULLY_SHIPPED"
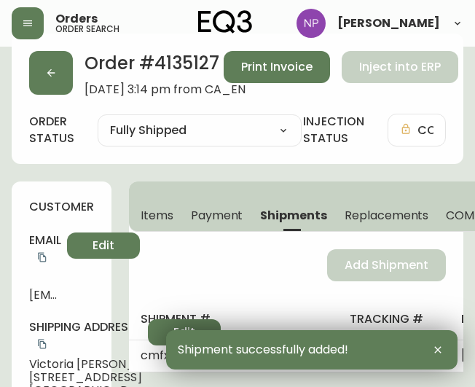
scroll to position [0, 0]
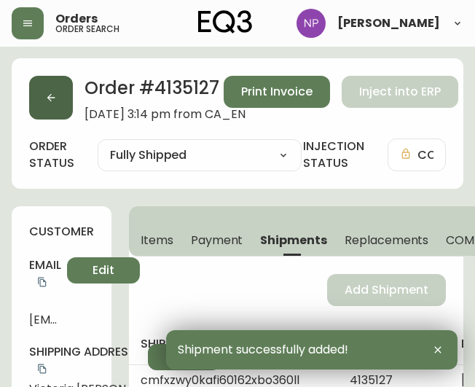
click at [56, 88] on button "button" at bounding box center [51, 98] width 44 height 44
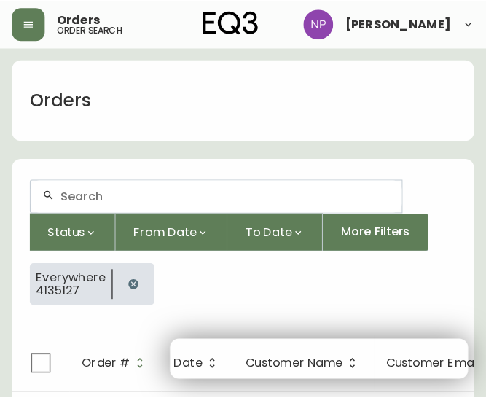
scroll to position [25, 0]
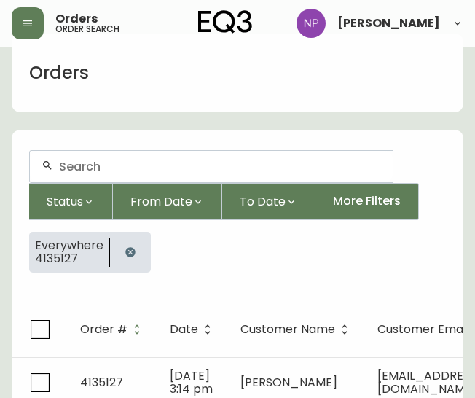
click at [87, 164] on input "text" at bounding box center [220, 167] width 322 height 14
type input "4133008"
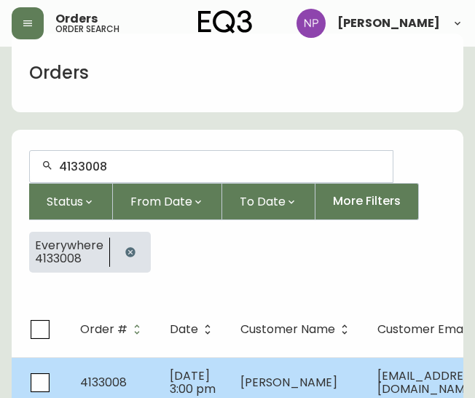
click at [120, 388] on span "4133008" at bounding box center [103, 382] width 47 height 17
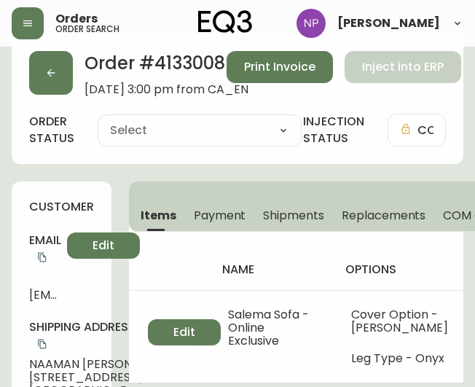
type input "Processing"
select select "PROCESSING"
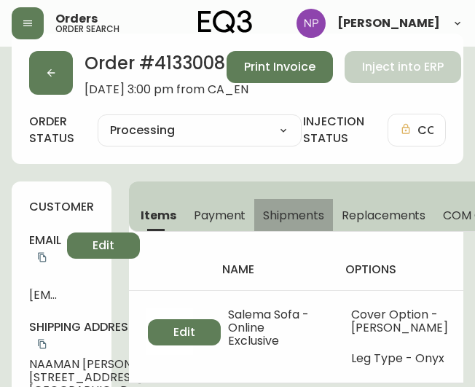
click at [289, 211] on span "Shipments" at bounding box center [293, 215] width 61 height 15
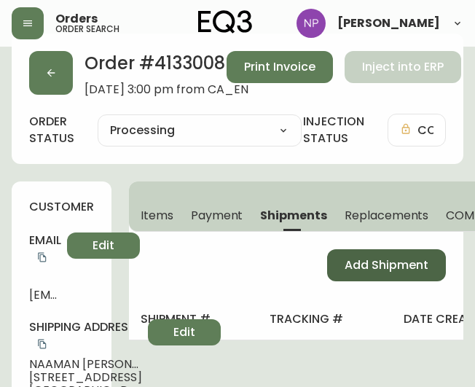
click at [337, 251] on button "Add Shipment" at bounding box center [386, 265] width 119 height 32
select select "PENDING"
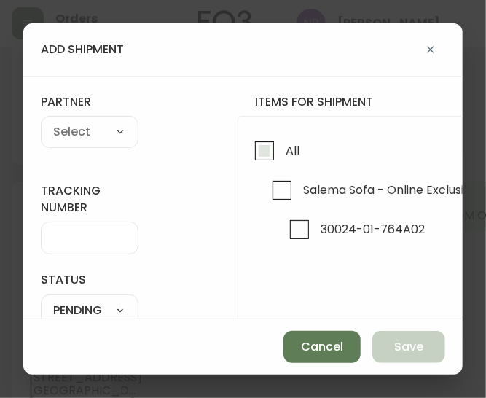
click at [262, 160] on input "All" at bounding box center [265, 151] width 34 height 34
checkbox input "true"
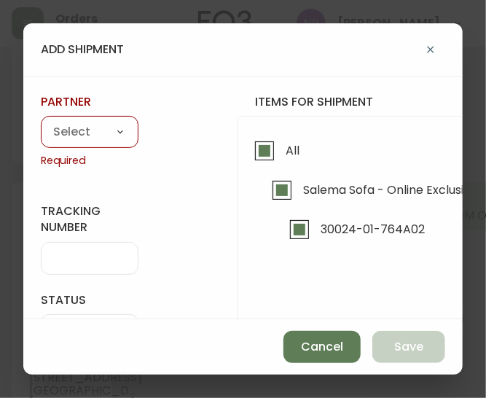
click at [78, 135] on select "A Move to Remember LLC ABF Freight Alero [PERSON_NAME] Canada Post Canpar Expre…" at bounding box center [90, 133] width 98 height 22
select select "cke1dpc0yc9gj0134t8k3ng1a"
click at [41, 122] on select "A Move to Remember LLC ABF Freight Alero [PERSON_NAME] Canada Post Canpar Expre…" at bounding box center [90, 133] width 98 height 22
type input "RXO"
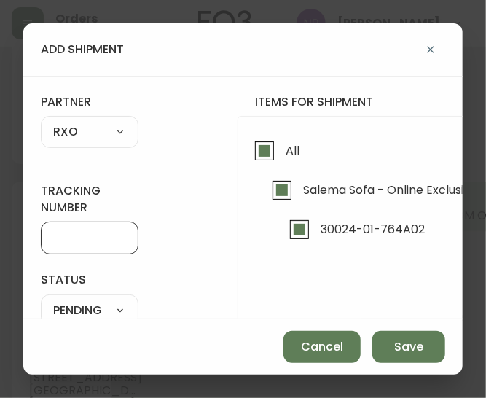
click at [67, 238] on input "tracking number" at bounding box center [89, 238] width 73 height 14
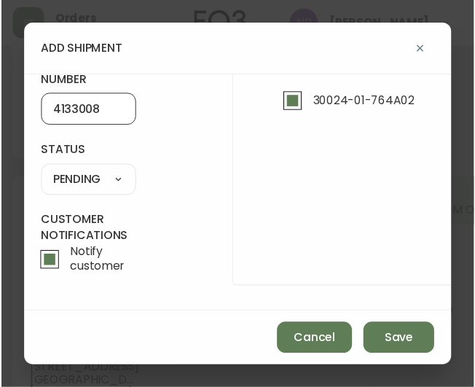
scroll to position [128, 0]
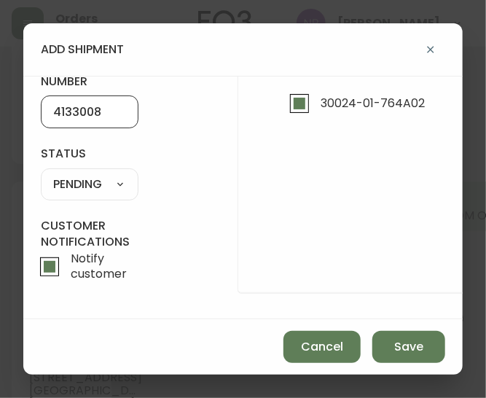
type input "4133008"
click at [105, 176] on select "SHIPPED PENDING CANCELLED" at bounding box center [90, 184] width 98 height 22
click at [41, 173] on select "SHIPPED PENDING CANCELLED" at bounding box center [90, 184] width 98 height 22
select select "PENDING"
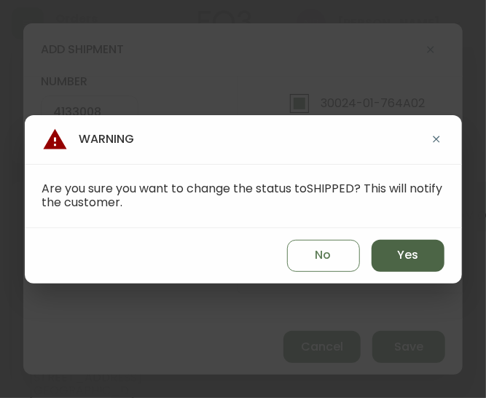
click at [427, 248] on button "Yes" at bounding box center [408, 256] width 73 height 32
type input "SHIPPED"
select select "SHIPPED"
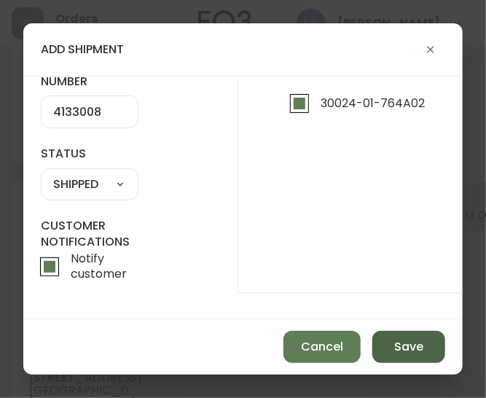
click at [393, 348] on button "Save" at bounding box center [408, 347] width 73 height 32
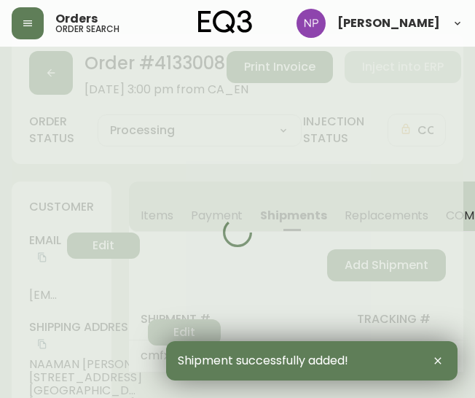
type input "Fully Shipped"
select select "FULLY_SHIPPED"
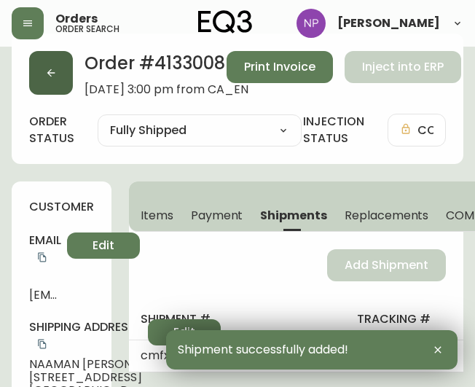
click at [44, 68] on button "button" at bounding box center [51, 73] width 44 height 44
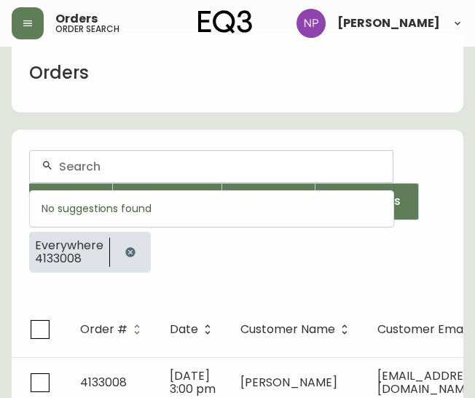
click at [112, 165] on input "text" at bounding box center [220, 167] width 322 height 14
type input "4133284"
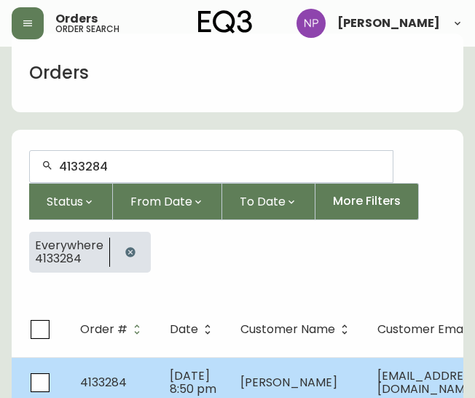
click at [114, 380] on span "4133284" at bounding box center [103, 382] width 47 height 17
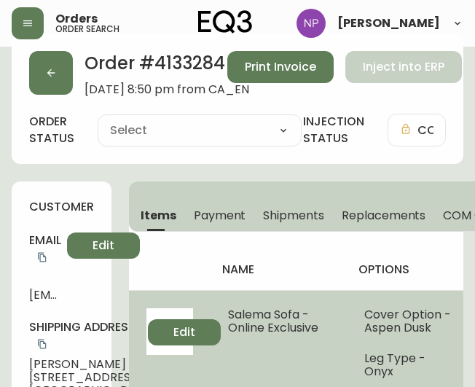
type input "Processing"
select select "PROCESSING"
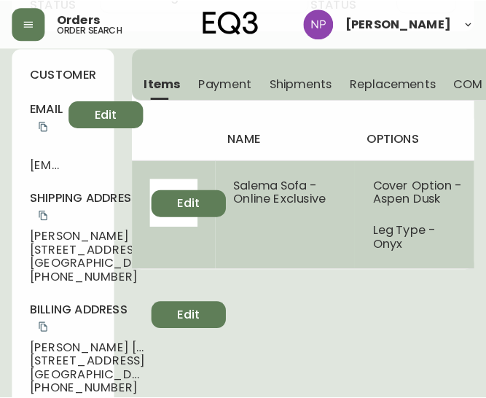
scroll to position [159, 0]
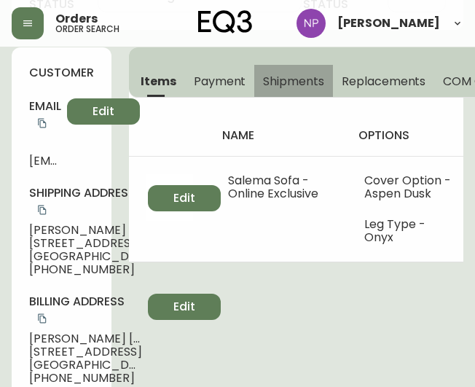
click at [302, 77] on span "Shipments" at bounding box center [293, 81] width 61 height 15
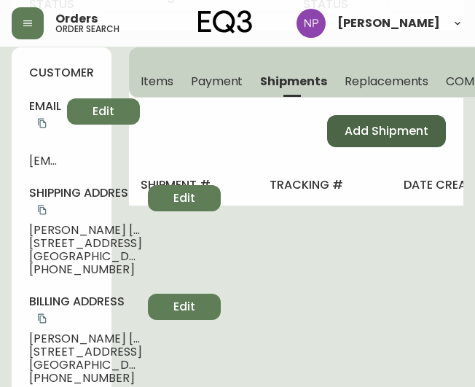
click at [381, 137] on span "Add Shipment" at bounding box center [387, 131] width 84 height 16
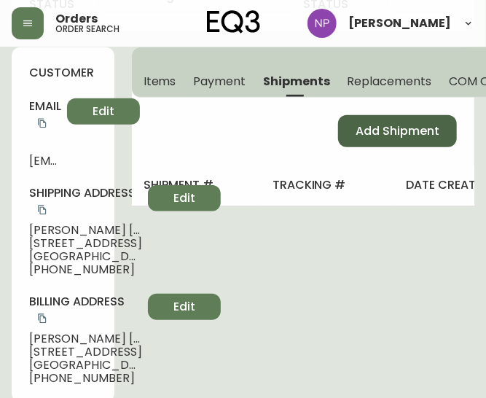
select select "PENDING"
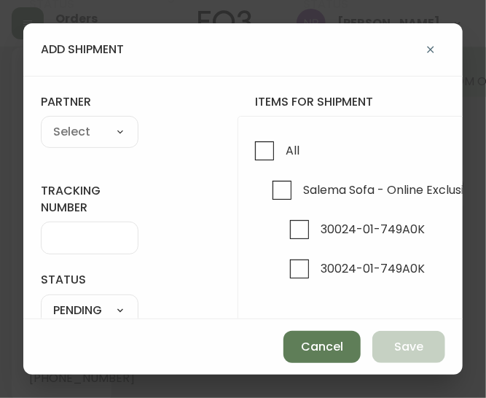
click at [246, 153] on div "All Salema Sofa - Online Exclusive (x2) (0 of 2) 30024-01-749A0K 30024-01-749A0K" at bounding box center [485, 268] width 494 height 304
click at [262, 155] on input "All" at bounding box center [265, 151] width 34 height 34
checkbox input "true"
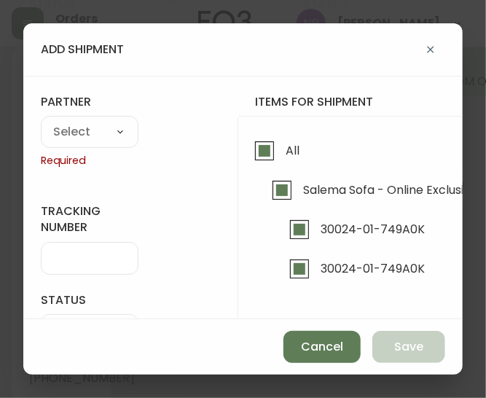
checkbox input "true"
click at [103, 135] on select "A Move to Remember LLC ABF Freight Alero [PERSON_NAME] Canada Post Canpar Expre…" at bounding box center [90, 133] width 98 height 22
select select "cke1dpc0yc9gj0134t8k3ng1a"
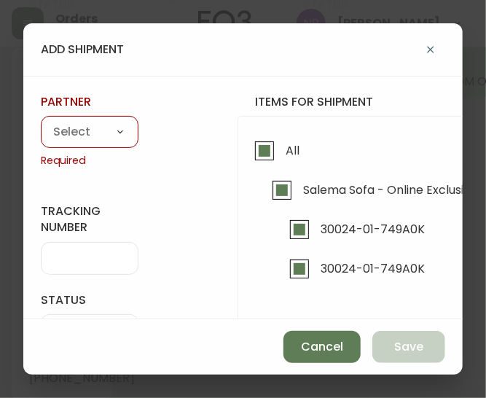
click at [41, 122] on select "A Move to Remember LLC ABF Freight Alero [PERSON_NAME] Canada Post Canpar Expre…" at bounding box center [90, 133] width 98 height 22
type input "RXO"
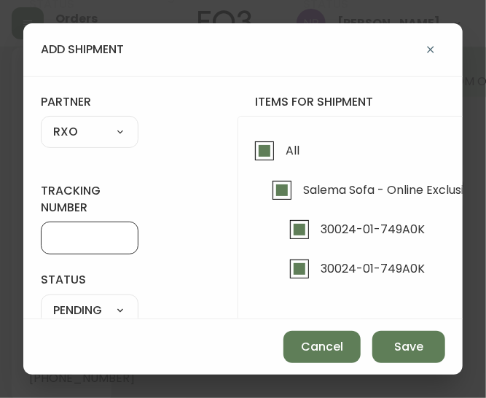
click at [63, 243] on input "tracking number" at bounding box center [89, 238] width 73 height 14
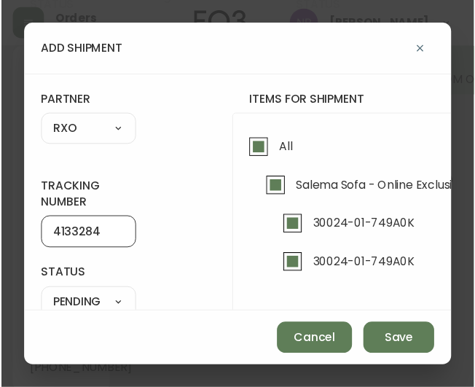
scroll to position [136, 0]
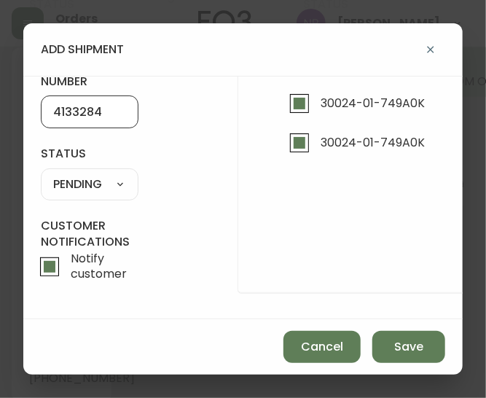
type input "4133284"
click at [89, 180] on select "SHIPPED PENDING CANCELLED" at bounding box center [90, 184] width 98 height 22
click at [41, 173] on select "SHIPPED PENDING CANCELLED" at bounding box center [90, 184] width 98 height 22
select select "PENDING"
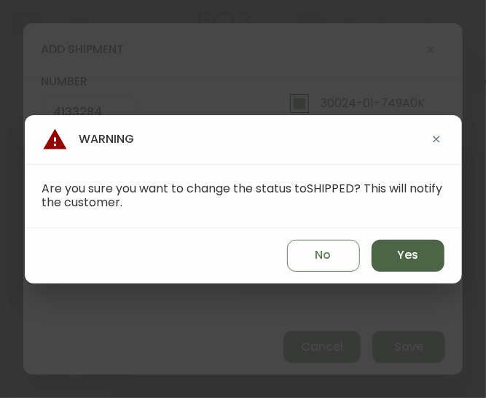
click at [426, 261] on button "Yes" at bounding box center [408, 256] width 73 height 32
type input "SHIPPED"
select select "SHIPPED"
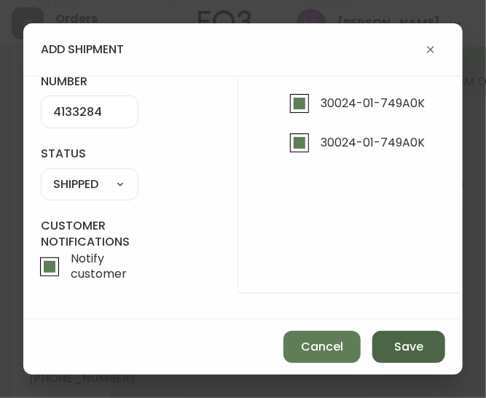
click at [418, 349] on span "Save" at bounding box center [408, 347] width 29 height 16
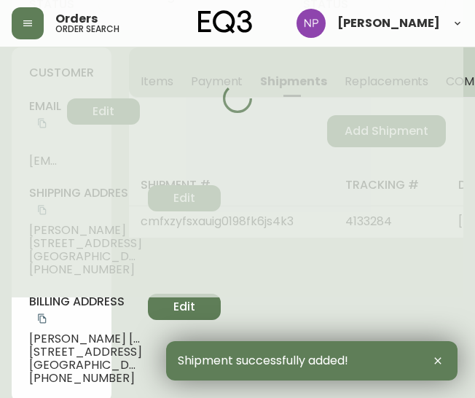
type input "Fully Shipped"
select select "FULLY_SHIPPED"
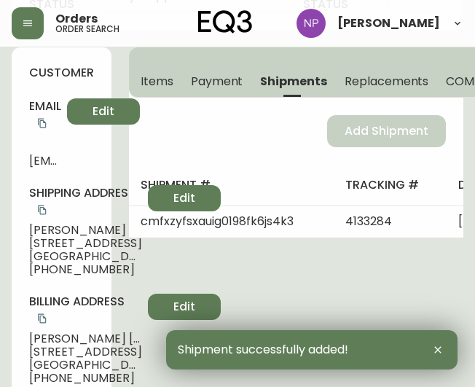
scroll to position [0, 0]
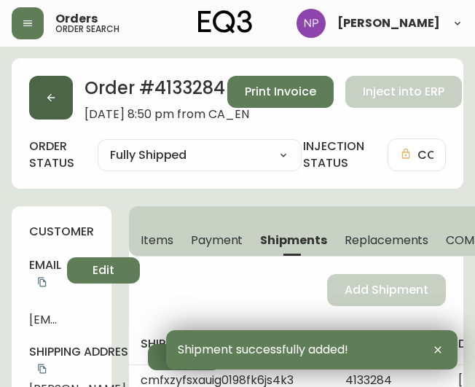
click at [38, 91] on button "button" at bounding box center [51, 98] width 44 height 44
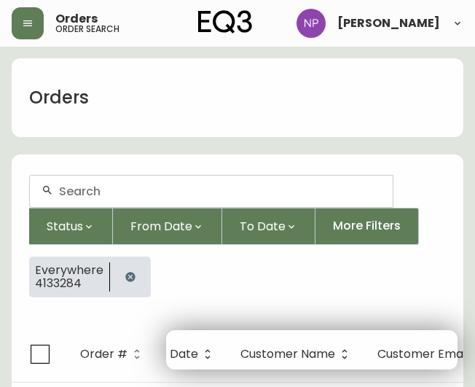
scroll to position [25, 0]
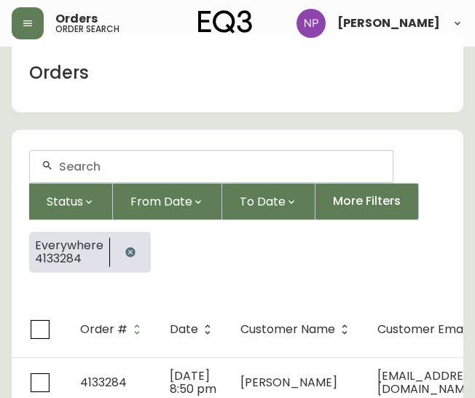
click at [88, 165] on input "text" at bounding box center [220, 167] width 322 height 14
type input "4133329"
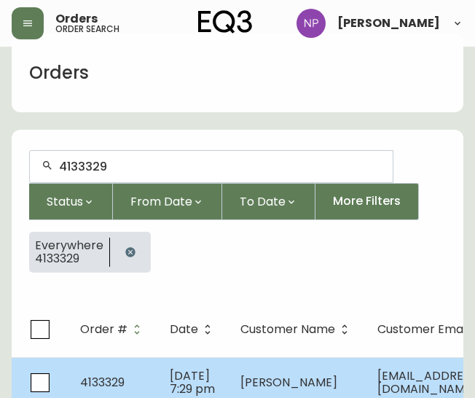
click at [160, 374] on td "May 26 2025, 7:29 pm" at bounding box center [193, 382] width 71 height 51
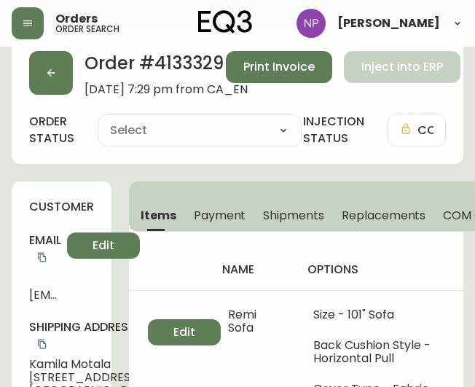
type input "Processing"
select select "PROCESSING"
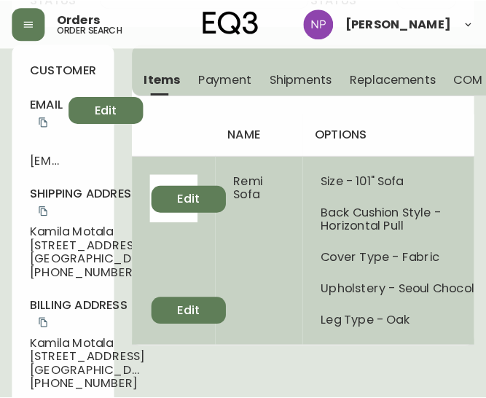
scroll to position [122, 0]
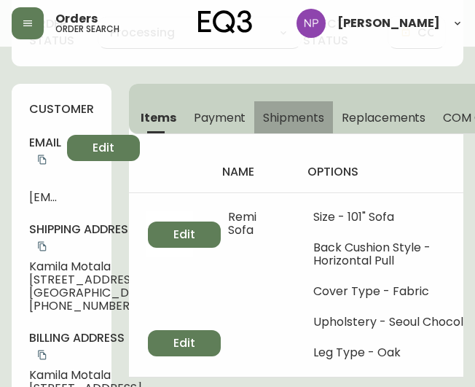
click at [313, 114] on span "Shipments" at bounding box center [293, 117] width 61 height 15
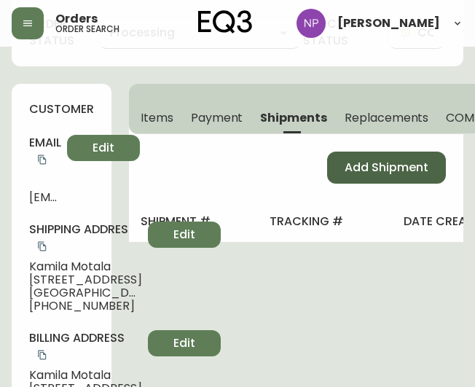
click at [378, 165] on span "Add Shipment" at bounding box center [387, 168] width 84 height 16
select select "PENDING"
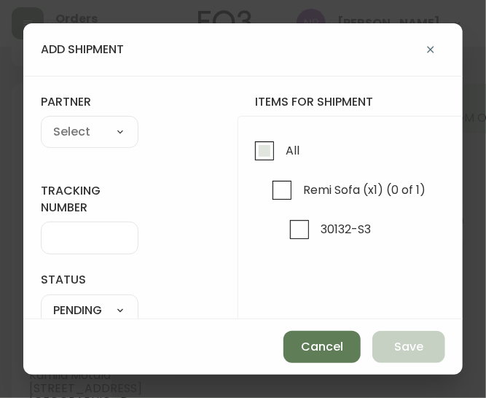
click at [264, 146] on input "All" at bounding box center [265, 151] width 34 height 34
checkbox input "true"
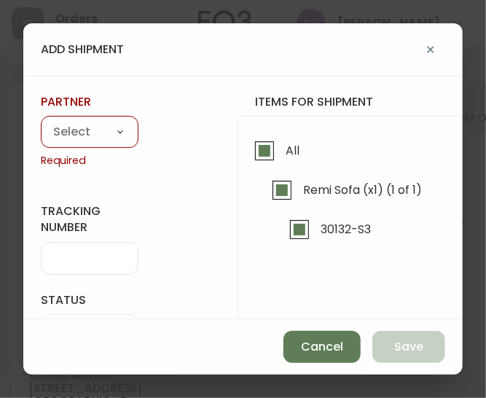
click at [117, 141] on select "A Move to Remember LLC ABF Freight Alero [PERSON_NAME] Canada Post Canpar Expre…" at bounding box center [90, 133] width 98 height 22
select select "ckioyl3rj2eeu011422cr7fz4"
click at [41, 122] on select "A Move to Remember LLC ABF Freight Alero [PERSON_NAME] Canada Post Canpar Expre…" at bounding box center [90, 133] width 98 height 22
type input "Canada Post"
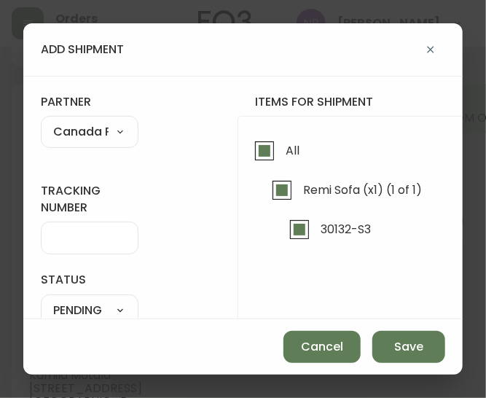
click at [83, 139] on select "A Move to Remember LLC ABF Freight Alero [PERSON_NAME] Canada Post Canpar Expre…" at bounding box center [90, 133] width 98 height 22
select select "cke1dpc0yc9gj0134t8k3ng1a"
click at [41, 122] on select "A Move to Remember LLC ABF Freight Alero [PERSON_NAME] Canada Post Canpar Expre…" at bounding box center [90, 133] width 98 height 22
type input "RXO"
click at [58, 238] on input "tracking number" at bounding box center [89, 238] width 73 height 14
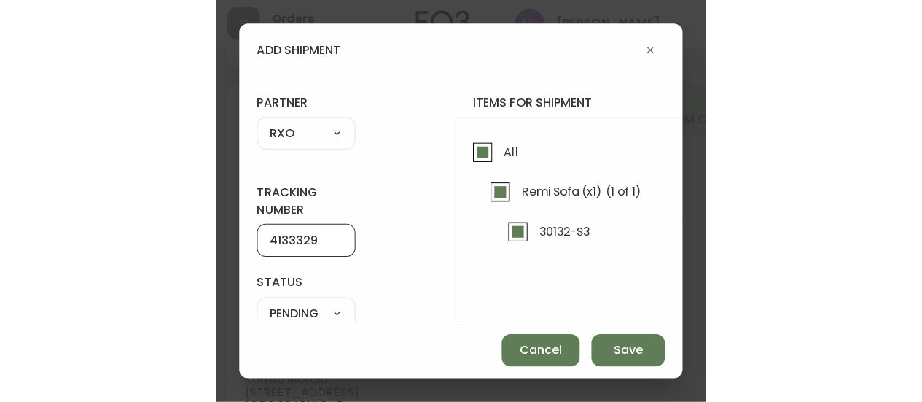
scroll to position [136, 0]
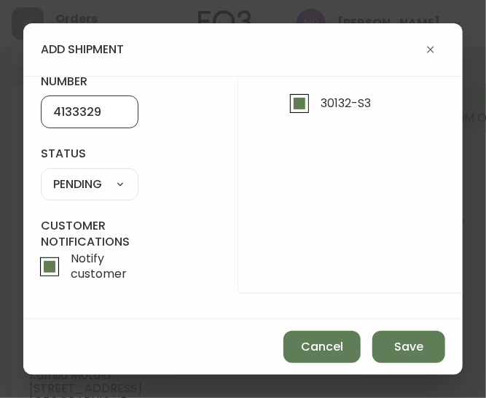
type input "4133329"
click at [97, 173] on select "SHIPPED PENDING CANCELLED" at bounding box center [90, 184] width 98 height 22
click at [41, 173] on select "SHIPPED PENDING CANCELLED" at bounding box center [90, 184] width 98 height 22
select select "PENDING"
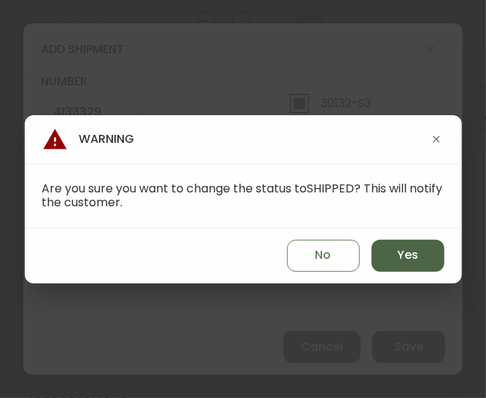
click at [415, 262] on span "Yes" at bounding box center [407, 255] width 21 height 16
type input "SHIPPED"
select select "SHIPPED"
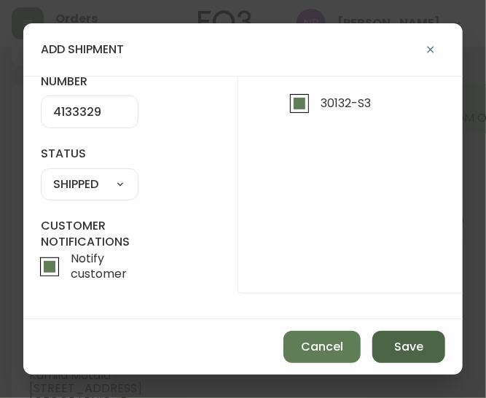
click at [408, 343] on span "Save" at bounding box center [408, 347] width 29 height 16
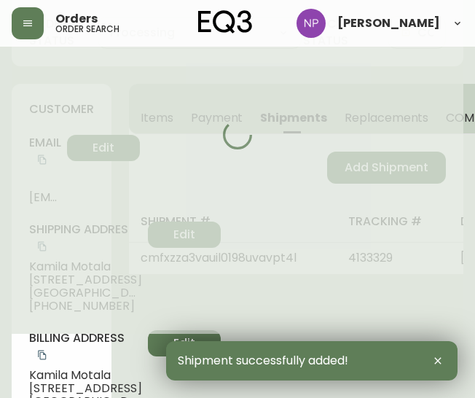
type input "Fully Shipped"
select select "FULLY_SHIPPED"
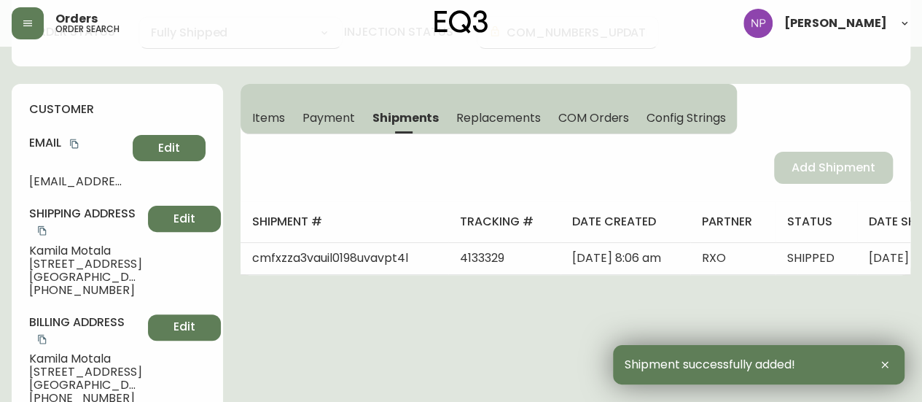
scroll to position [0, 0]
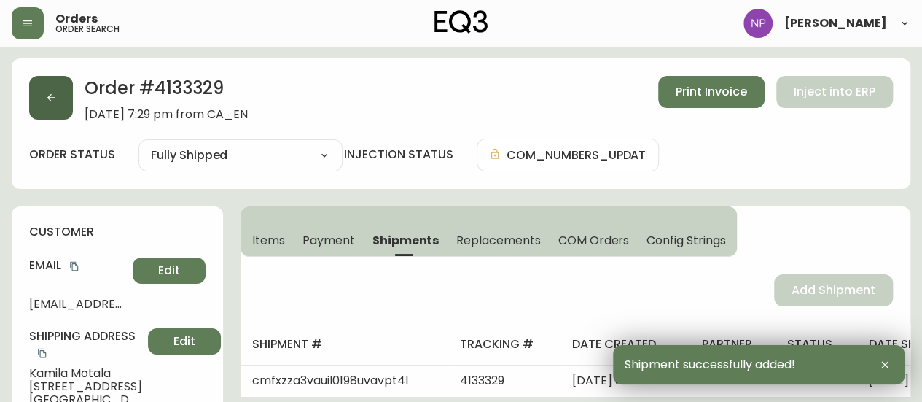
click at [44, 107] on button "button" at bounding box center [51, 98] width 44 height 44
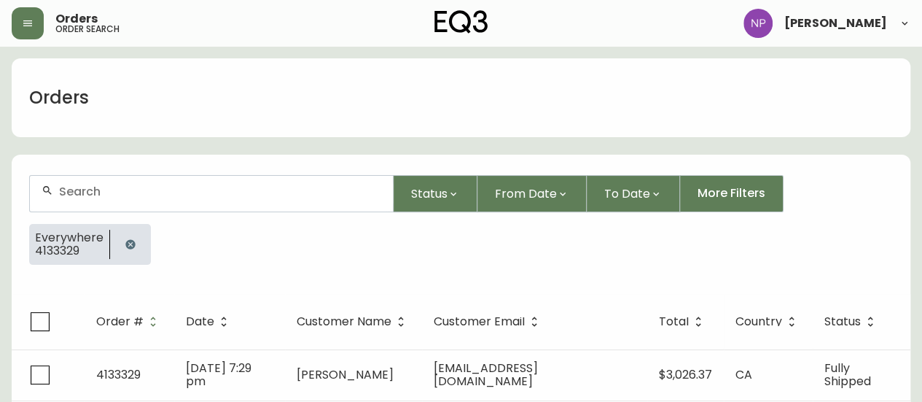
click at [104, 198] on input "text" at bounding box center [220, 191] width 322 height 14
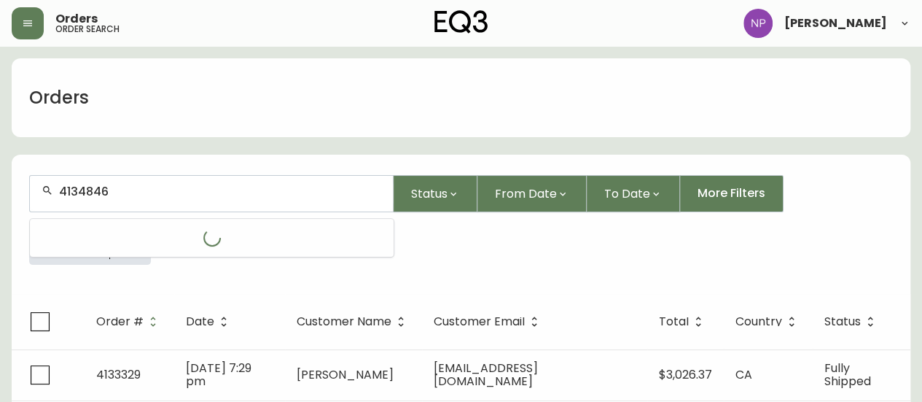
type input "4134846"
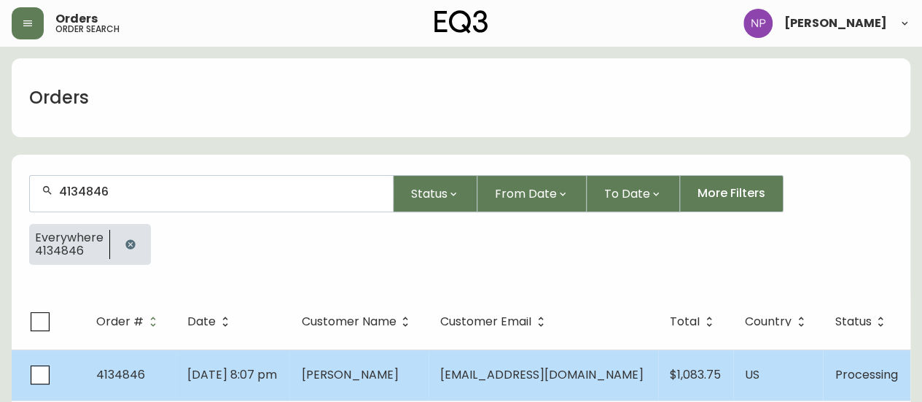
click at [165, 375] on td "4134846" at bounding box center [130, 374] width 91 height 51
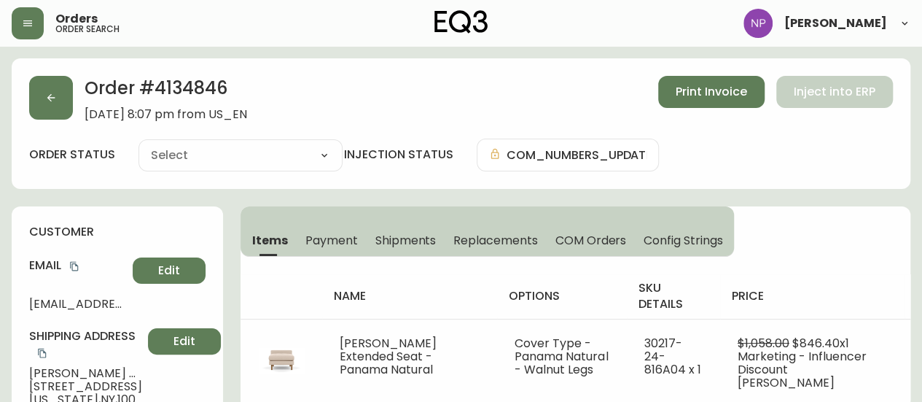
type input "Processing"
select select "PROCESSING"
click at [423, 238] on span "Shipments" at bounding box center [405, 240] width 61 height 15
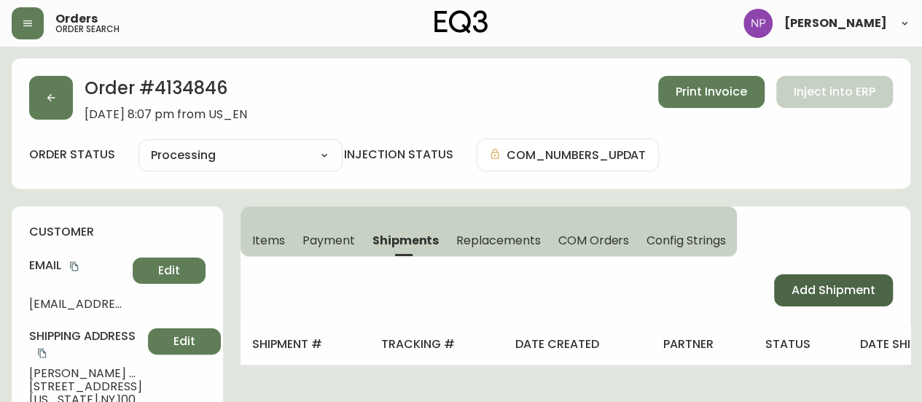
click at [474, 304] on button "Add Shipment" at bounding box center [833, 290] width 119 height 32
select select "PENDING"
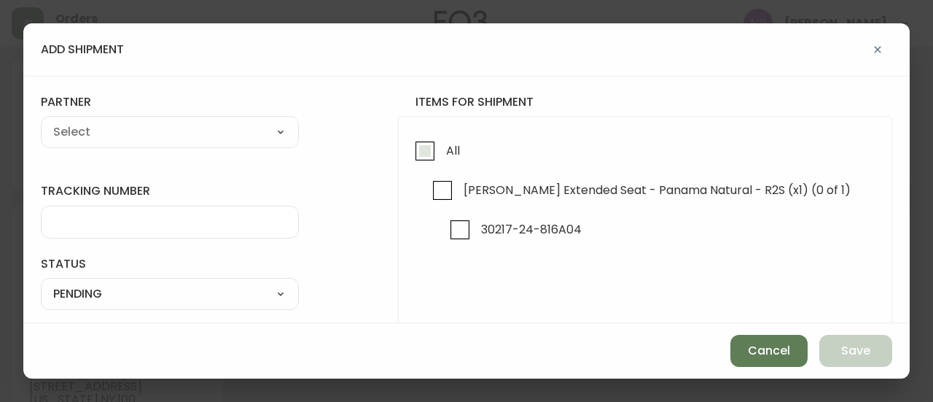
click at [421, 149] on input "All" at bounding box center [425, 151] width 34 height 34
checkbox input "true"
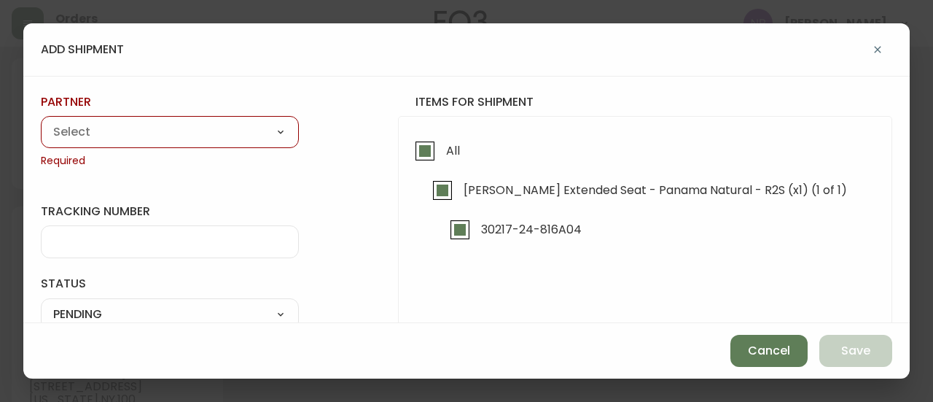
click at [185, 136] on select "A Move to Remember LLC ABF Freight Alero [PERSON_NAME] Canada Post Canpar Expre…" at bounding box center [170, 133] width 258 height 22
select select "cke1dpc0yc9gj0134t8k3ng1a"
click at [41, 122] on select "A Move to Remember LLC ABF Freight Alero [PERSON_NAME] Canada Post Canpar Expre…" at bounding box center [170, 133] width 258 height 22
type input "RXO"
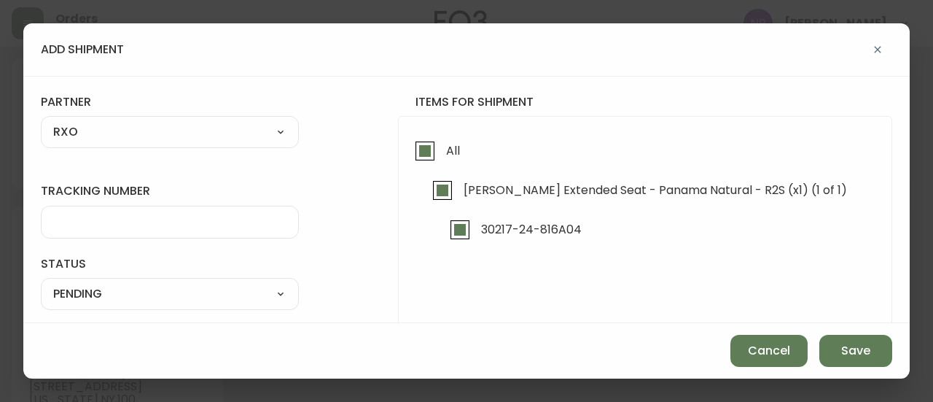
click at [146, 219] on input "tracking number" at bounding box center [169, 222] width 233 height 14
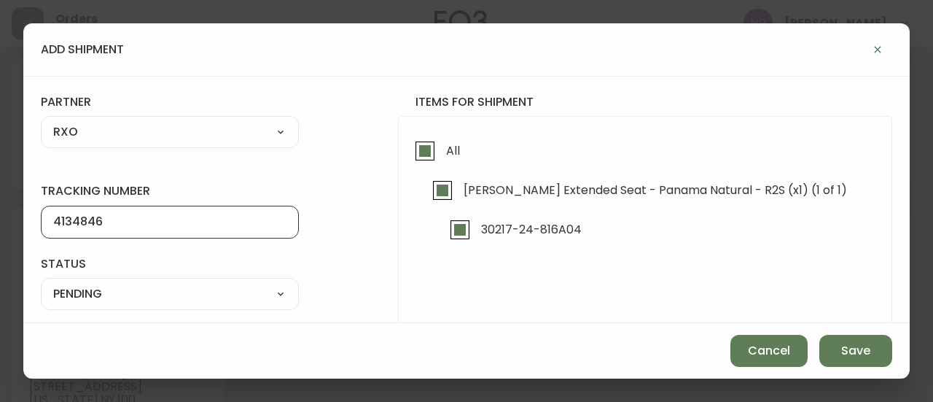
type input "4134846"
click at [128, 297] on select "SHIPPED PENDING CANCELLED" at bounding box center [170, 294] width 258 height 22
click at [41, 283] on select "SHIPPED PENDING CANCELLED" at bounding box center [170, 294] width 258 height 22
select select "PENDING"
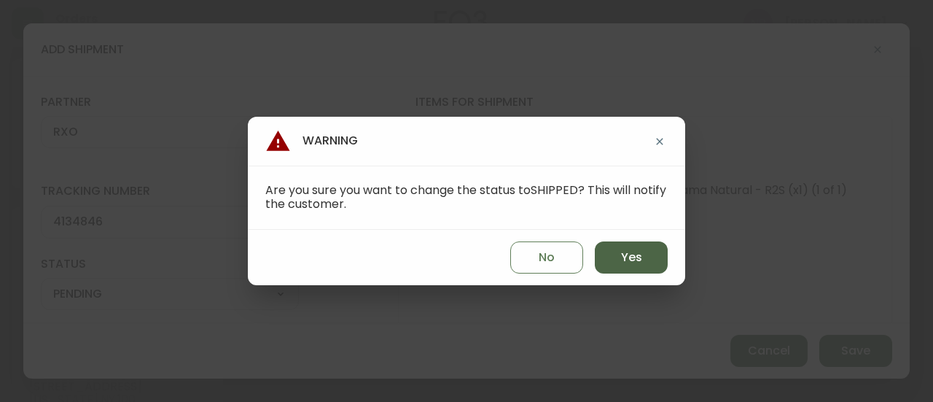
click at [474, 268] on button "Yes" at bounding box center [631, 257] width 73 height 32
type input "SHIPPED"
select select "SHIPPED"
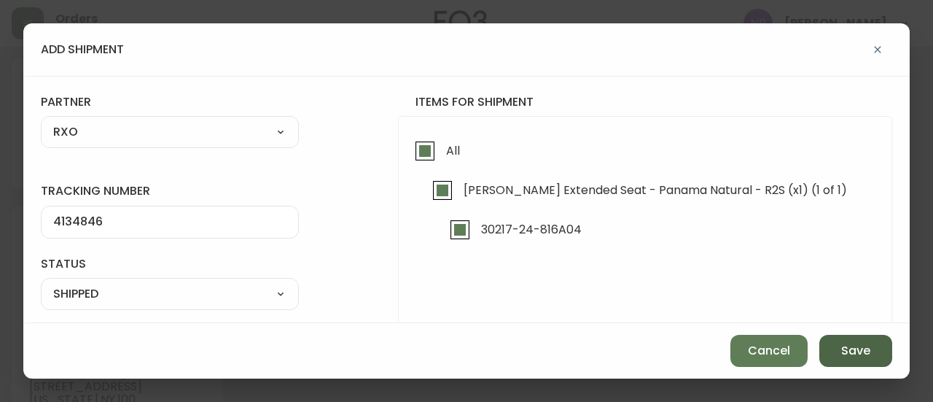
click at [474, 356] on button "Save" at bounding box center [855, 351] width 73 height 32
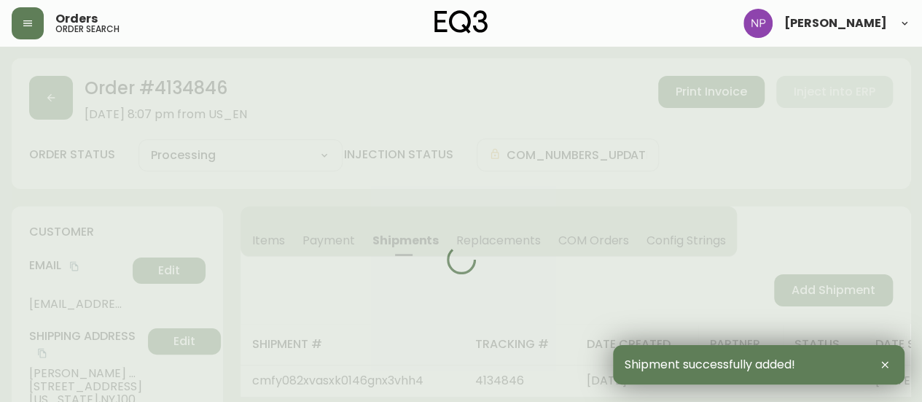
type input "Fully Shipped"
select select "FULLY_SHIPPED"
